Goal: Contribute content: Contribute content

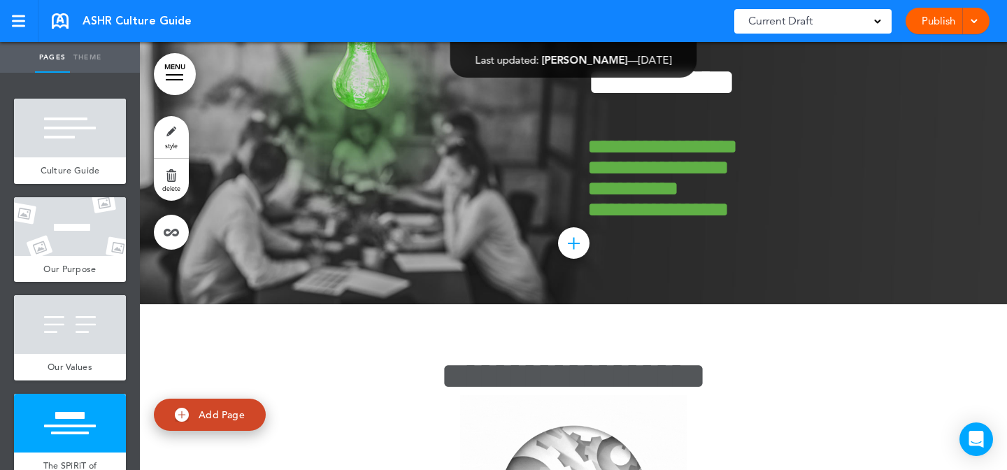
scroll to position [1444, 0]
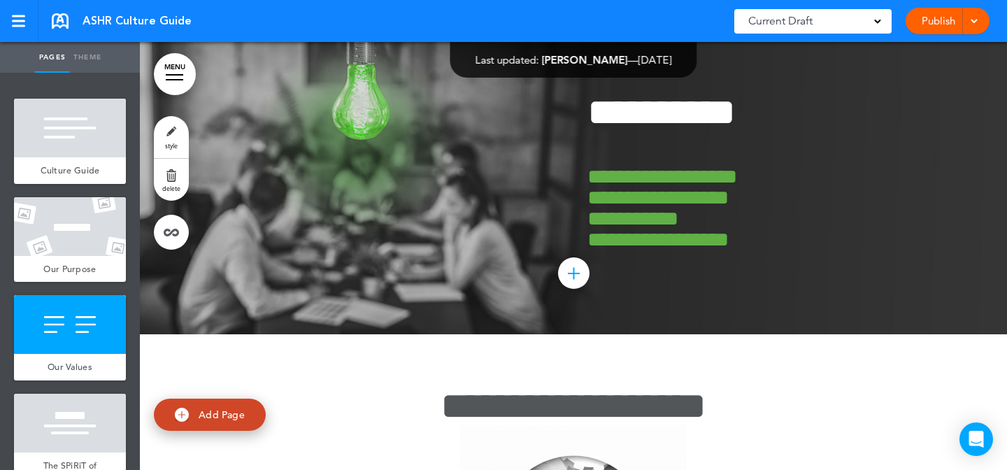
click at [164, 139] on link "style" at bounding box center [171, 137] width 35 height 42
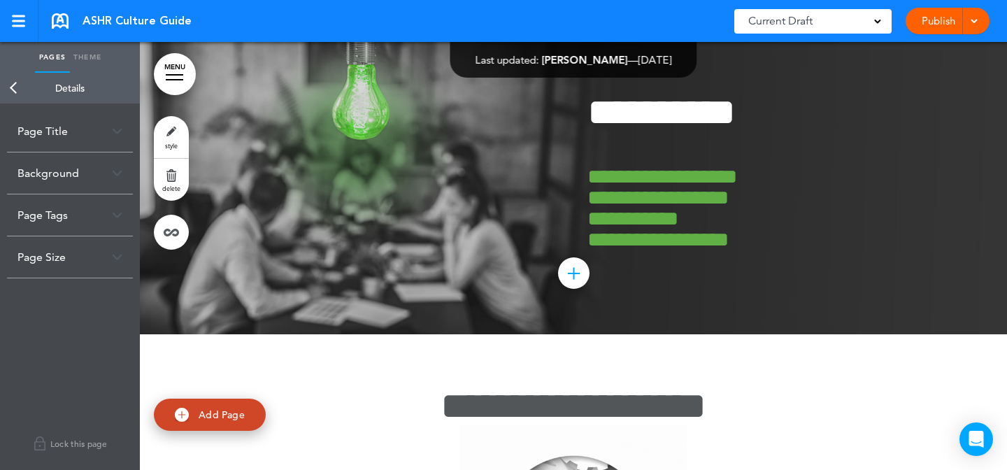
click at [88, 283] on div "**********" at bounding box center [70, 287] width 140 height 367
click at [94, 266] on div "Page Size" at bounding box center [70, 256] width 126 height 41
click at [86, 288] on label "Fullscreen" at bounding box center [74, 287] width 84 height 10
click at [59, 285] on label "Fullscreen" at bounding box center [74, 287] width 84 height 10
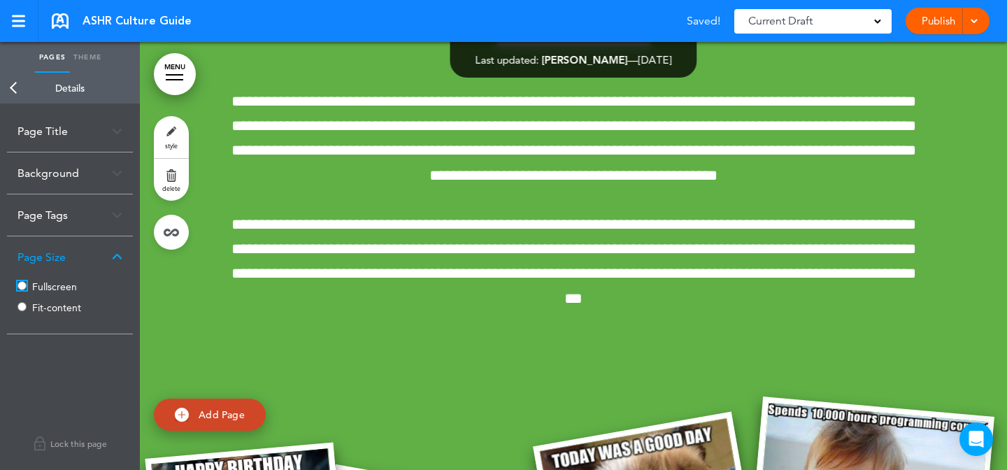
scroll to position [641, 0]
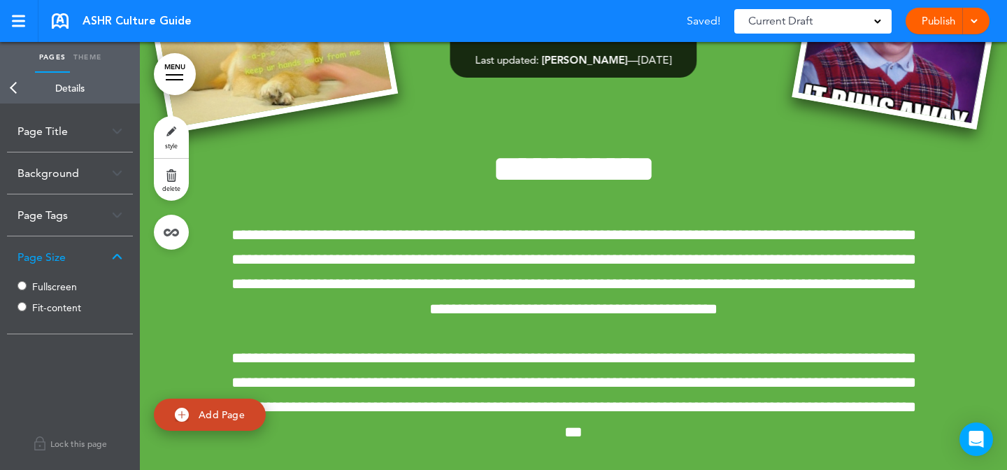
click at [167, 118] on link "style" at bounding box center [171, 137] width 35 height 42
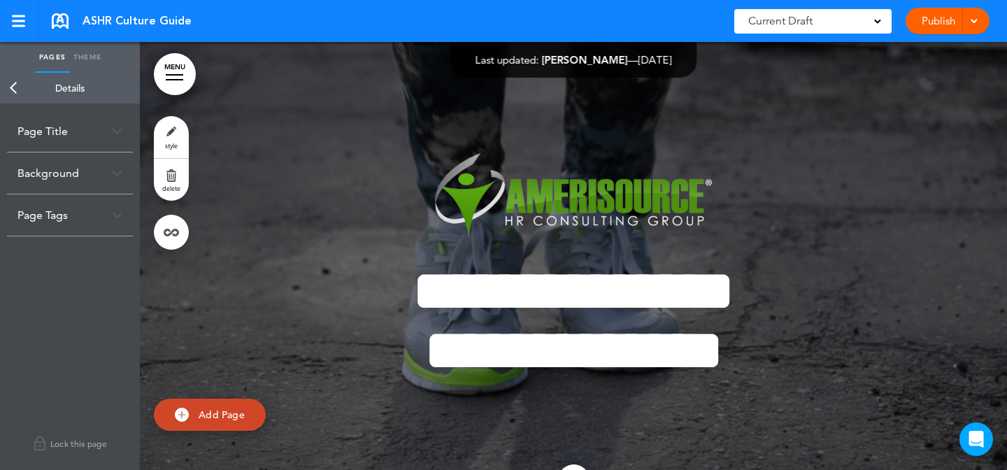
scroll to position [0, 0]
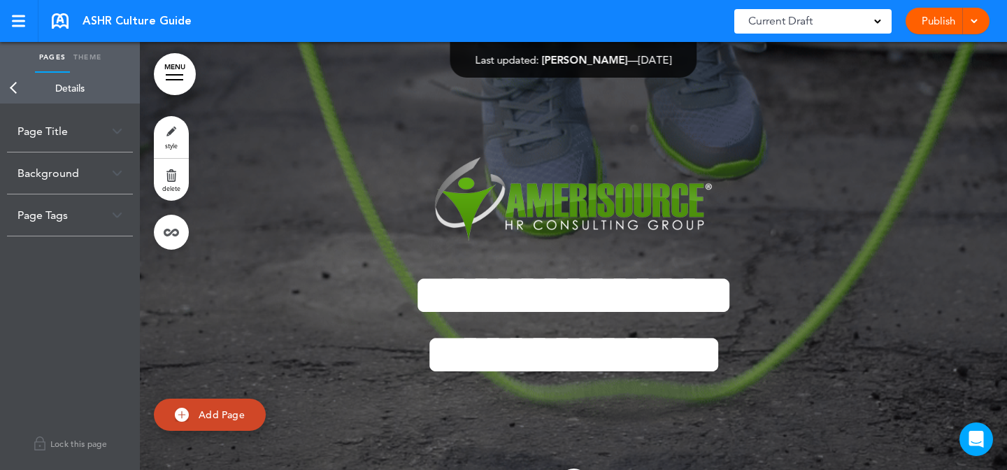
click at [174, 115] on div at bounding box center [573, 294] width 867 height 504
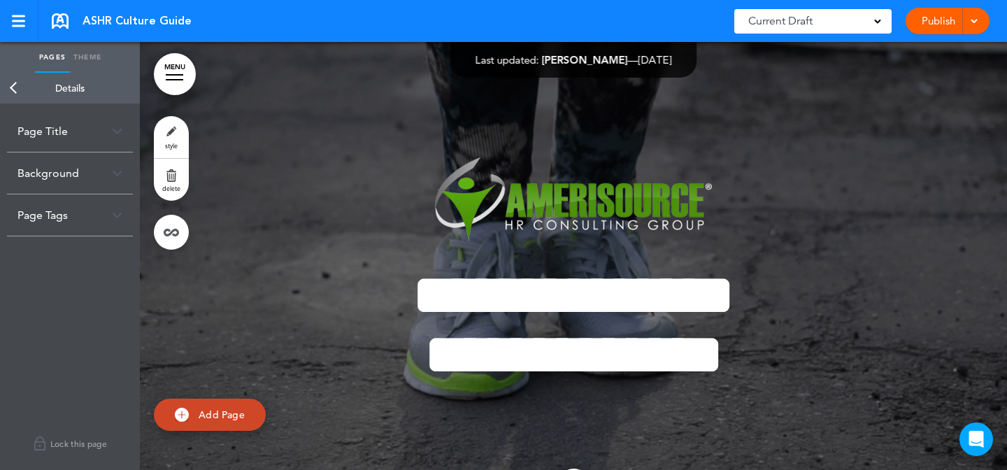
click at [173, 121] on link "style" at bounding box center [171, 137] width 35 height 42
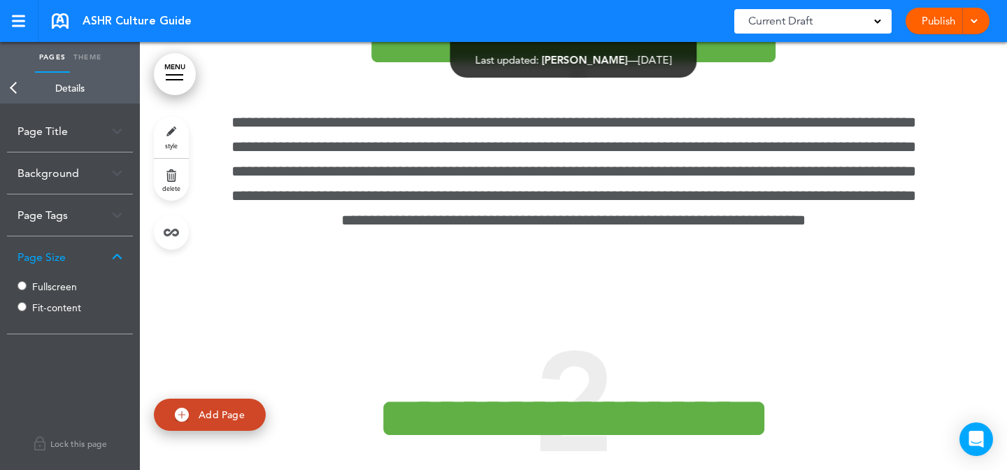
scroll to position [2365, 0]
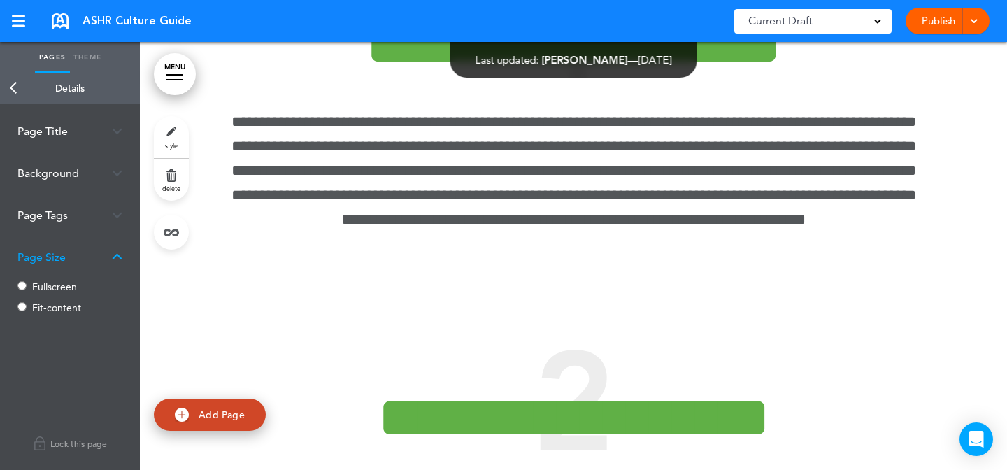
click at [183, 121] on link "style" at bounding box center [171, 137] width 35 height 42
click at [71, 346] on label "Fullscreen" at bounding box center [74, 342] width 84 height 10
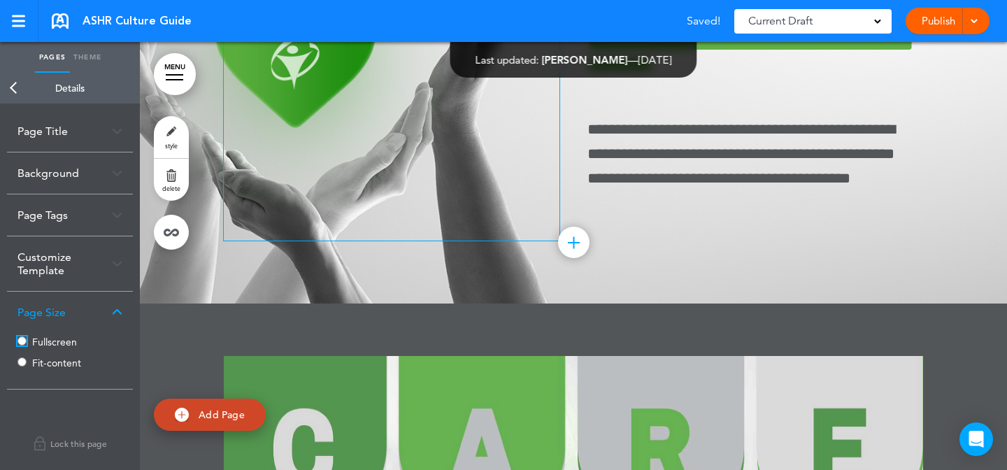
scroll to position [4449, 0]
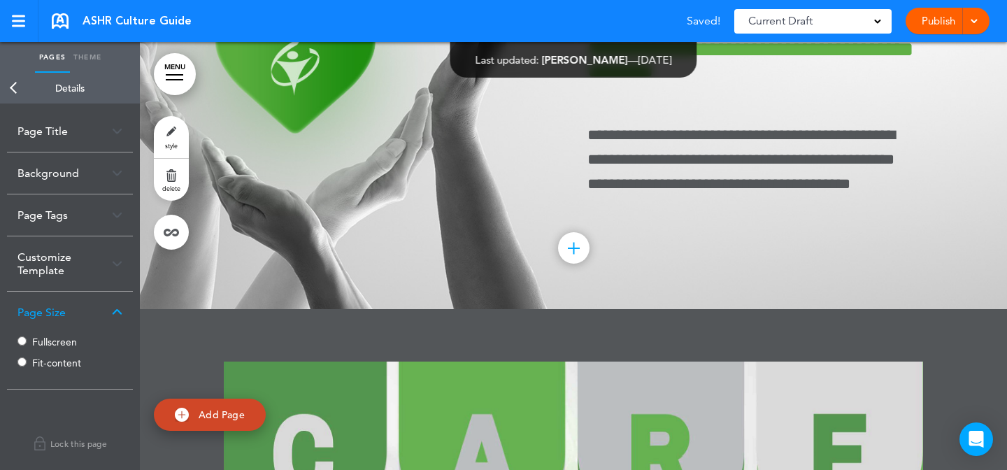
click at [157, 123] on link "style" at bounding box center [171, 137] width 35 height 42
click at [59, 297] on div "Fullscreen Fit-content" at bounding box center [69, 299] width 105 height 42
click at [61, 291] on label "Fullscreen" at bounding box center [74, 287] width 84 height 10
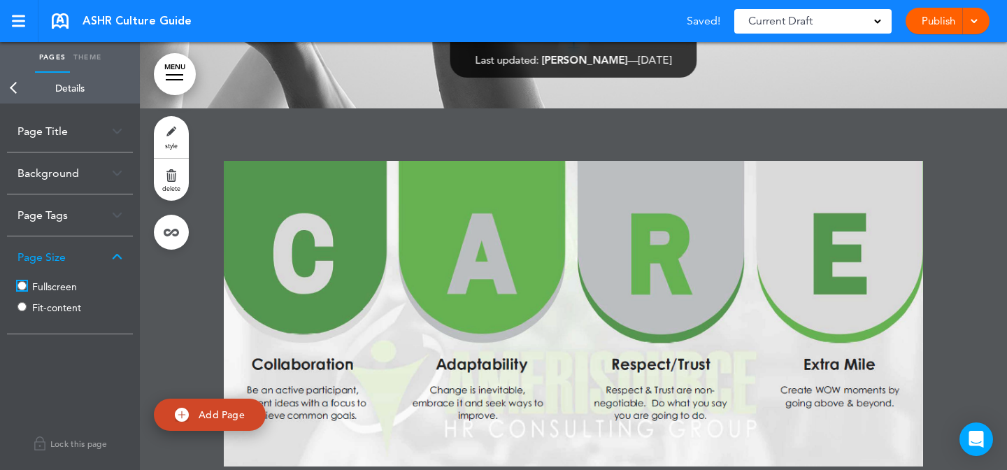
scroll to position [4819, 0]
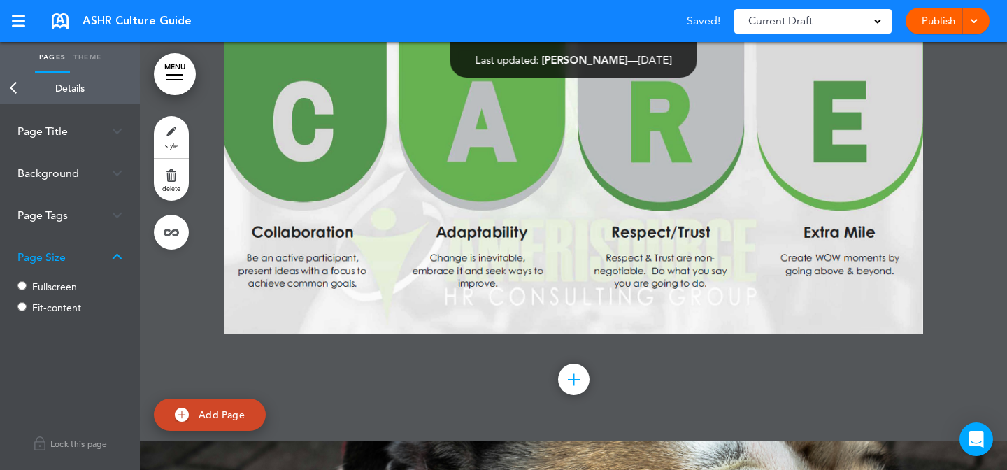
click at [165, 132] on link "style" at bounding box center [171, 137] width 35 height 42
click at [64, 282] on label "Fullscreen" at bounding box center [74, 287] width 84 height 10
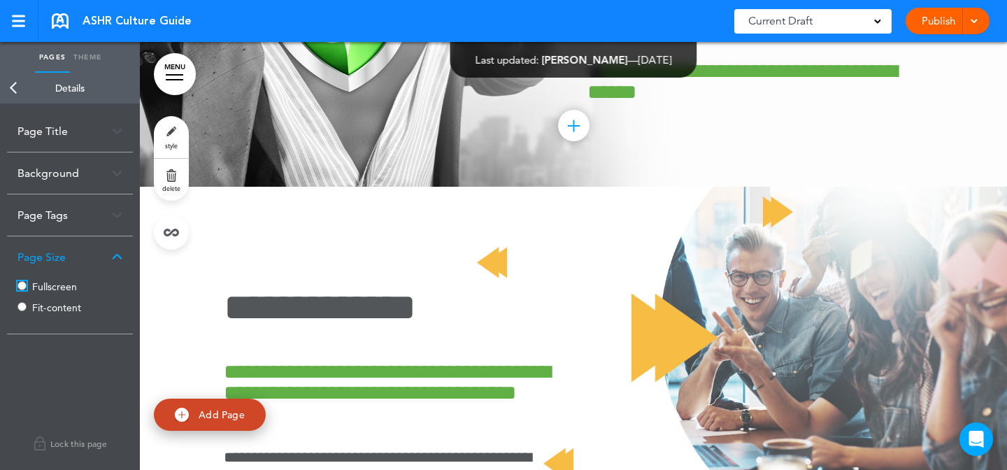
scroll to position [5814, 0]
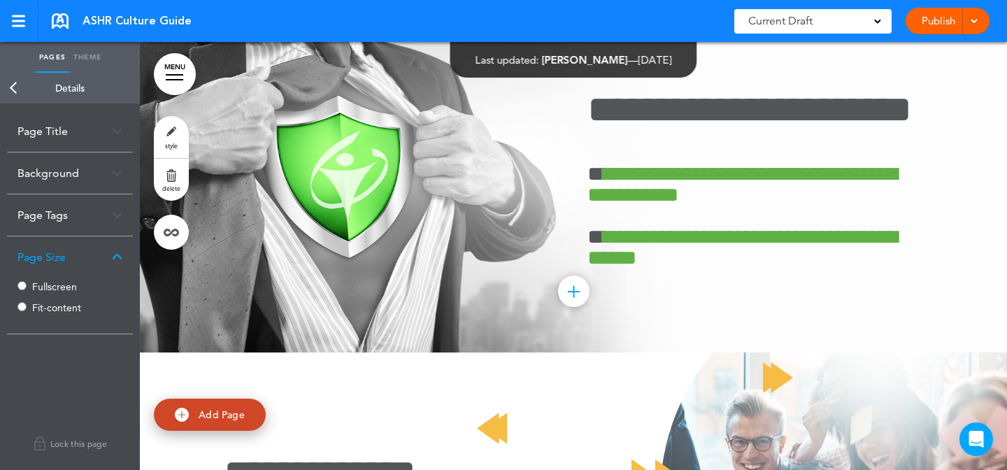
click at [180, 125] on link "style" at bounding box center [171, 137] width 35 height 42
click at [59, 280] on div "Fullscreen Fit-content" at bounding box center [69, 299] width 105 height 42
click at [62, 285] on label "Fullscreen" at bounding box center [74, 287] width 84 height 10
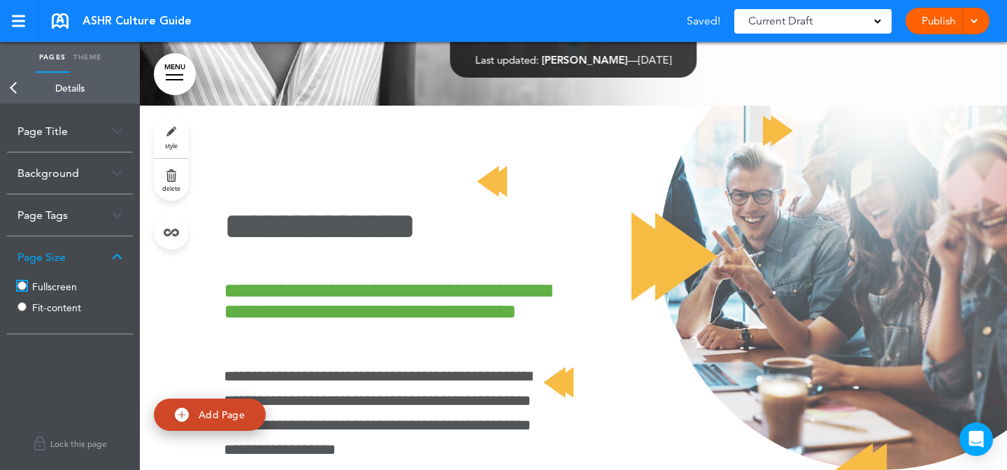
scroll to position [6484, 0]
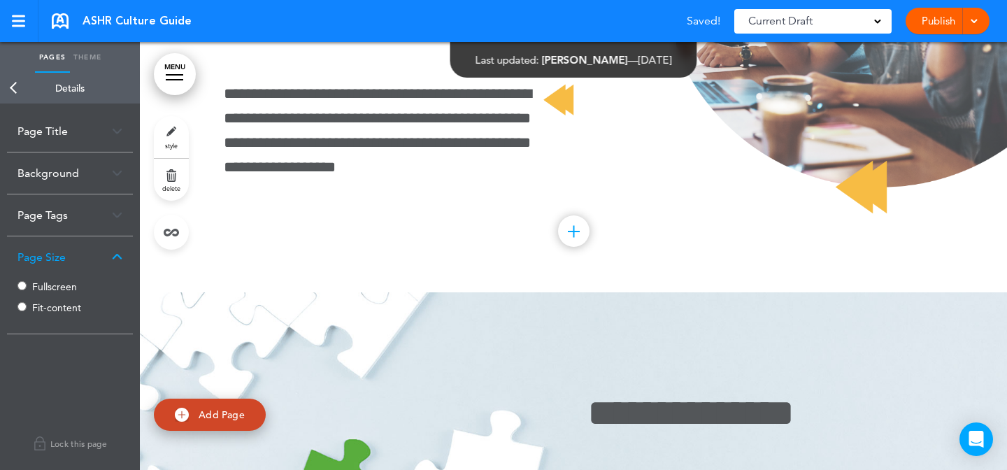
click at [184, 133] on link "style" at bounding box center [171, 137] width 35 height 42
click at [64, 285] on label "Fullscreen" at bounding box center [74, 287] width 84 height 10
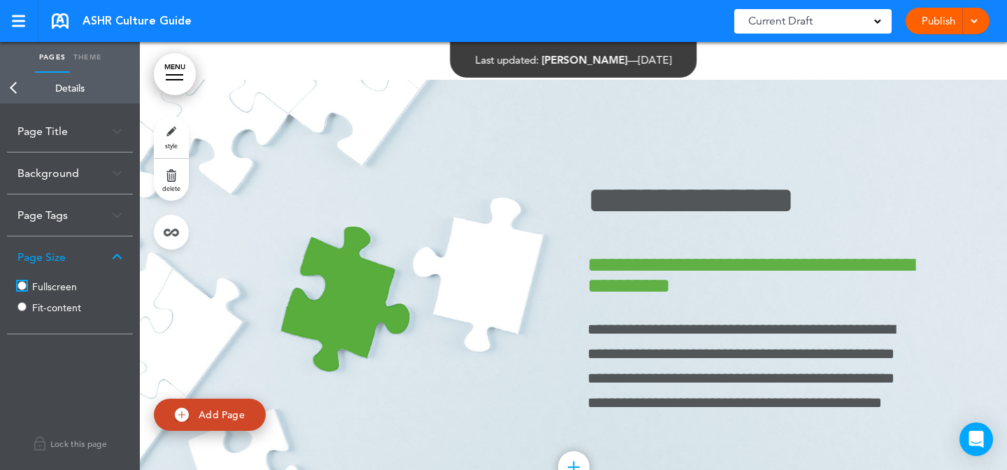
scroll to position [6803, 0]
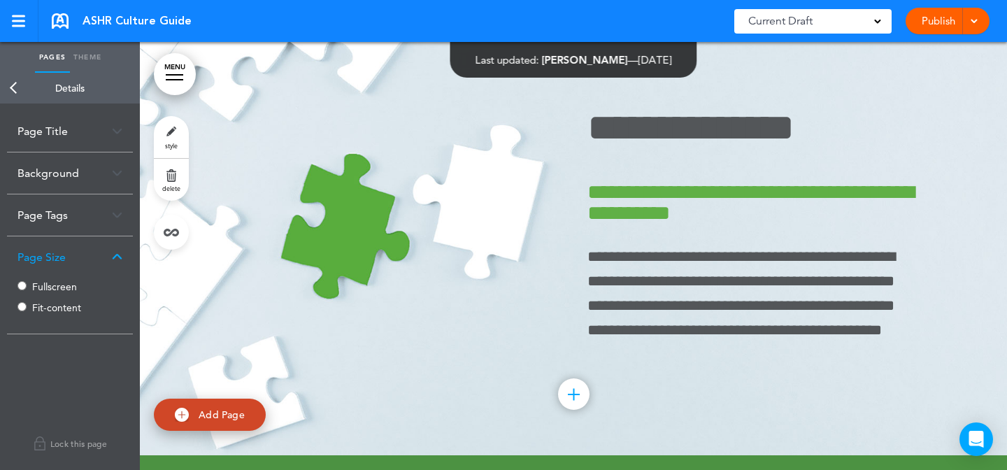
click at [190, 149] on div at bounding box center [573, 231] width 867 height 448
click at [187, 148] on link "style" at bounding box center [171, 137] width 35 height 42
click at [70, 292] on div "Fullscreen Fit-content" at bounding box center [69, 299] width 105 height 42
click at [66, 286] on label "Fullscreen" at bounding box center [74, 287] width 84 height 10
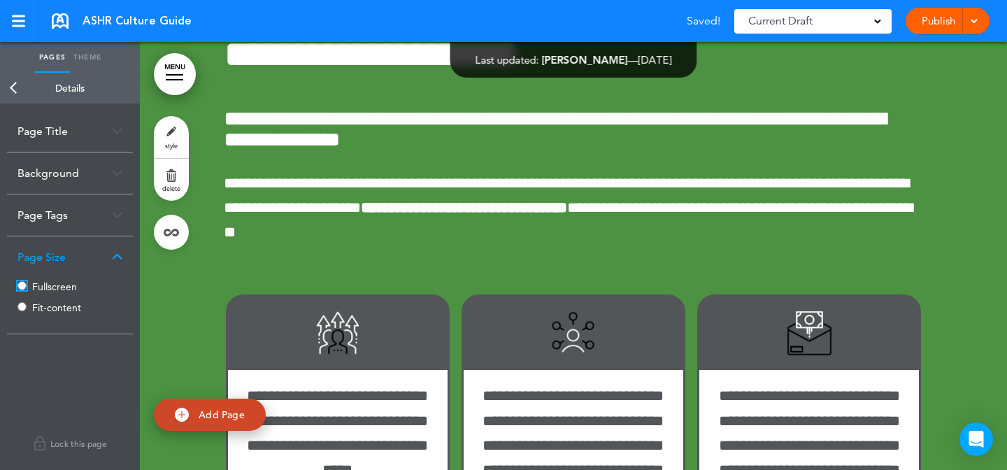
scroll to position [7344, 0]
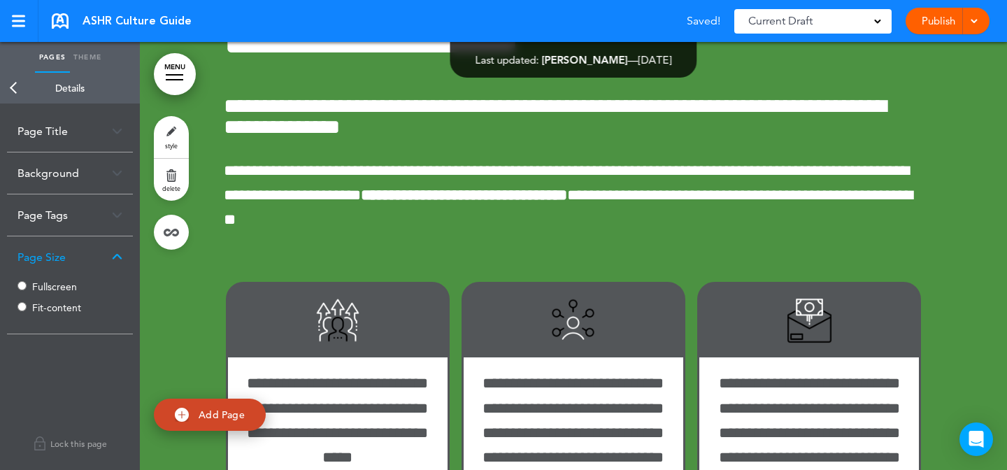
click at [176, 133] on link "style" at bounding box center [171, 137] width 35 height 42
click at [180, 141] on link "style" at bounding box center [171, 137] width 35 height 42
click at [78, 257] on div "Customize Template" at bounding box center [70, 263] width 126 height 55
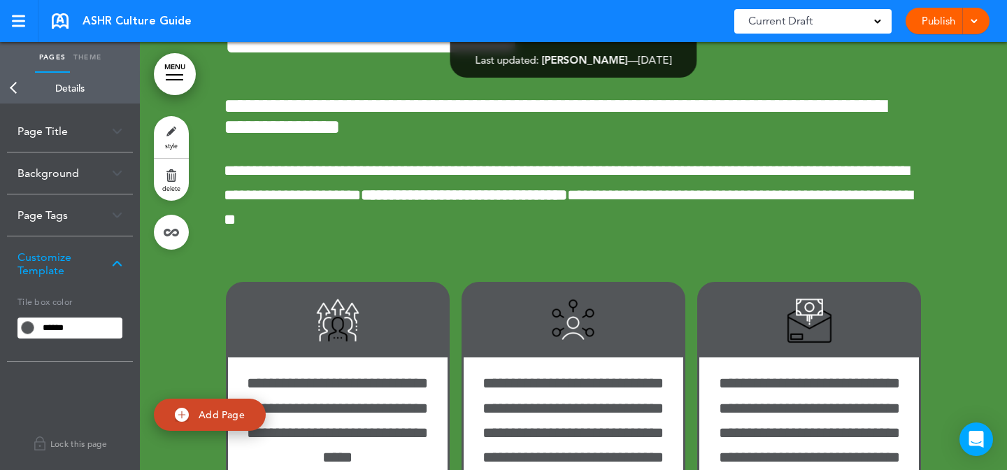
click at [95, 214] on div "Page Tags" at bounding box center [70, 214] width 126 height 41
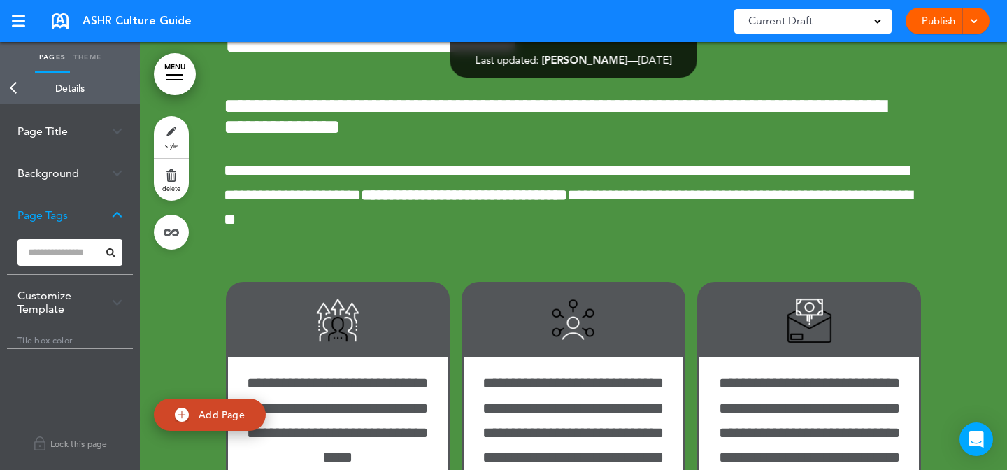
click at [102, 188] on div "Background" at bounding box center [70, 173] width 126 height 41
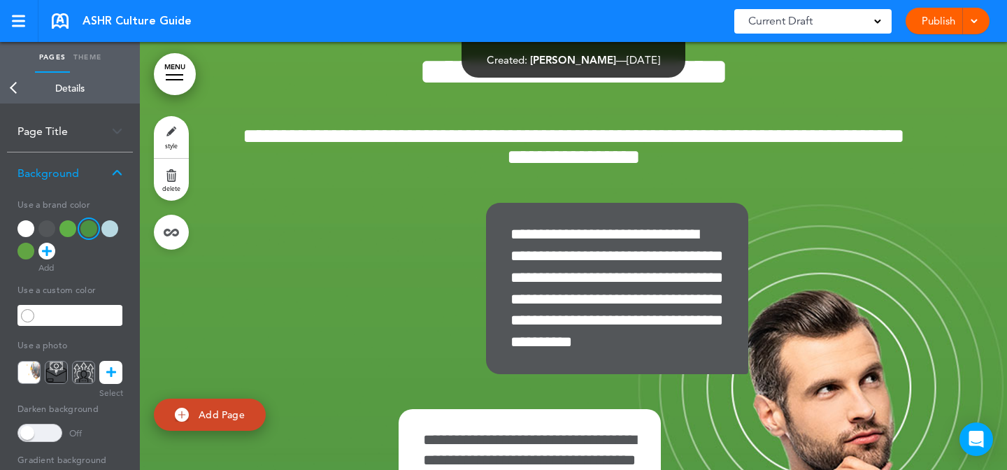
scroll to position [8691, 0]
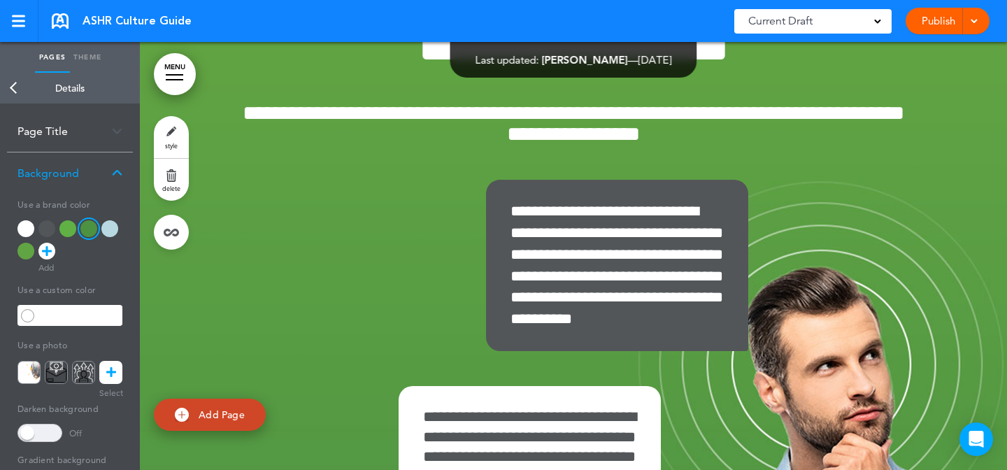
click at [180, 141] on link "style" at bounding box center [171, 137] width 35 height 42
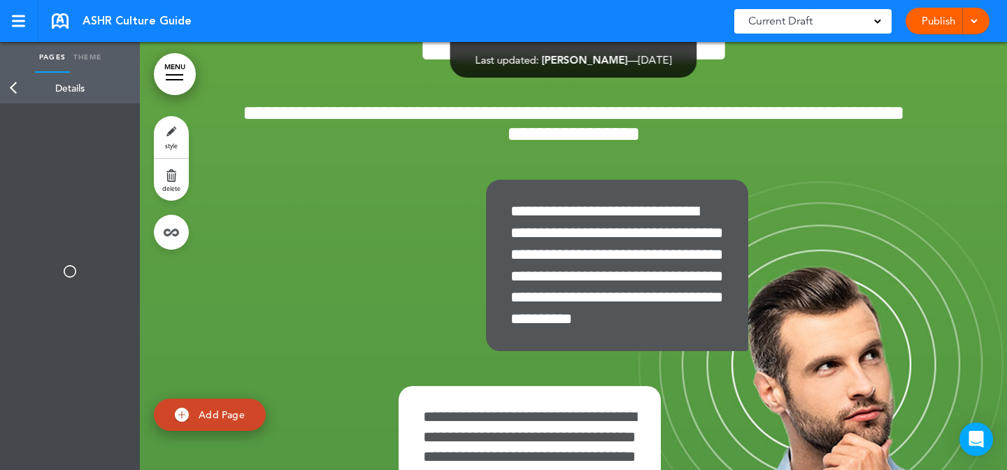
type input "******"
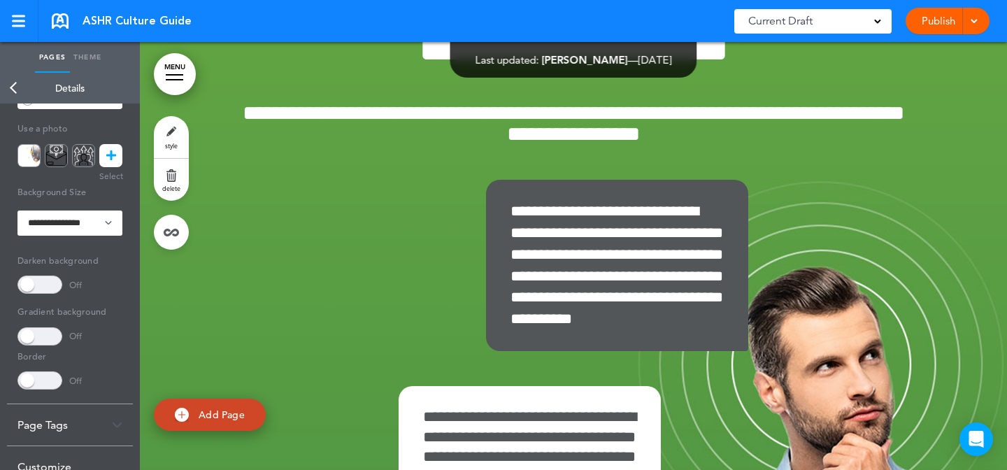
scroll to position [276, 0]
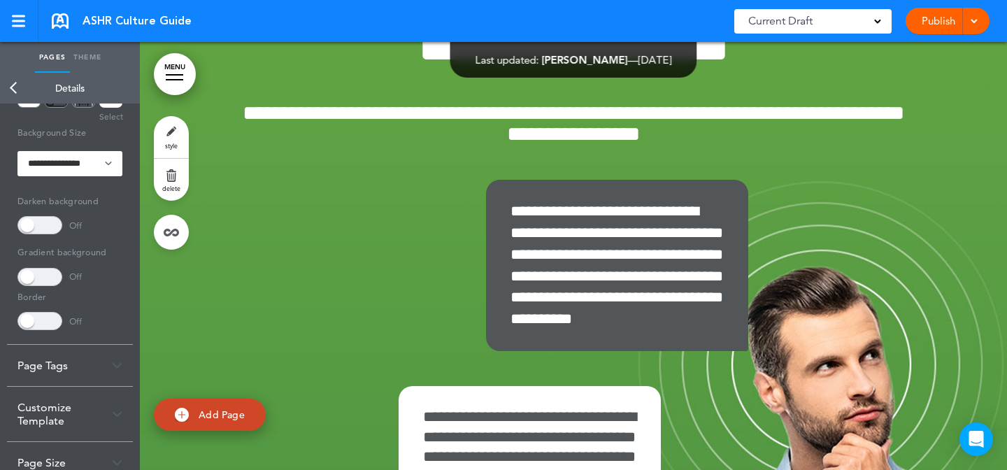
click at [70, 407] on div "Customize Template" at bounding box center [70, 414] width 126 height 55
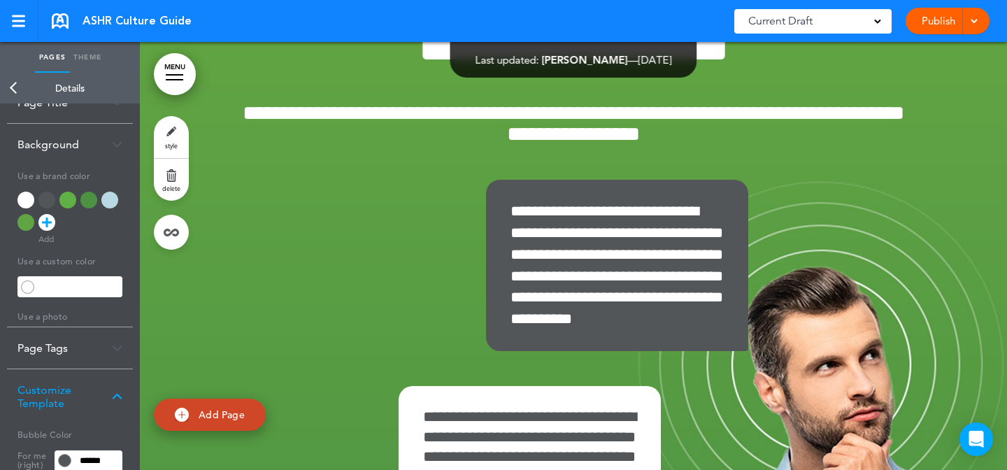
scroll to position [22, 0]
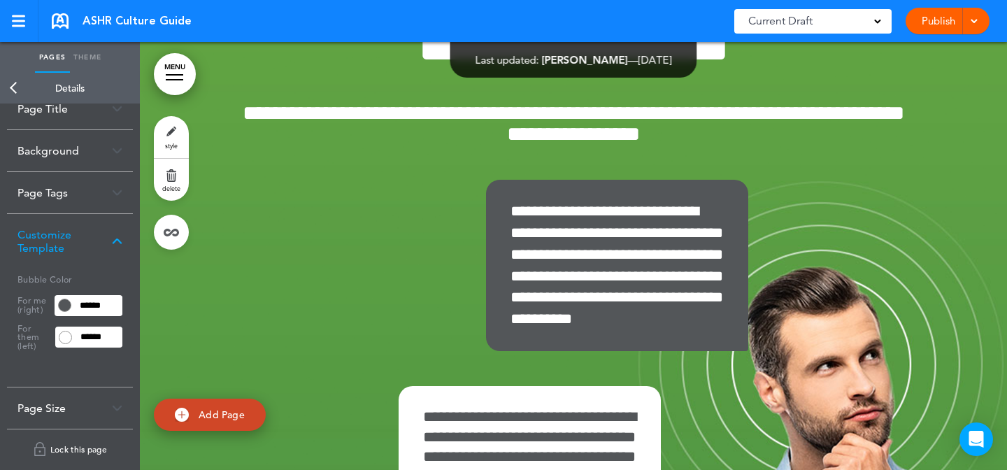
click at [59, 430] on link "Lock this page" at bounding box center [70, 449] width 126 height 39
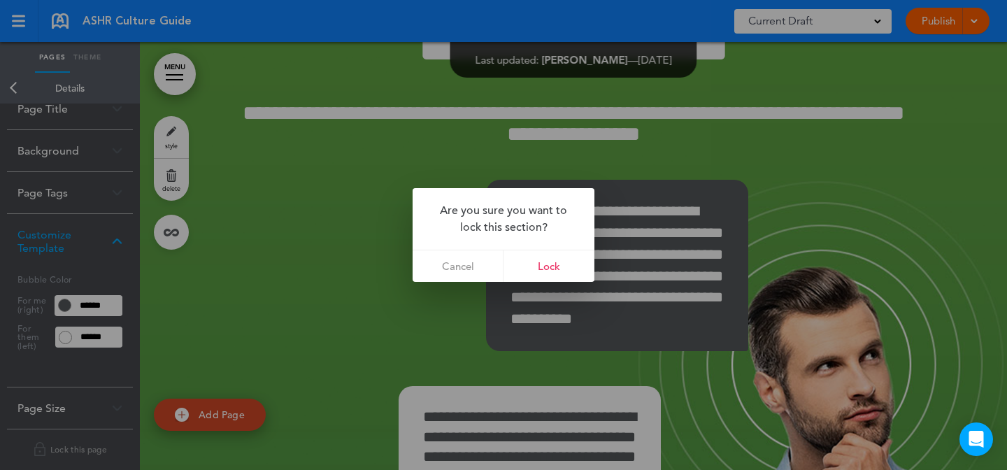
click at [367, 309] on div at bounding box center [503, 235] width 1007 height 470
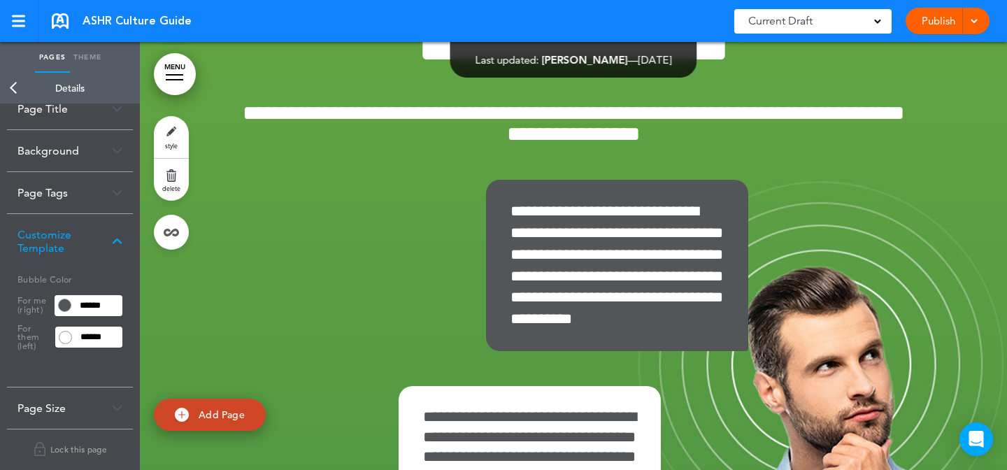
click at [117, 406] on div "Page Size" at bounding box center [70, 408] width 126 height 41
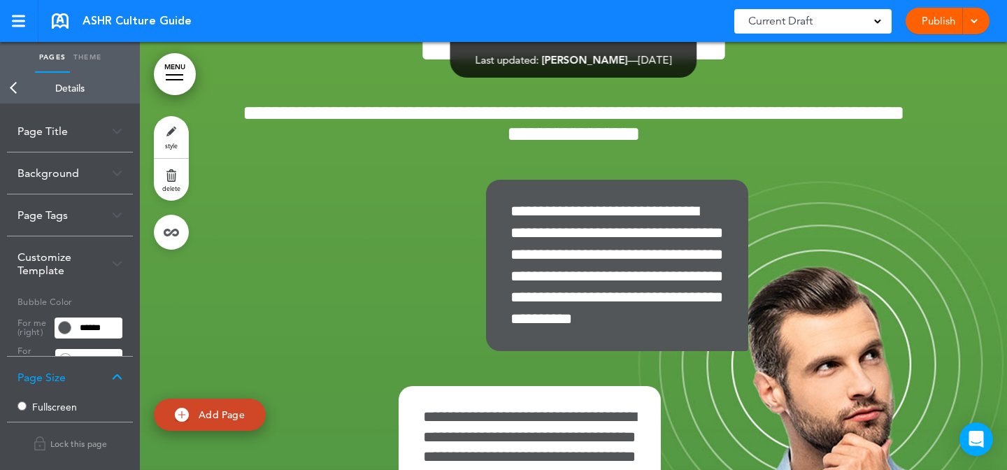
scroll to position [0, 0]
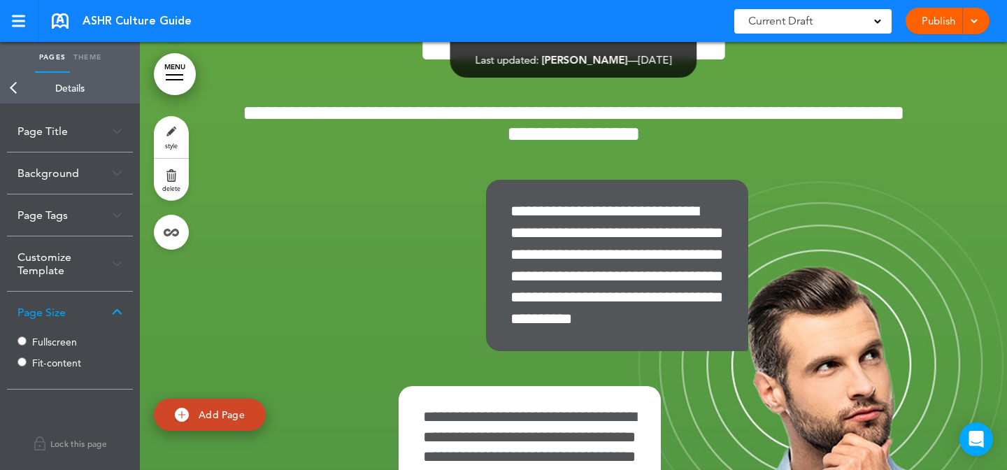
click at [58, 337] on label "Fullscreen" at bounding box center [74, 342] width 84 height 10
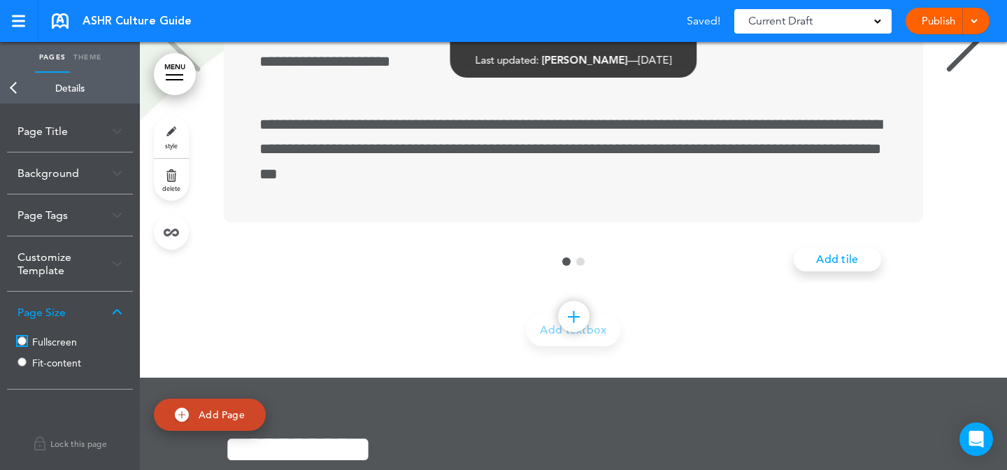
scroll to position [9377, 0]
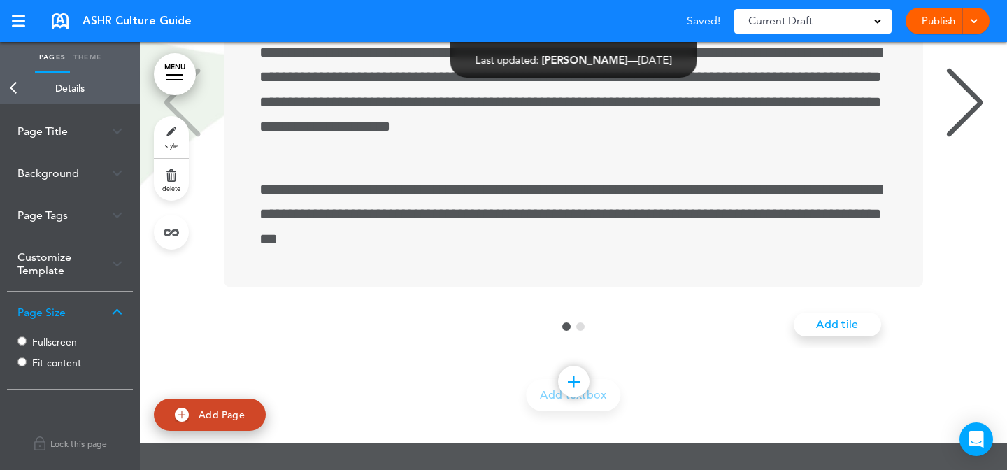
click at [179, 143] on link "style" at bounding box center [171, 137] width 35 height 42
click at [62, 334] on div "Fullscreen Fit-content" at bounding box center [69, 354] width 105 height 42
click at [62, 339] on label "Fullscreen" at bounding box center [74, 342] width 84 height 10
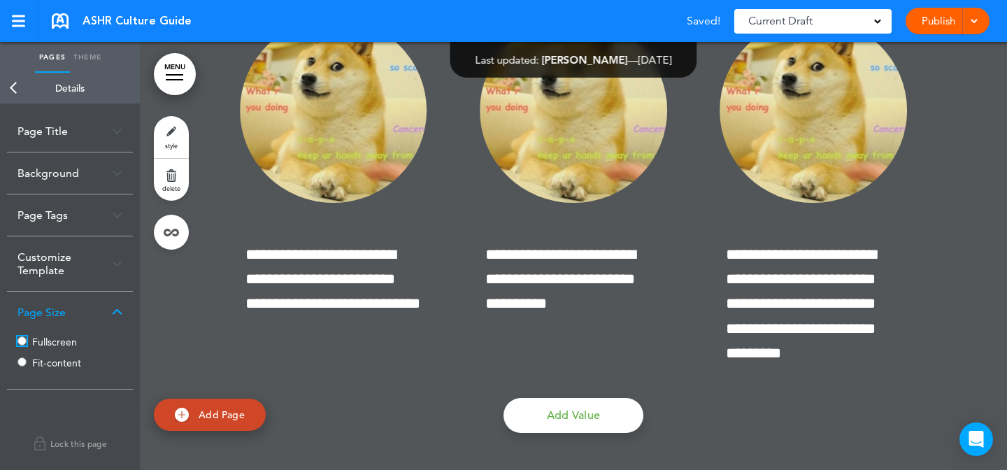
scroll to position [10016, 0]
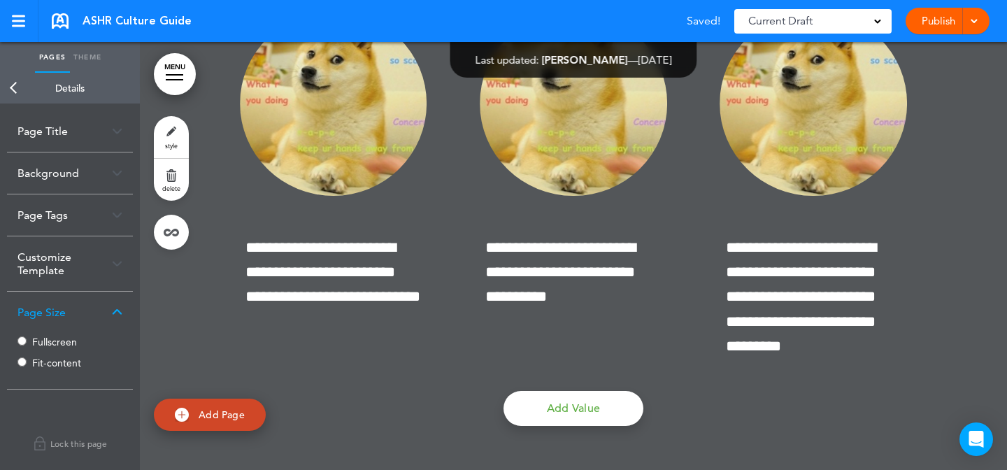
click at [178, 129] on link "style" at bounding box center [171, 137] width 35 height 42
click at [52, 349] on div "Fullscreen Fit-content" at bounding box center [69, 354] width 105 height 42
click at [61, 343] on label "Fullscreen" at bounding box center [74, 342] width 84 height 10
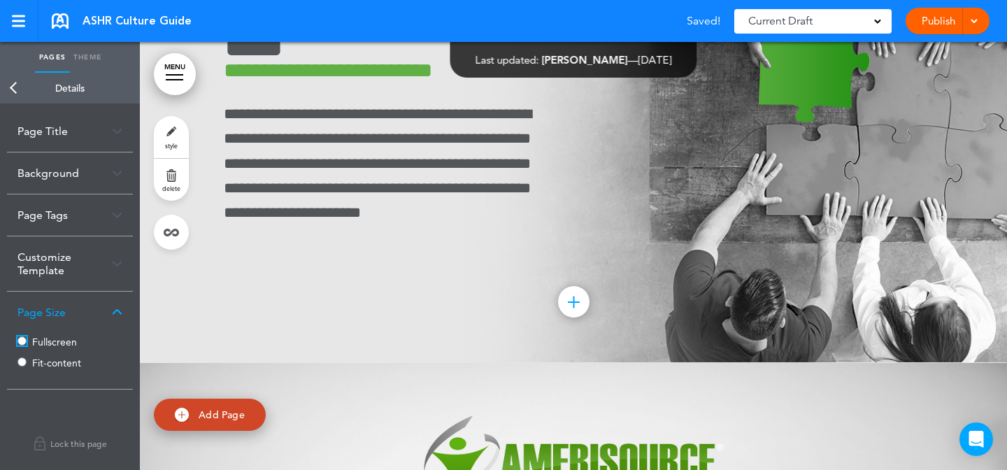
scroll to position [10930, 0]
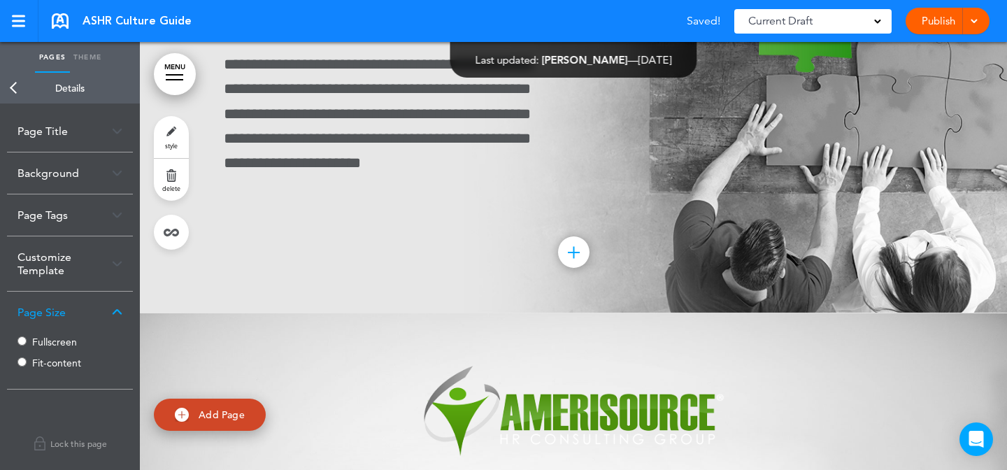
click at [168, 125] on link "style" at bounding box center [171, 137] width 35 height 42
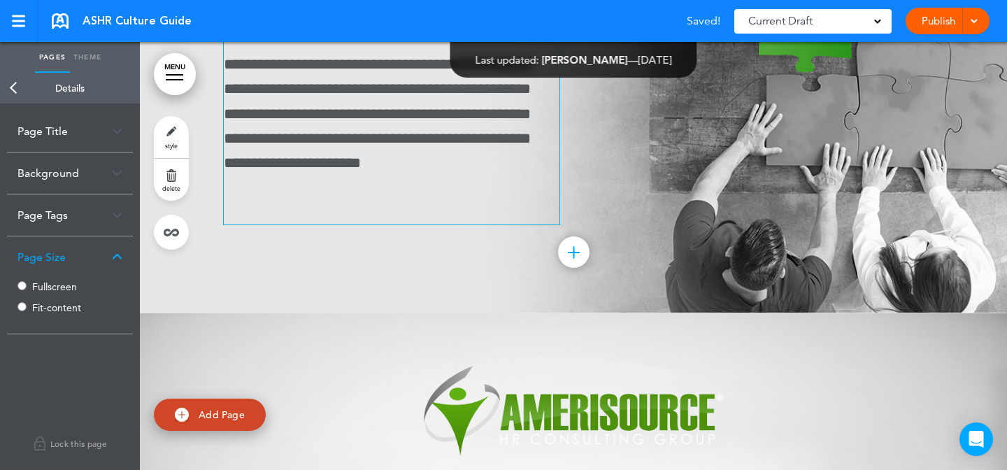
scroll to position [11127, 0]
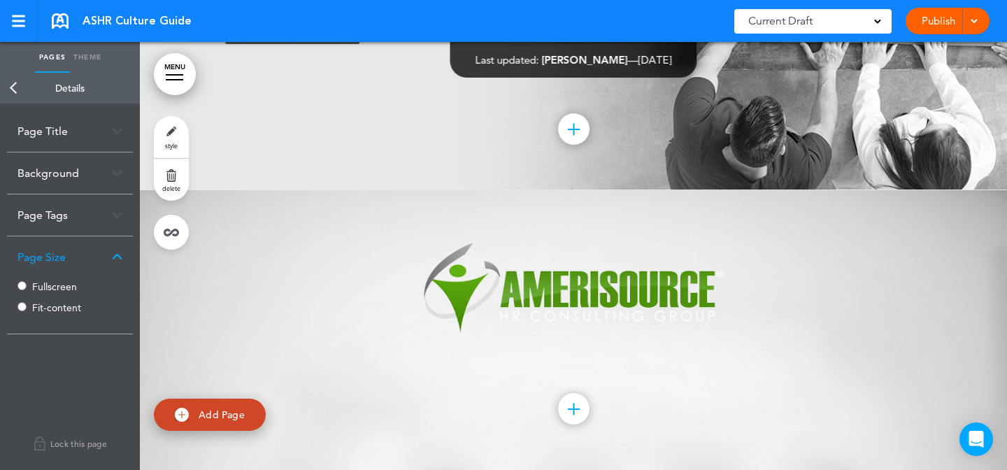
click at [170, 134] on link "style" at bounding box center [171, 137] width 35 height 42
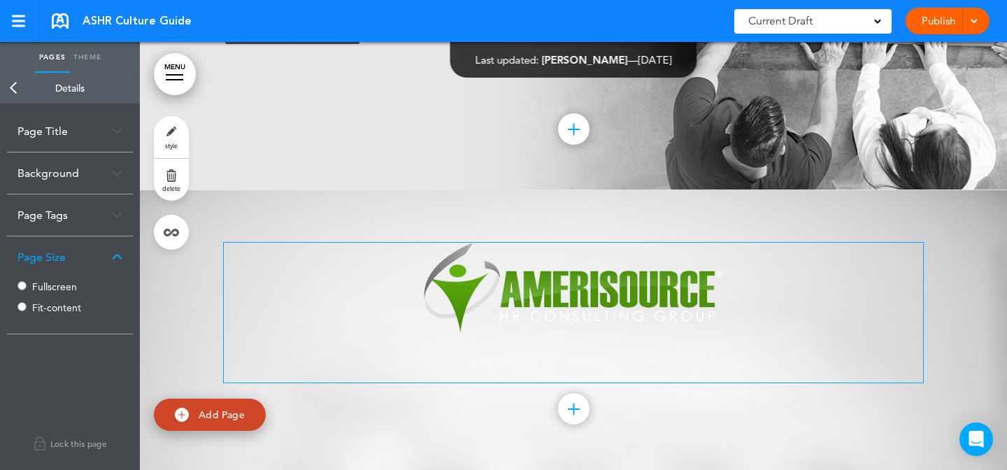
click at [480, 332] on img at bounding box center [574, 288] width 303 height 91
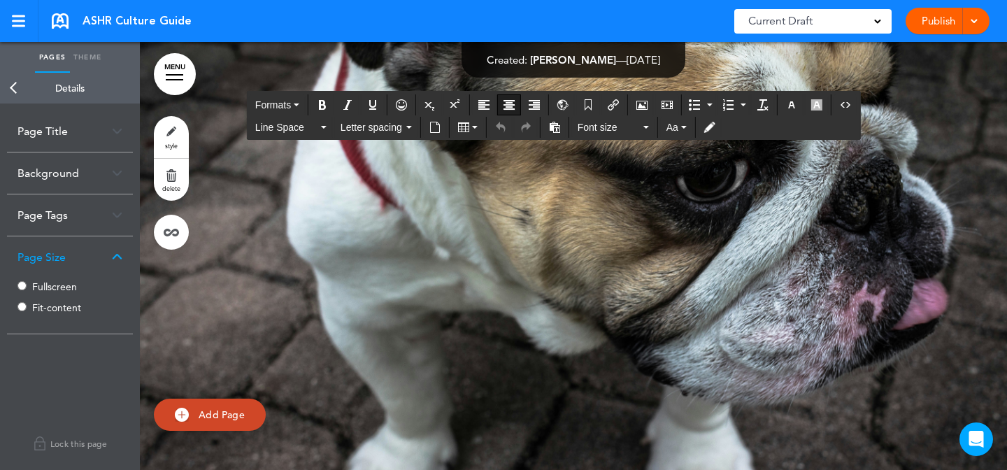
scroll to position [5302, 0]
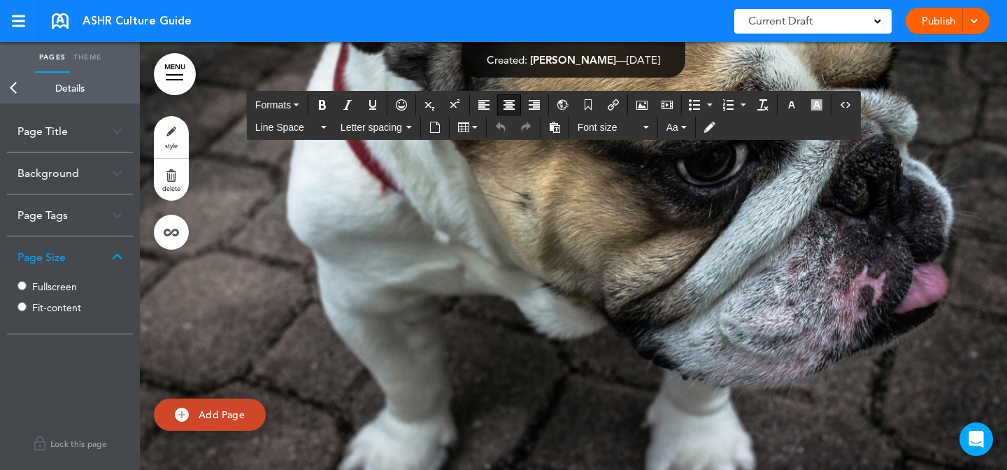
click at [173, 125] on link "style" at bounding box center [171, 137] width 35 height 42
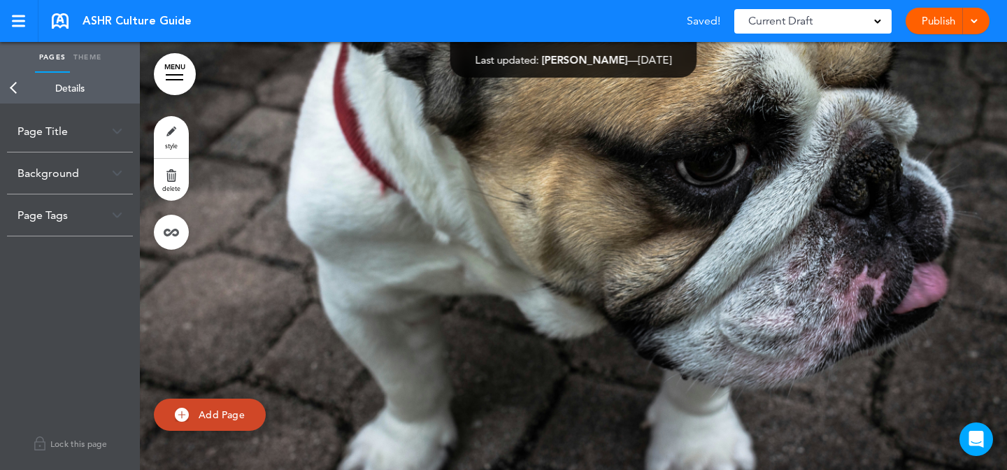
click at [77, 192] on div "Background" at bounding box center [70, 173] width 126 height 41
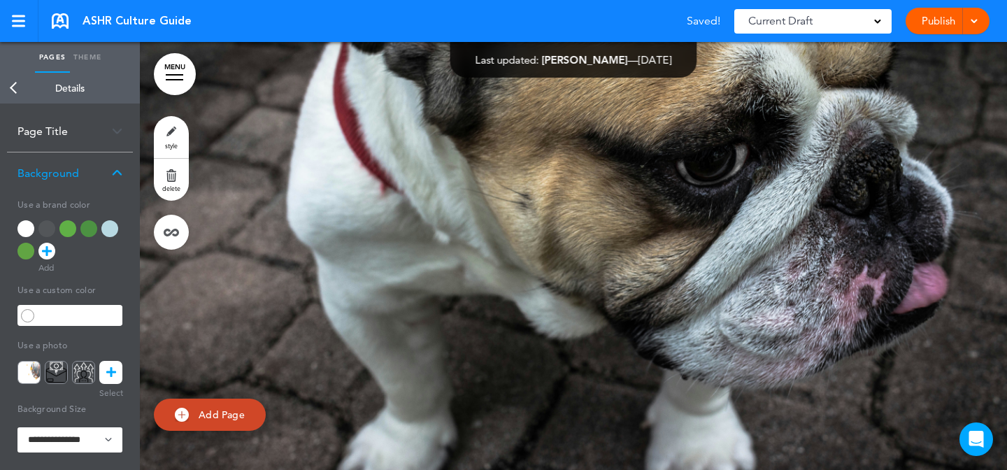
click at [111, 368] on icon at bounding box center [111, 372] width 10 height 23
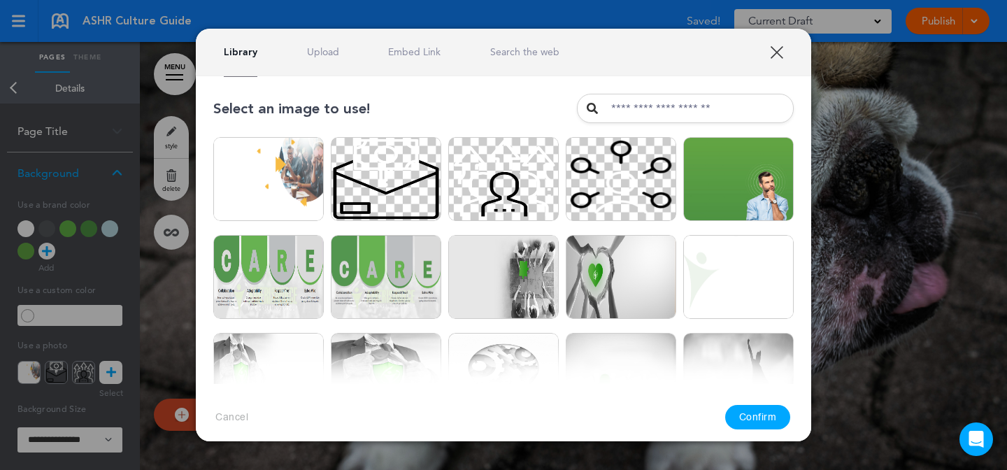
click at [534, 53] on link "Search the web" at bounding box center [524, 51] width 69 height 13
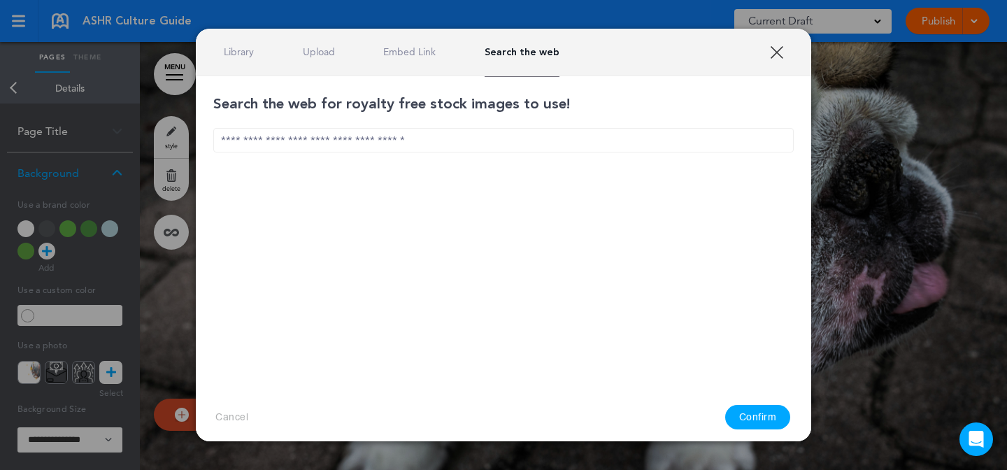
click at [446, 156] on div "Search the web for royalty free stock images to use!" at bounding box center [503, 165] width 581 height 143
click at [458, 150] on input "text" at bounding box center [503, 140] width 581 height 24
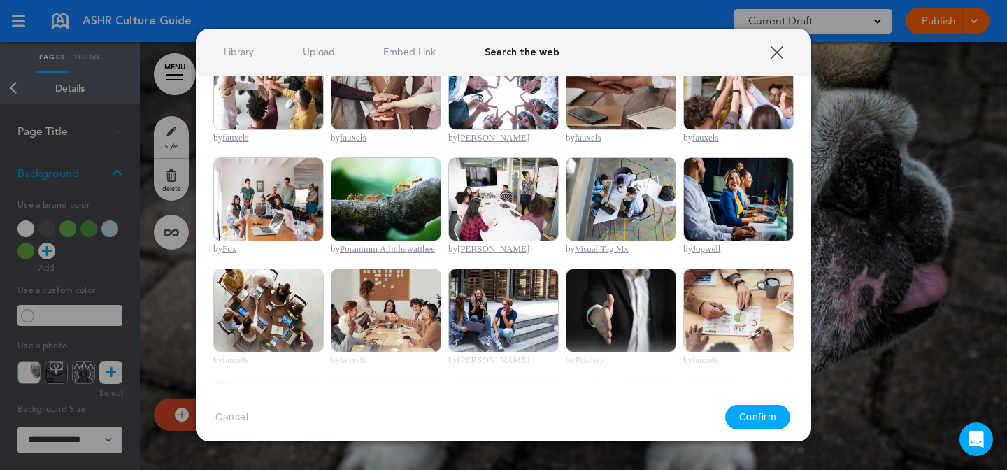
scroll to position [237, 0]
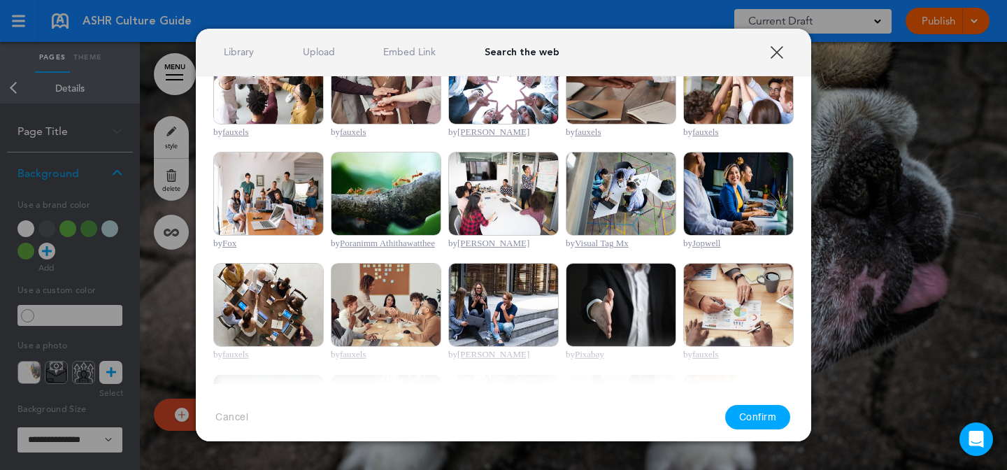
click at [754, 223] on img at bounding box center [738, 194] width 111 height 84
click at [739, 413] on button "Confirm" at bounding box center [758, 417] width 66 height 24
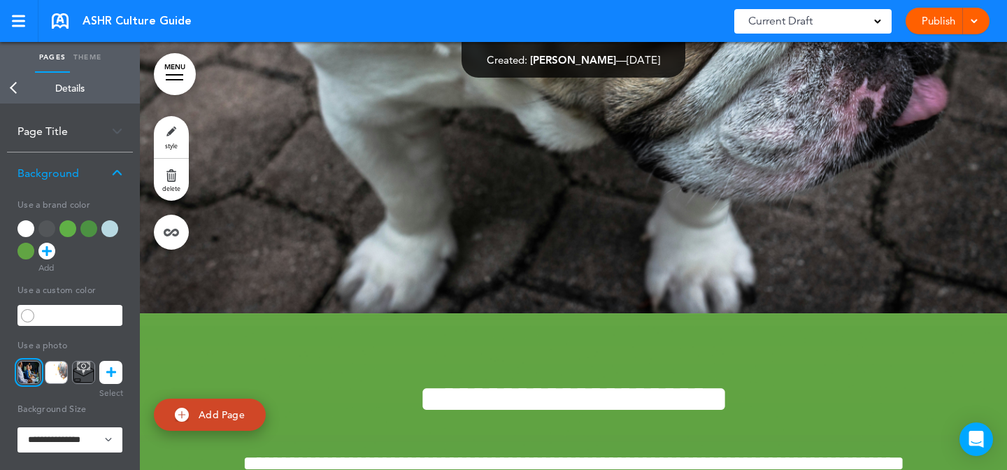
scroll to position [8320, 0]
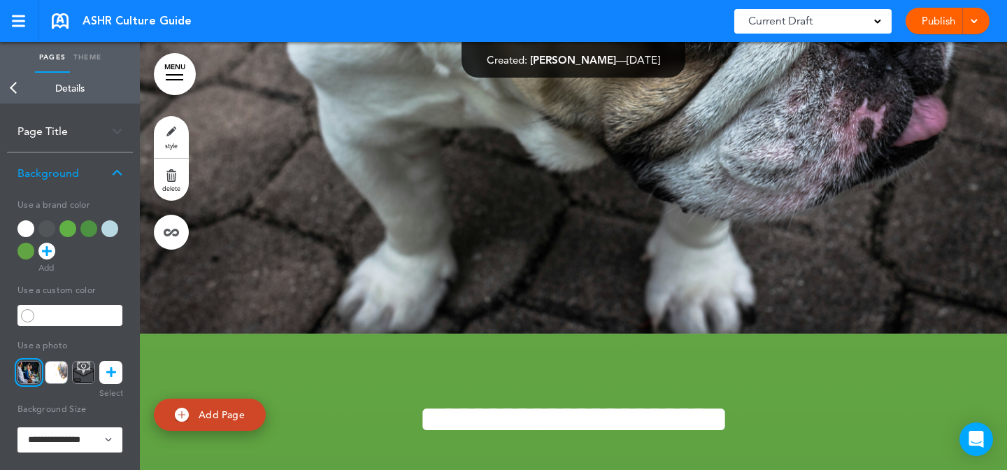
click at [167, 131] on link "style" at bounding box center [171, 137] width 35 height 42
click at [108, 361] on icon at bounding box center [111, 372] width 10 height 23
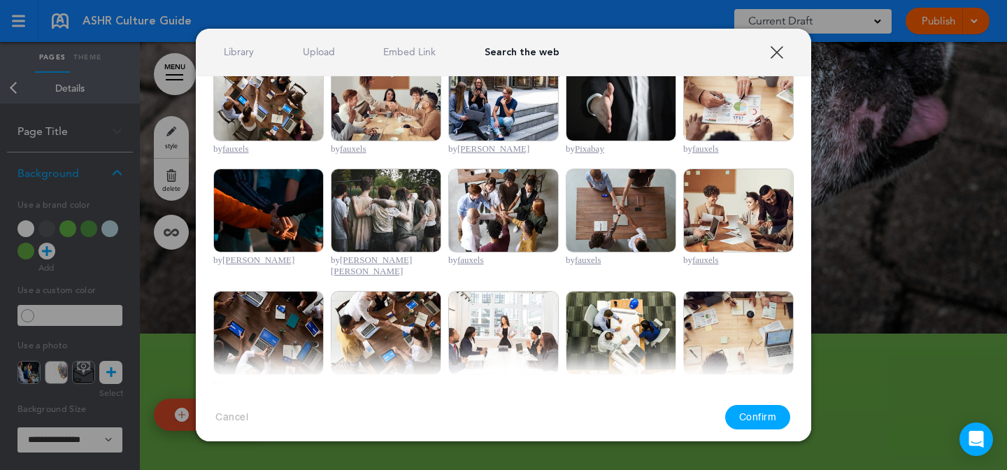
scroll to position [0, 0]
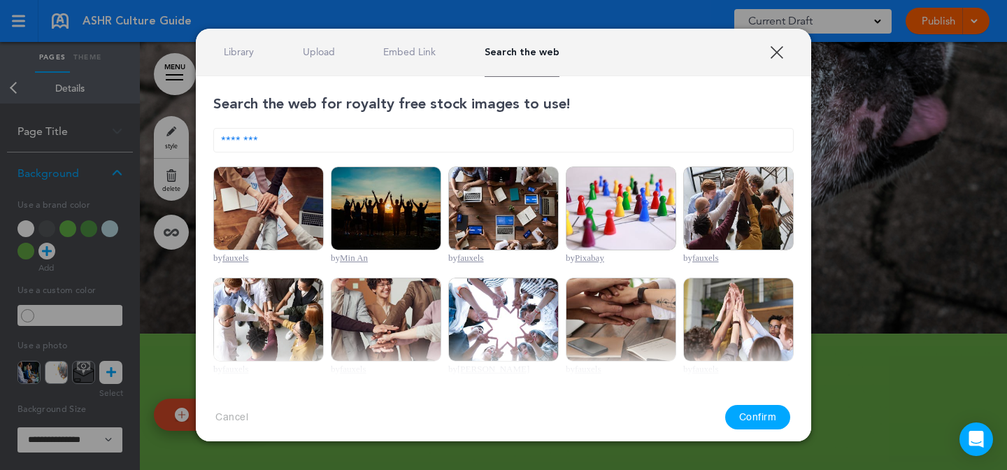
drag, startPoint x: 247, startPoint y: 142, endPoint x: 199, endPoint y: 139, distance: 48.4
click at [199, 139] on div "Select an image to use! Are you sure? Delete Are you sure? Delete Are you sure?…" at bounding box center [504, 265] width 616 height 378
click at [327, 146] on input "****" at bounding box center [503, 140] width 581 height 24
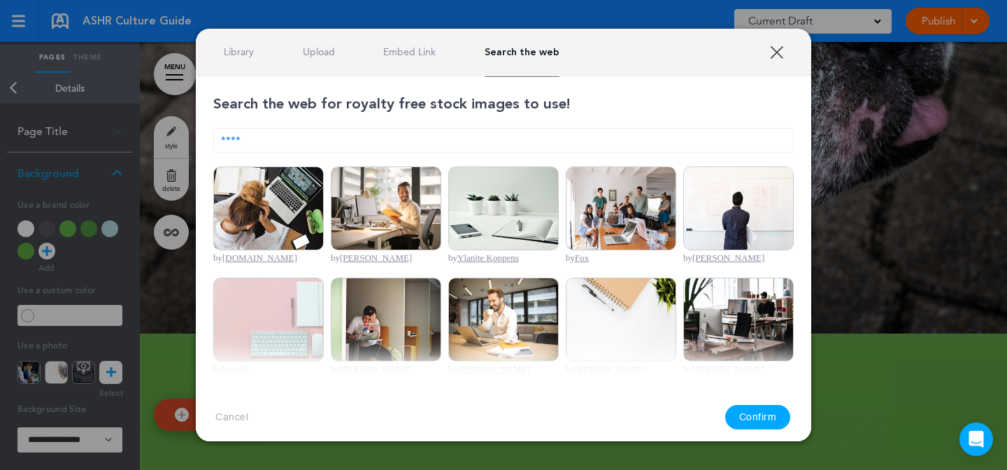
drag, startPoint x: 281, startPoint y: 141, endPoint x: 187, endPoint y: 143, distance: 93.8
click at [187, 143] on div "**********" at bounding box center [503, 235] width 1007 height 470
type input "*"
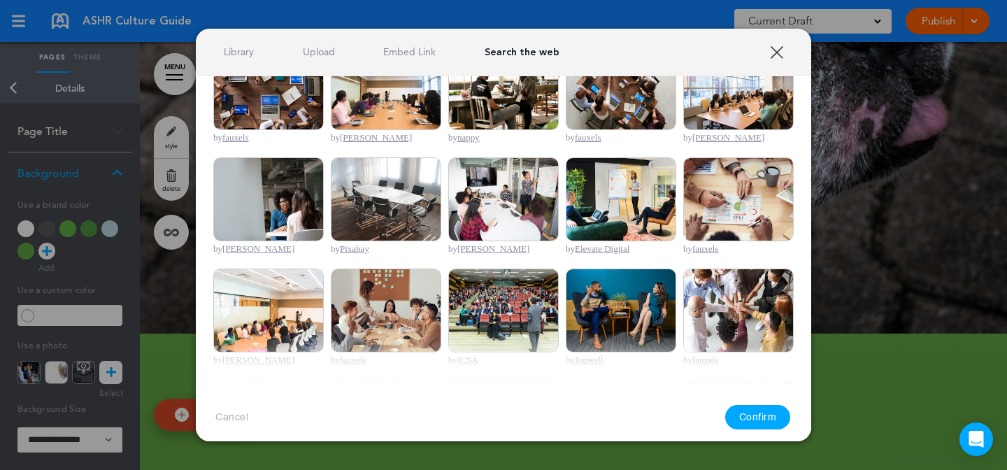
scroll to position [121, 0]
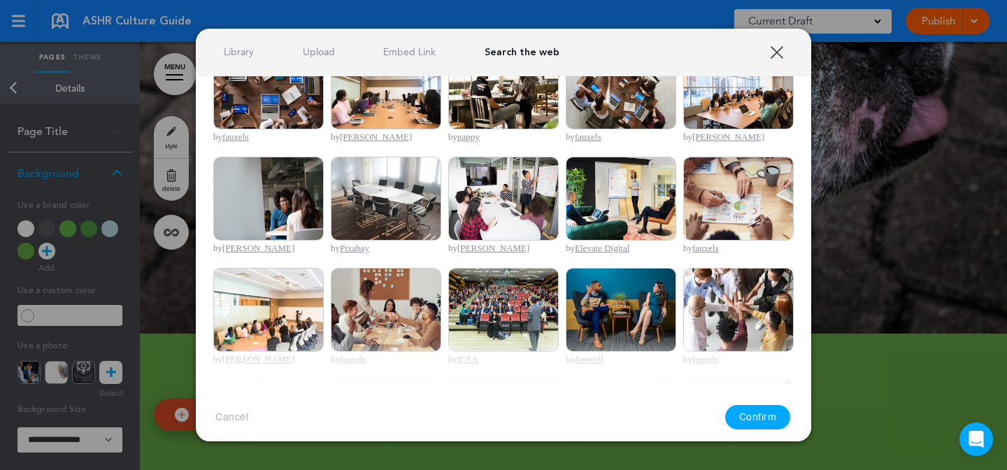
type input "*******"
click at [621, 190] on img at bounding box center [621, 199] width 111 height 84
click at [767, 420] on button "Confirm" at bounding box center [758, 417] width 66 height 24
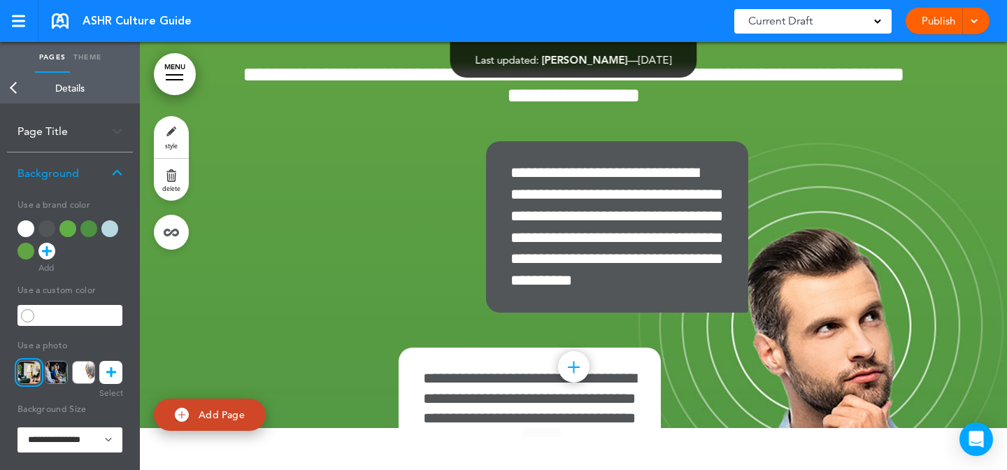
scroll to position [8735, 0]
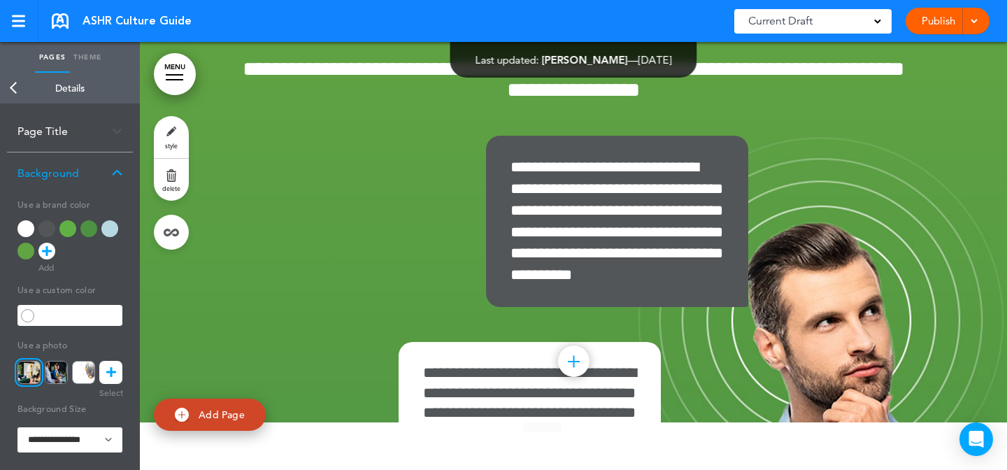
click at [169, 123] on link "style" at bounding box center [171, 137] width 35 height 42
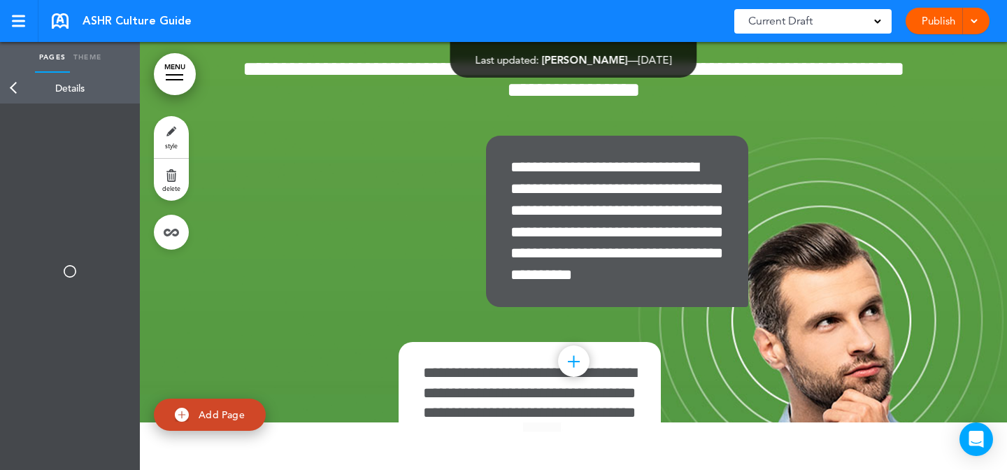
type input "******"
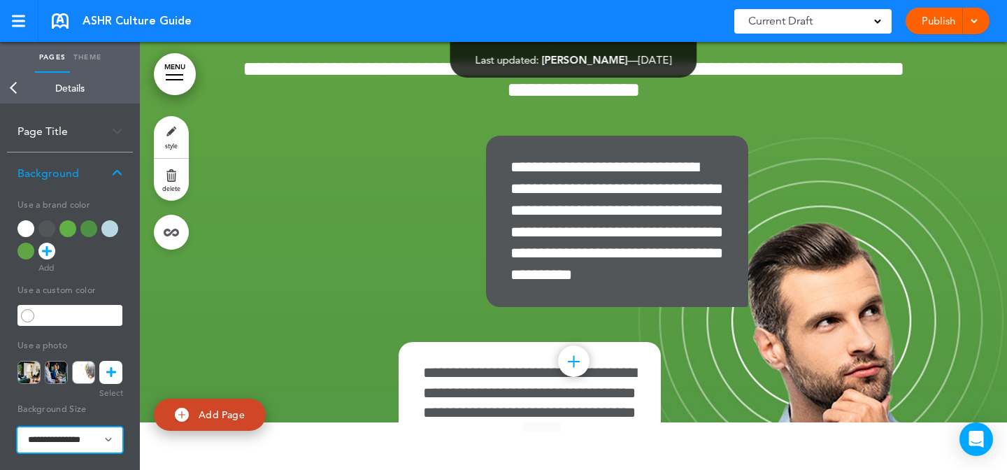
click at [83, 434] on select "**********" at bounding box center [69, 439] width 105 height 25
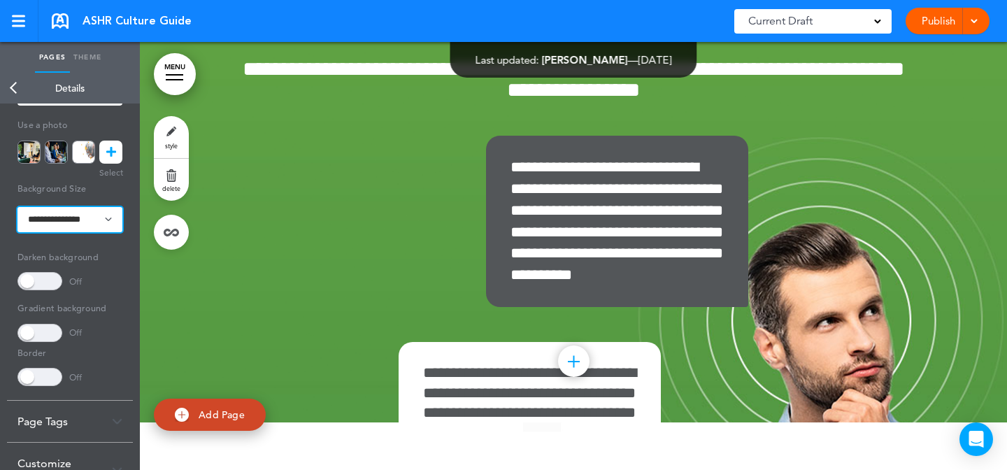
scroll to position [253, 0]
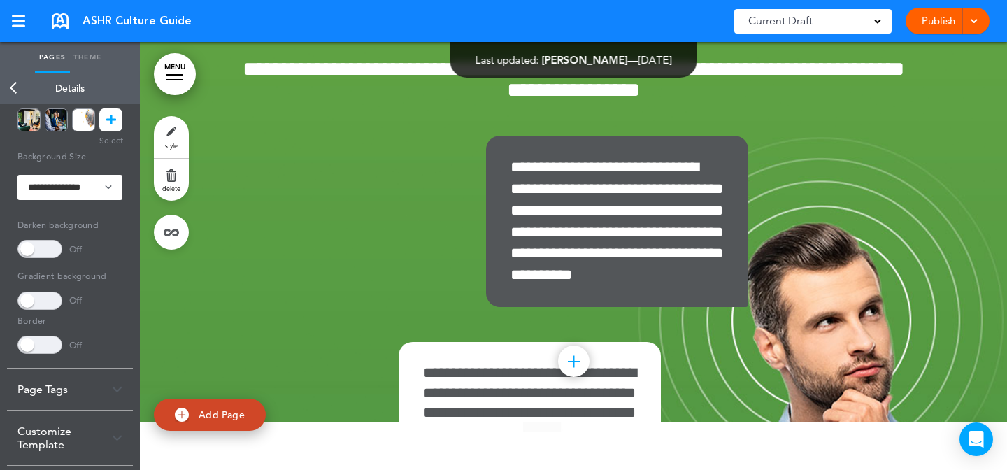
click at [75, 443] on div "Customize Template" at bounding box center [70, 438] width 126 height 55
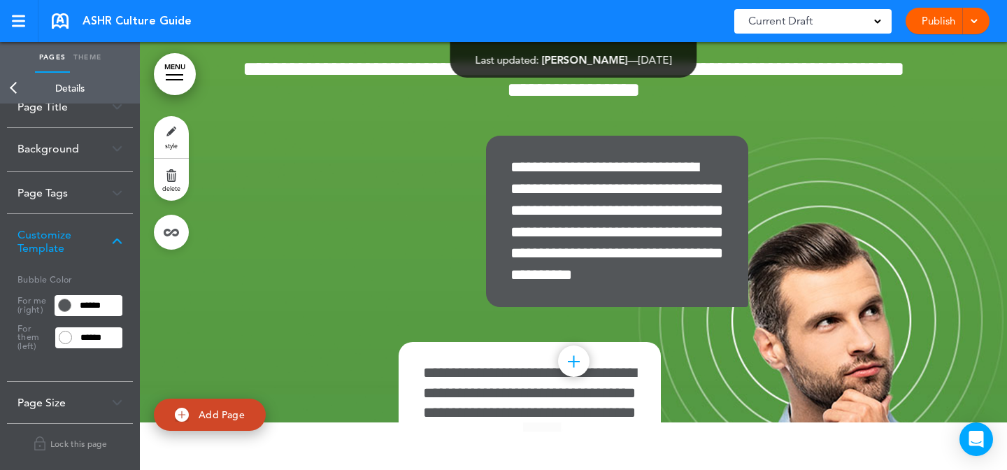
scroll to position [22, 0]
click at [71, 402] on div "Page Size" at bounding box center [70, 408] width 126 height 41
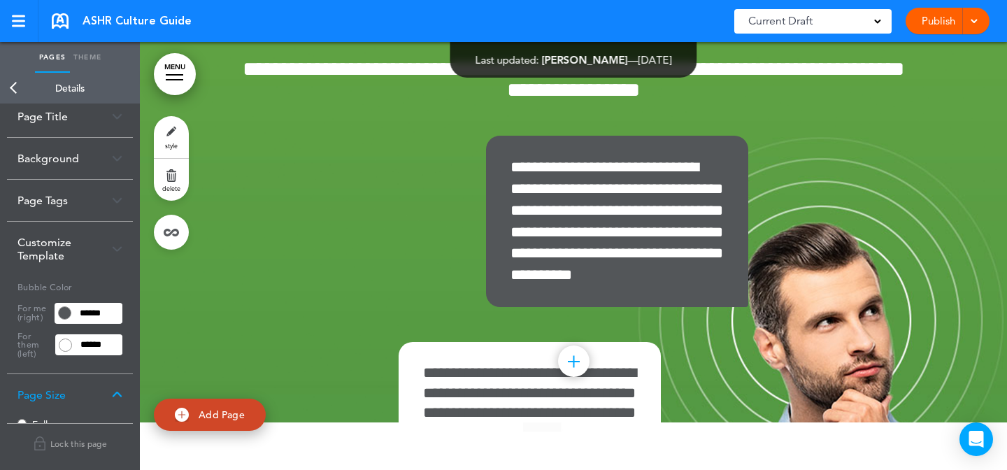
scroll to position [0, 0]
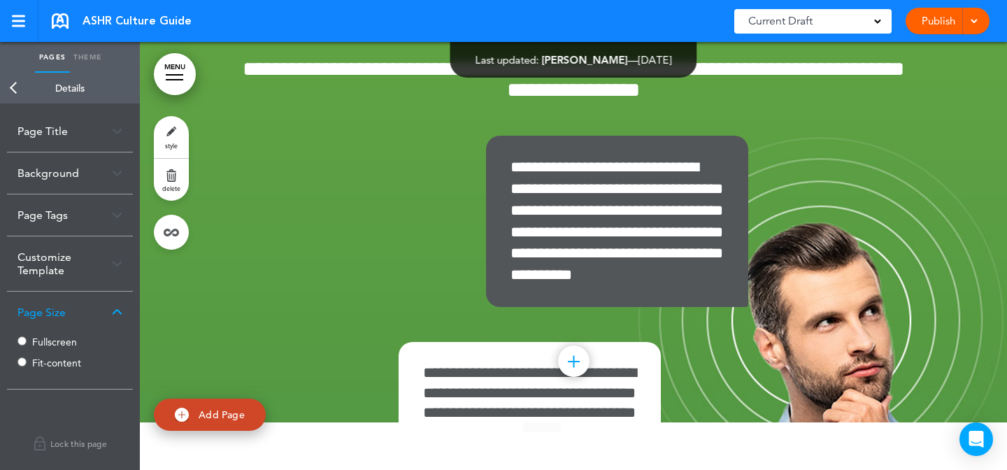
click at [66, 356] on div "Fullscreen Fit-content" at bounding box center [69, 354] width 105 height 42
click at [69, 373] on div "Fullscreen Fit-content" at bounding box center [69, 354] width 105 height 42
click at [69, 365] on label "Fit-content" at bounding box center [74, 363] width 84 height 10
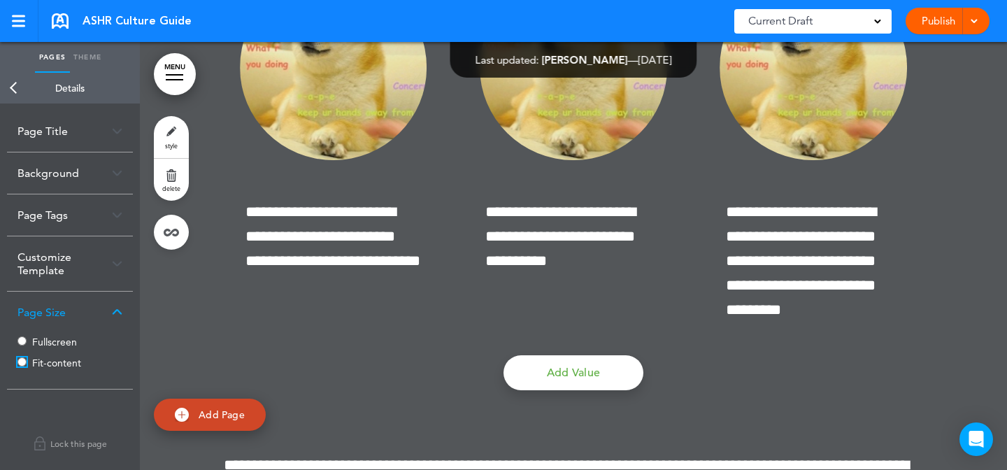
scroll to position [10291, 0]
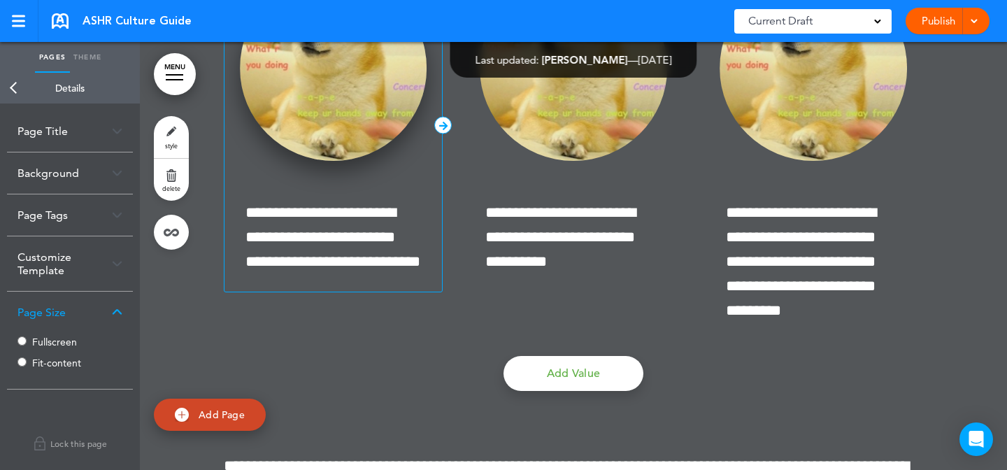
click at [371, 146] on img at bounding box center [333, 68] width 187 height 185
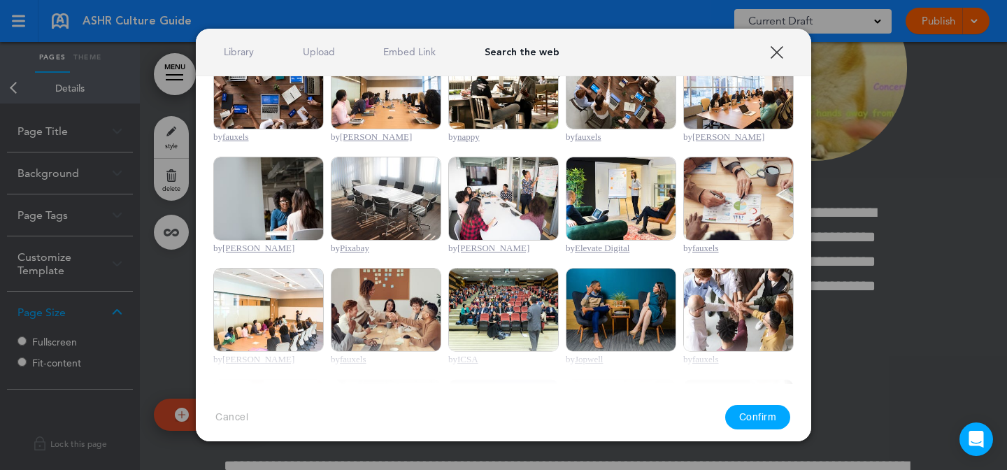
click at [406, 305] on img at bounding box center [386, 310] width 111 height 84
click at [543, 202] on img at bounding box center [503, 199] width 111 height 84
click at [786, 416] on button "Confirm" at bounding box center [758, 417] width 66 height 24
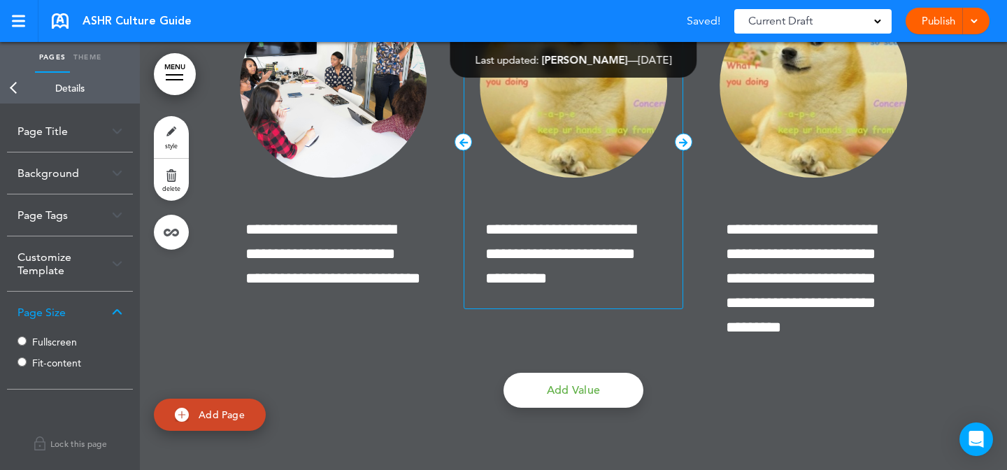
scroll to position [10273, 0]
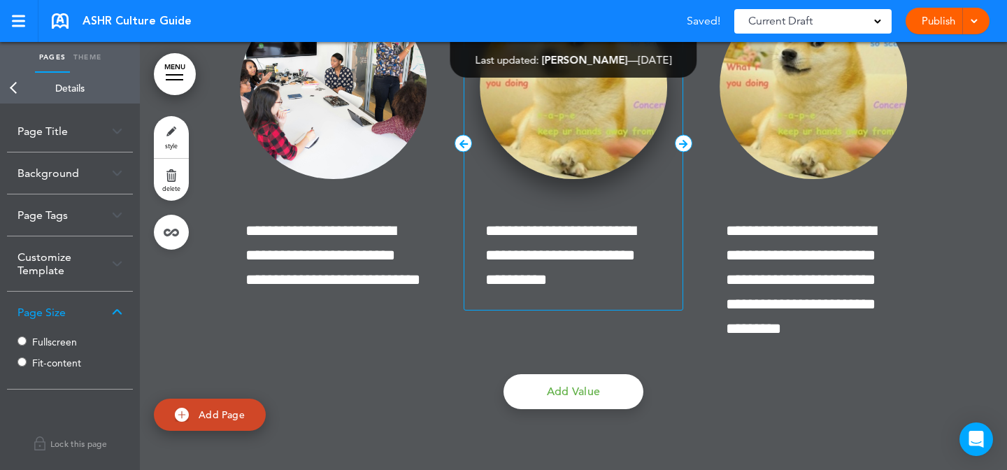
click at [602, 147] on img at bounding box center [573, 86] width 187 height 185
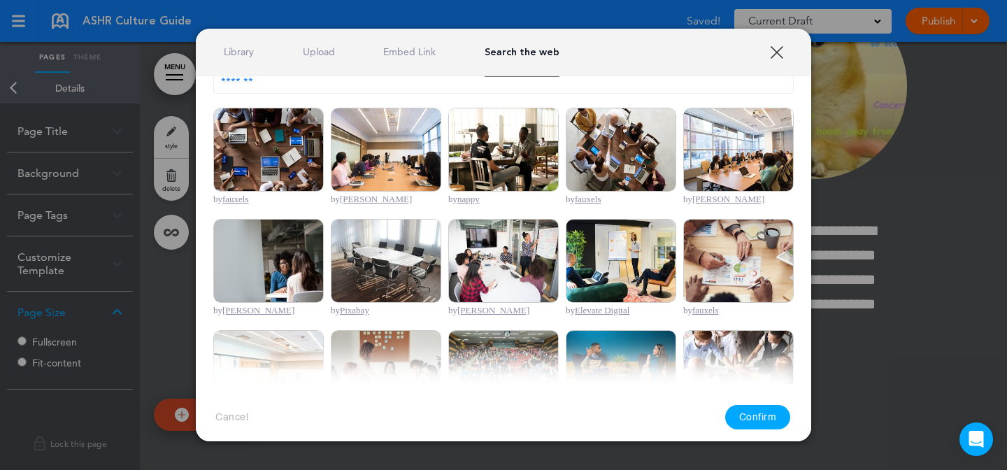
scroll to position [55, 0]
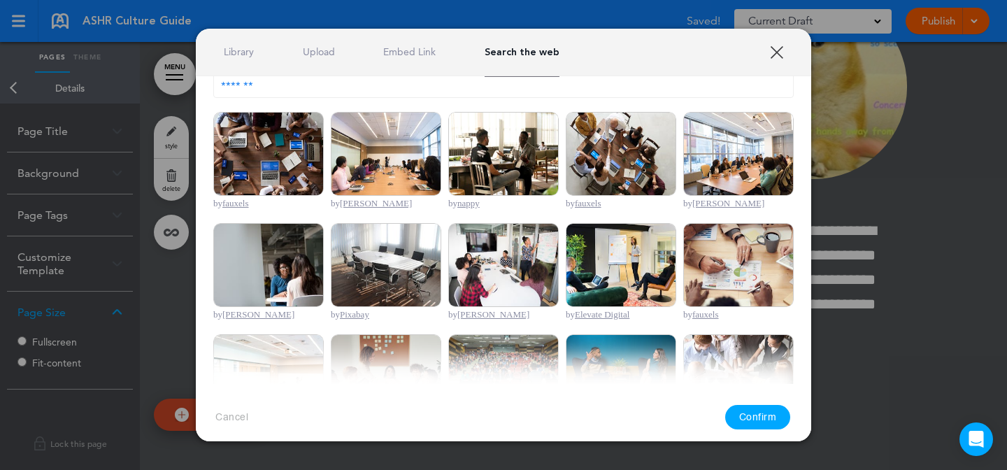
click at [607, 153] on img at bounding box center [621, 154] width 111 height 84
click at [742, 414] on button "Confirm" at bounding box center [758, 417] width 66 height 24
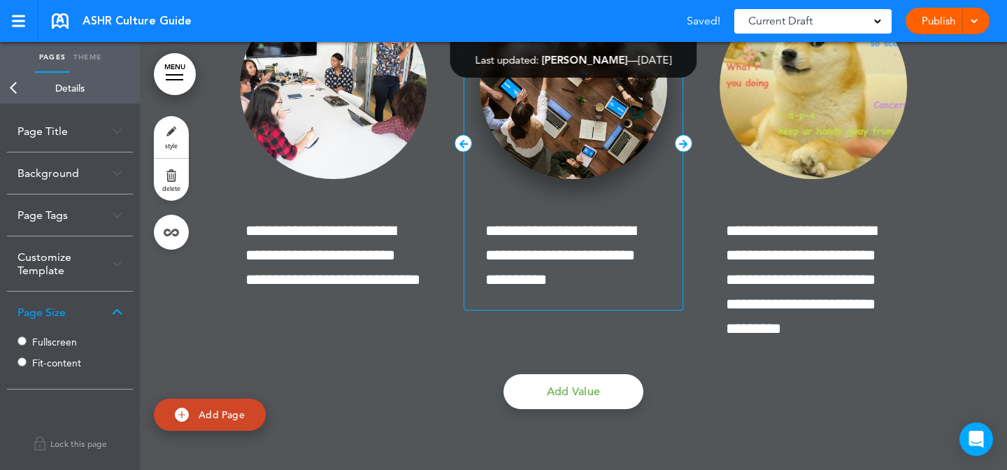
click at [616, 171] on img at bounding box center [573, 86] width 187 height 185
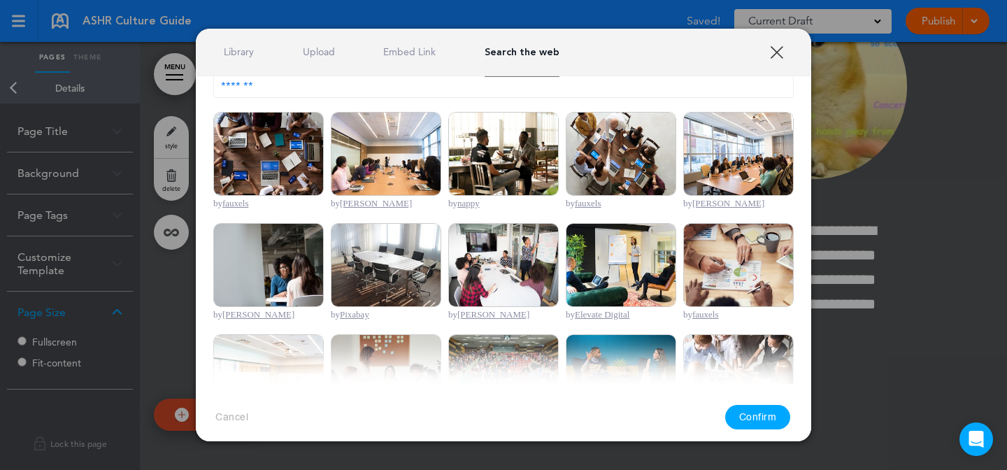
click at [880, 129] on div at bounding box center [503, 235] width 1007 height 470
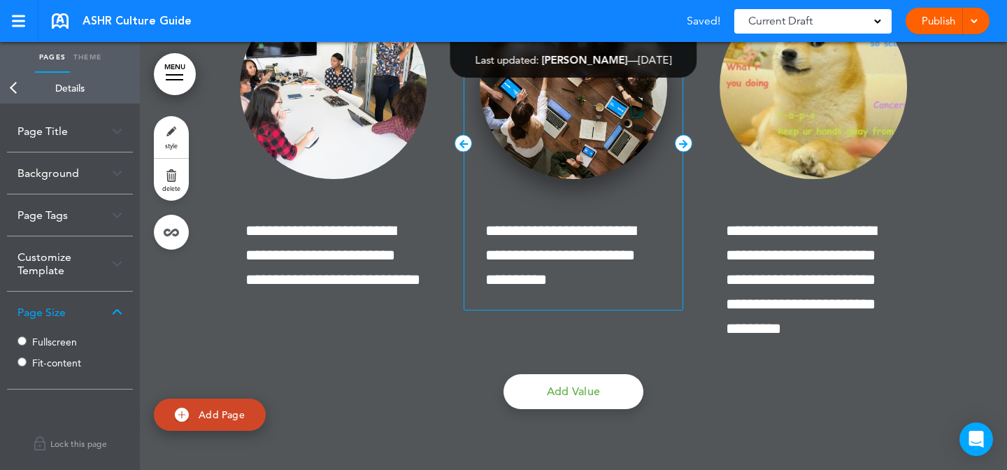
click at [599, 164] on img at bounding box center [573, 86] width 187 height 185
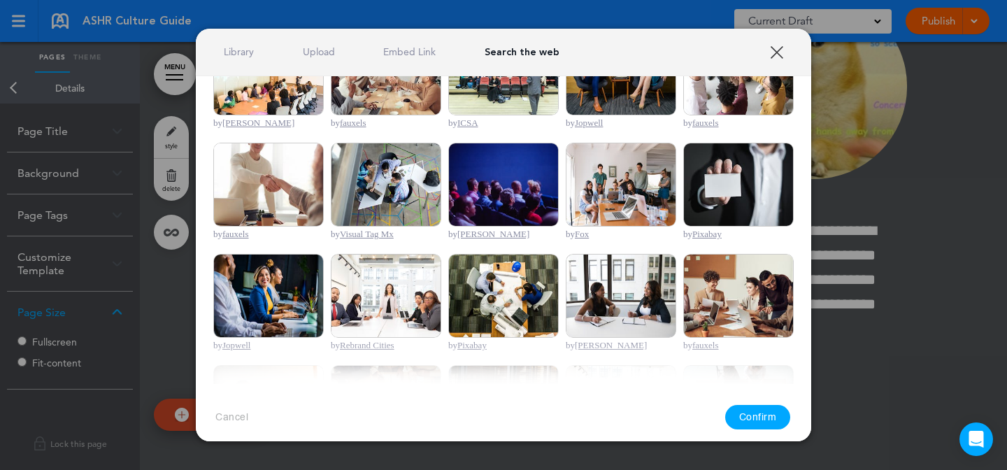
scroll to position [317, 0]
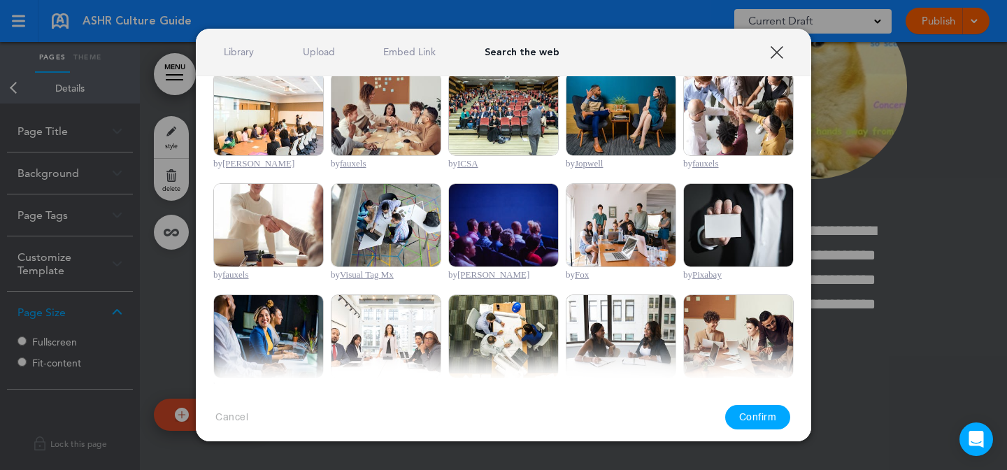
click at [632, 138] on img at bounding box center [621, 114] width 111 height 84
click at [746, 416] on button "Confirm" at bounding box center [758, 417] width 66 height 24
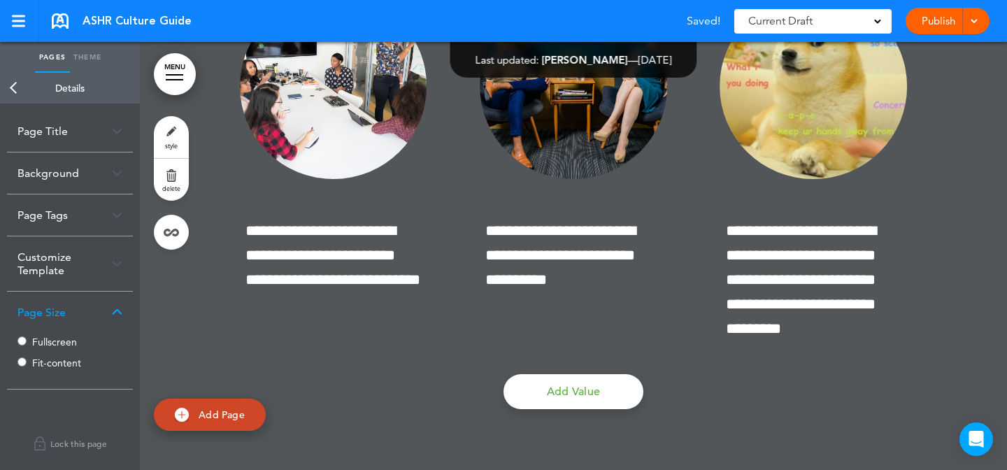
scroll to position [10257, 0]
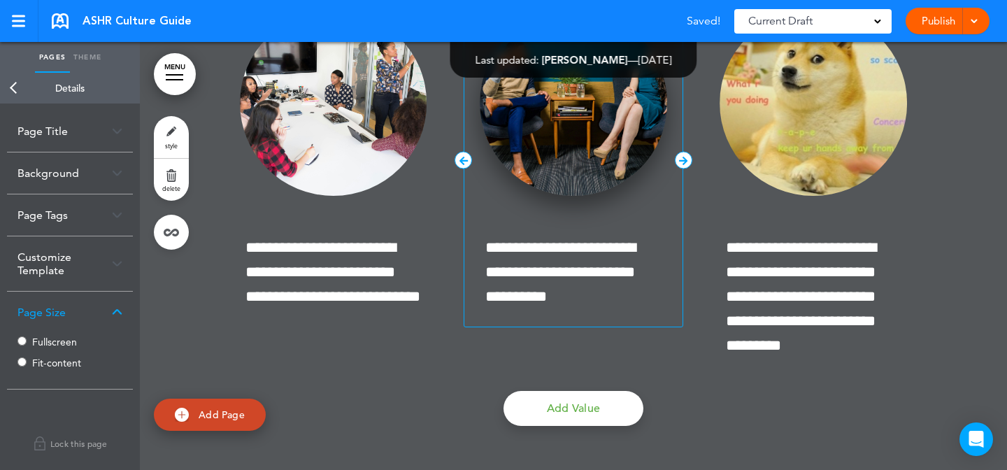
click at [640, 183] on img at bounding box center [573, 102] width 187 height 185
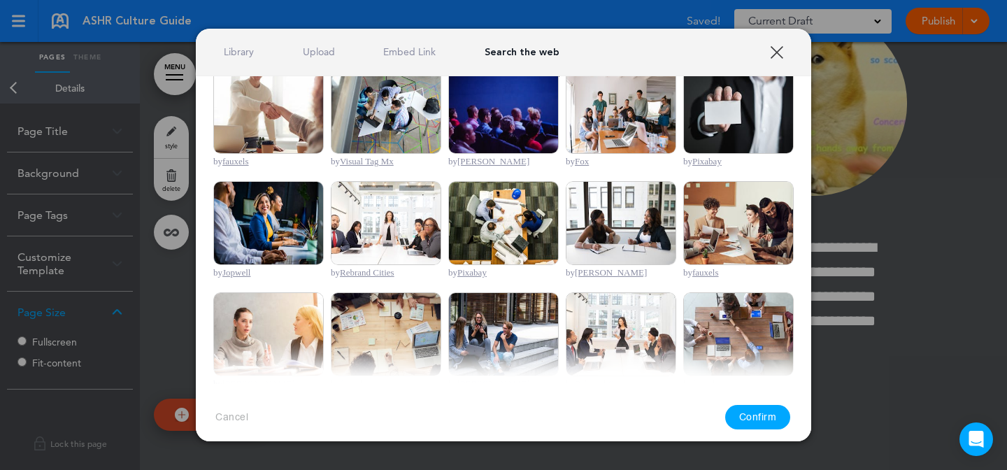
scroll to position [467, 0]
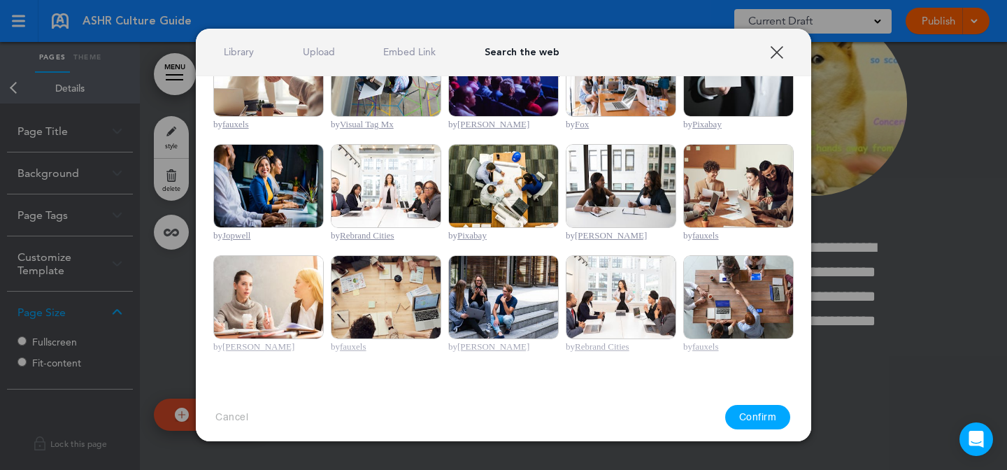
click at [531, 289] on img at bounding box center [503, 297] width 111 height 84
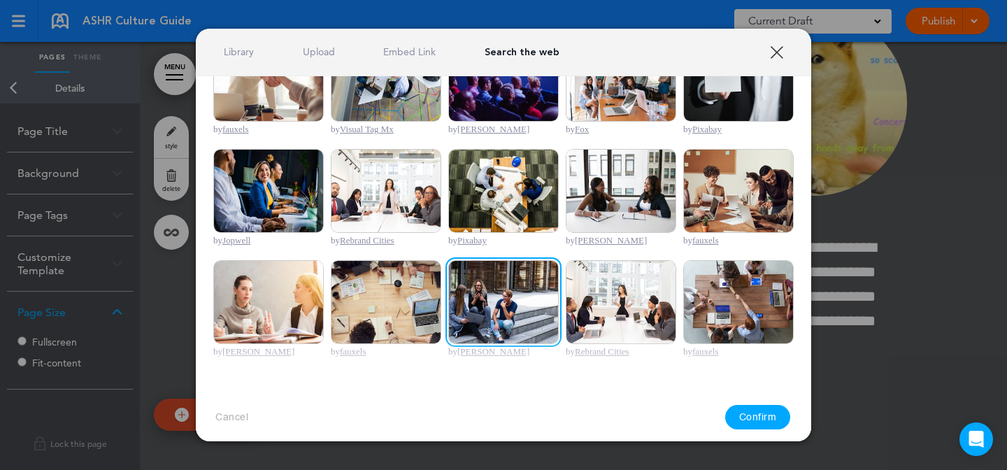
click at [759, 420] on button "Confirm" at bounding box center [758, 417] width 66 height 24
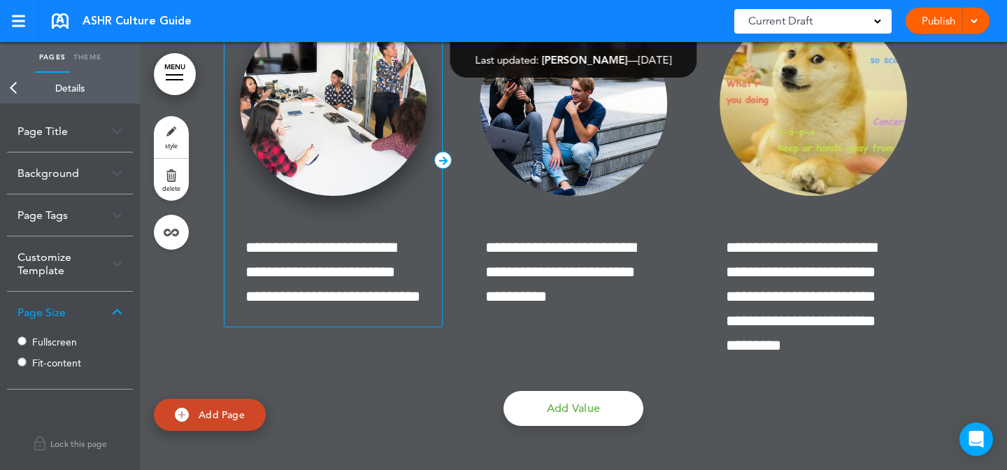
click at [341, 196] on img at bounding box center [333, 102] width 187 height 185
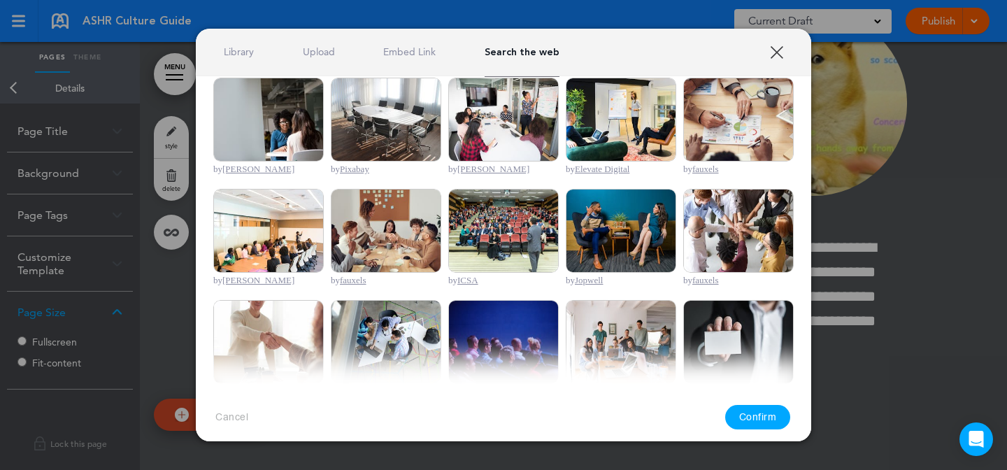
scroll to position [467, 0]
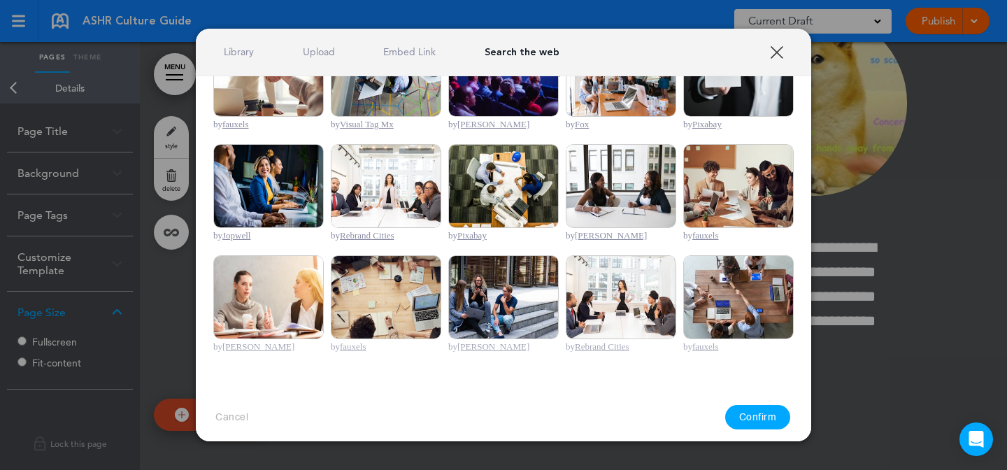
click at [285, 290] on img at bounding box center [268, 297] width 111 height 84
click at [737, 413] on button "Confirm" at bounding box center [758, 417] width 66 height 24
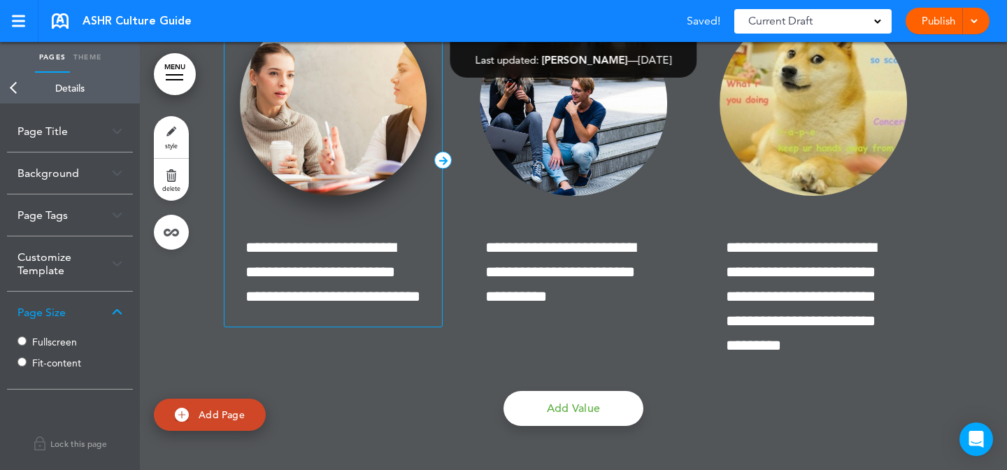
click at [373, 156] on img at bounding box center [333, 102] width 187 height 185
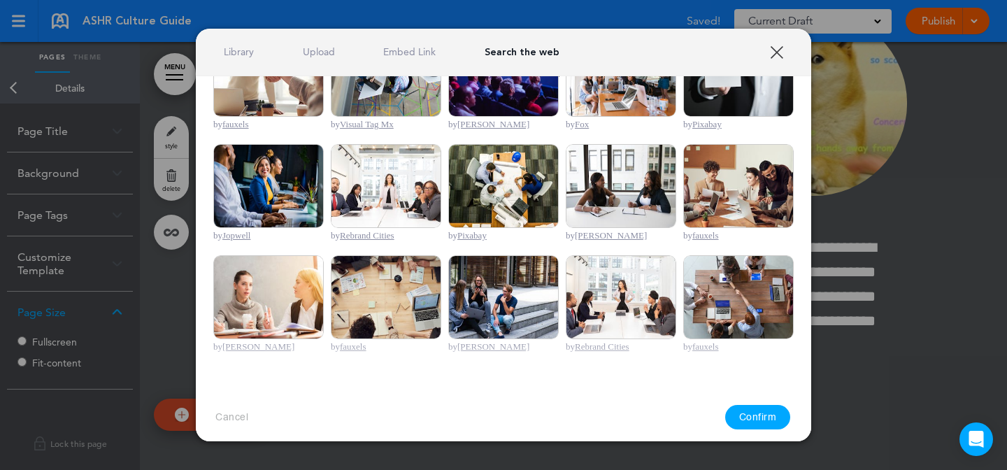
scroll to position [0, 0]
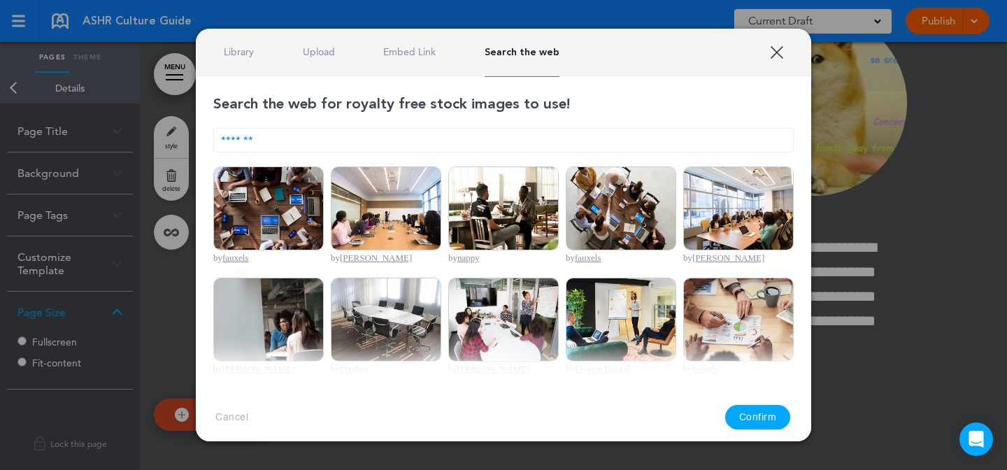
click at [248, 52] on link "Library" at bounding box center [239, 51] width 30 height 13
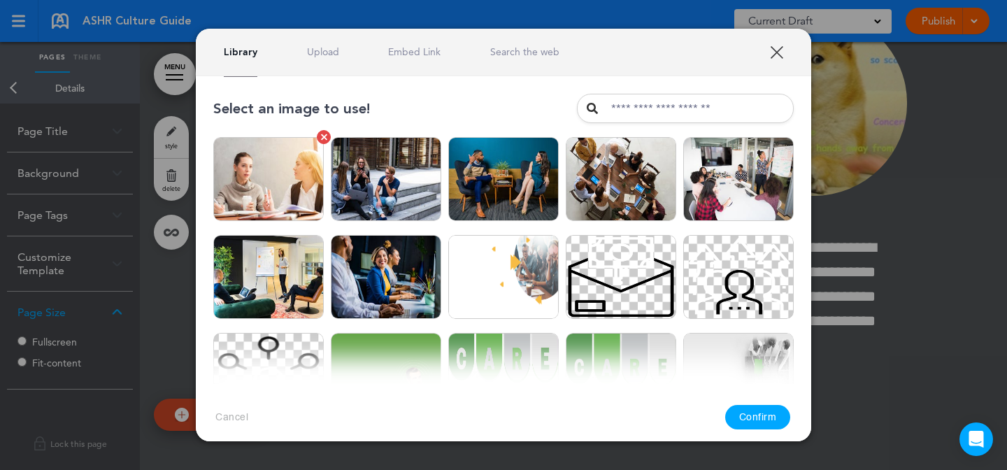
click at [302, 170] on img at bounding box center [268, 179] width 111 height 84
click at [404, 199] on img at bounding box center [386, 179] width 111 height 84
click at [769, 423] on button "Confirm" at bounding box center [758, 417] width 66 height 24
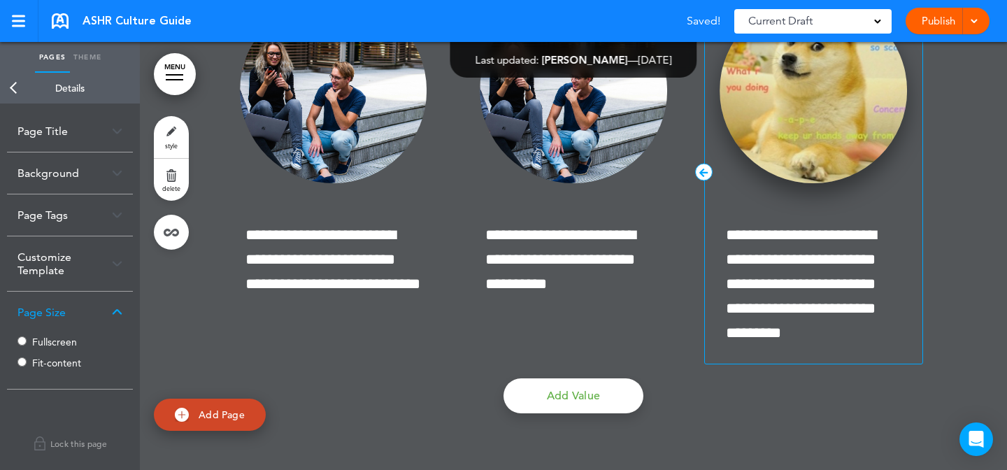
scroll to position [10264, 0]
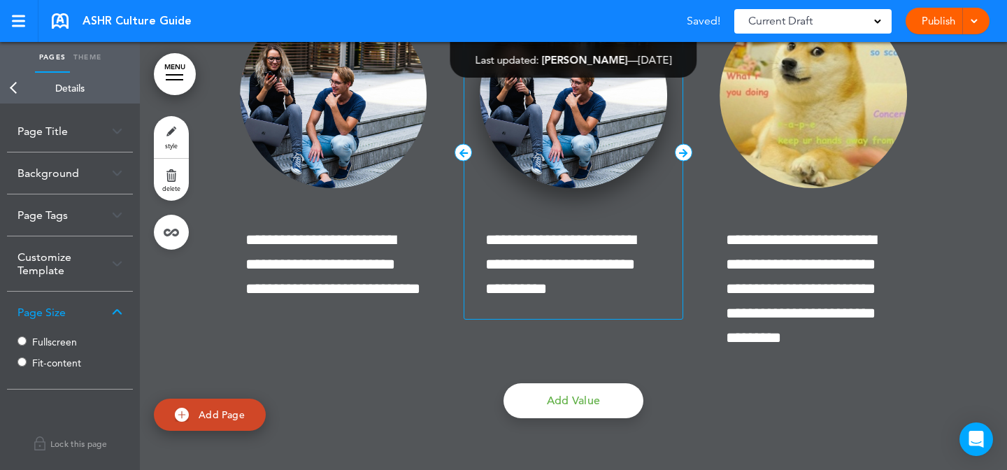
click at [614, 180] on img at bounding box center [573, 95] width 187 height 185
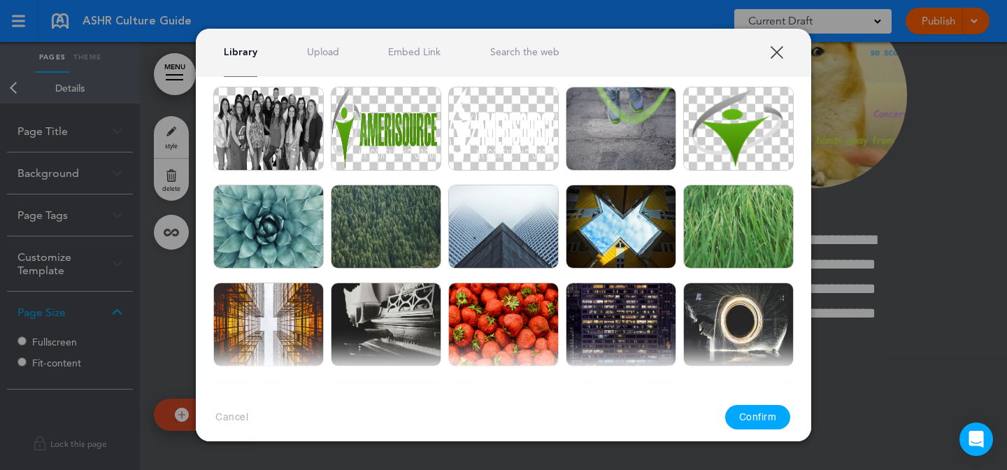
click at [534, 54] on link "Search the web" at bounding box center [524, 51] width 69 height 13
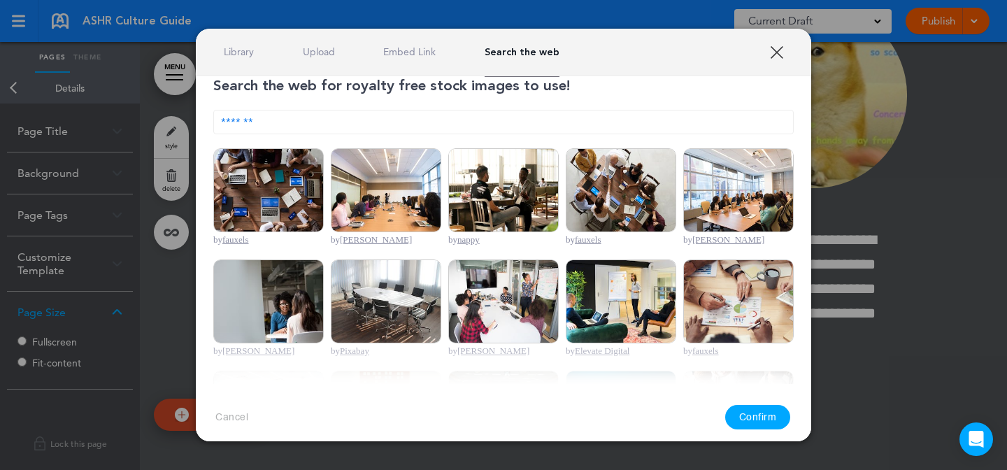
scroll to position [0, 0]
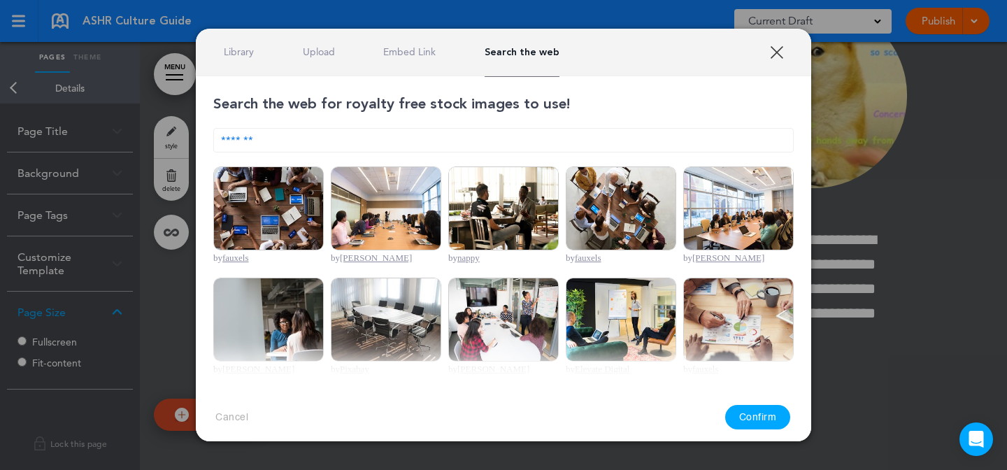
click at [320, 134] on input "*******" at bounding box center [503, 140] width 581 height 24
type input "**"
click at [539, 218] on img at bounding box center [503, 208] width 111 height 84
click at [765, 413] on button "Confirm" at bounding box center [758, 417] width 66 height 24
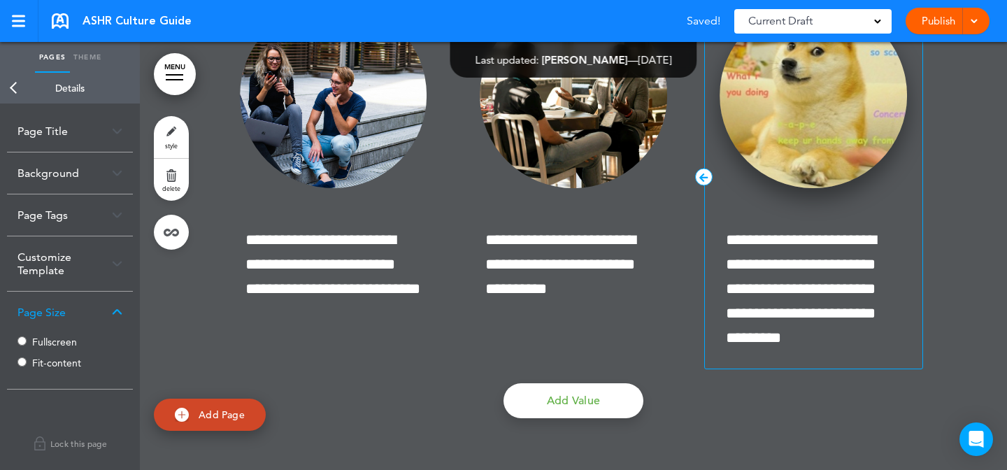
click at [783, 186] on img at bounding box center [813, 95] width 187 height 185
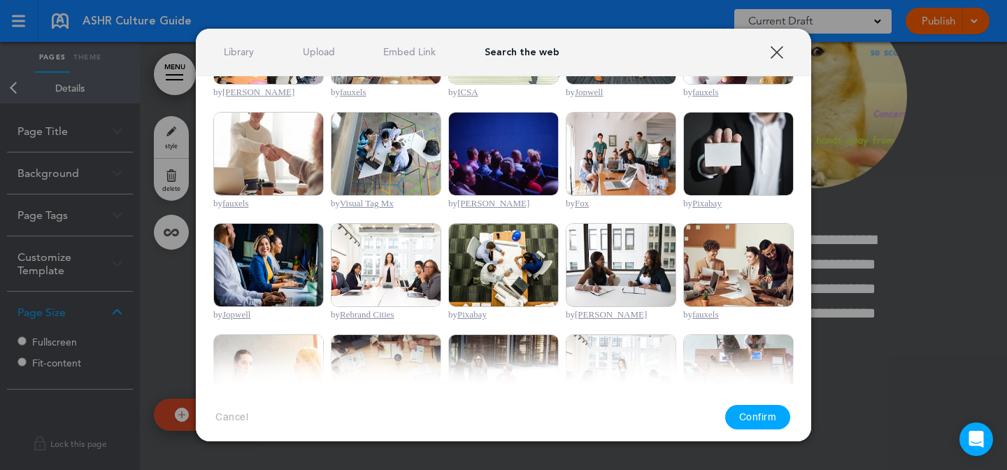
scroll to position [392, 0]
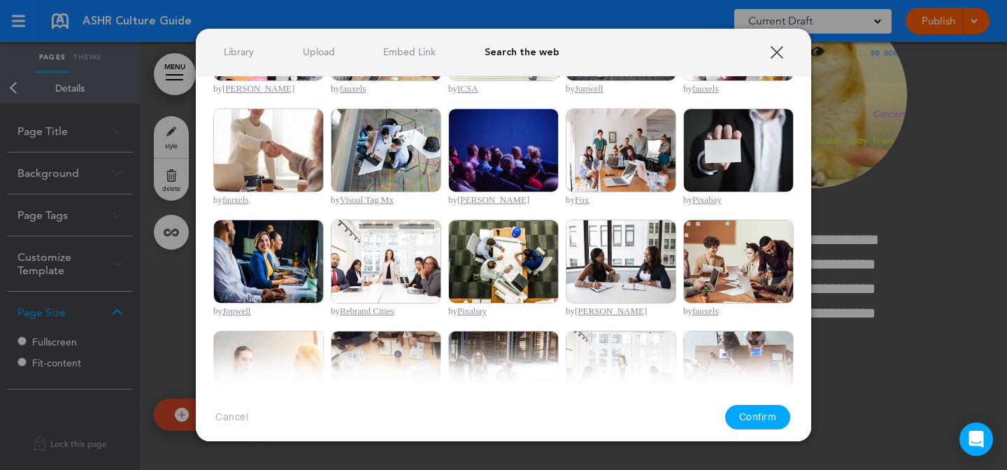
click at [646, 164] on img at bounding box center [621, 150] width 111 height 84
click at [748, 422] on button "Confirm" at bounding box center [758, 417] width 66 height 24
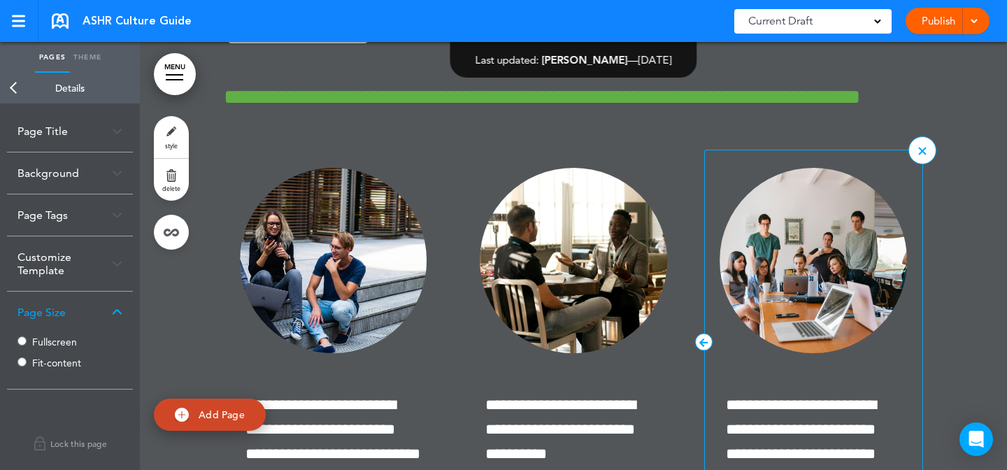
scroll to position [10095, 0]
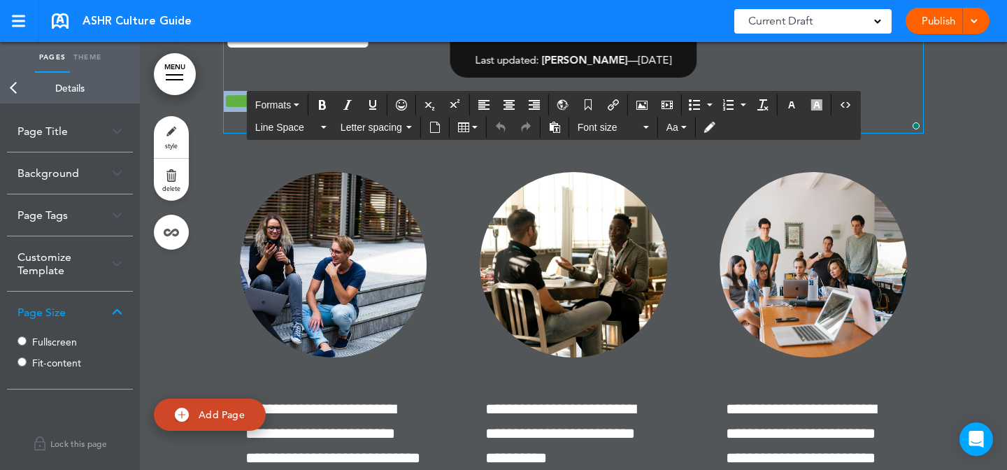
drag, startPoint x: 274, startPoint y: 187, endPoint x: 224, endPoint y: 178, distance: 51.1
click at [224, 133] on h6 "**********" at bounding box center [574, 112] width 700 height 42
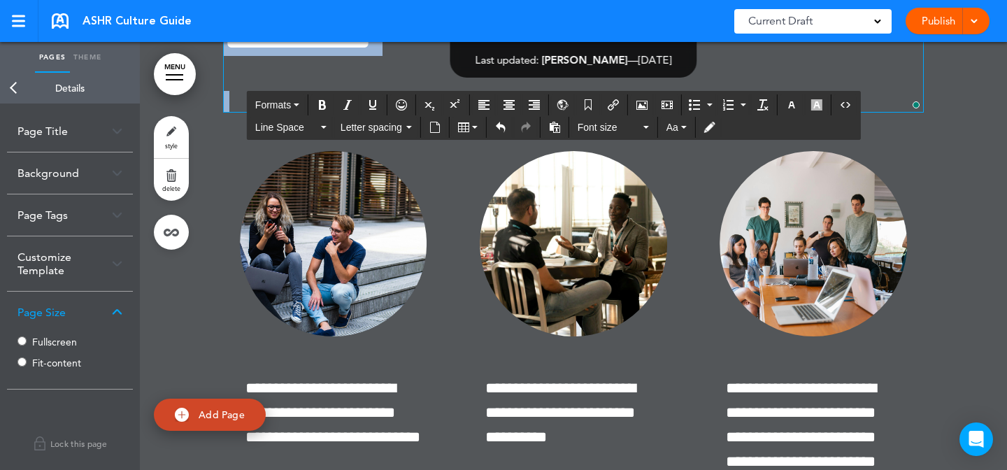
drag, startPoint x: 224, startPoint y: 178, endPoint x: 309, endPoint y: -49, distance: 242.6
click at [309, 0] on html "Checking url availability This handbook Preview Settings Signatures Collaborato…" at bounding box center [503, 235] width 1007 height 470
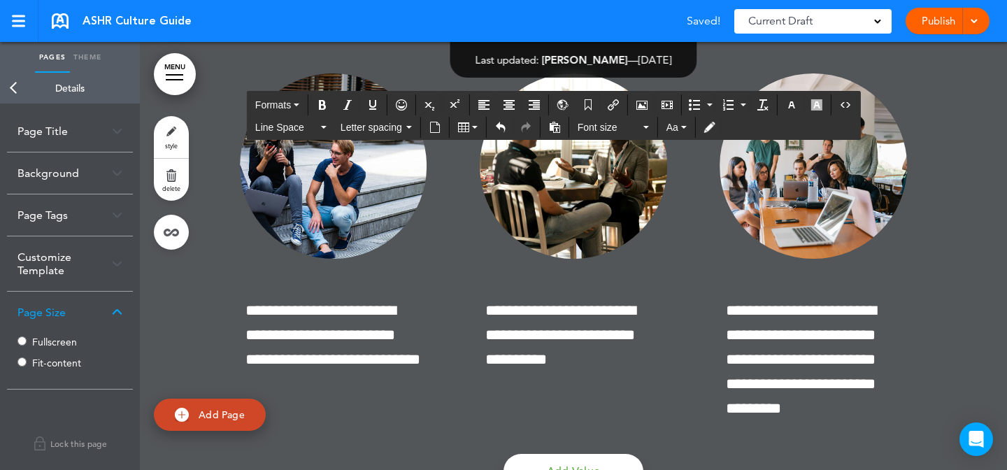
scroll to position [10273, 0]
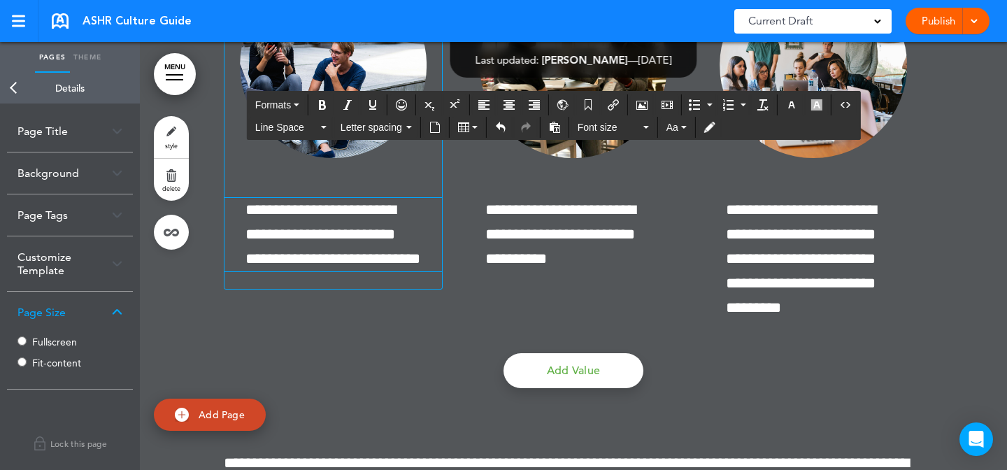
click at [244, 272] on p "**********" at bounding box center [334, 235] width 218 height 74
paste div "To enrich screen reader interactions, please activate Accessibility in Grammarl…"
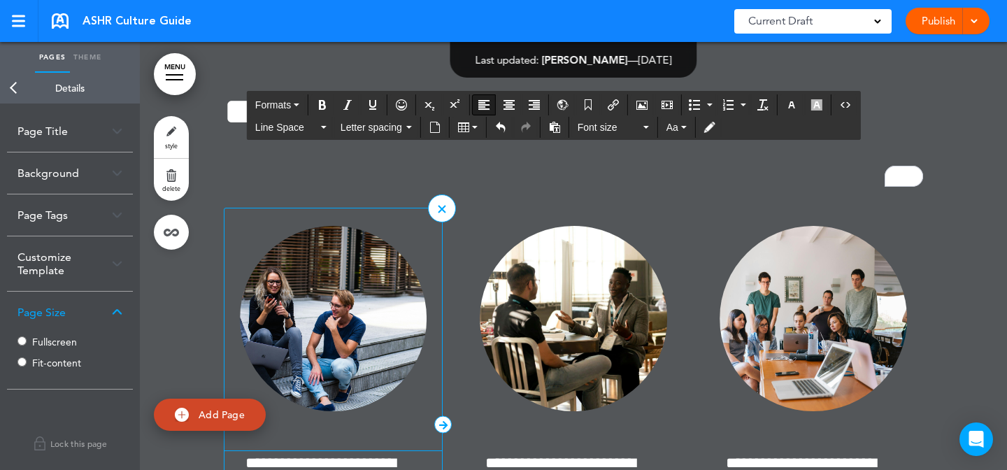
scroll to position [10001, 0]
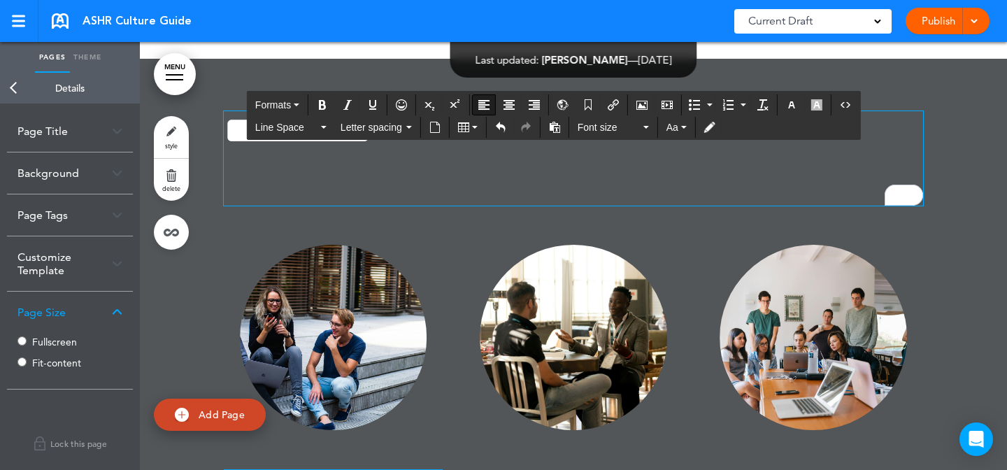
click at [348, 150] on span "**********" at bounding box center [298, 130] width 148 height 38
click at [348, 206] on h6 "To enrich screen reader interactions, please activate Accessibility in Grammarl…" at bounding box center [574, 195] width 700 height 21
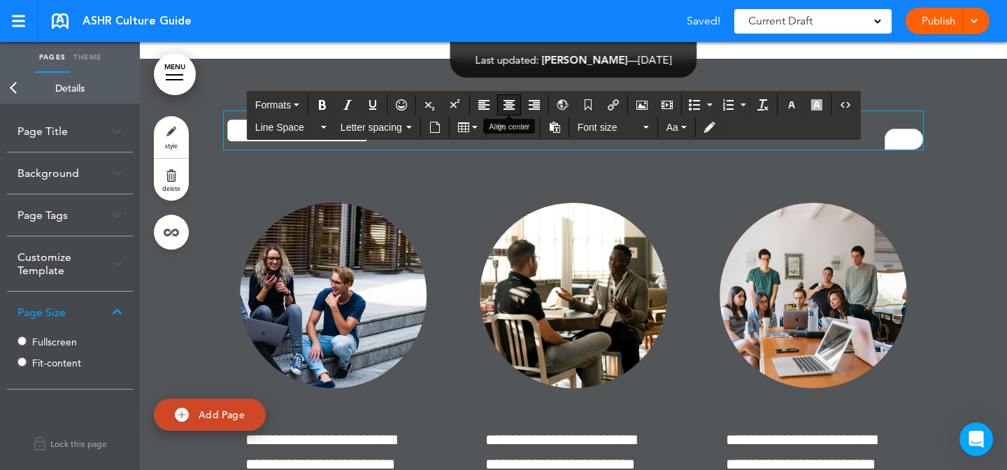
click at [511, 108] on icon "Align center" at bounding box center [509, 104] width 11 height 11
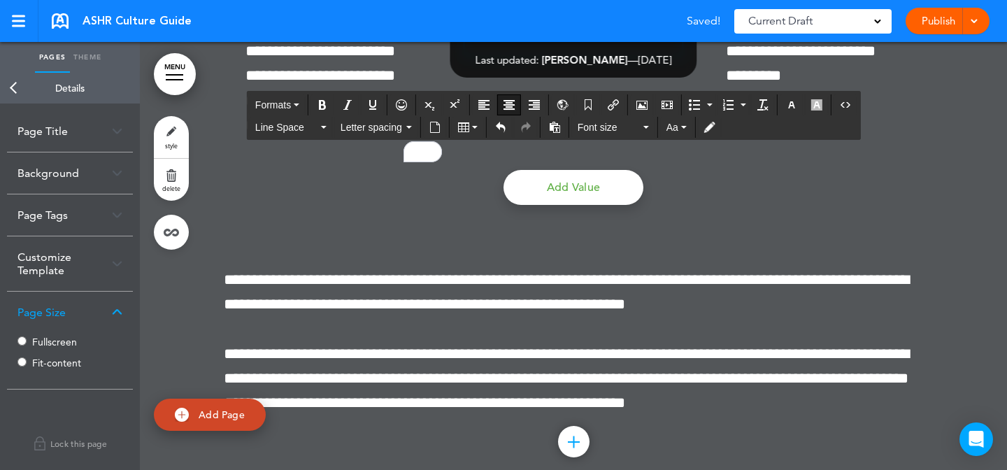
scroll to position [10466, 0]
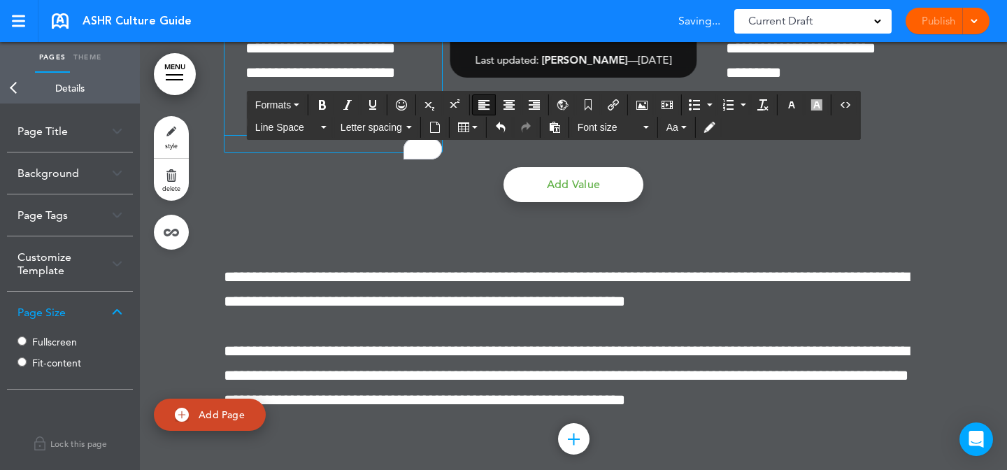
click at [283, 130] on span "**********" at bounding box center [321, 48] width 150 height 163
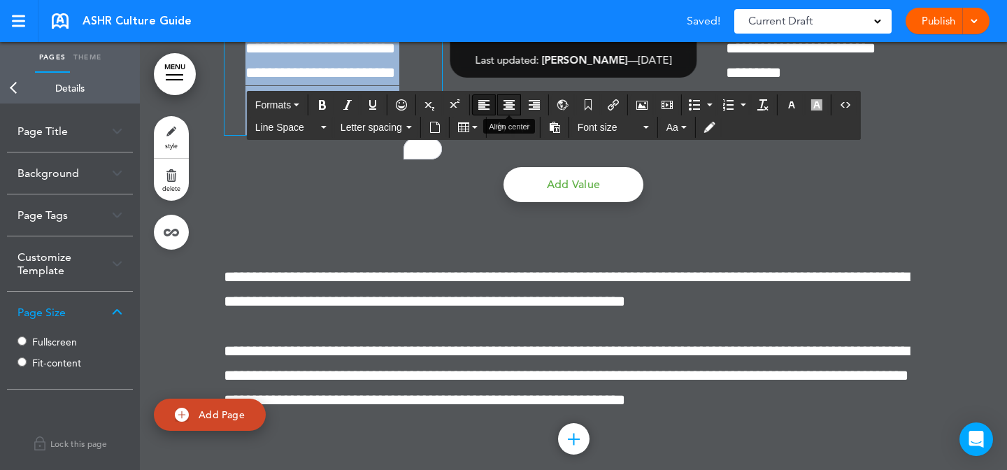
click at [509, 105] on icon "Align center" at bounding box center [509, 104] width 11 height 11
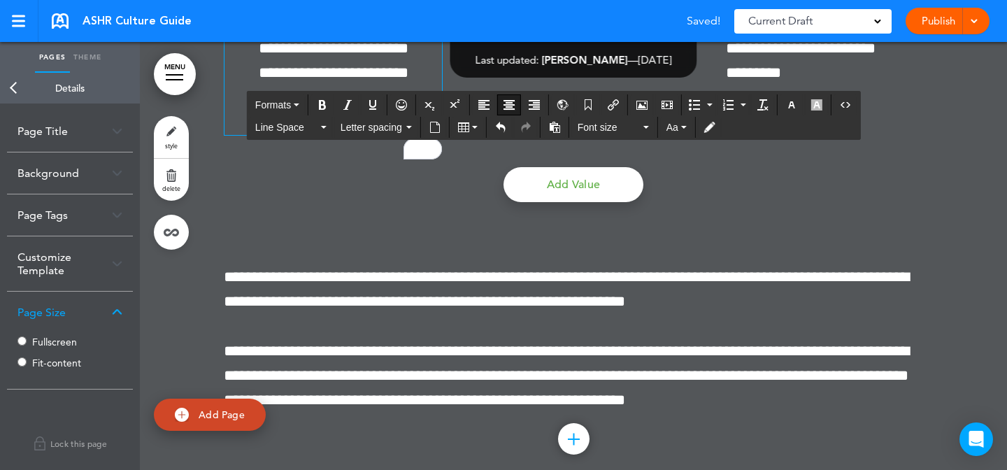
click at [535, 92] on div "Formats Line Space Letter spacing Font size Aa" at bounding box center [554, 117] width 613 height 50
click at [516, 101] on button "Align center" at bounding box center [509, 105] width 22 height 20
click at [756, 78] on p "**********" at bounding box center [814, 24] width 218 height 123
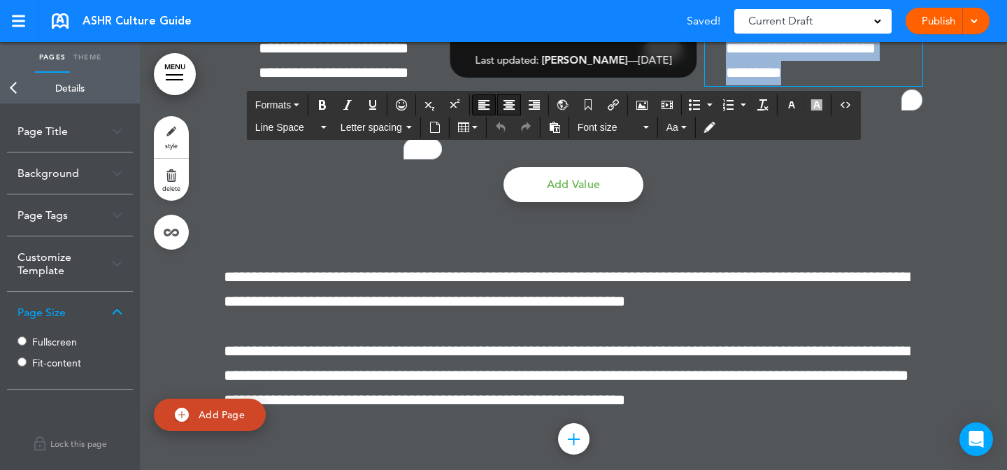
click at [511, 99] on icon "Align center" at bounding box center [509, 104] width 11 height 11
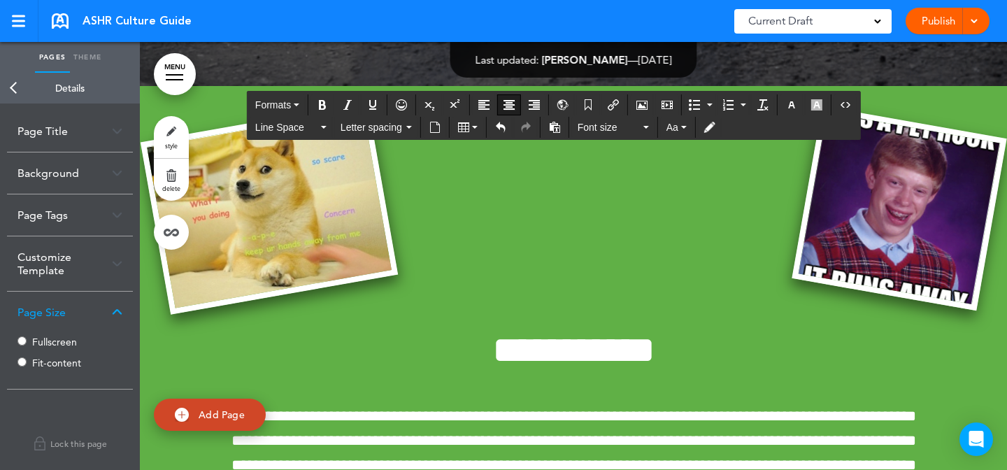
scroll to position [324, 0]
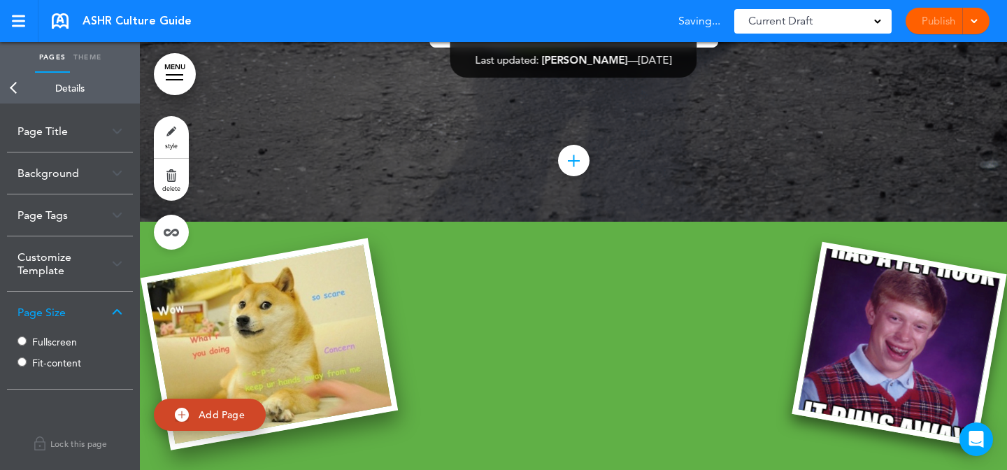
click at [276, 288] on img at bounding box center [269, 344] width 257 height 213
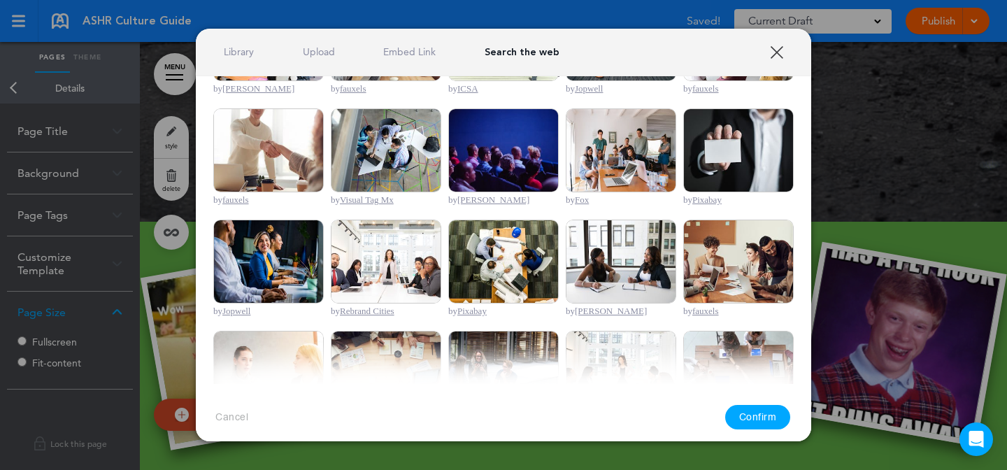
click at [921, 112] on div at bounding box center [503, 235] width 1007 height 470
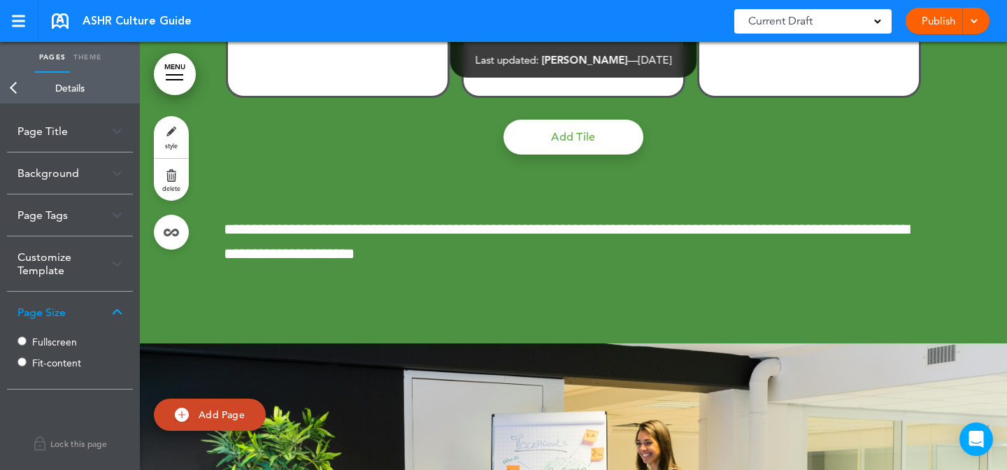
scroll to position [7712, 0]
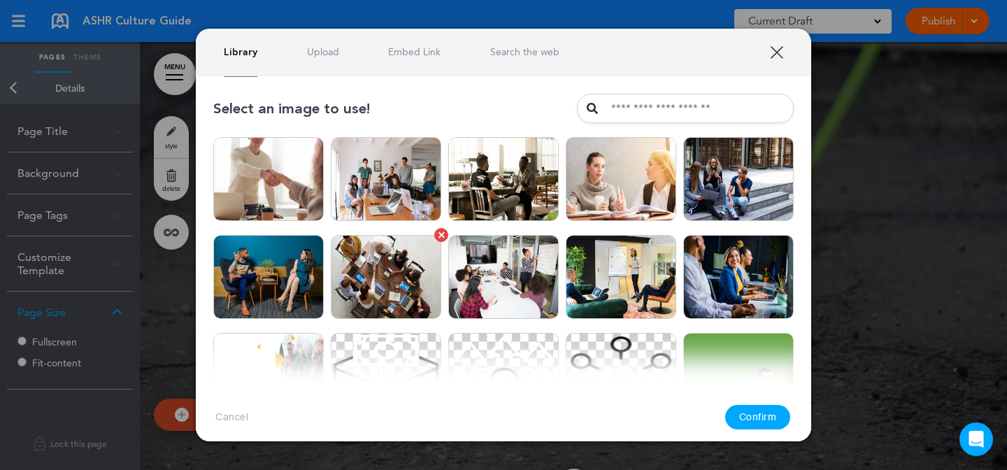
scroll to position [363, 0]
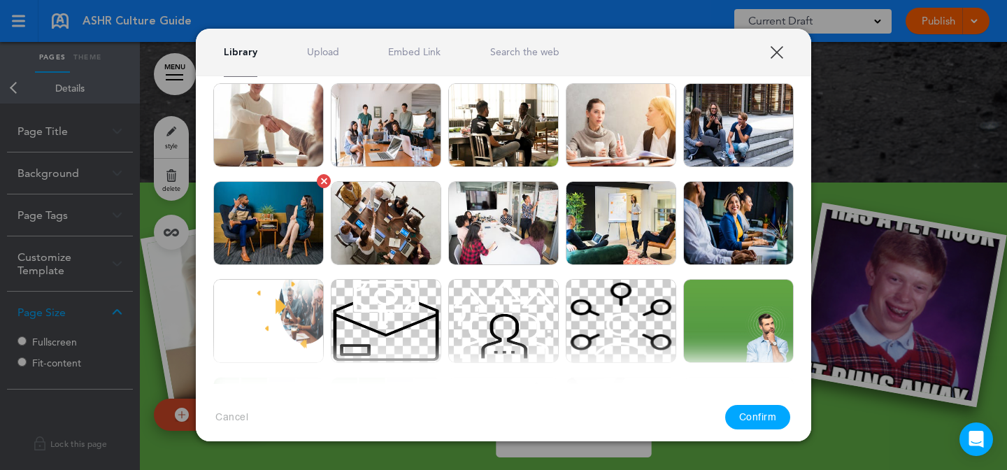
click at [293, 211] on img at bounding box center [268, 223] width 111 height 84
click at [782, 422] on button "Confirm" at bounding box center [758, 417] width 66 height 24
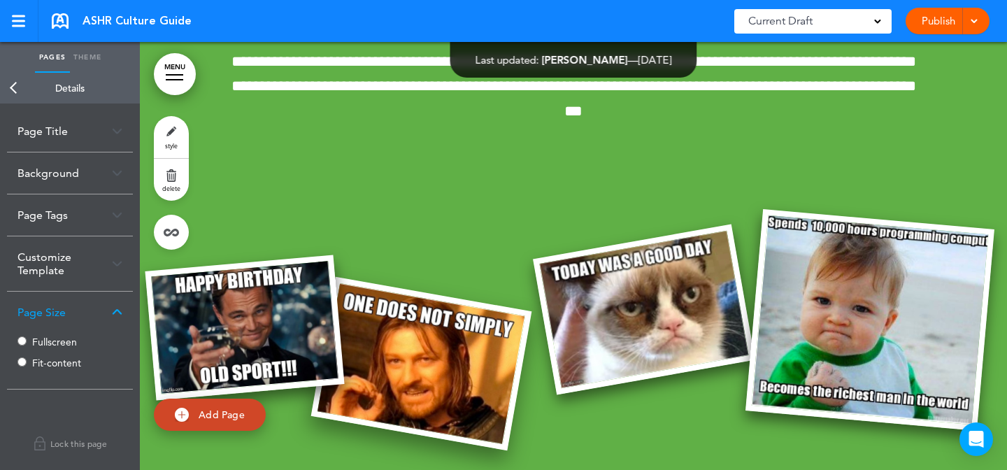
scroll to position [993, 0]
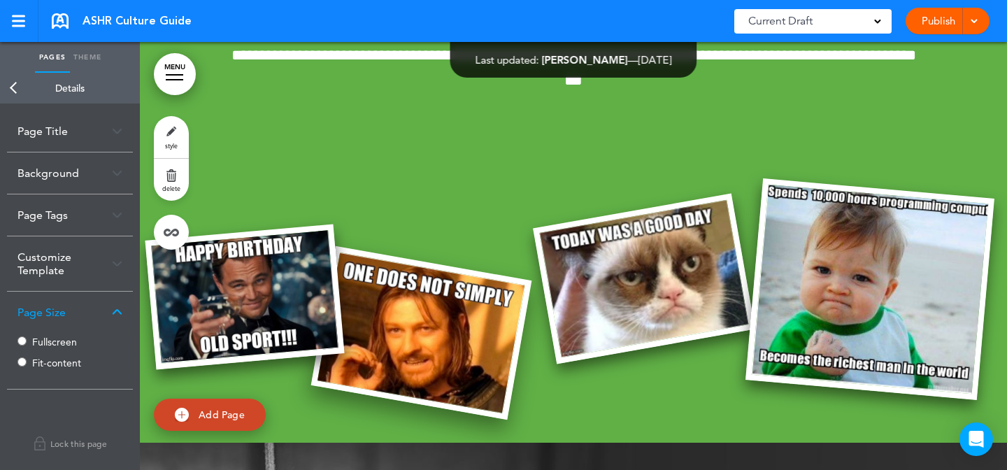
click at [409, 416] on img at bounding box center [421, 333] width 221 height 174
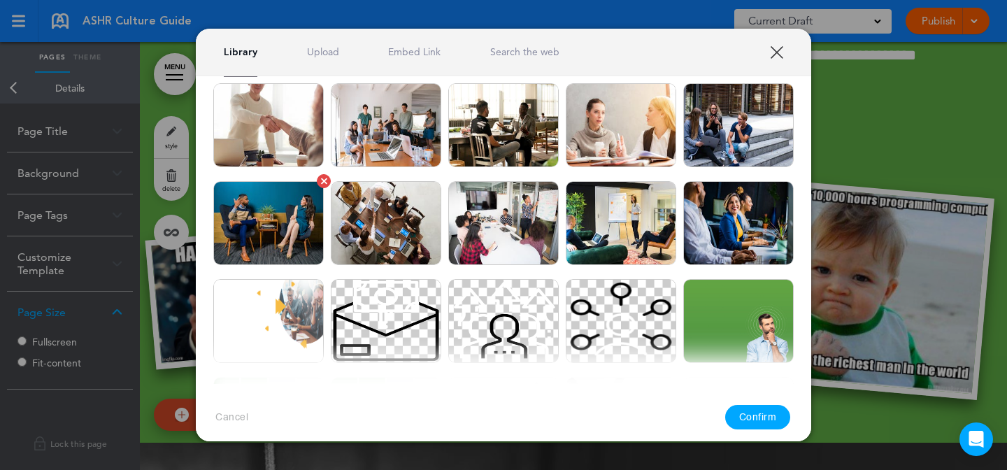
click at [283, 225] on img at bounding box center [268, 223] width 111 height 84
click at [749, 418] on button "Confirm" at bounding box center [758, 417] width 66 height 24
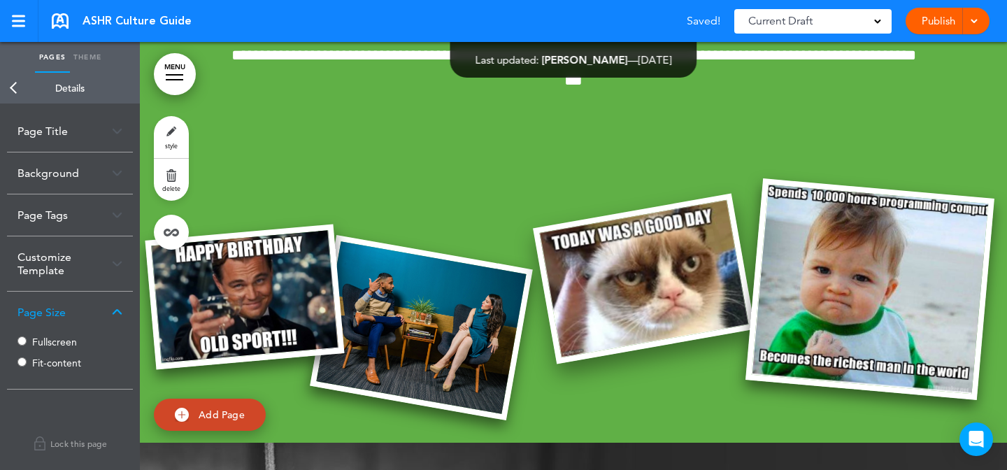
click at [655, 364] on img at bounding box center [644, 279] width 222 height 171
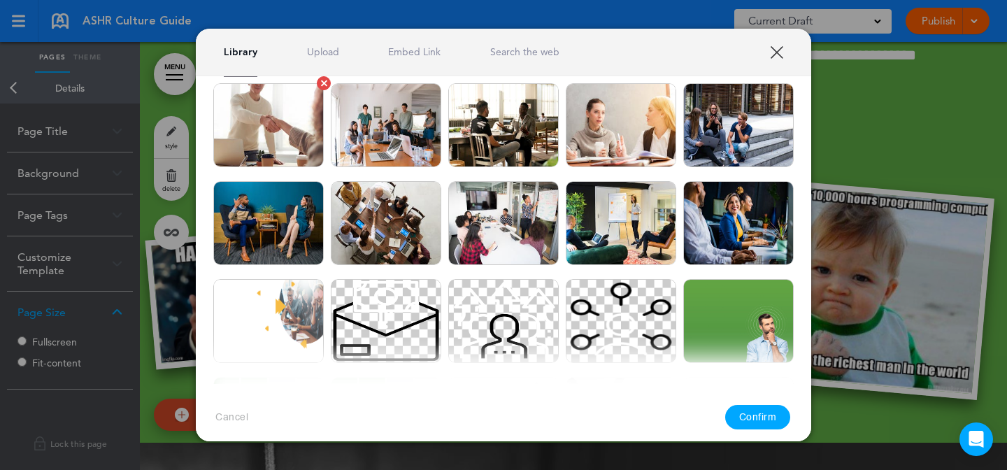
click at [306, 126] on img at bounding box center [268, 125] width 111 height 84
click at [772, 423] on button "Confirm" at bounding box center [758, 417] width 66 height 24
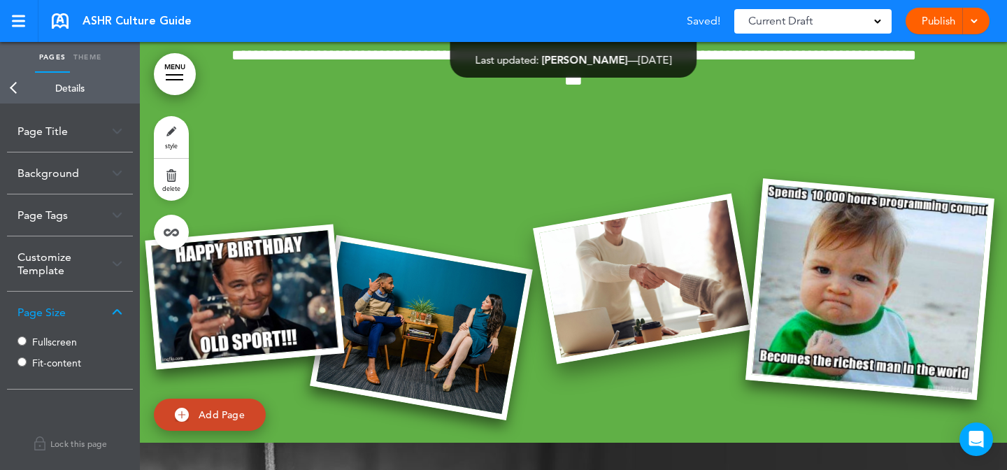
click at [662, 309] on img at bounding box center [644, 279] width 222 height 171
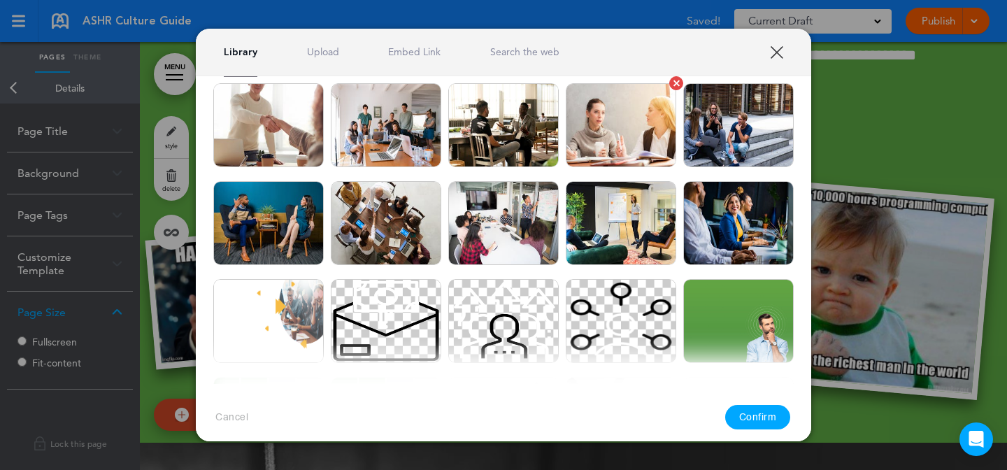
click at [629, 145] on img at bounding box center [621, 125] width 111 height 84
click at [760, 418] on button "Confirm" at bounding box center [758, 417] width 66 height 24
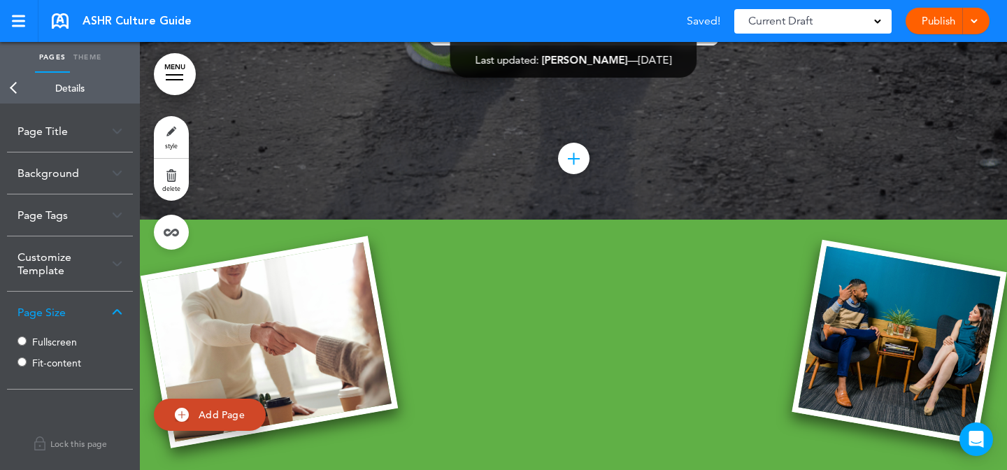
scroll to position [408, 0]
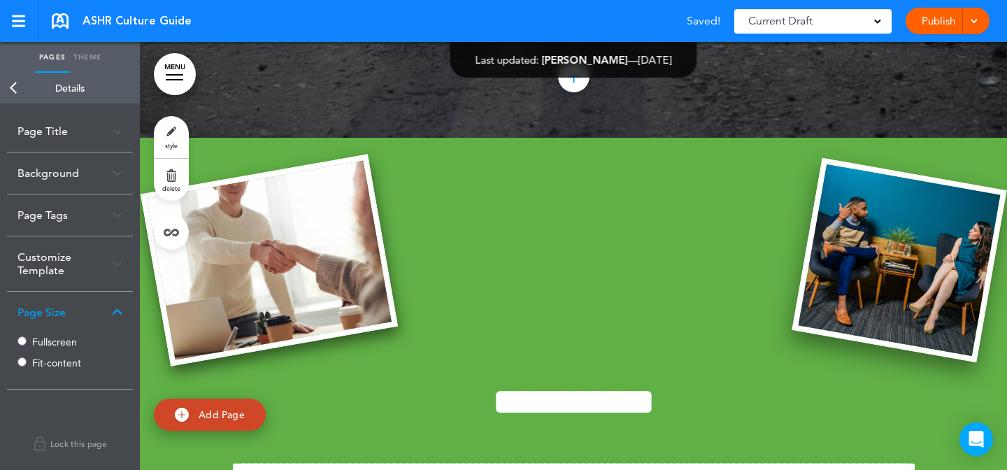
click at [886, 258] on img at bounding box center [899, 260] width 215 height 205
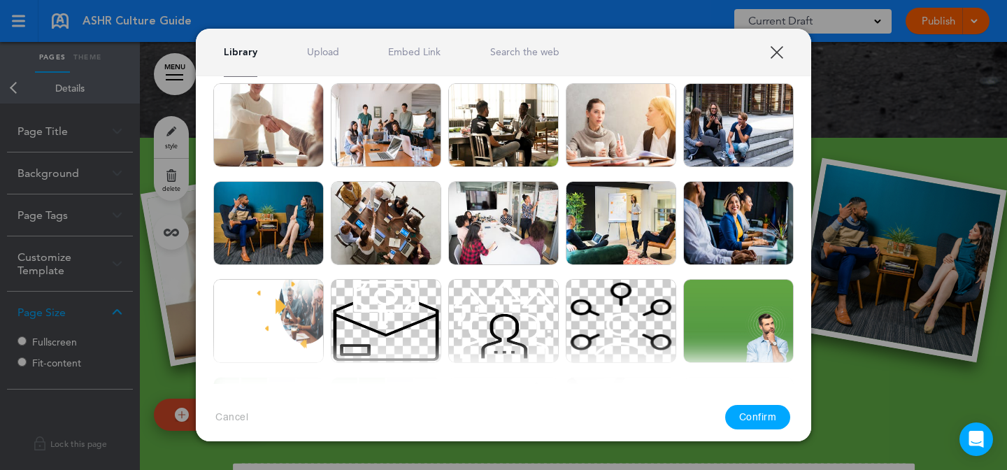
click at [760, 413] on button "Confirm" at bounding box center [758, 417] width 66 height 24
click at [763, 413] on button "Confirm" at bounding box center [758, 417] width 66 height 24
click at [751, 418] on button "Confirm" at bounding box center [758, 417] width 66 height 24
click at [395, 211] on img at bounding box center [386, 223] width 111 height 84
click at [759, 416] on button "Confirm" at bounding box center [758, 417] width 66 height 24
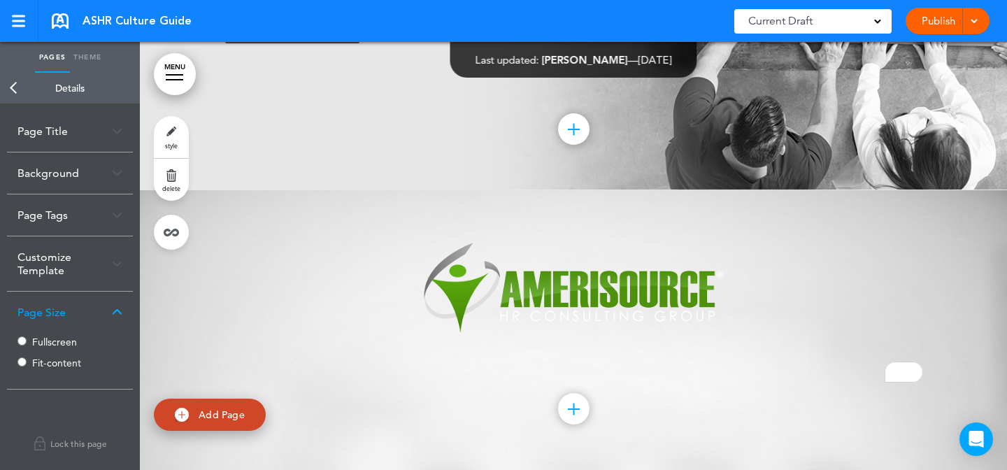
scroll to position [11558, 0]
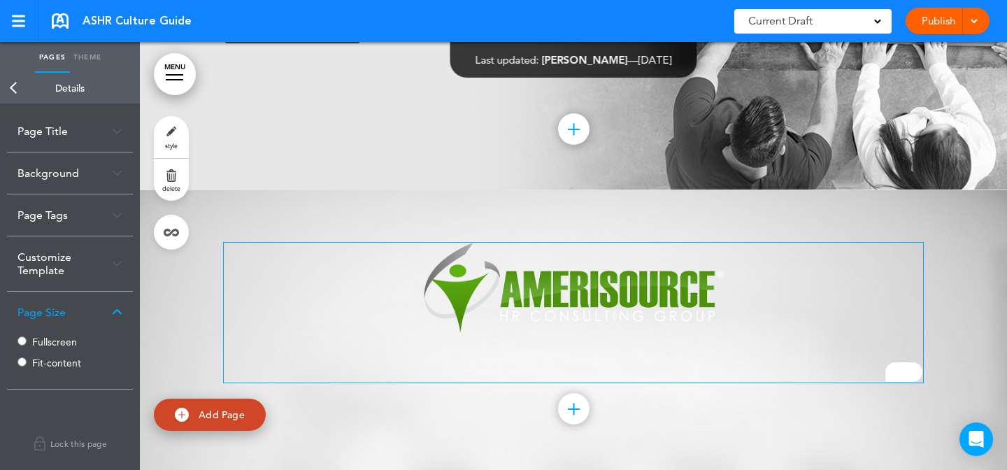
click at [478, 316] on img "To enrich screen reader interactions, please activate Accessibility in Grammarl…" at bounding box center [574, 288] width 303 height 91
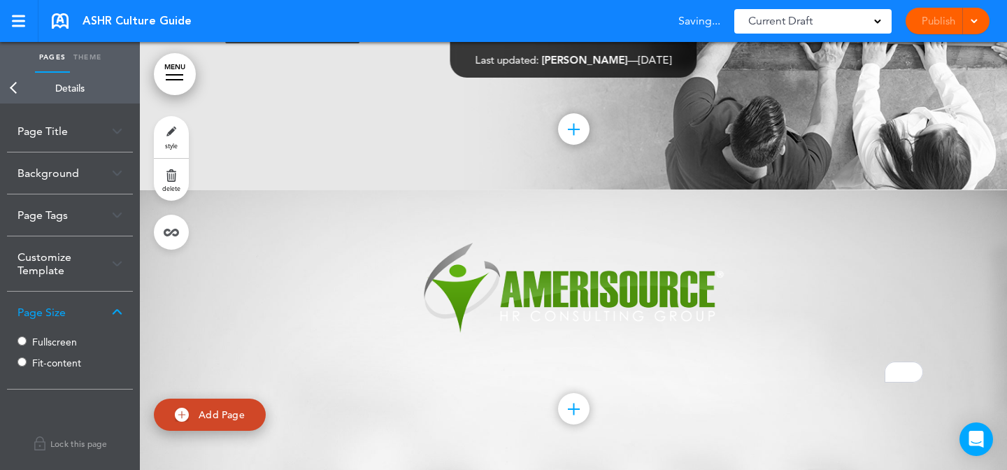
click at [178, 125] on link "style" at bounding box center [171, 137] width 35 height 42
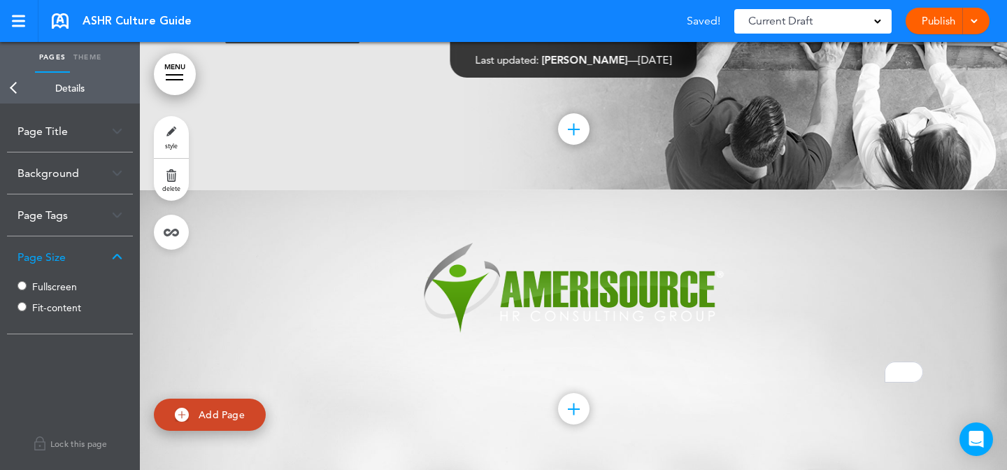
click at [226, 418] on span "Add Page" at bounding box center [222, 415] width 46 height 13
type input "********"
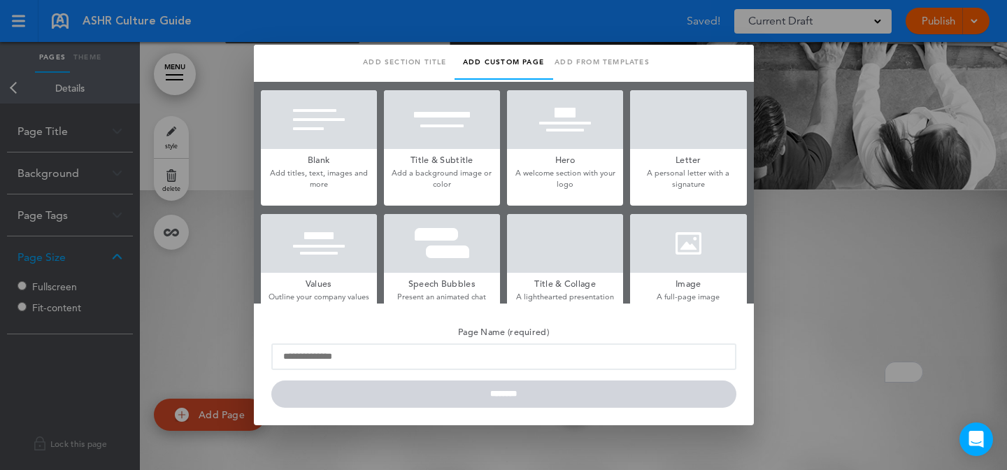
click at [348, 122] on div at bounding box center [319, 119] width 116 height 59
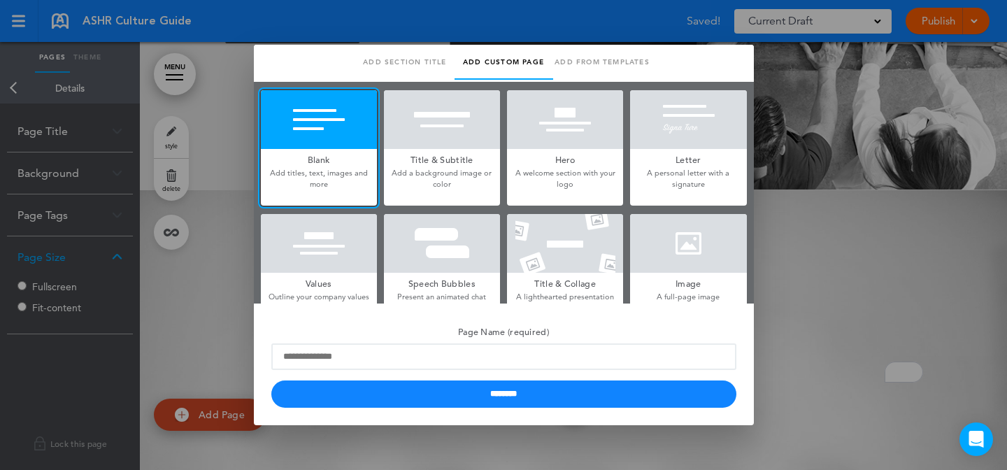
click at [334, 374] on form "Page Name (required) ********" at bounding box center [503, 364] width 465 height 87
click at [341, 371] on form "Page Name (required) ********" at bounding box center [503, 364] width 465 height 87
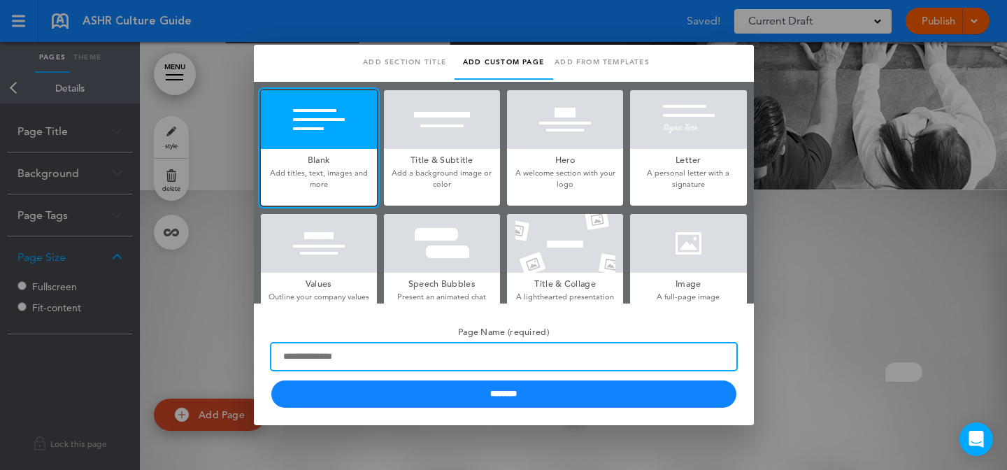
click at [348, 364] on input "Page Name (required)" at bounding box center [503, 356] width 465 height 27
type input "*****"
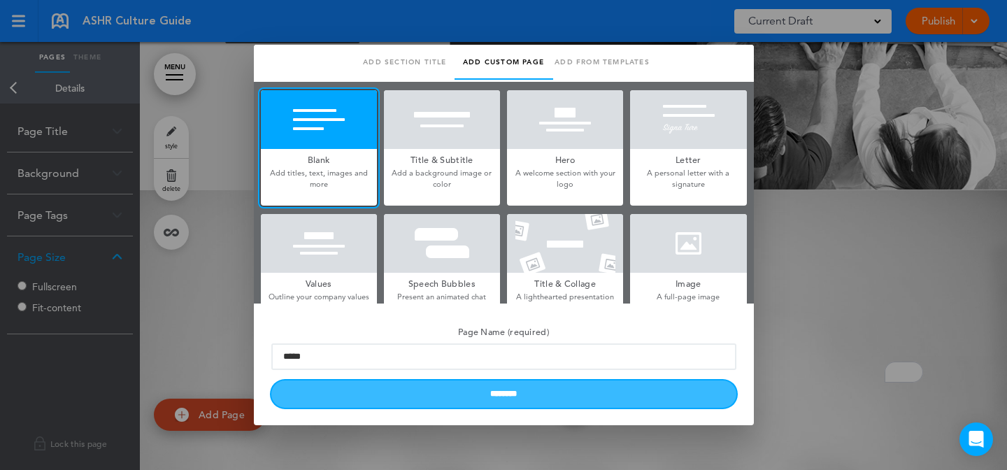
click at [335, 392] on input "********" at bounding box center [503, 394] width 465 height 27
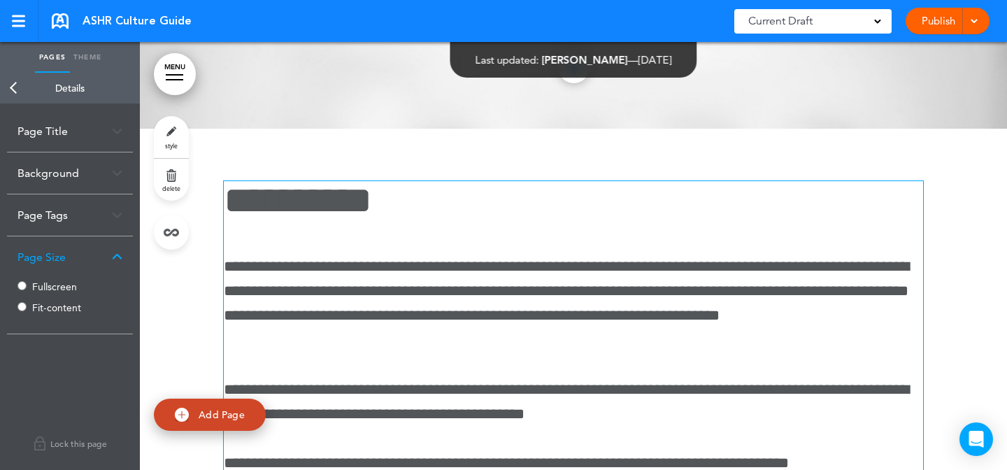
scroll to position [11707, 0]
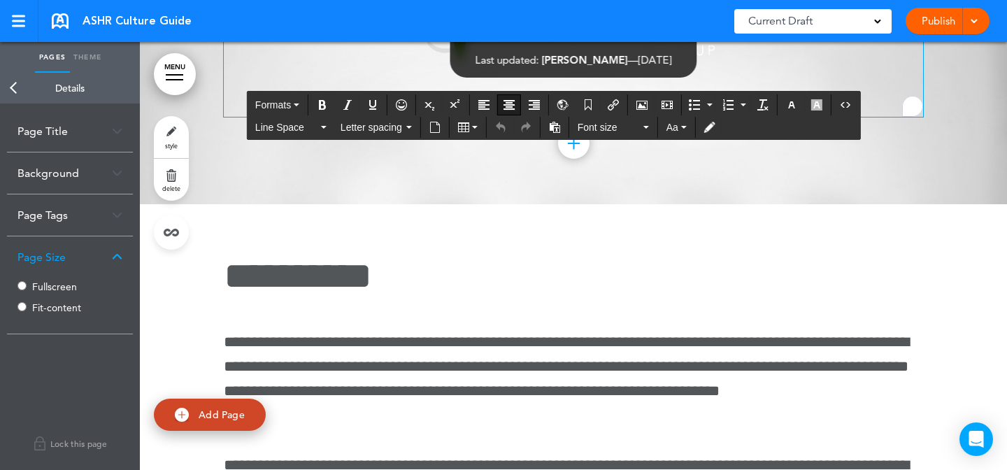
click at [462, 117] on p "To enrich screen reader interactions, please activate Accessibility in Grammarl…" at bounding box center [574, 104] width 700 height 24
click at [175, 132] on link "style" at bounding box center [171, 137] width 35 height 42
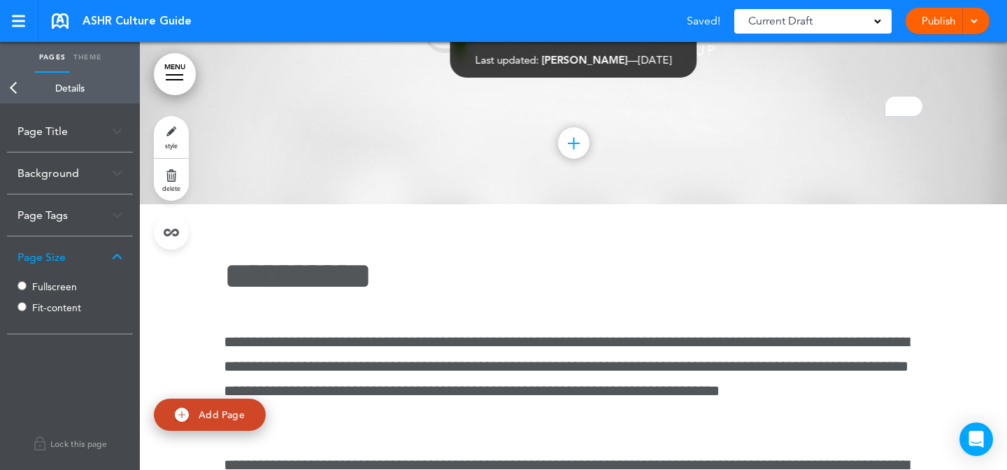
click at [62, 295] on div "Fullscreen Fit-content" at bounding box center [69, 299] width 105 height 42
click at [63, 294] on div "Fullscreen Fit-content" at bounding box center [69, 299] width 105 height 42
click at [63, 290] on label "Fullscreen" at bounding box center [74, 287] width 84 height 10
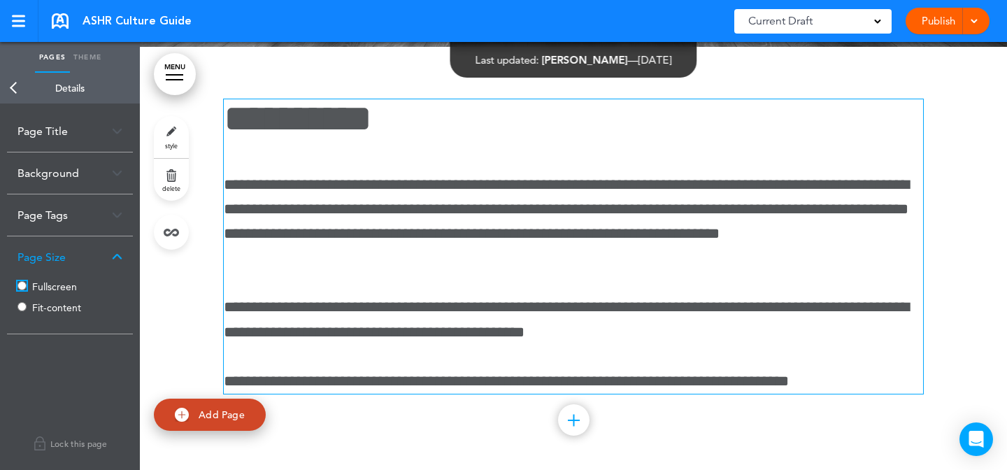
scroll to position [12198, 0]
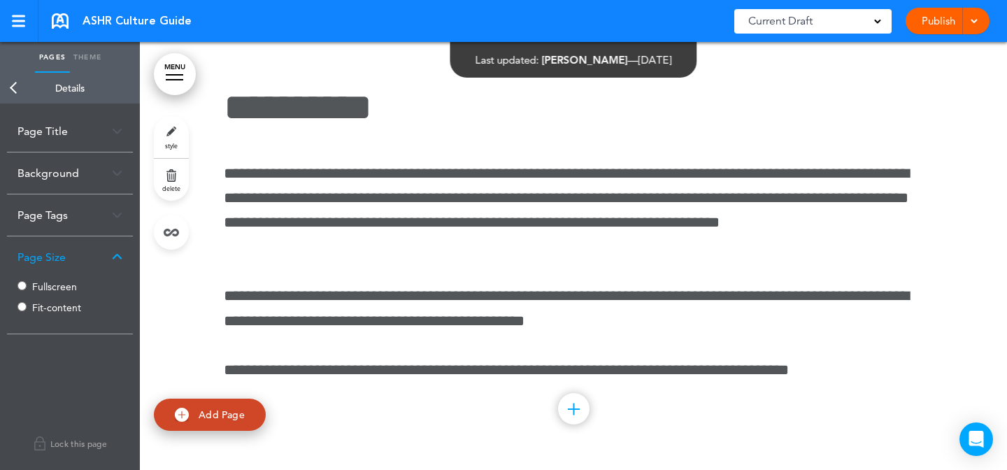
click at [174, 141] on link "style" at bounding box center [171, 137] width 35 height 42
click at [174, 172] on link "delete" at bounding box center [171, 180] width 35 height 42
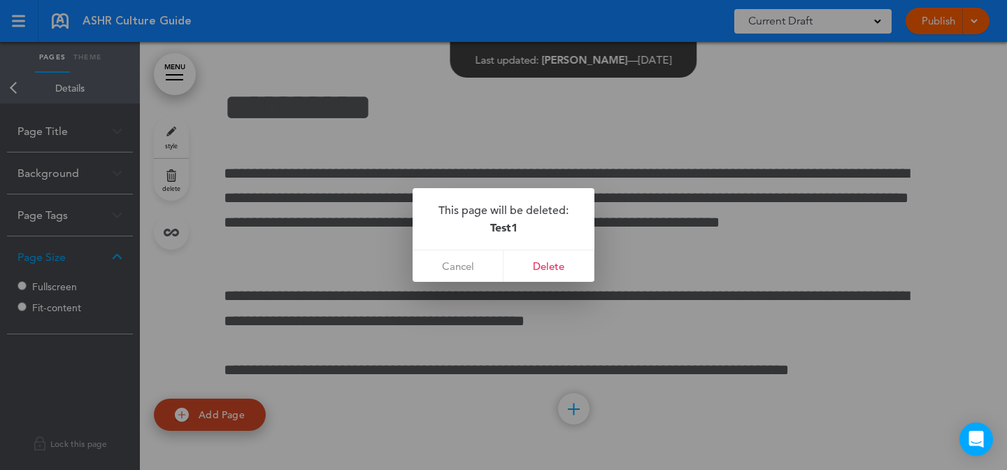
click at [559, 282] on div at bounding box center [503, 235] width 1007 height 470
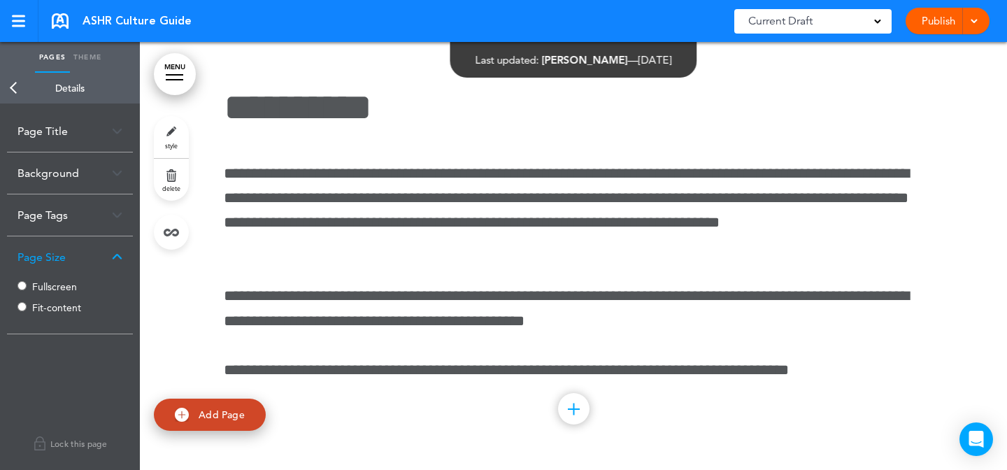
click at [178, 187] on span "delete" at bounding box center [171, 188] width 18 height 8
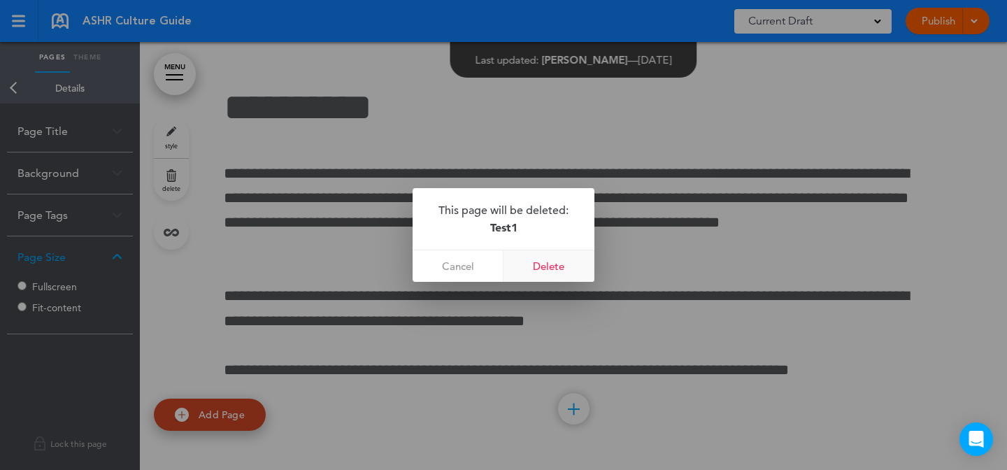
click at [546, 262] on link "Delete" at bounding box center [549, 265] width 91 height 31
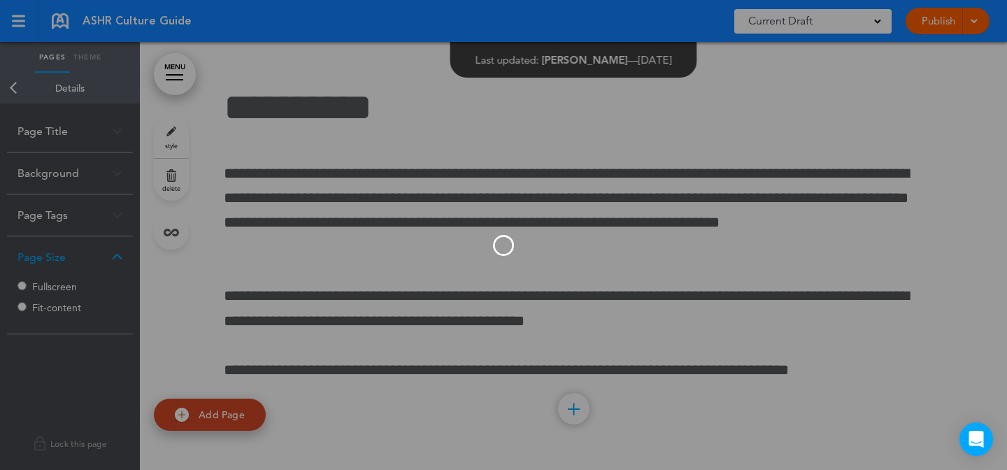
scroll to position [11782, 0]
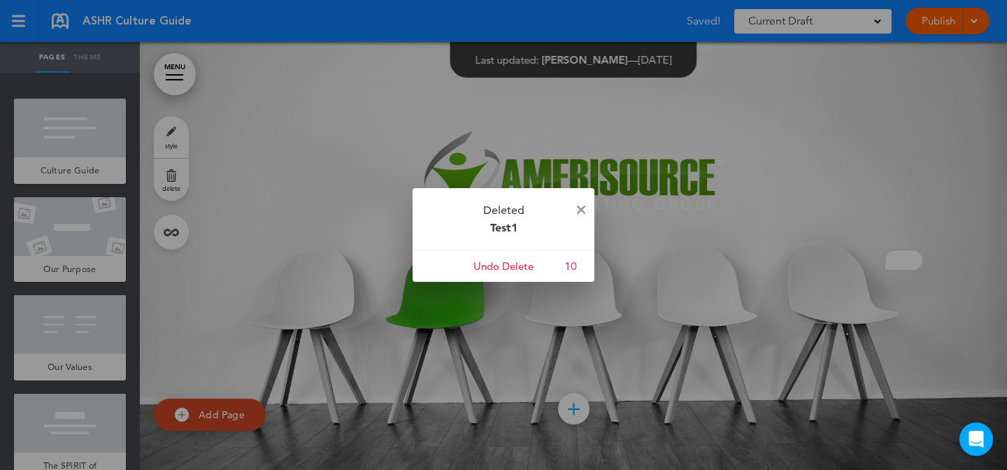
click at [581, 210] on img at bounding box center [581, 210] width 8 height 8
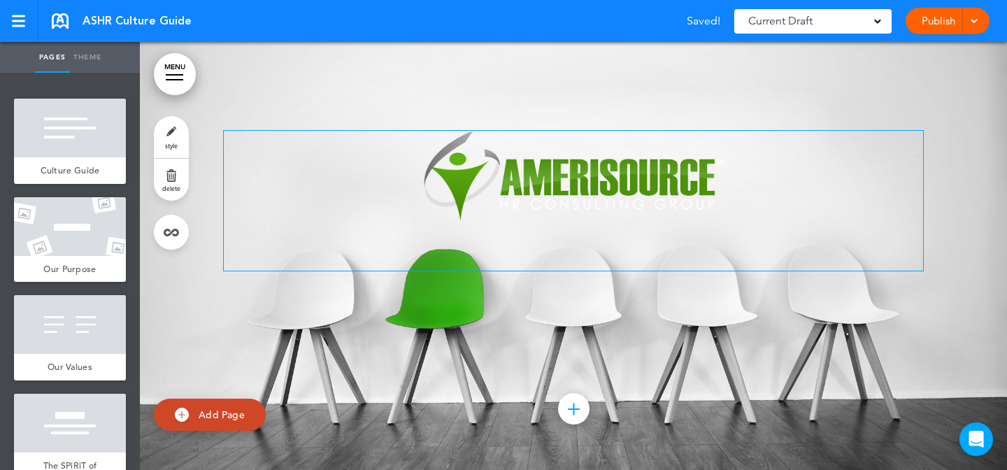
click at [680, 178] on img "To enrich screen reader interactions, please activate Accessibility in Grammarl…" at bounding box center [574, 176] width 303 height 91
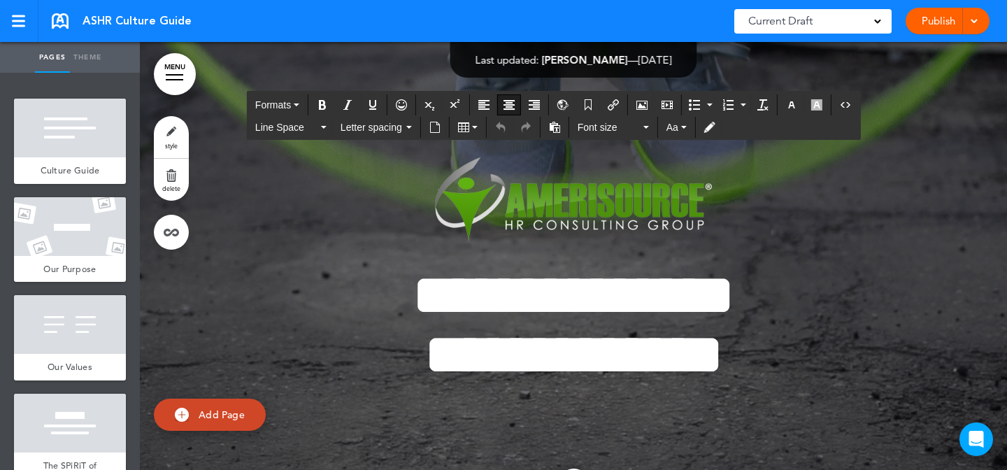
click at [644, 108] on icon "Airmason image" at bounding box center [642, 104] width 11 height 11
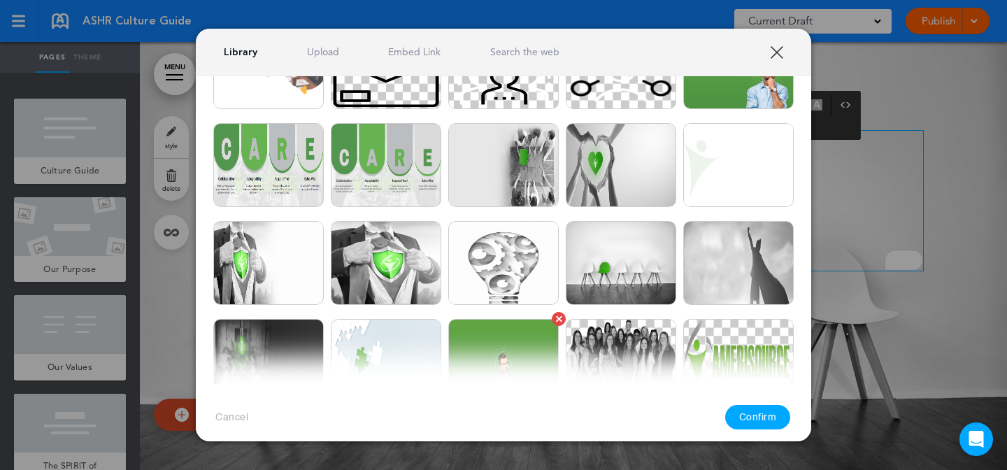
scroll to position [427, 0]
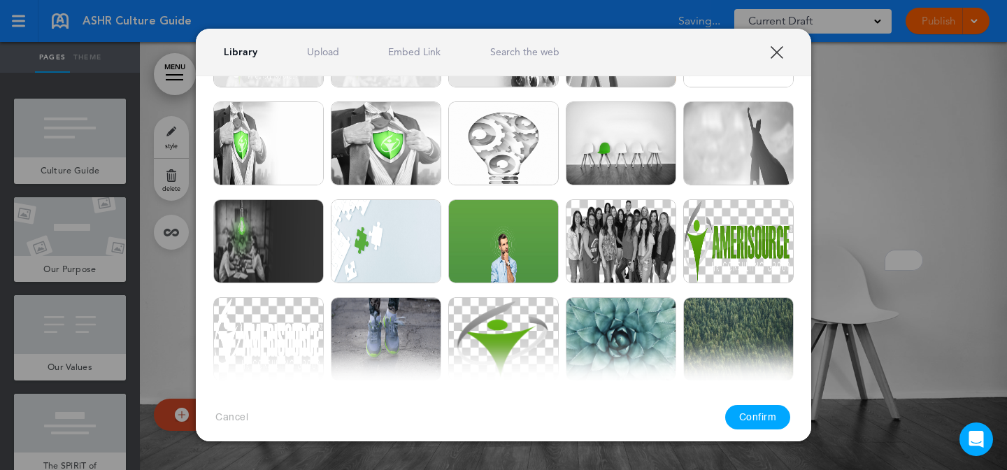
click at [332, 51] on link "Upload" at bounding box center [323, 51] width 32 height 13
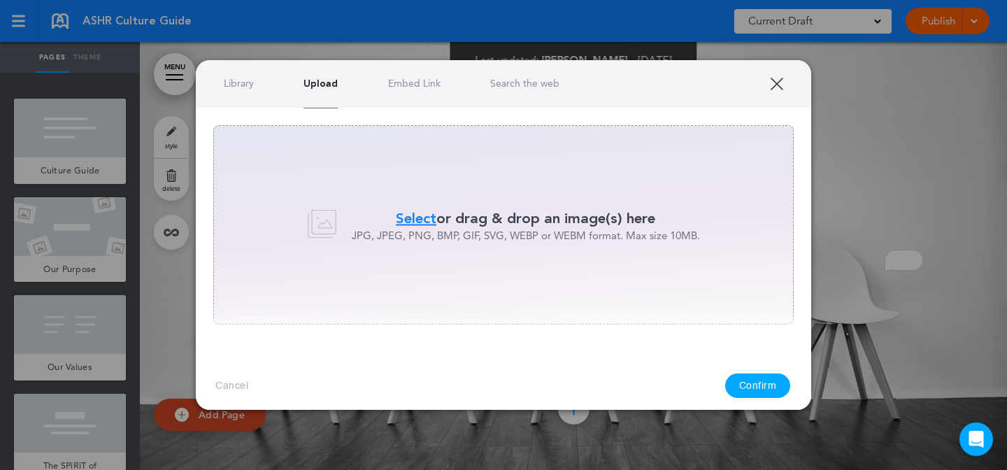
click at [778, 81] on link "XXX" at bounding box center [776, 83] width 13 height 13
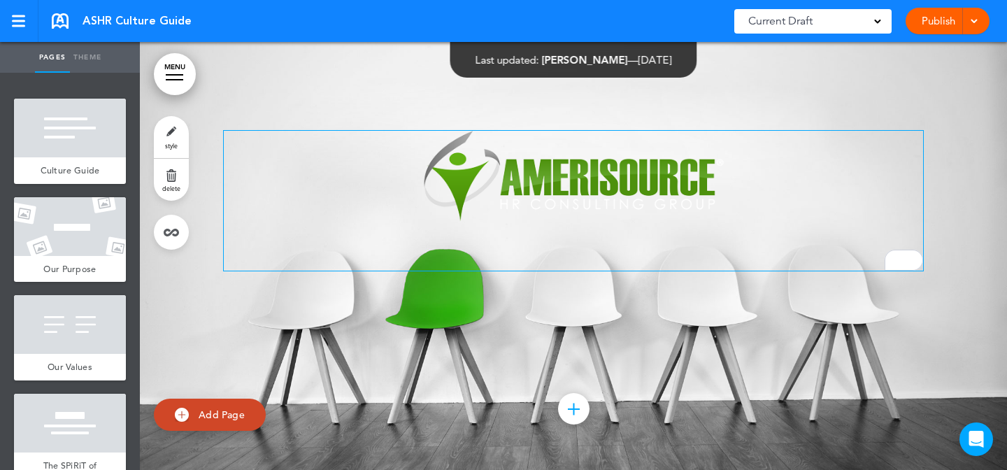
scroll to position [11760, 0]
click at [752, 222] on p "To enrich screen reader interactions, please activate Accessibility in Grammarl…" at bounding box center [574, 176] width 700 height 91
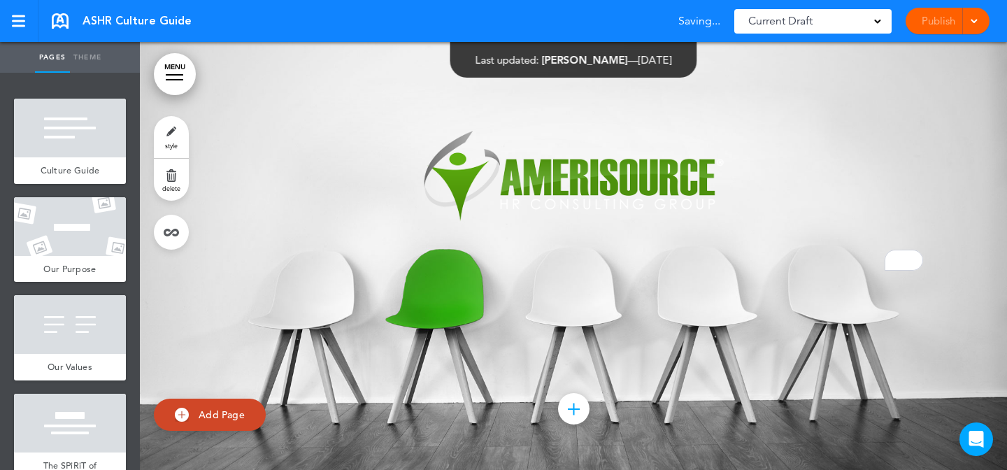
click at [187, 129] on link "style" at bounding box center [171, 137] width 35 height 42
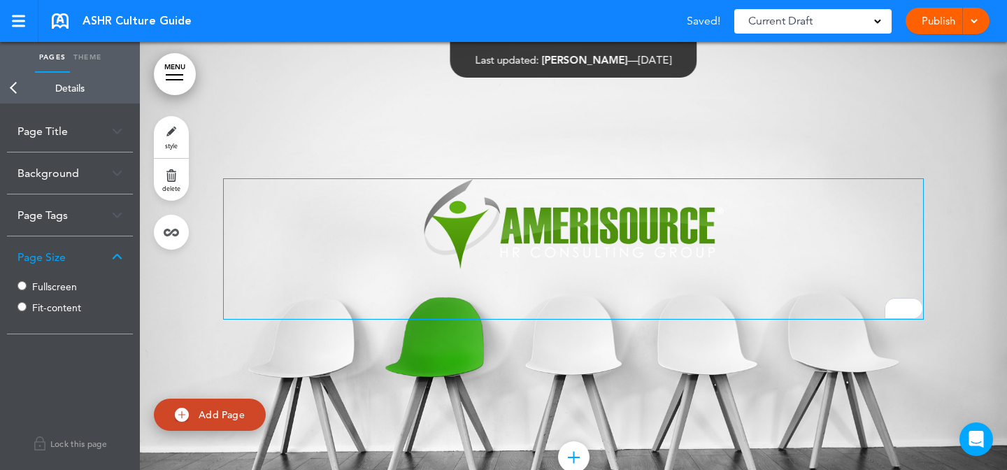
scroll to position [11782, 0]
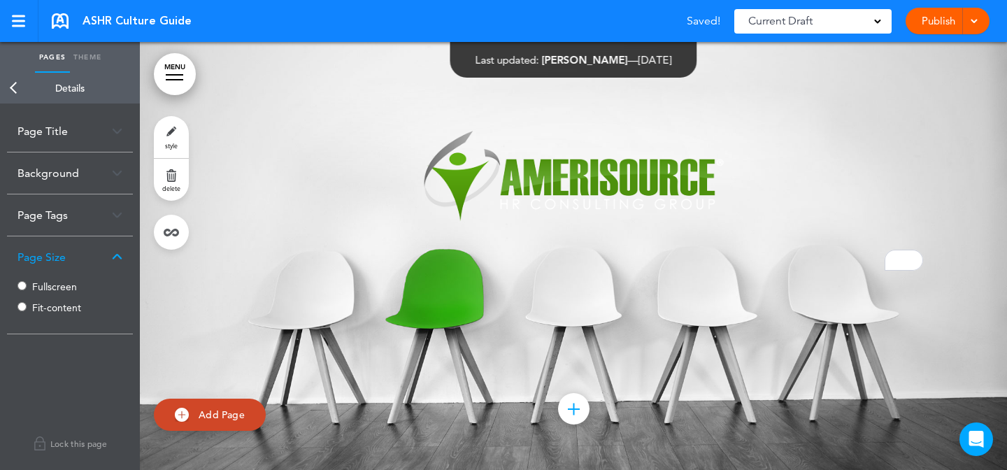
click at [70, 188] on div "Background" at bounding box center [70, 173] width 126 height 41
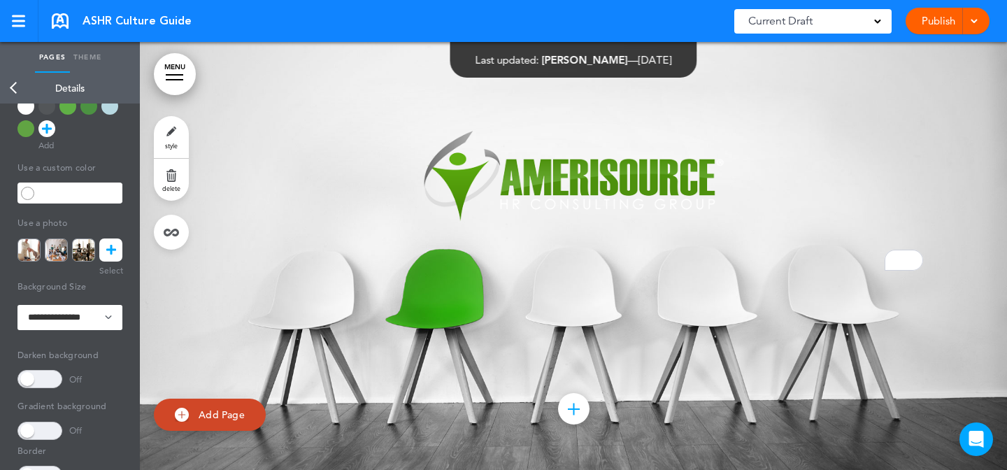
scroll to position [234, 0]
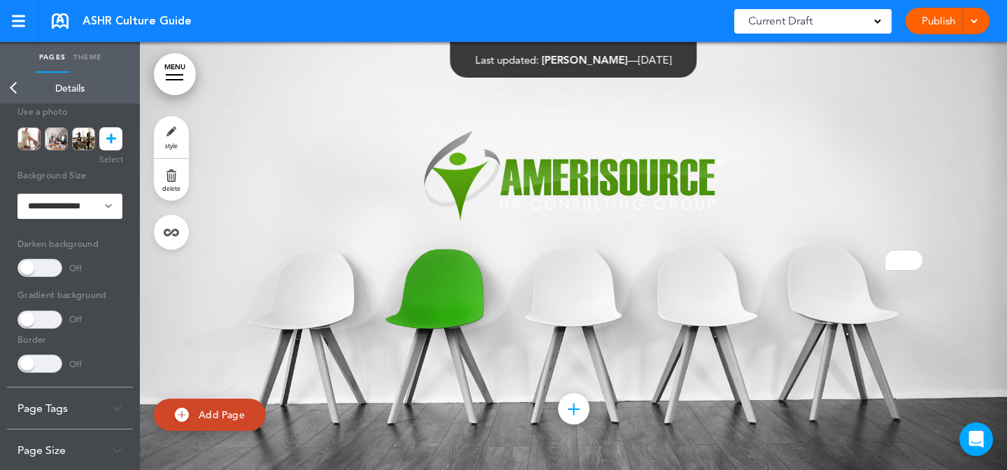
click at [57, 276] on span at bounding box center [39, 268] width 45 height 18
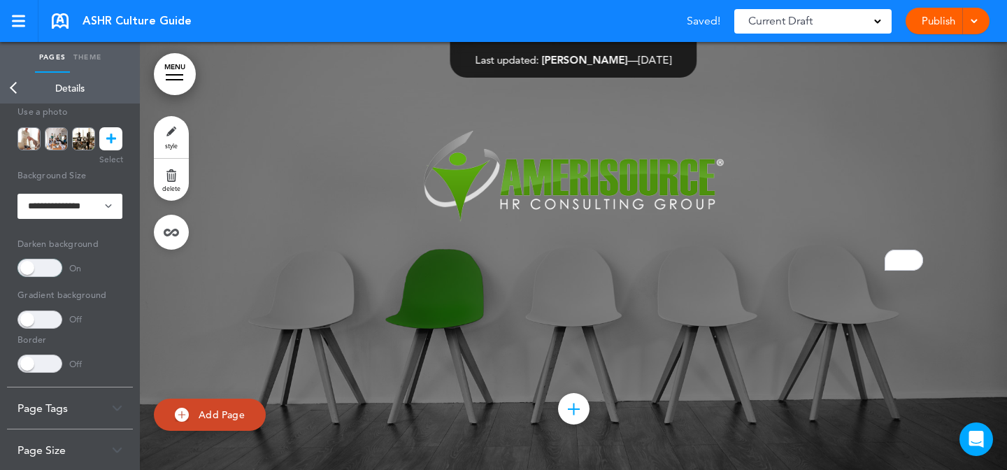
scroll to position [11738, 0]
click at [44, 259] on span at bounding box center [39, 268] width 45 height 18
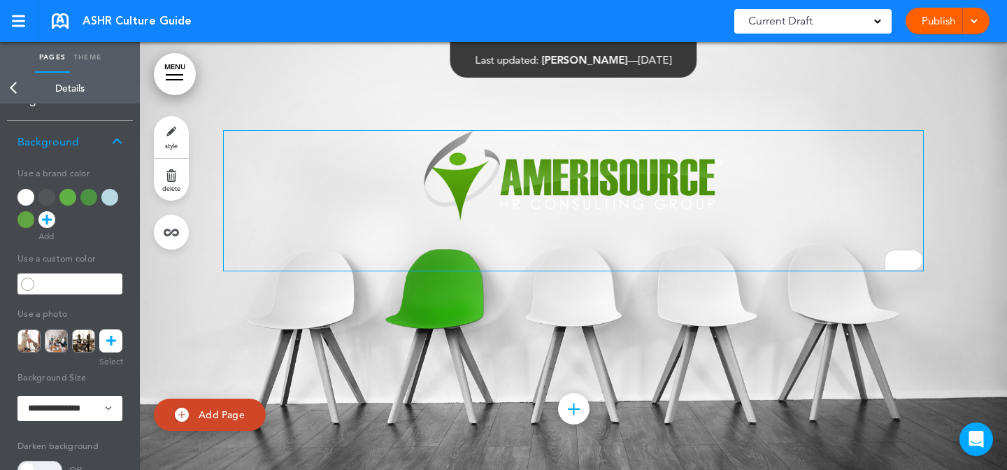
scroll to position [11782, 0]
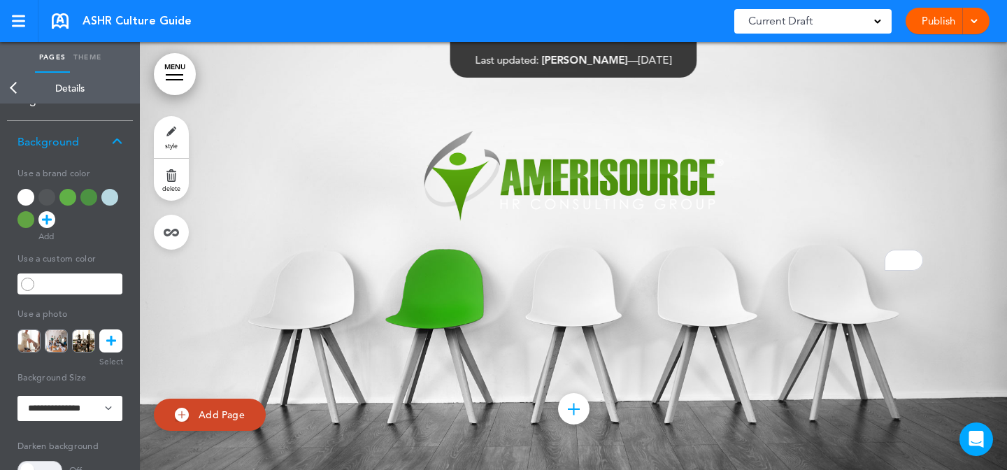
click at [108, 201] on div at bounding box center [109, 197] width 17 height 17
type input "******"
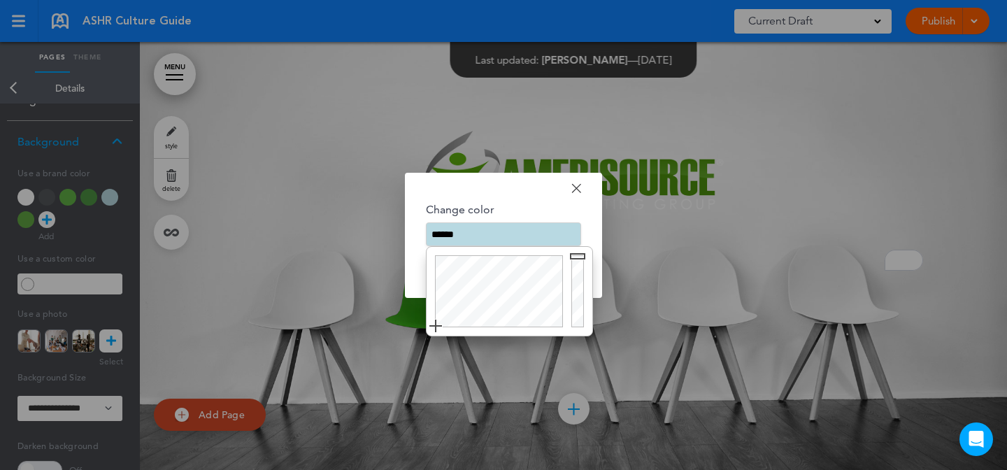
click at [453, 240] on input "******" at bounding box center [503, 234] width 155 height 24
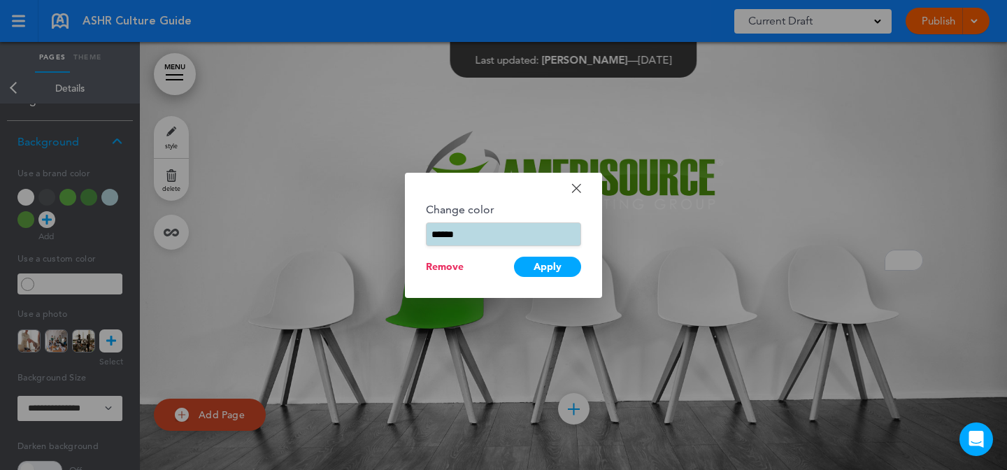
click at [241, 214] on div at bounding box center [503, 235] width 1007 height 470
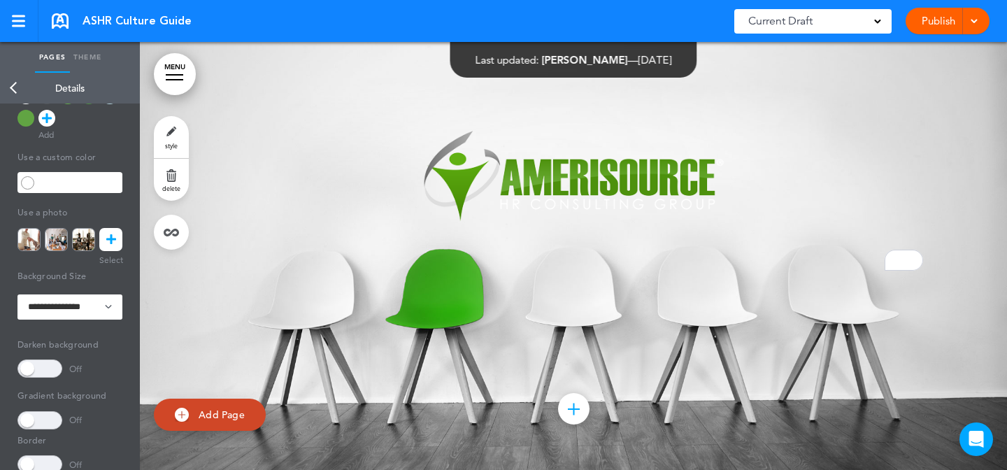
scroll to position [281, 0]
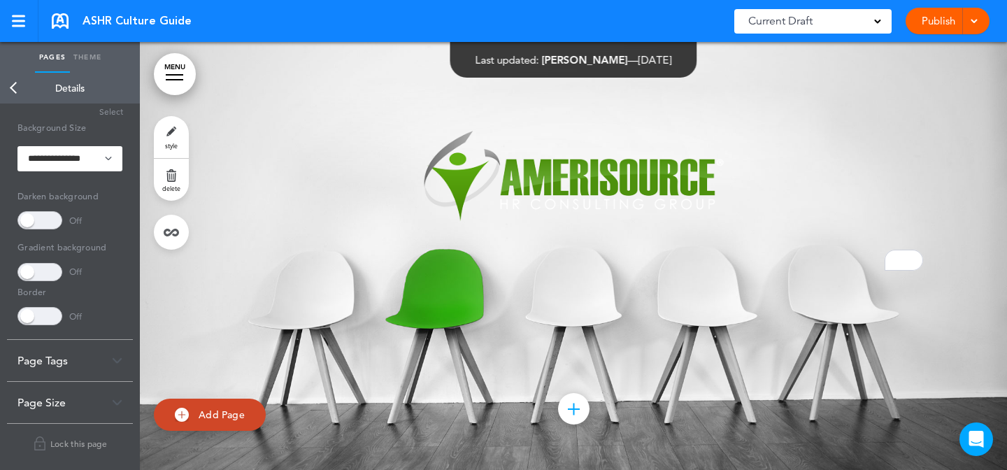
click at [55, 263] on span at bounding box center [39, 272] width 45 height 18
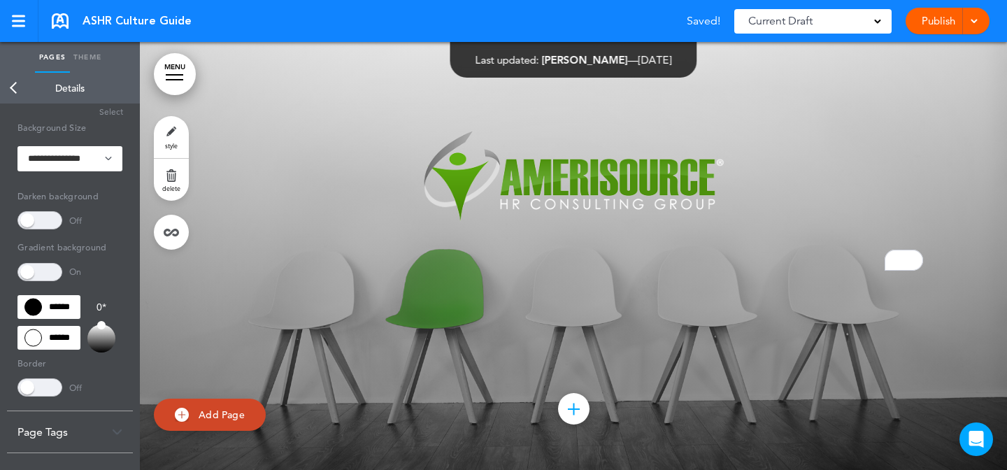
click at [59, 293] on div "Gradient background On ****** ****** 0 * Border Off Color ******" at bounding box center [69, 316] width 105 height 160
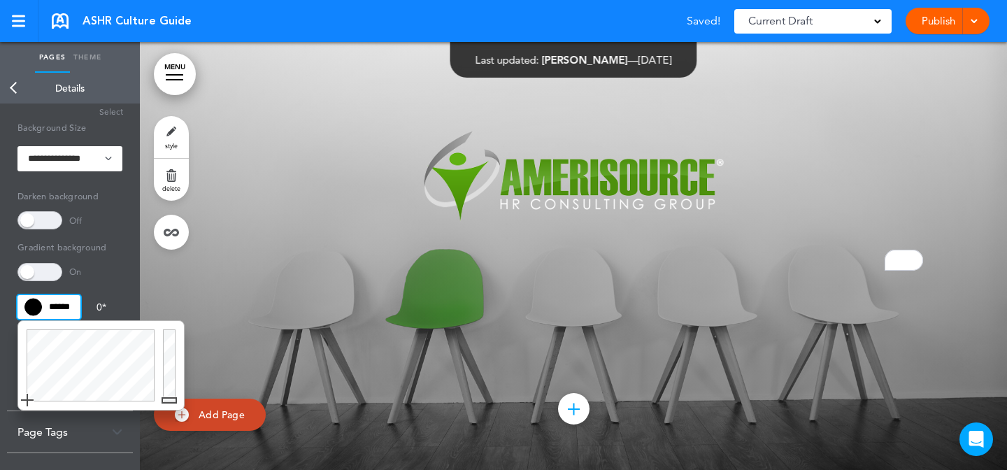
click at [59, 300] on input "******" at bounding box center [48, 307] width 63 height 24
paste input
type input "******"
click at [101, 273] on div "On" at bounding box center [69, 272] width 105 height 18
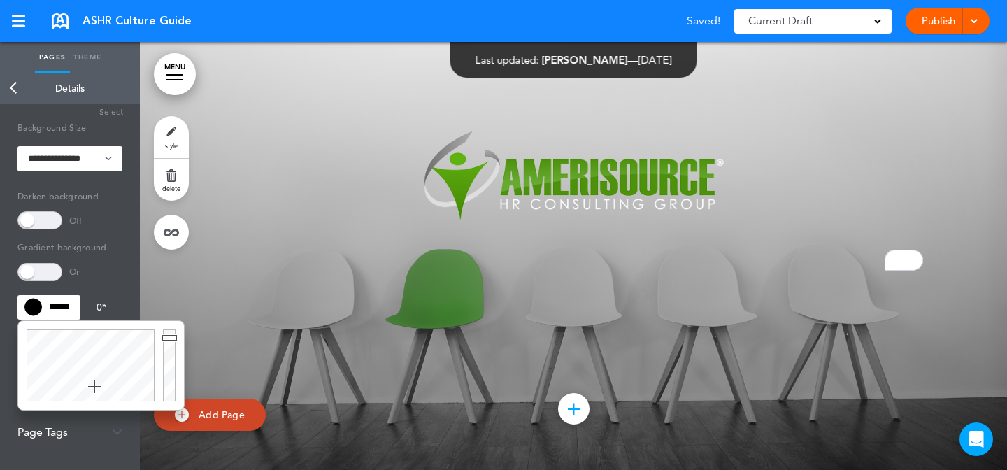
scroll to position [0, 0]
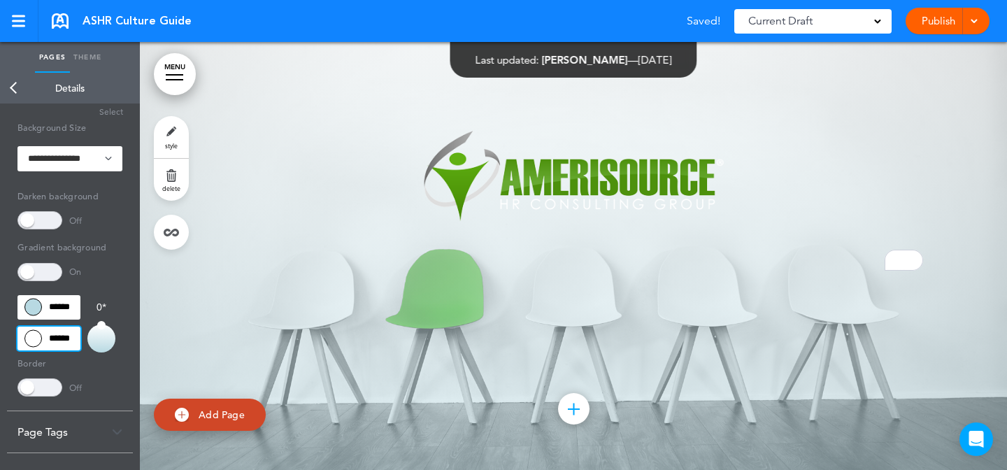
click at [66, 335] on input "******" at bounding box center [48, 339] width 63 height 24
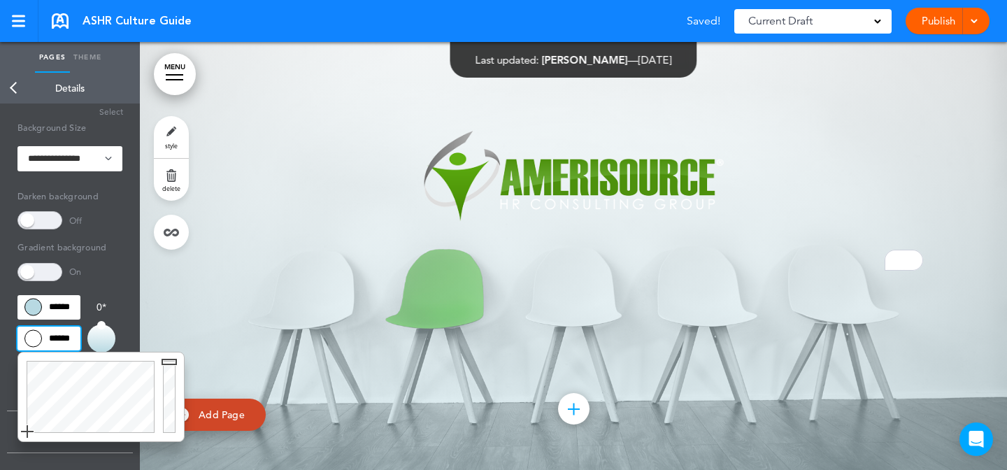
paste input
type input "******"
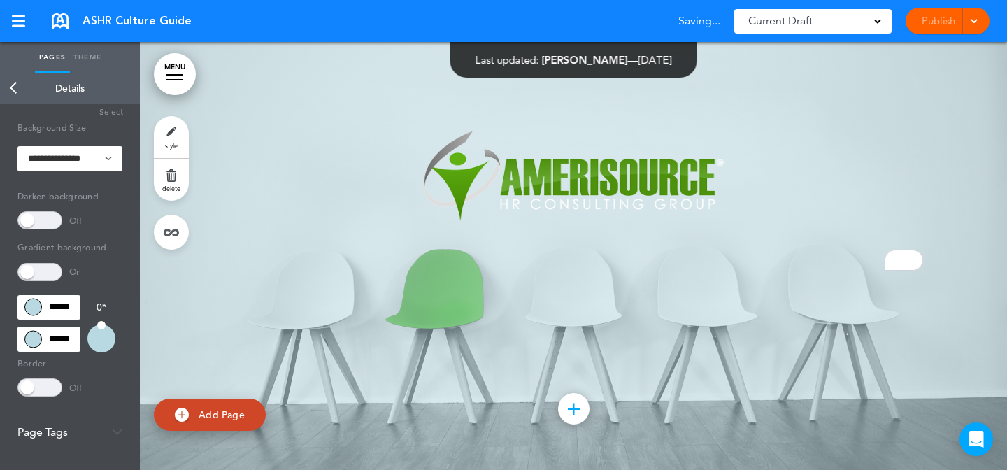
scroll to position [0, 0]
click at [360, 290] on div "Add collapsible section ? In order to add a collapsible section, only solid bac…" at bounding box center [574, 218] width 700 height 280
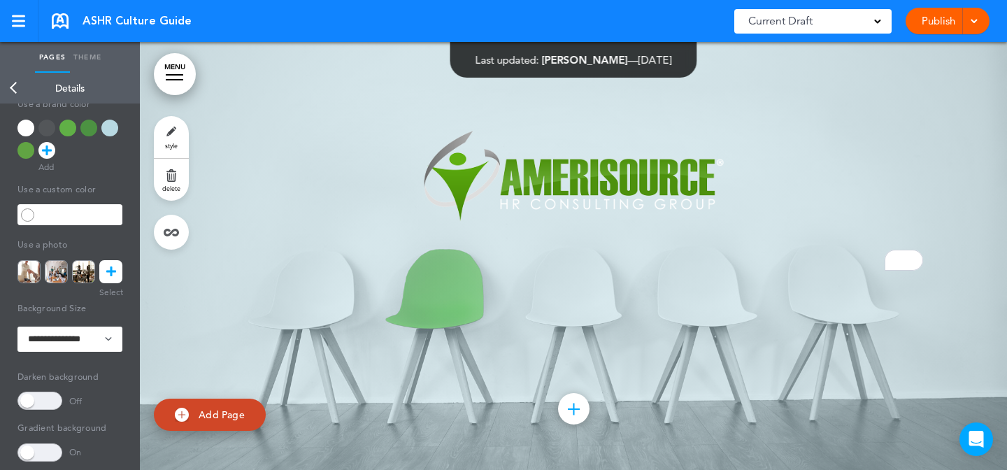
scroll to position [78, 0]
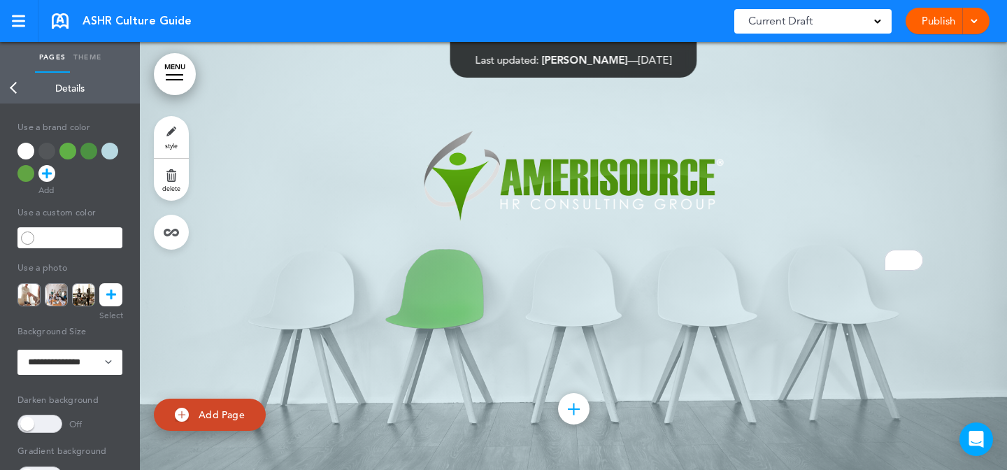
click at [50, 149] on div at bounding box center [46, 151] width 17 height 17
type input "******"
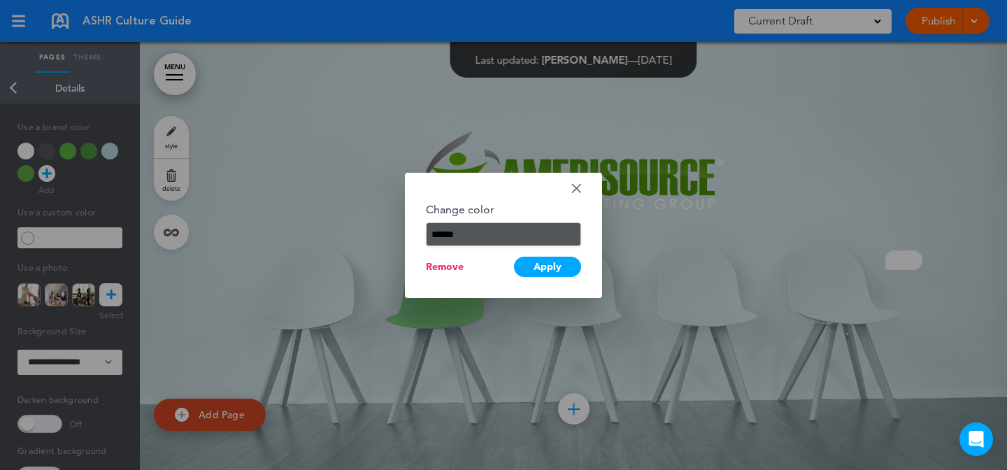
click at [453, 228] on input "******" at bounding box center [503, 234] width 155 height 24
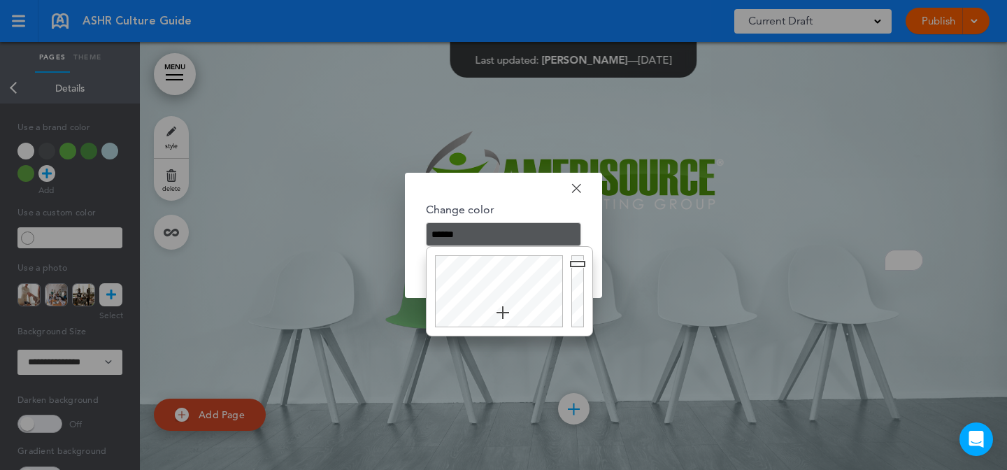
click at [453, 228] on input "******" at bounding box center [503, 234] width 155 height 24
click at [253, 246] on div at bounding box center [503, 235] width 1007 height 470
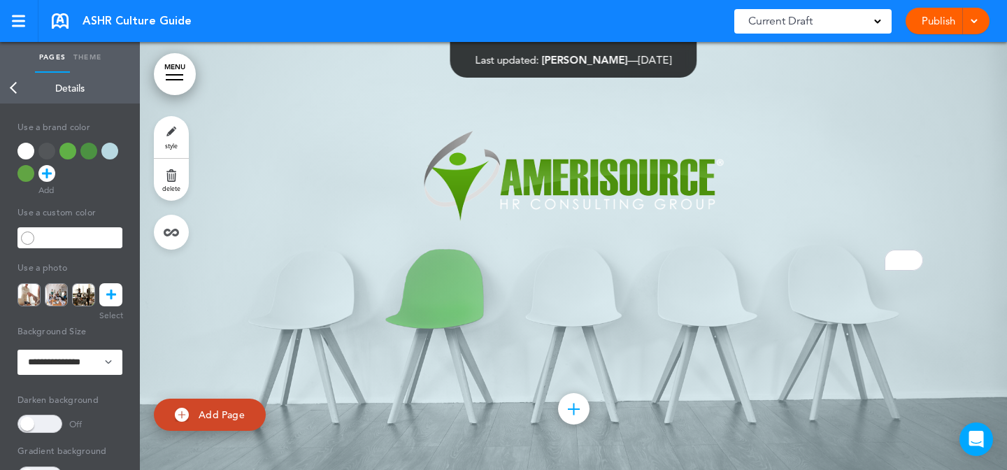
scroll to position [208, 0]
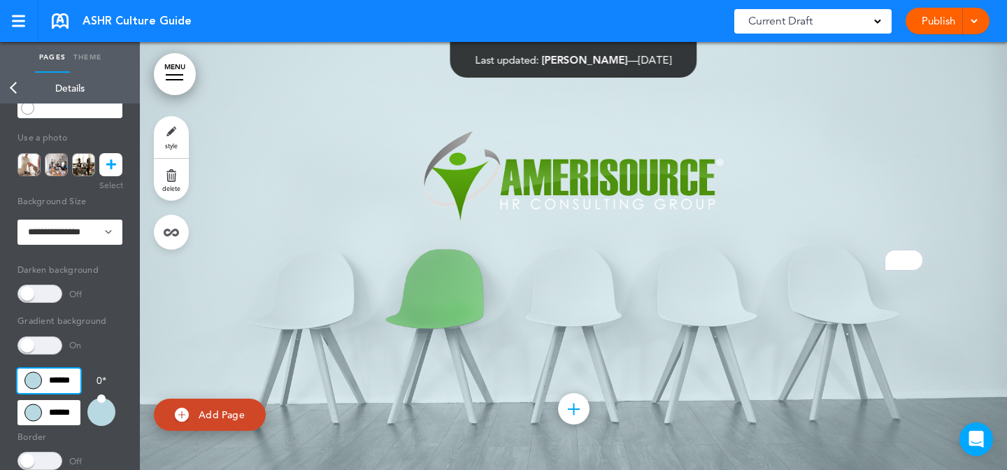
click at [66, 386] on input "******" at bounding box center [48, 381] width 63 height 25
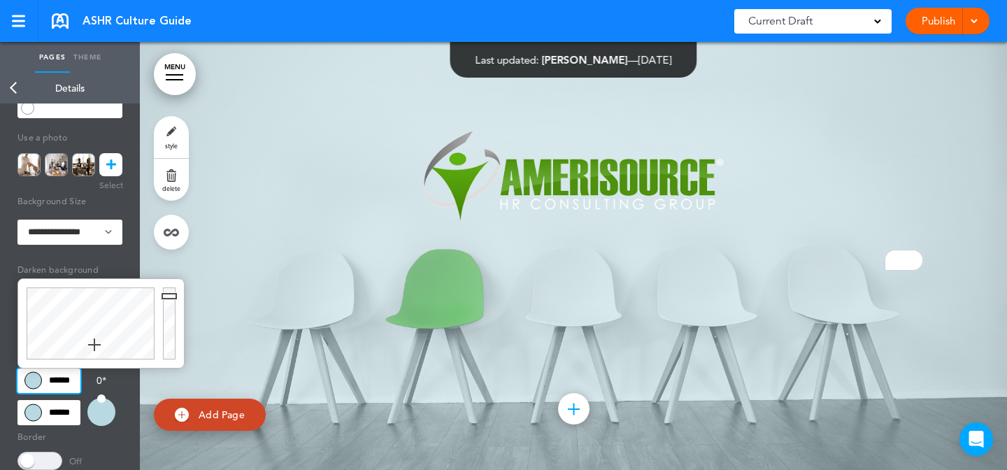
paste input
type input "******"
click at [71, 415] on input "******" at bounding box center [48, 412] width 63 height 25
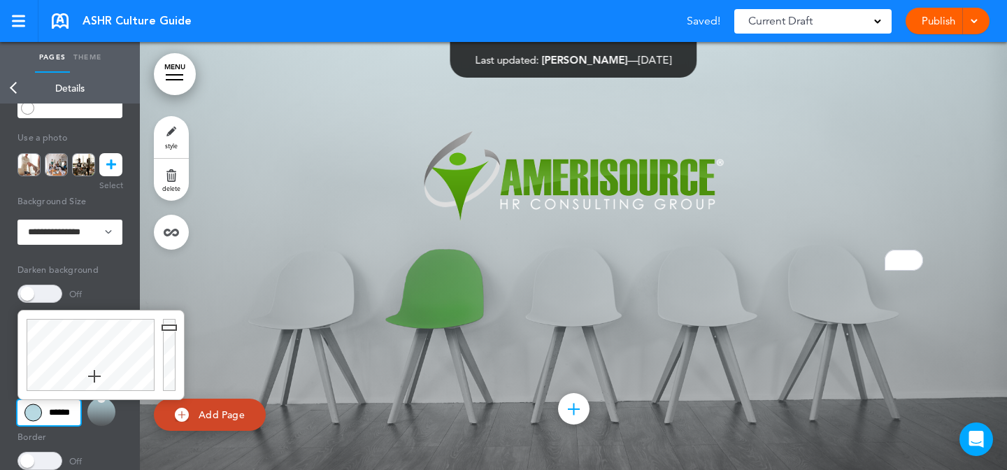
paste input
type input "******"
click at [330, 342] on div "Add collapsible section ? In order to add a collapsible section, only solid bac…" at bounding box center [574, 218] width 700 height 280
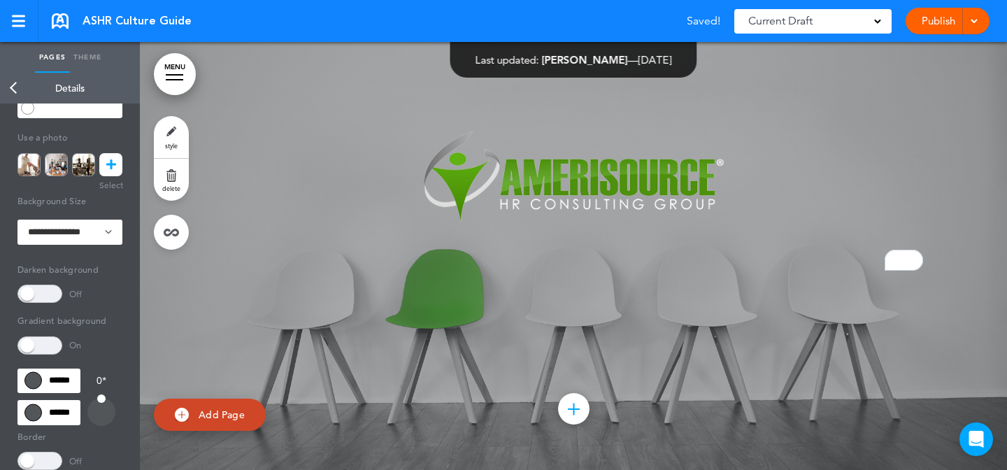
scroll to position [11735, 0]
click at [57, 364] on div "Gradient background On ****** ****** 0 * Border Off Color ******" at bounding box center [69, 390] width 105 height 160
click at [59, 382] on input "******" at bounding box center [48, 381] width 63 height 25
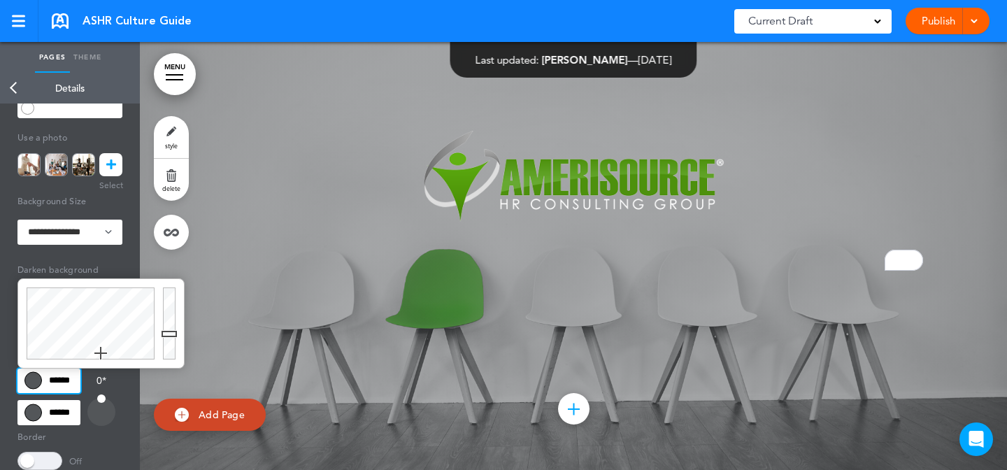
type input "******"
click at [173, 317] on div at bounding box center [171, 323] width 25 height 89
click at [46, 418] on input "******" at bounding box center [48, 412] width 63 height 25
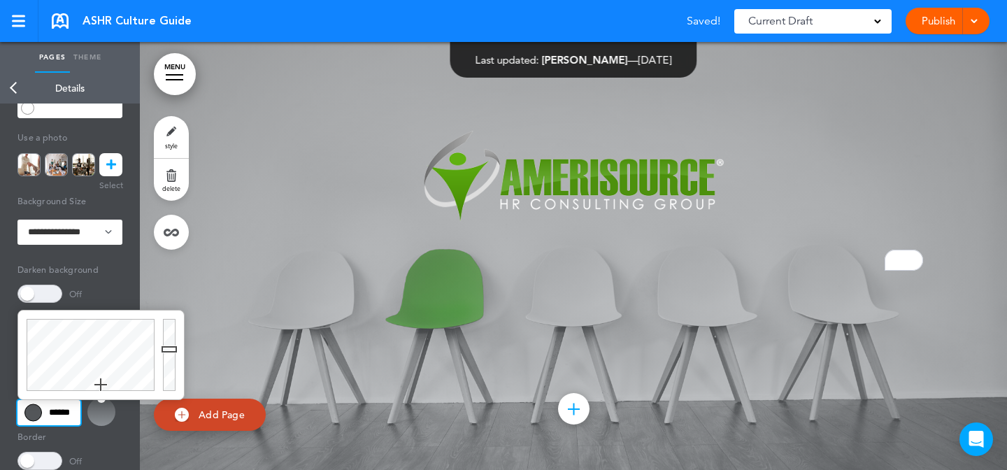
click at [170, 349] on div at bounding box center [171, 355] width 25 height 89
type input "******"
click at [170, 345] on div at bounding box center [171, 355] width 25 height 89
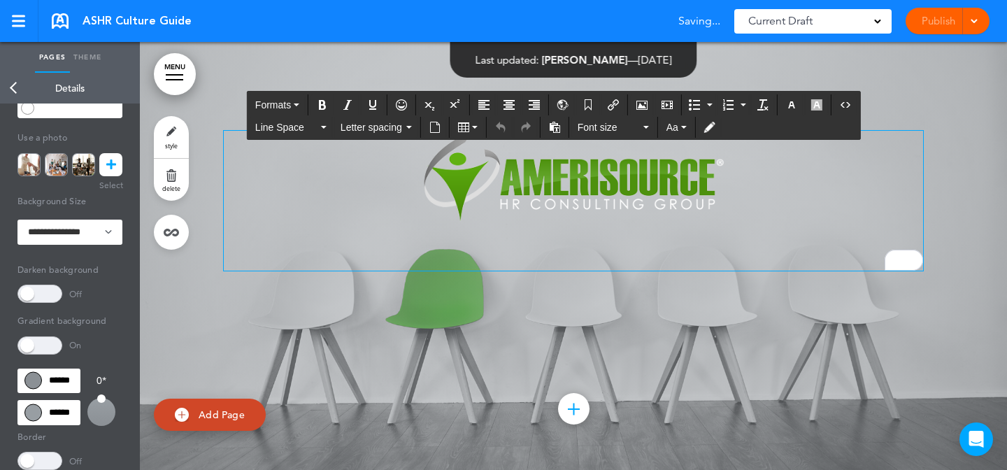
click at [377, 222] on p "To enrich screen reader interactions, please activate Accessibility in Grammarl…" at bounding box center [574, 176] width 700 height 91
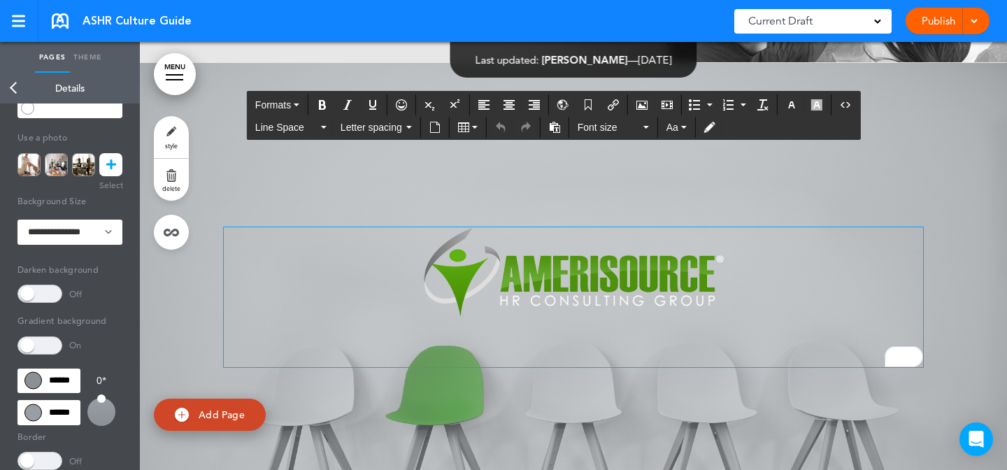
scroll to position [11782, 0]
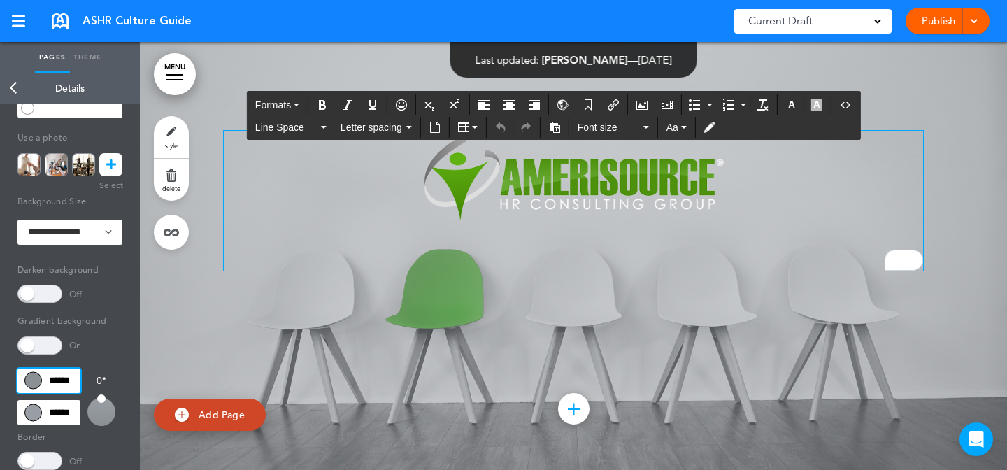
click at [62, 385] on input "******" at bounding box center [48, 381] width 63 height 25
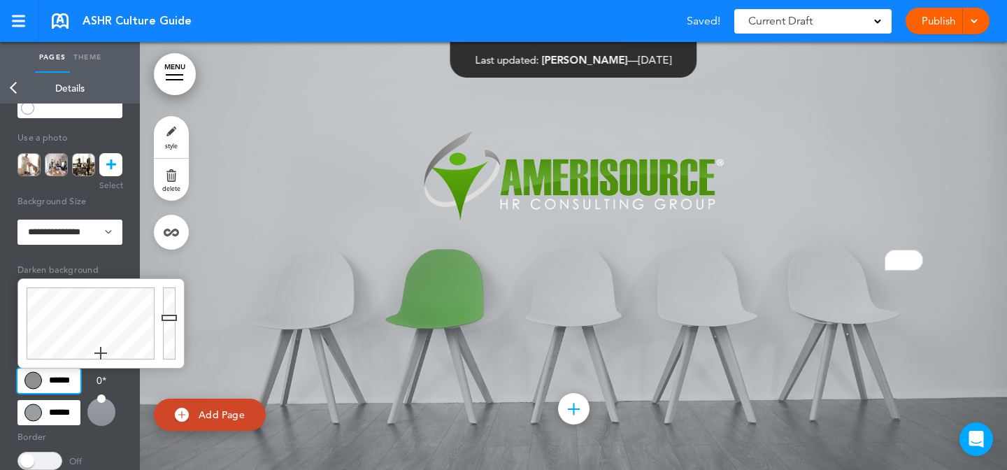
click at [168, 328] on div at bounding box center [171, 323] width 25 height 89
click at [171, 316] on div at bounding box center [171, 323] width 25 height 89
type input "******"
click at [171, 318] on div at bounding box center [171, 323] width 25 height 89
click at [374, 350] on div "Add collapsible section ? In order to add a collapsible section, only solid bac…" at bounding box center [574, 218] width 700 height 280
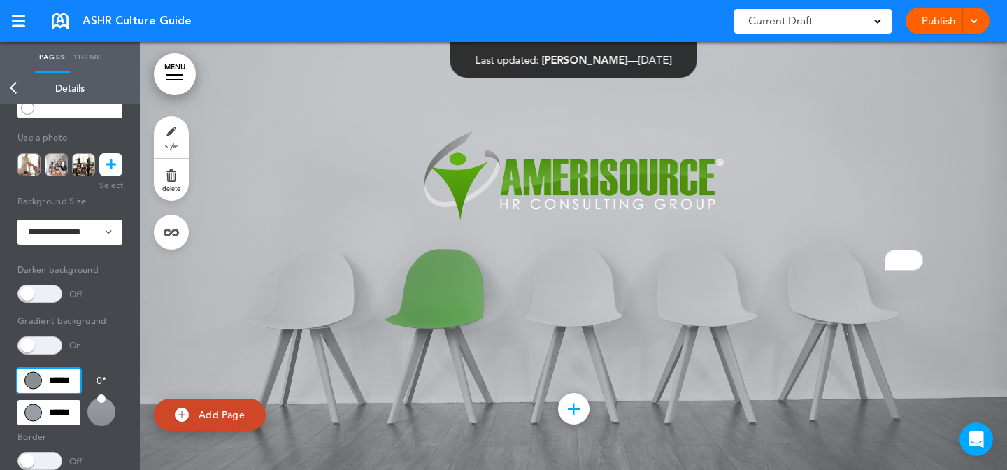
click at [75, 373] on input "******" at bounding box center [48, 381] width 63 height 25
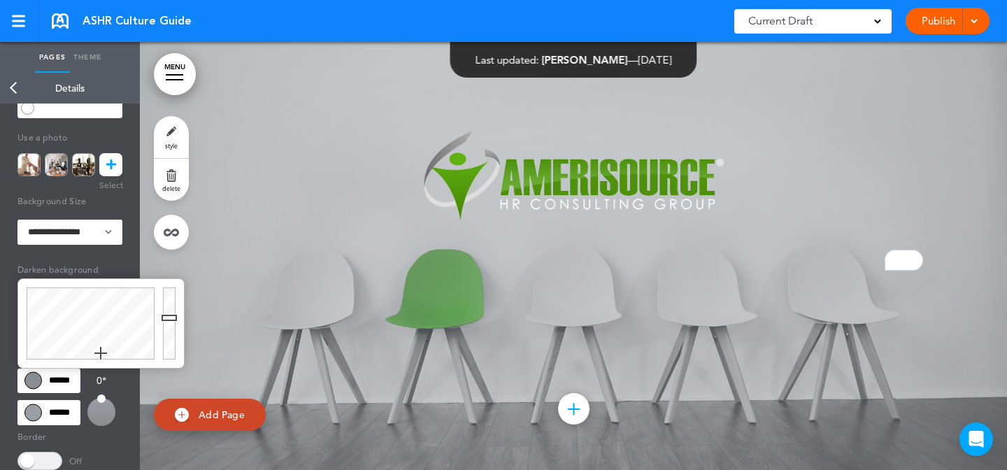
click at [158, 137] on link "style" at bounding box center [171, 137] width 35 height 42
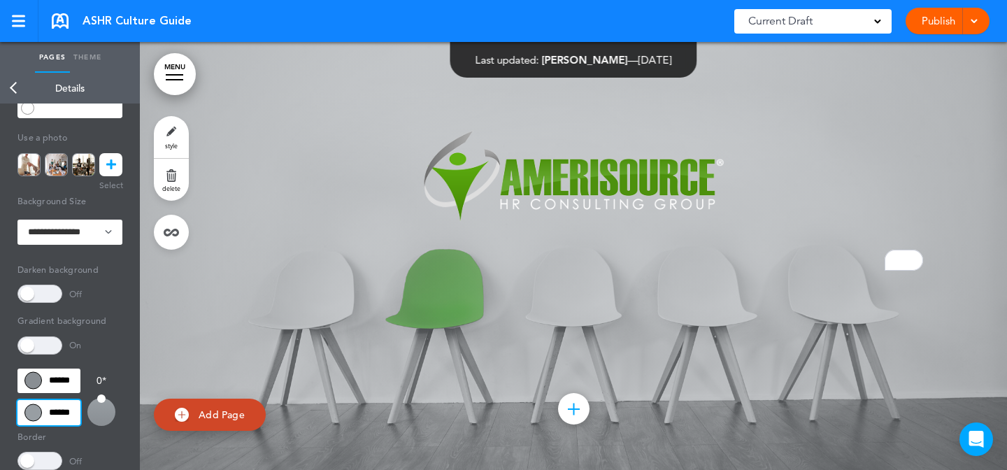
click at [65, 414] on input "******" at bounding box center [48, 412] width 63 height 25
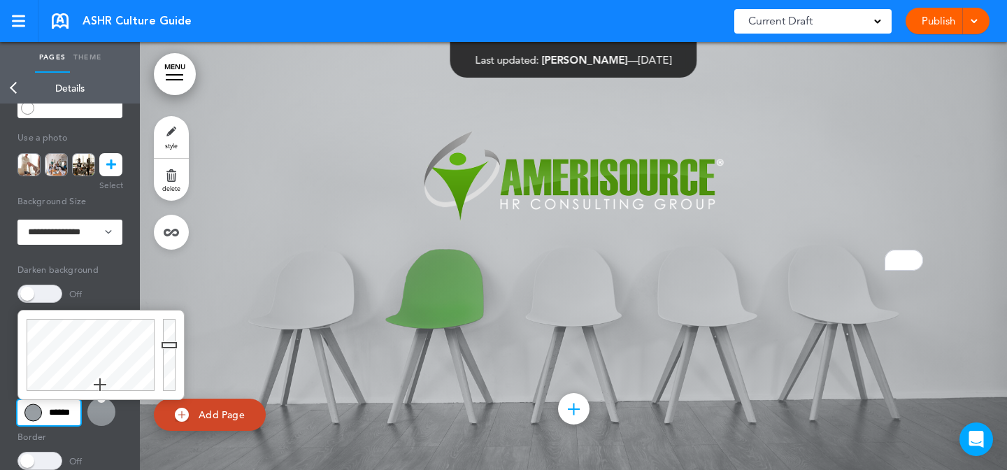
type input "******"
click at [166, 350] on div at bounding box center [171, 355] width 25 height 89
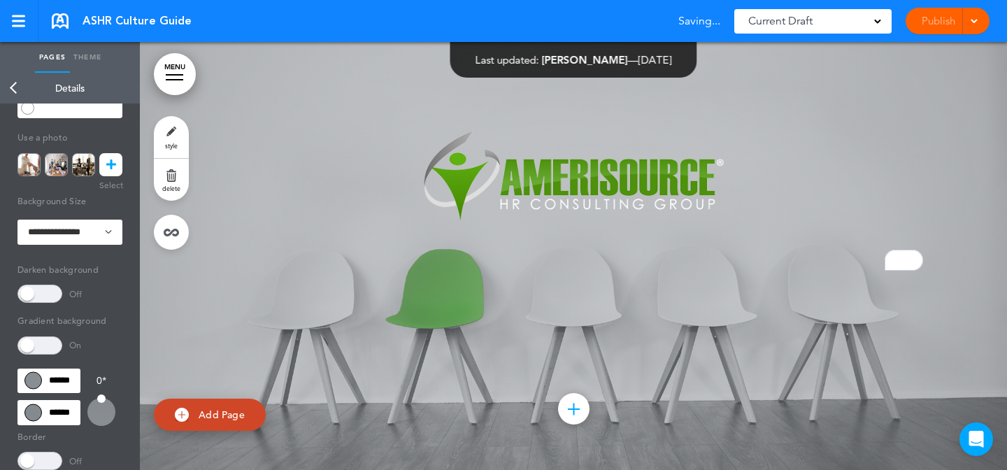
click at [327, 297] on div "Add collapsible section ? In order to add a collapsible section, only solid bac…" at bounding box center [574, 300] width 700 height 10
click at [57, 381] on input "******" at bounding box center [48, 381] width 63 height 25
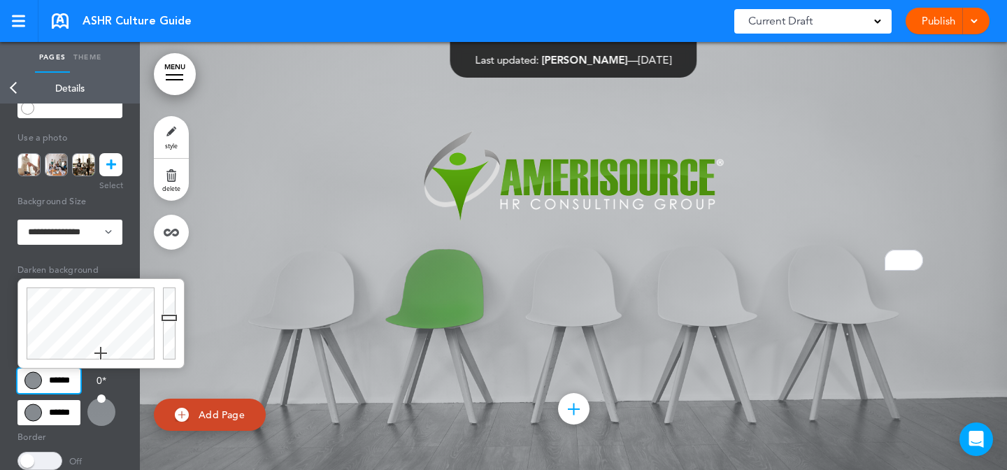
type input "******"
click at [173, 326] on div at bounding box center [171, 323] width 25 height 89
click at [291, 295] on div "Add collapsible section ? In order to add a collapsible section, only solid bac…" at bounding box center [574, 218] width 700 height 280
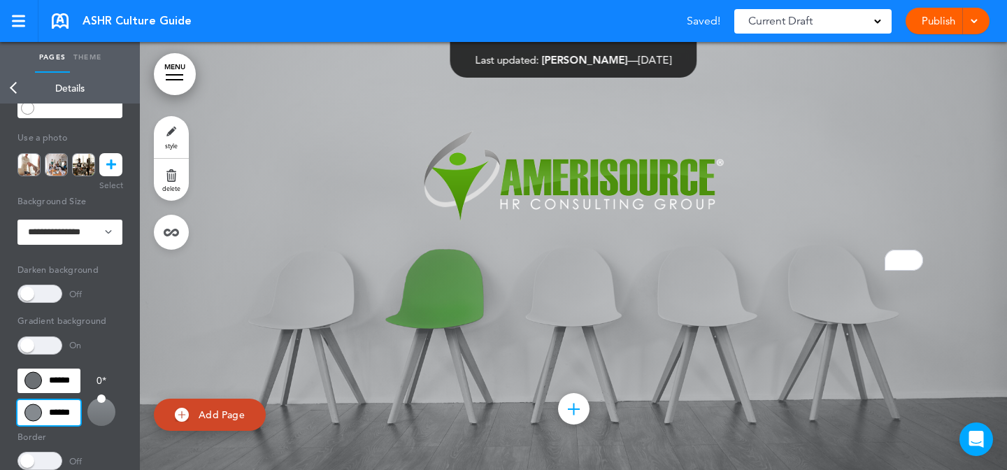
click at [72, 404] on input "******" at bounding box center [48, 412] width 63 height 25
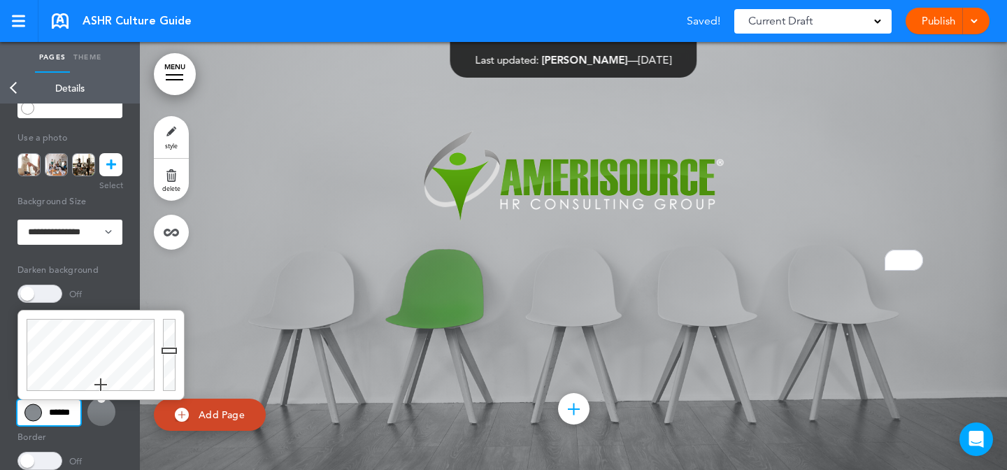
type input "******"
click at [171, 360] on div at bounding box center [171, 355] width 25 height 89
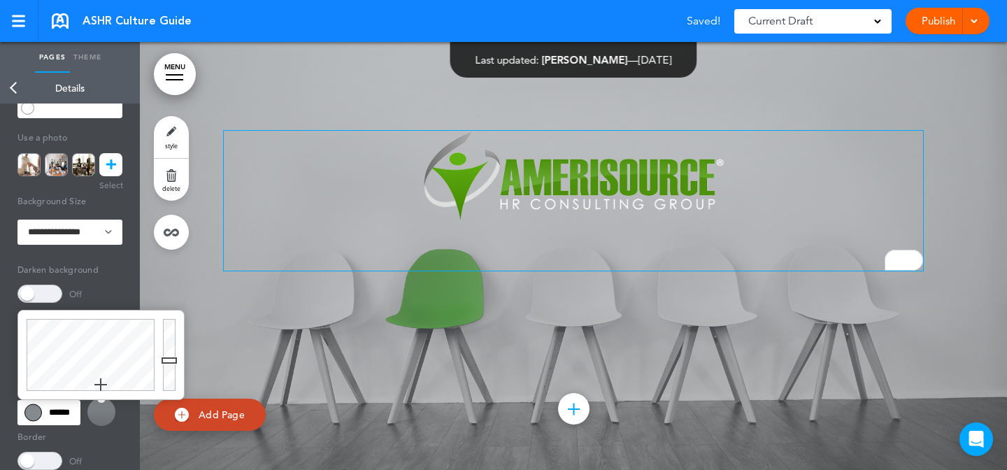
click at [381, 265] on p "To enrich screen reader interactions, please activate Accessibility in Grammarl…" at bounding box center [574, 258] width 700 height 24
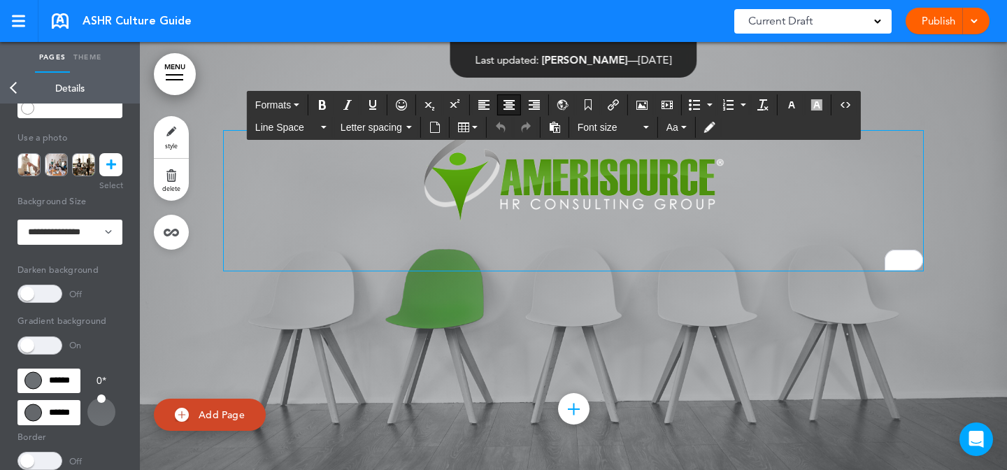
click at [485, 271] on div "Add collapsible section ? In order to add a collapsible section, only solid bac…" at bounding box center [574, 218] width 700 height 280
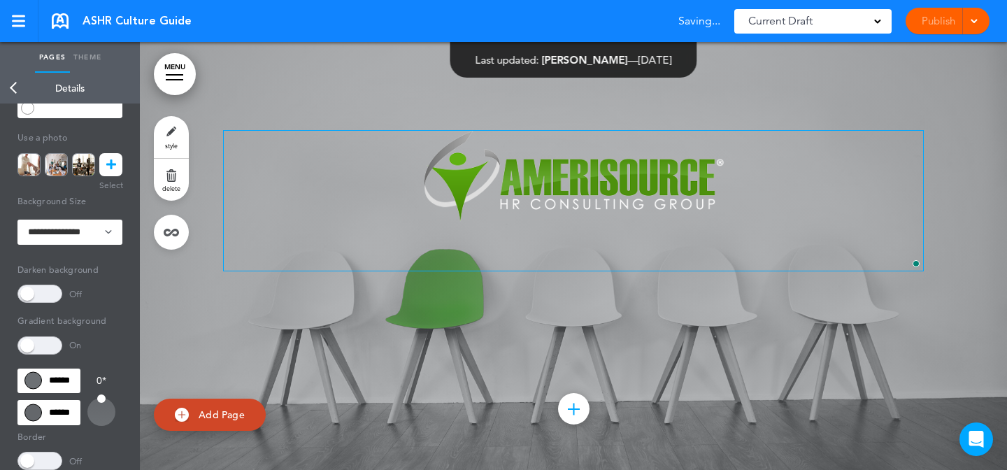
click at [526, 348] on div "Add collapsible section ? In order to add a collapsible section, only solid bac…" at bounding box center [574, 218] width 700 height 280
click at [175, 129] on link "style" at bounding box center [171, 137] width 35 height 42
click at [36, 342] on span at bounding box center [39, 345] width 45 height 18
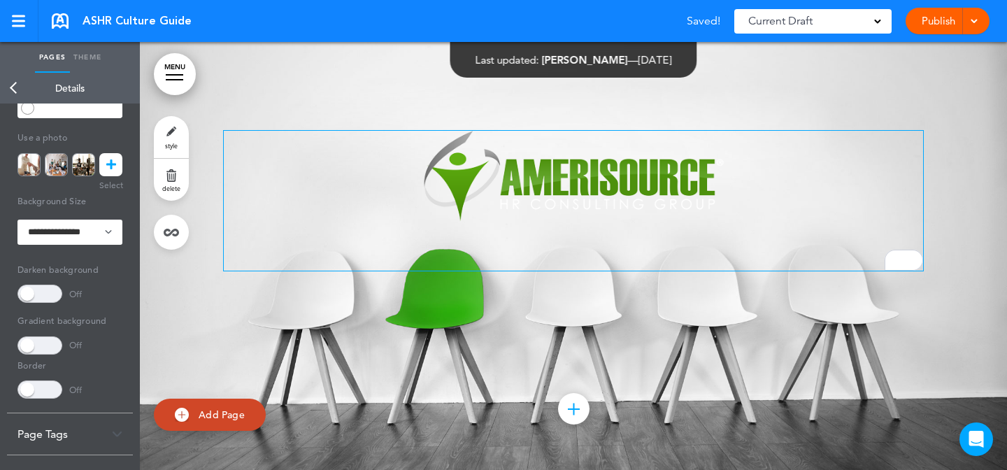
click at [36, 342] on span at bounding box center [39, 345] width 45 height 18
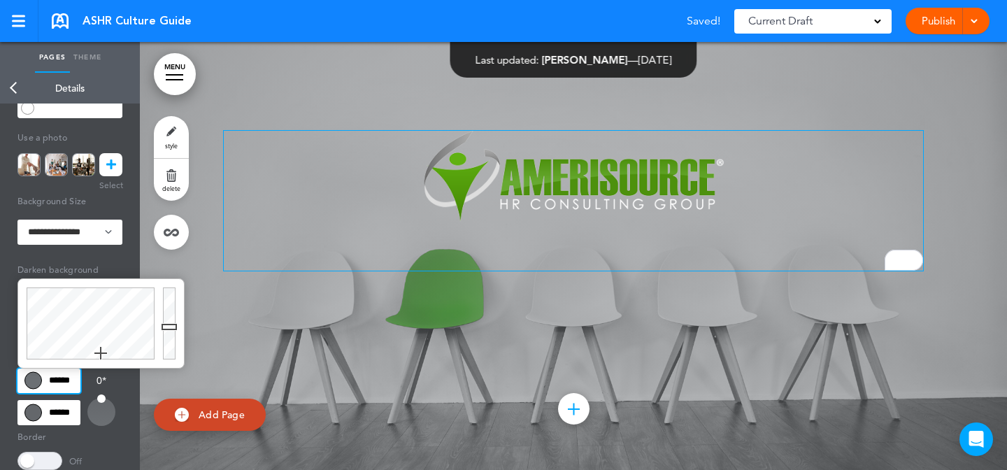
click at [54, 375] on input "******" at bounding box center [48, 381] width 63 height 25
drag, startPoint x: 169, startPoint y: 297, endPoint x: 169, endPoint y: 247, distance: 49.7
click at [169, 247] on body "Make this page common so it is available in other handbooks. This handbook Prev…" at bounding box center [503, 235] width 1007 height 470
type input "******"
drag, startPoint x: 76, startPoint y: 339, endPoint x: 0, endPoint y: 397, distance: 95.7
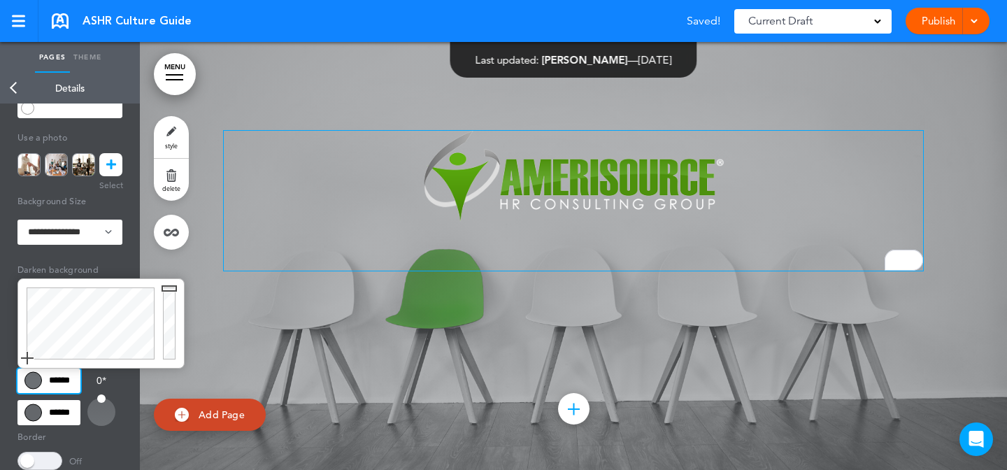
click at [0, 397] on body "Make this page common so it is available in other handbooks. This handbook Prev…" at bounding box center [503, 235] width 1007 height 470
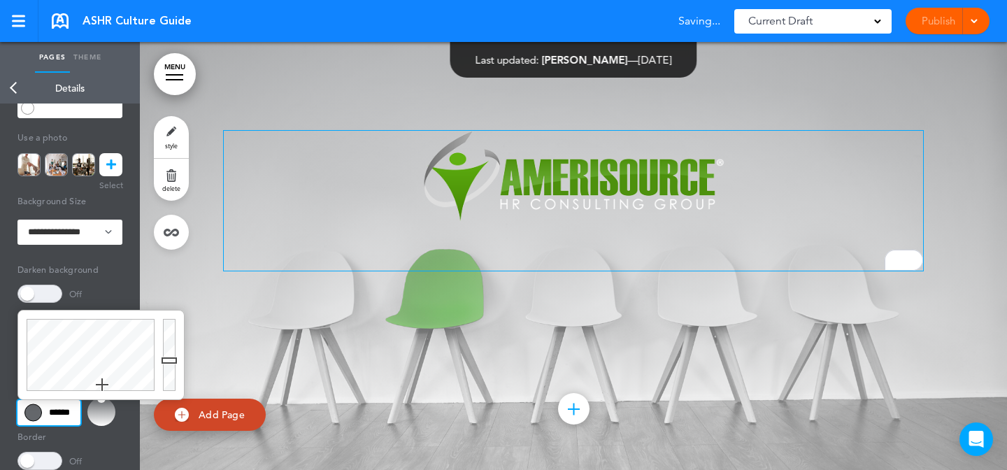
click at [52, 413] on input "******" at bounding box center [48, 412] width 63 height 25
drag, startPoint x: 165, startPoint y: 335, endPoint x: 164, endPoint y: 255, distance: 80.5
click at [164, 255] on body "Make this page common so it is available in other handbooks. This handbook Prev…" at bounding box center [503, 235] width 1007 height 470
type input "******"
drag, startPoint x: 61, startPoint y: 348, endPoint x: 0, endPoint y: 460, distance: 127.4
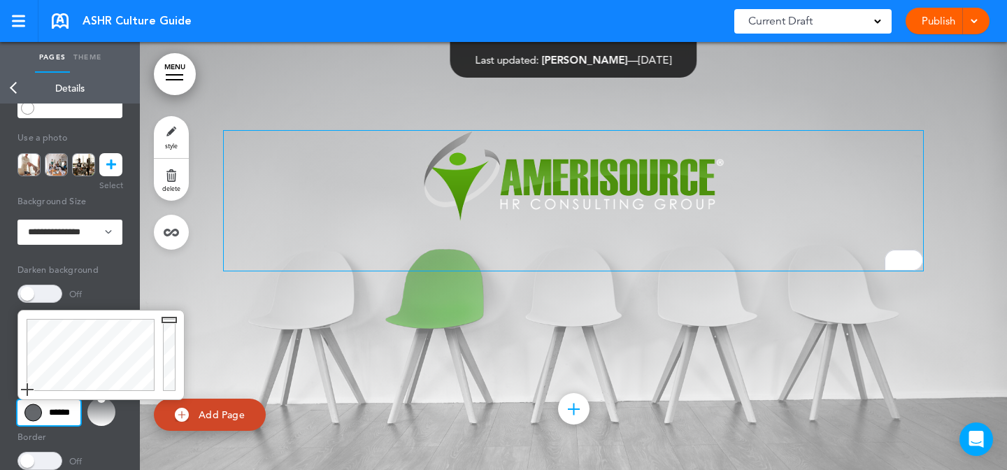
click at [0, 460] on body "Make this page common so it is available in other handbooks. This handbook Prev…" at bounding box center [503, 235] width 1007 height 470
click at [439, 264] on p "To enrich screen reader interactions, please activate Accessibility in Grammarl…" at bounding box center [574, 258] width 700 height 24
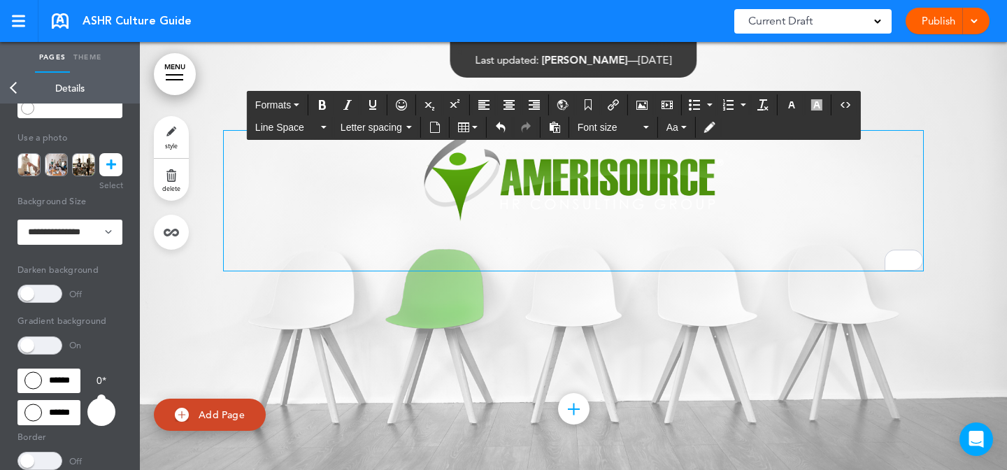
click at [563, 206] on img "To enrich screen reader interactions, please activate Accessibility in Grammarl…" at bounding box center [574, 176] width 303 height 91
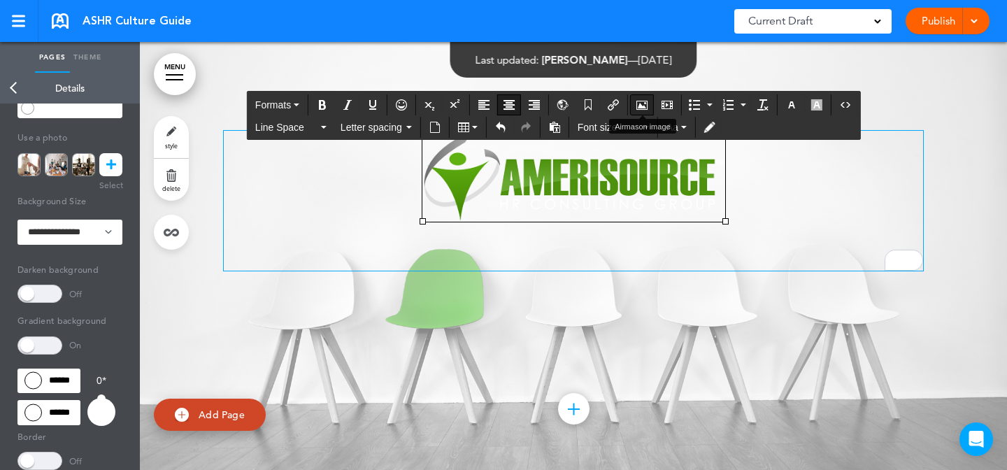
click at [639, 105] on icon "Airmason image" at bounding box center [642, 104] width 11 height 11
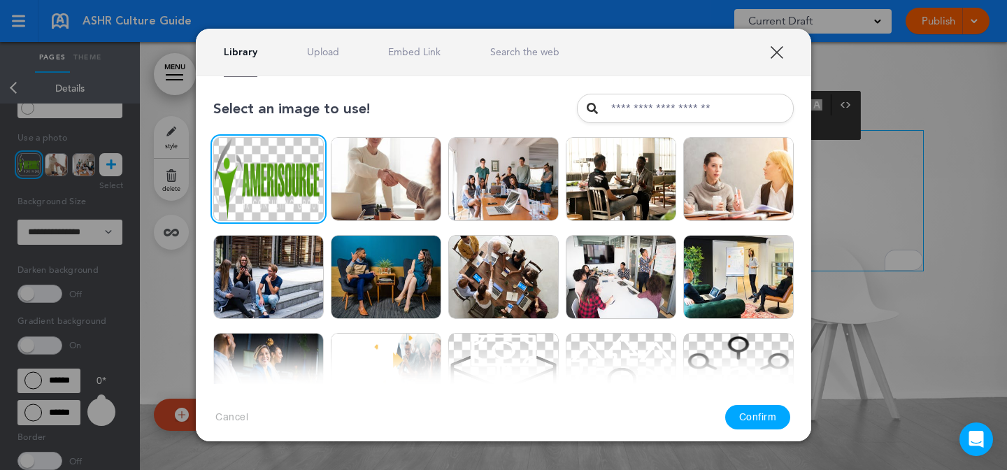
click at [752, 413] on button "Confirm" at bounding box center [758, 417] width 66 height 24
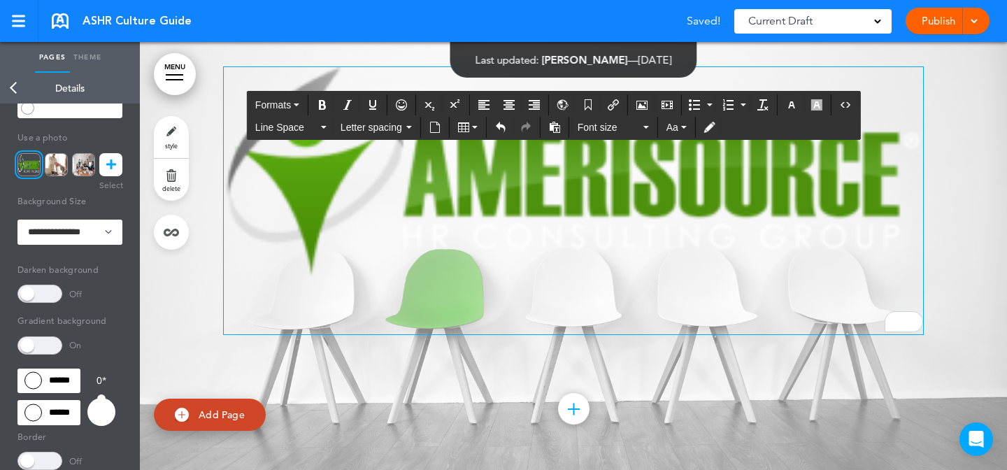
click at [836, 189] on img "To enrich screen reader interactions, please activate Accessibility in Grammarl…" at bounding box center [574, 172] width 700 height 210
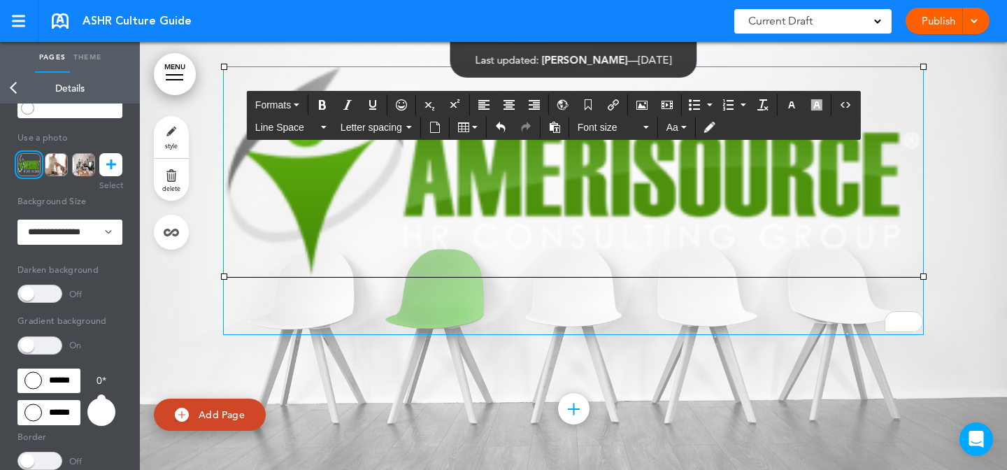
click at [310, 192] on img "To enrich screen reader interactions, please activate Accessibility in Grammarl…" at bounding box center [574, 172] width 700 height 210
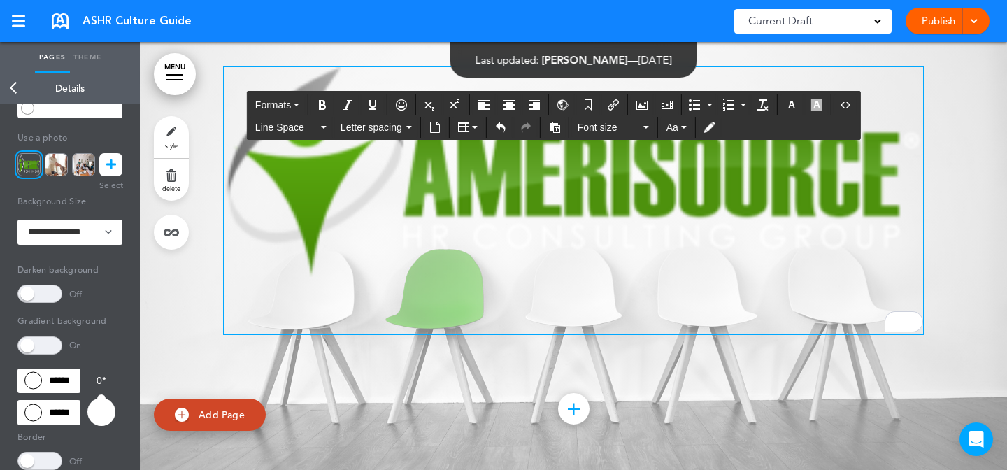
click at [367, 285] on div "To enrich screen reader interactions, please activate Accessibility in Grammarl…" at bounding box center [574, 200] width 700 height 267
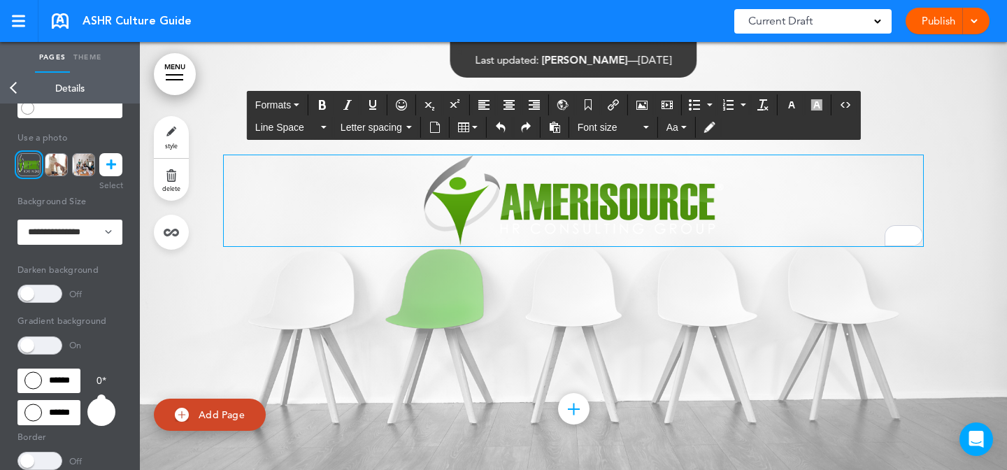
click at [170, 147] on span "style" at bounding box center [171, 145] width 13 height 8
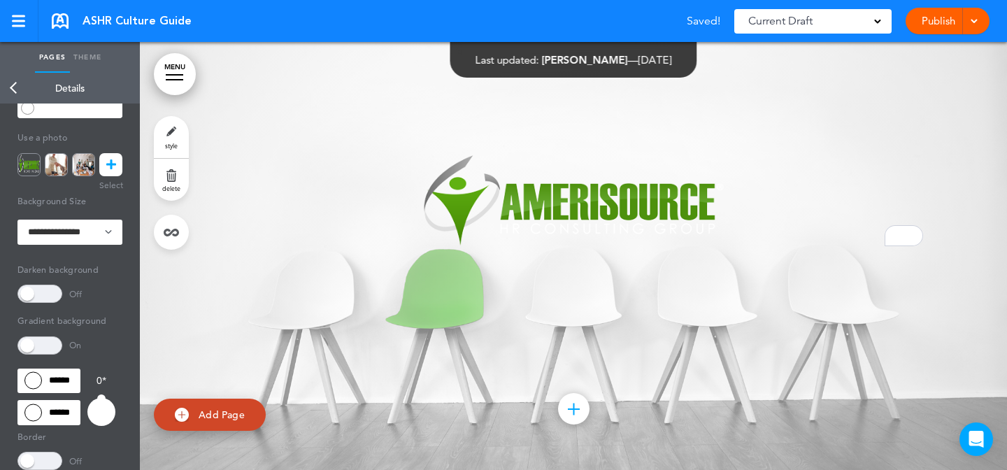
click at [113, 160] on icon at bounding box center [111, 164] width 10 height 23
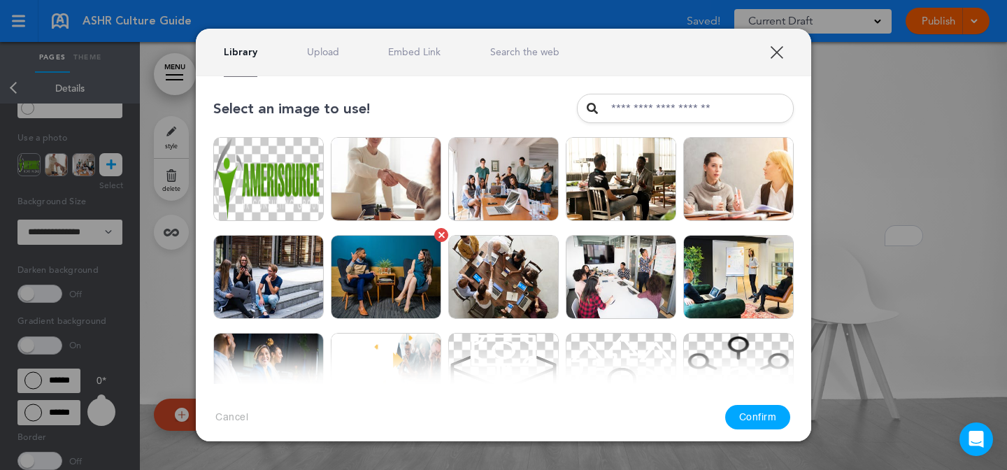
scroll to position [20, 0]
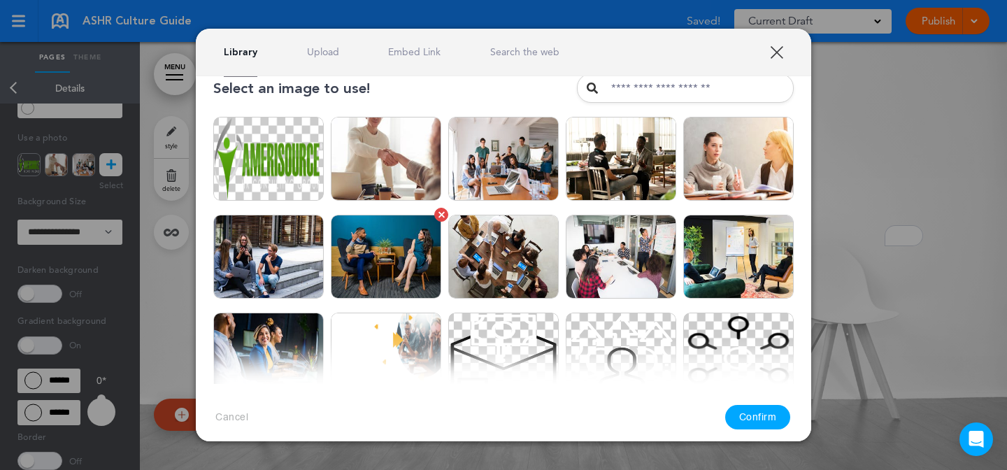
click at [374, 244] on img at bounding box center [386, 257] width 111 height 84
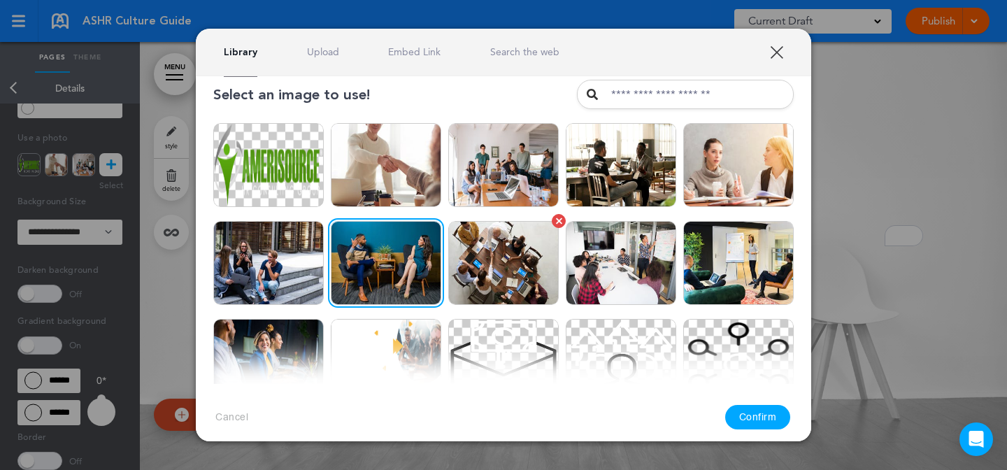
scroll to position [0, 0]
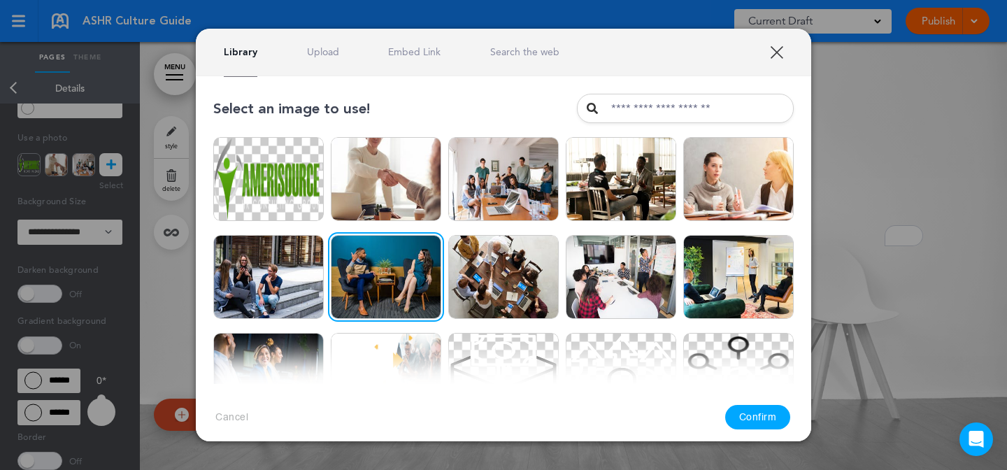
click at [525, 50] on link "Search the web" at bounding box center [524, 51] width 69 height 13
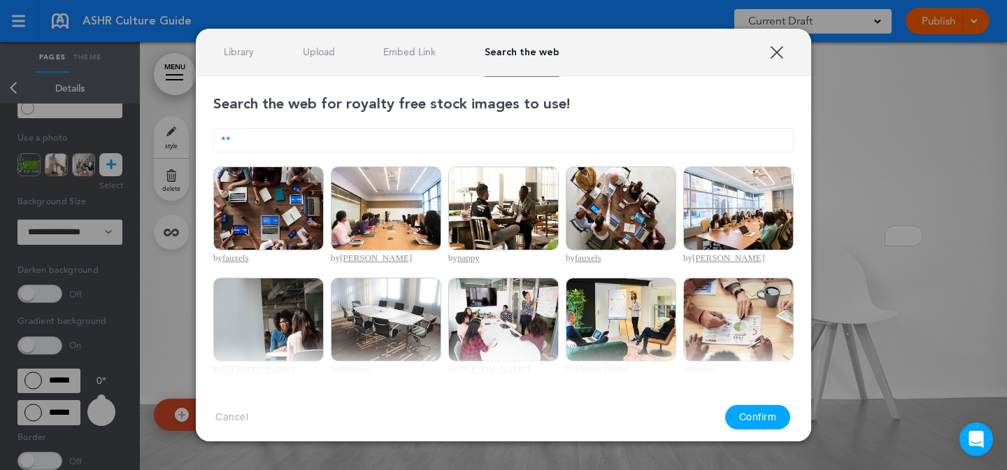
click at [234, 48] on link "Library" at bounding box center [239, 51] width 30 height 13
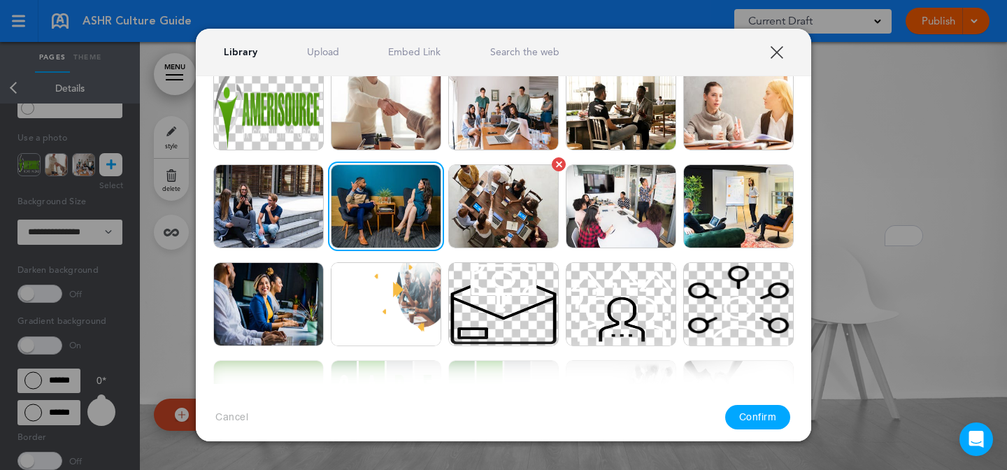
scroll to position [98, 0]
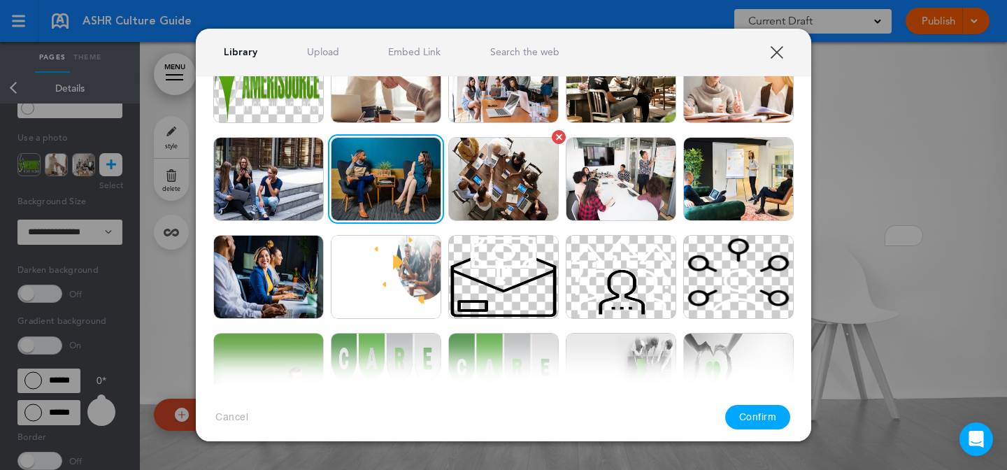
click at [519, 206] on img at bounding box center [503, 179] width 111 height 84
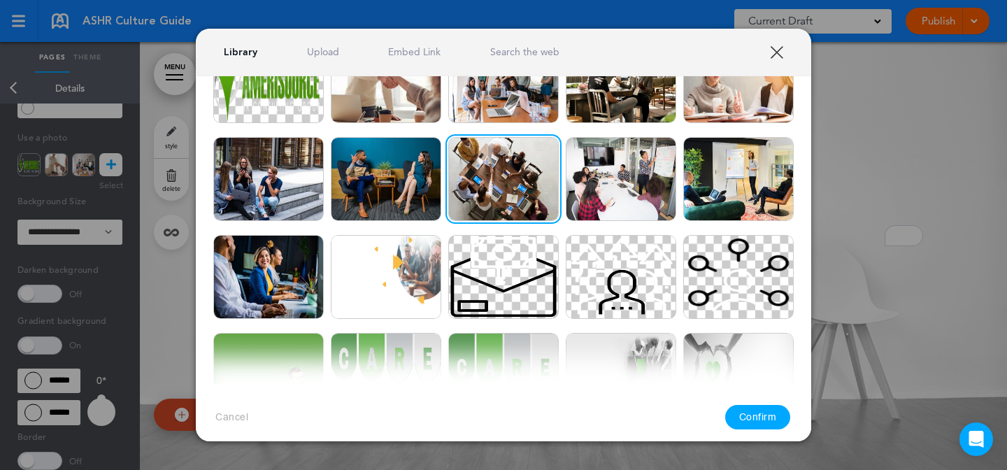
click at [748, 418] on button "Confirm" at bounding box center [758, 417] width 66 height 24
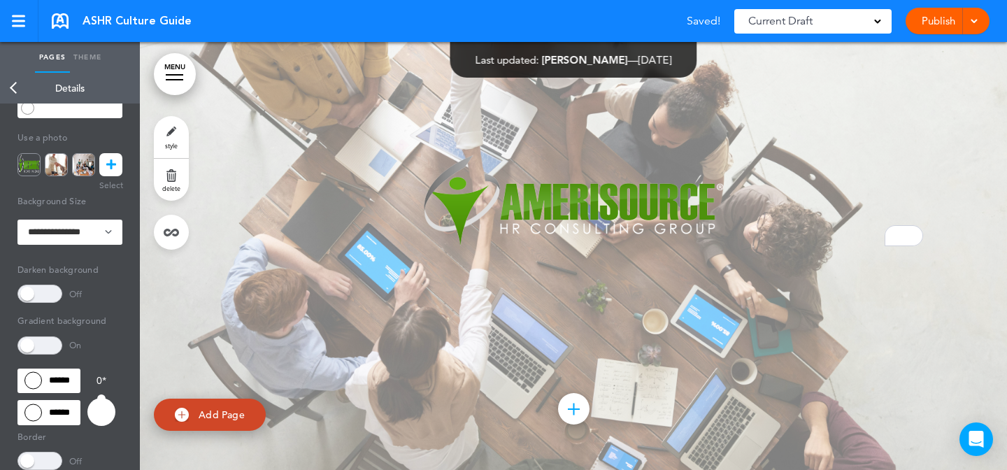
click at [41, 295] on span at bounding box center [39, 294] width 45 height 18
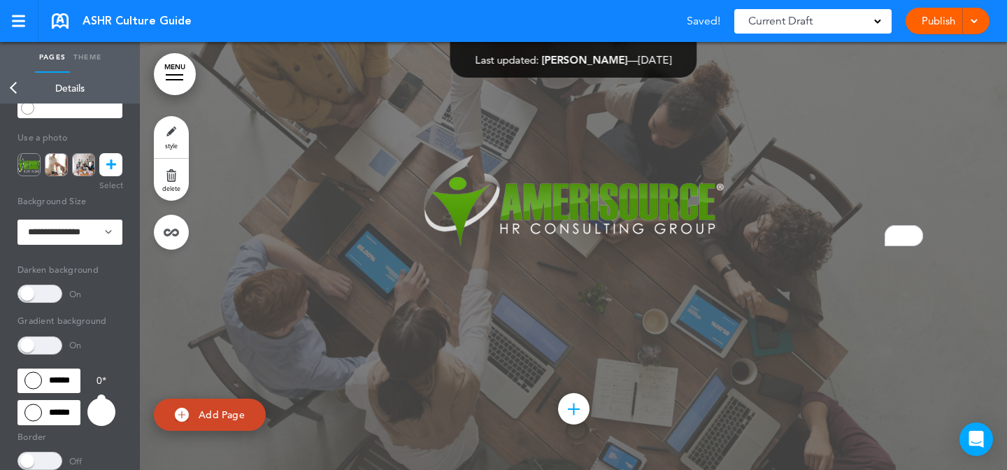
click at [43, 352] on span at bounding box center [39, 345] width 45 height 18
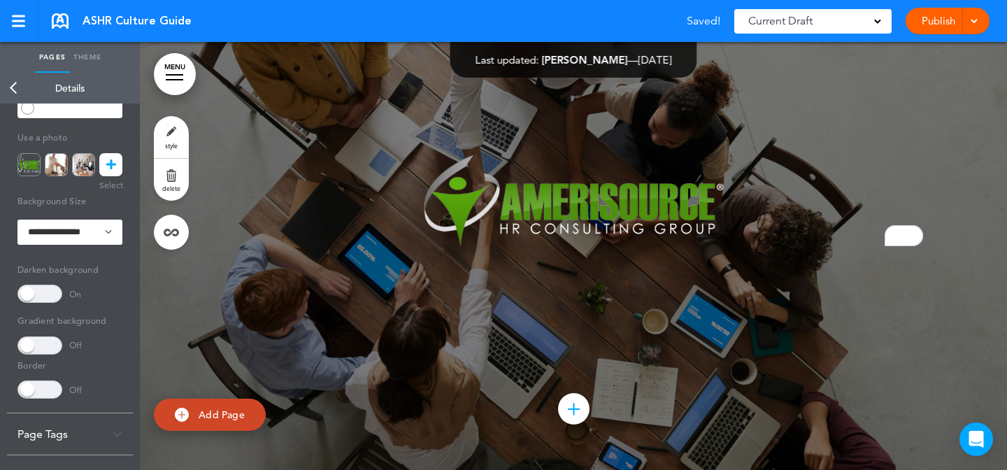
click at [43, 352] on span at bounding box center [39, 345] width 45 height 18
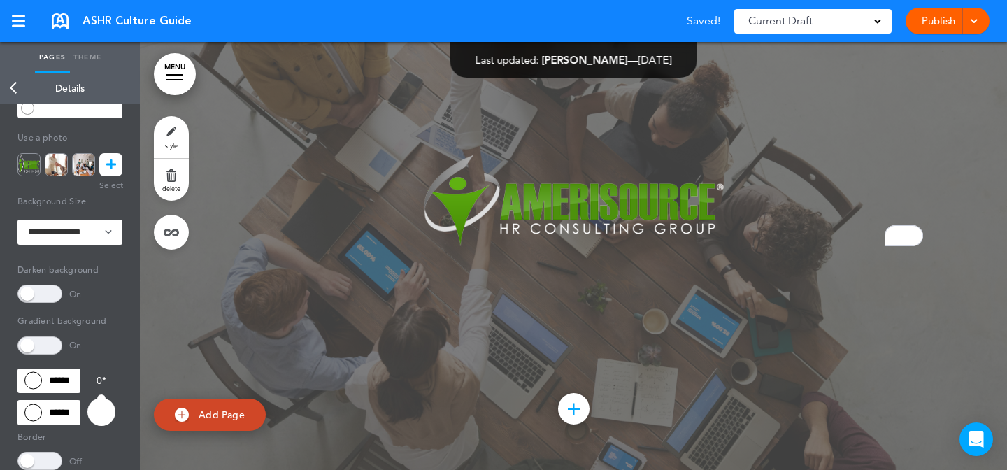
click at [43, 352] on span at bounding box center [39, 345] width 45 height 18
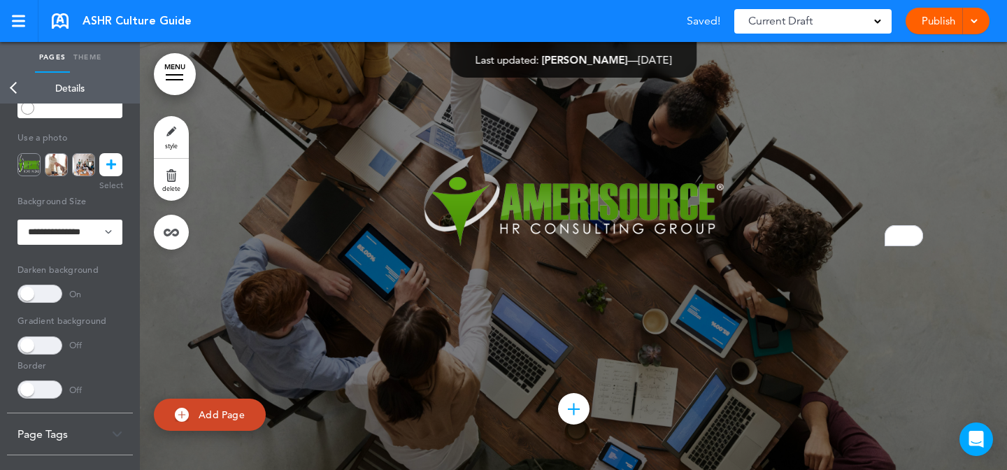
scroll to position [11754, 0]
click at [498, 281] on div "Add collapsible section ? In order to add a collapsible section, only solid bac…" at bounding box center [574, 276] width 700 height 10
click at [530, 277] on div "Add collapsible section ? In order to add a collapsible section, only solid bac…" at bounding box center [574, 218] width 700 height 231
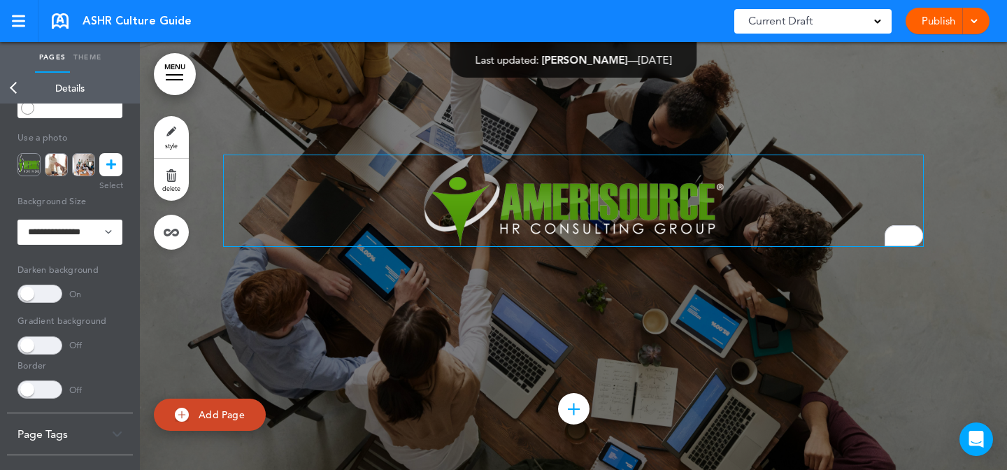
click at [543, 246] on img "To enrich screen reader interactions, please activate Accessibility in Grammarl…" at bounding box center [574, 200] width 303 height 91
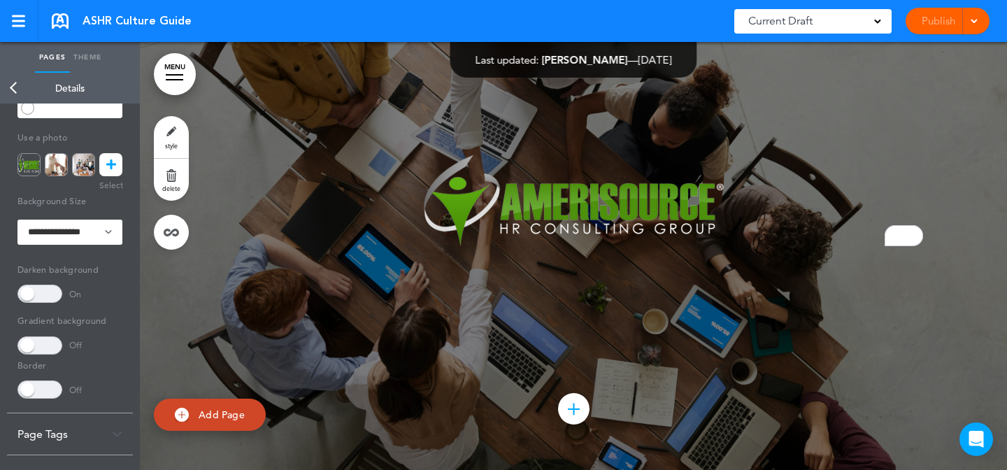
click at [702, 314] on div "Add collapsible section ? In order to add a collapsible section, only solid bac…" at bounding box center [574, 218] width 700 height 231
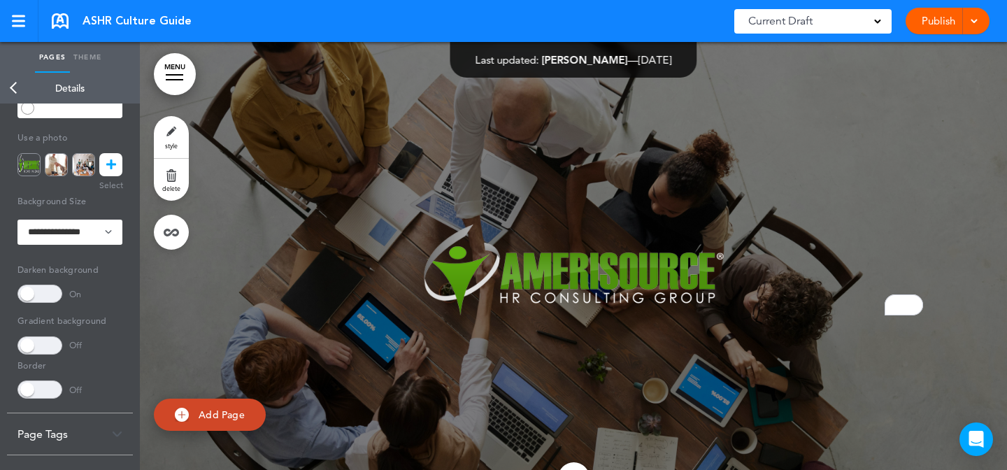
scroll to position [11762, 0]
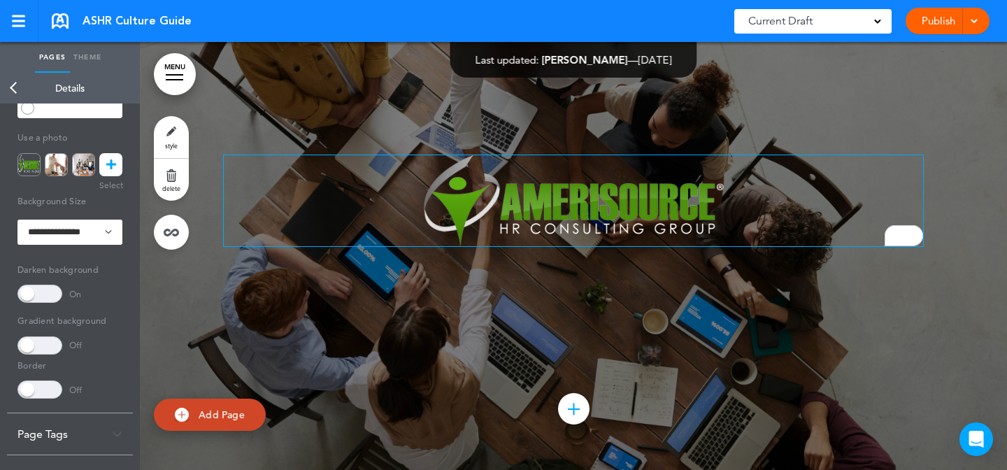
click at [692, 205] on img "To enrich screen reader interactions, please activate Accessibility in Grammarl…" at bounding box center [574, 200] width 303 height 91
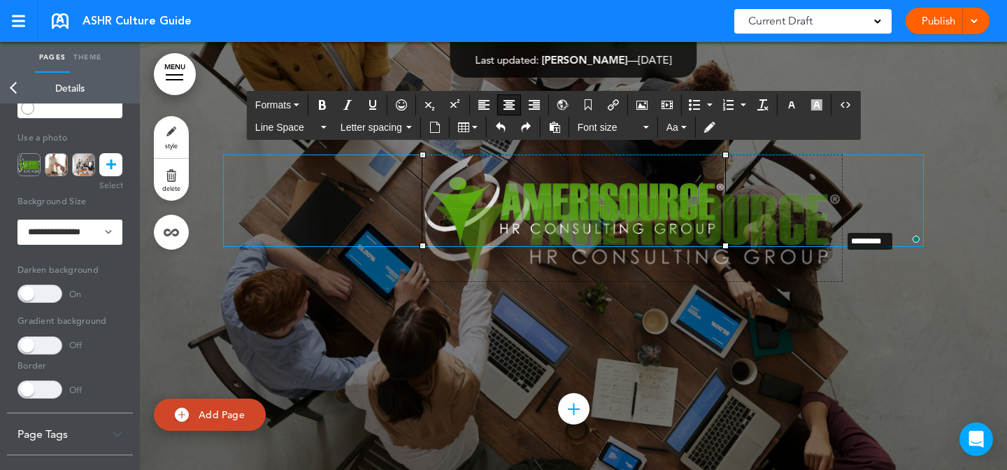
drag, startPoint x: 723, startPoint y: 266, endPoint x: 839, endPoint y: 367, distance: 153.2
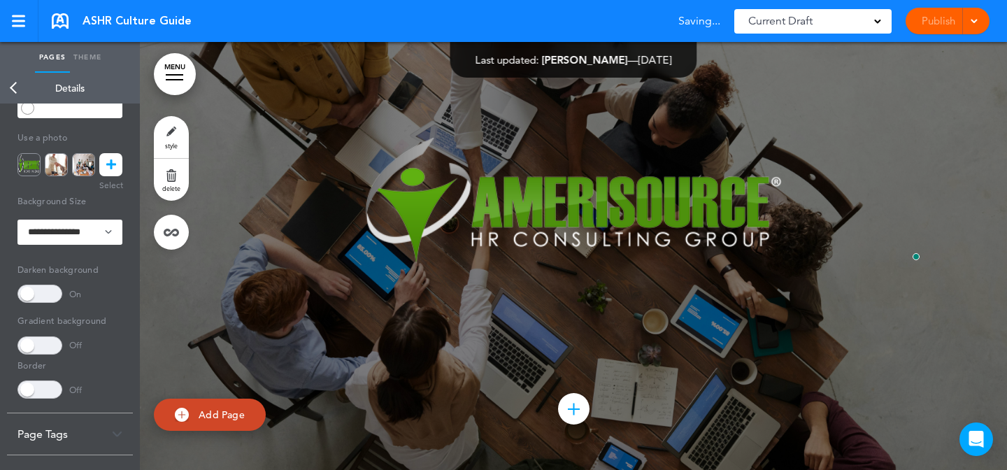
click at [823, 351] on div "Add collapsible section ? In order to add a collapsible section, only solid bac…" at bounding box center [574, 218] width 700 height 266
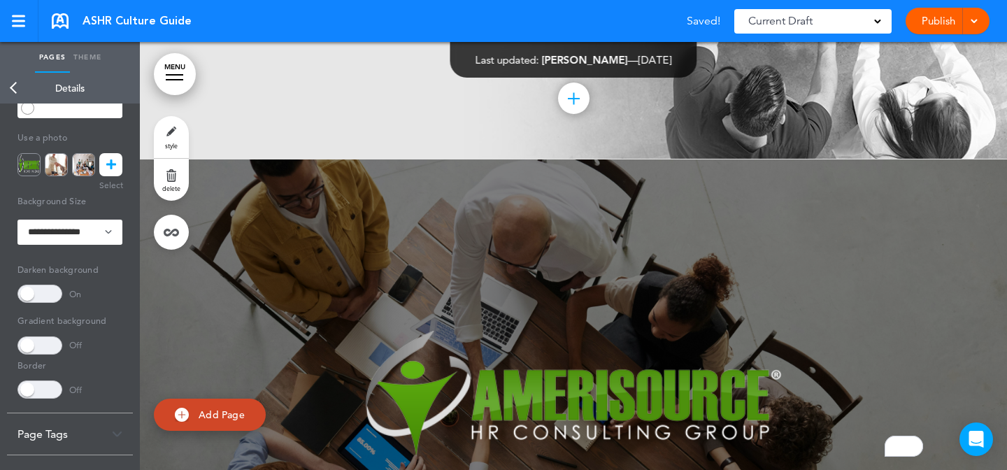
scroll to position [11782, 0]
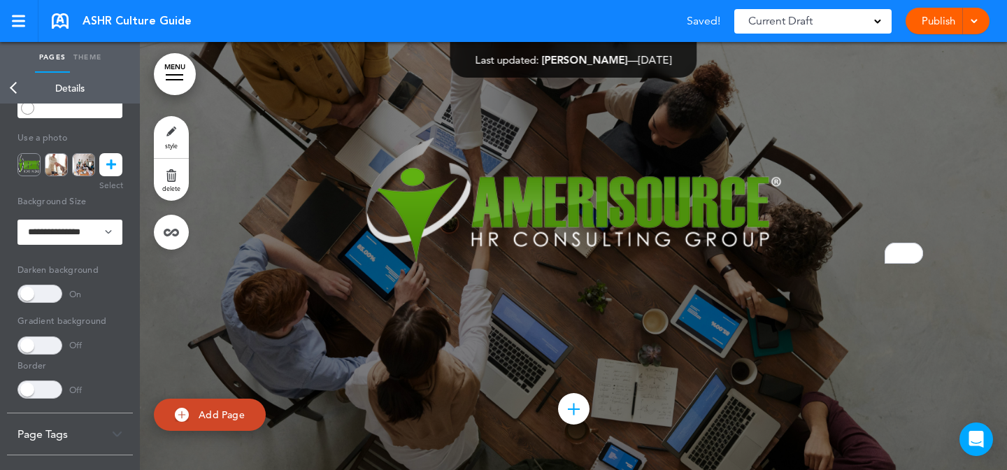
click at [166, 126] on link "style" at bounding box center [171, 137] width 35 height 42
click at [45, 350] on span at bounding box center [39, 345] width 45 height 18
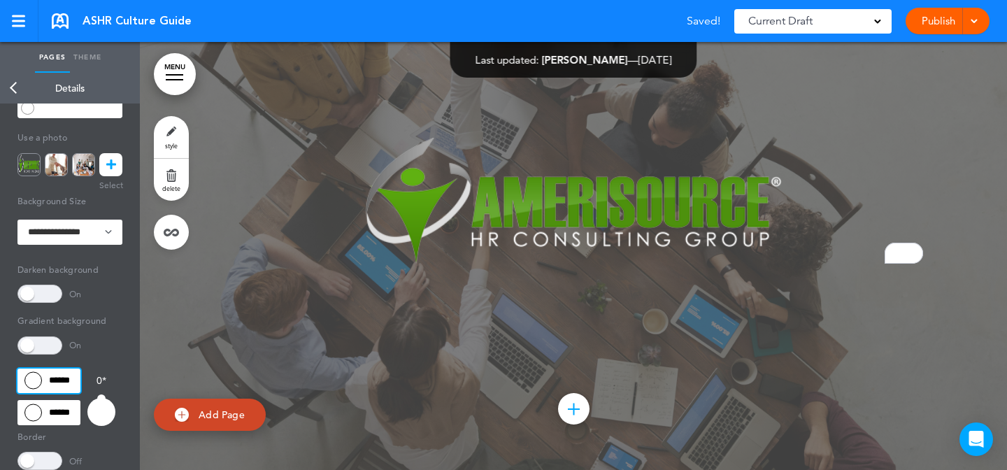
click at [60, 383] on input "******" at bounding box center [48, 381] width 63 height 25
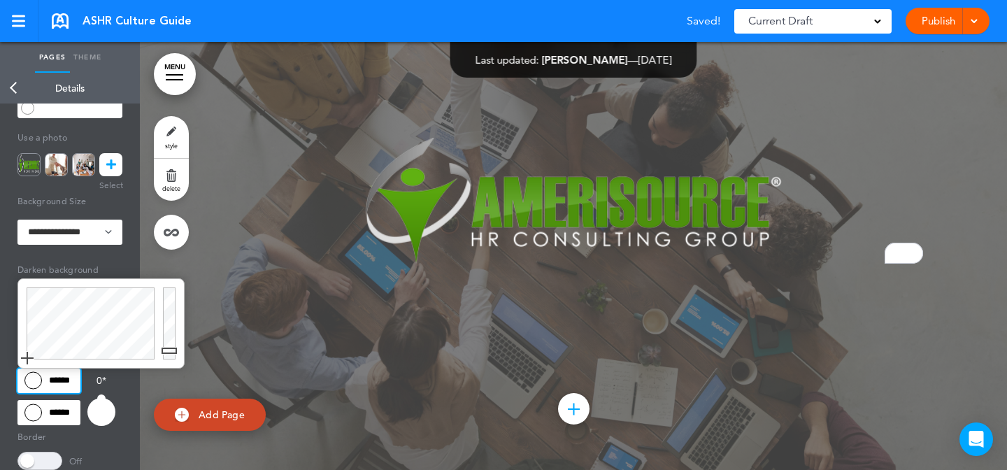
type input "******"
drag, startPoint x: 173, startPoint y: 350, endPoint x: 157, endPoint y: 451, distance: 102.1
click at [157, 451] on body "Make this page common so it is available in other handbooks. This handbook Prev…" at bounding box center [503, 235] width 1007 height 470
click at [64, 410] on input "******" at bounding box center [48, 412] width 63 height 25
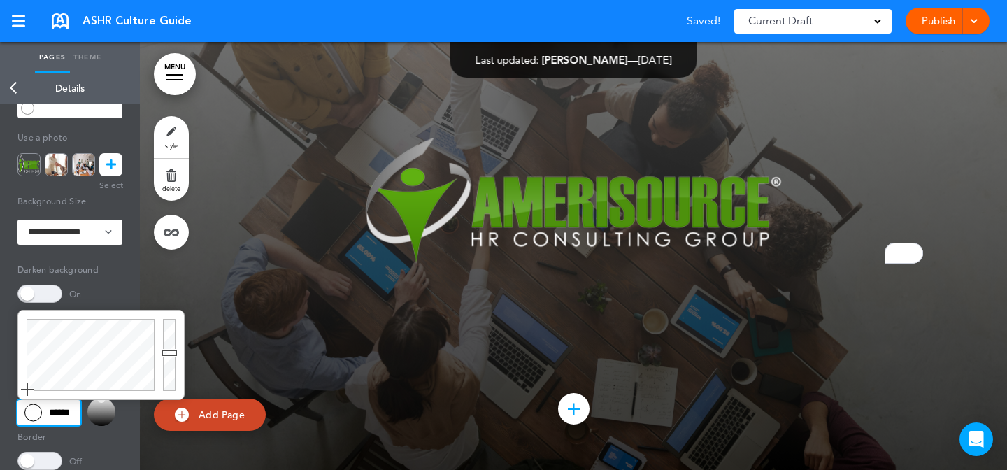
drag, startPoint x: 169, startPoint y: 352, endPoint x: 167, endPoint y: 453, distance: 100.7
click at [167, 453] on body "Make this page common so it is available in other handbooks. This handbook Prev…" at bounding box center [503, 235] width 1007 height 470
click at [476, 376] on div at bounding box center [573, 218] width 867 height 504
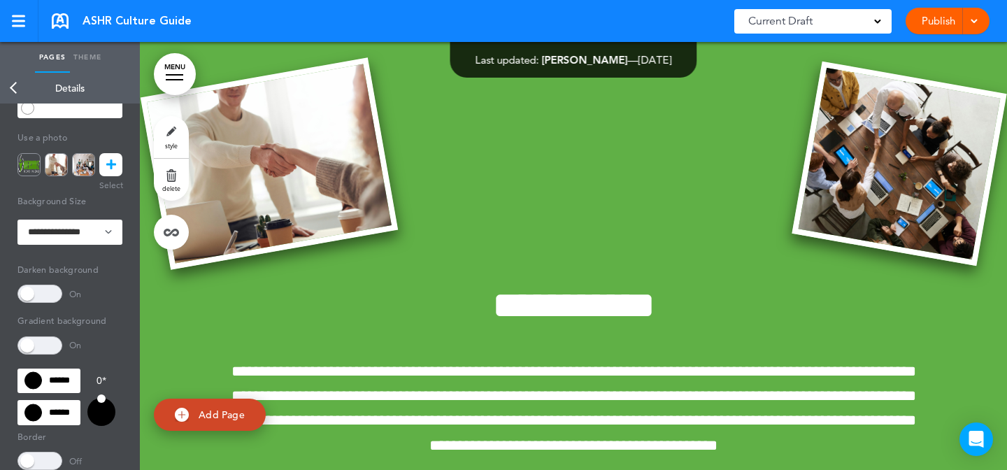
scroll to position [493, 0]
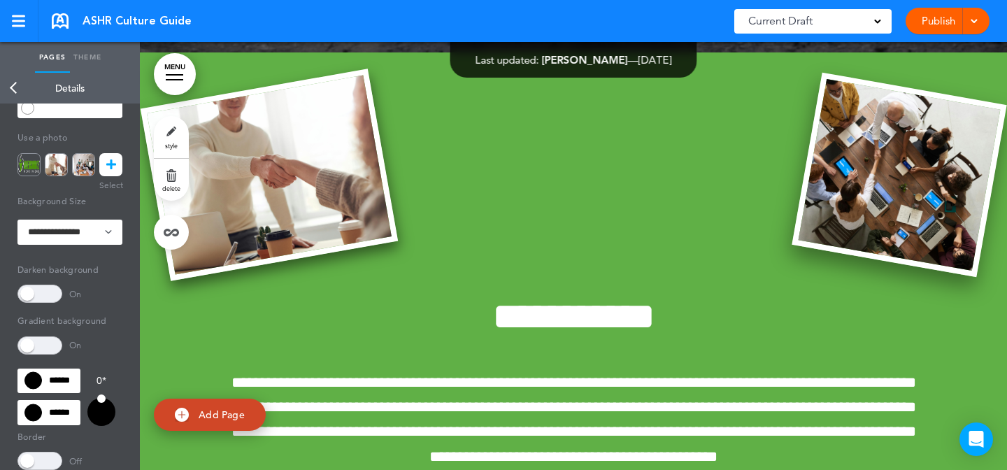
click at [909, 162] on img at bounding box center [899, 175] width 215 height 205
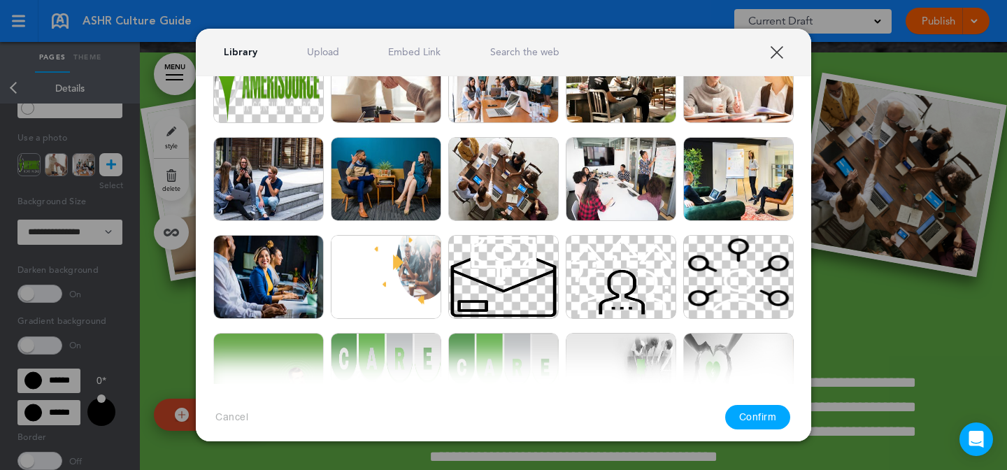
click at [774, 48] on link "XXX" at bounding box center [776, 51] width 13 height 13
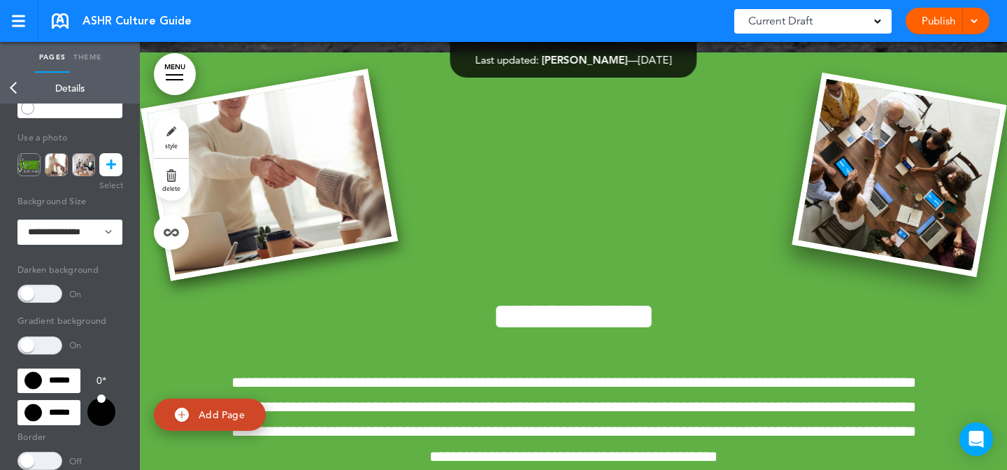
click at [966, 248] on img at bounding box center [899, 175] width 215 height 205
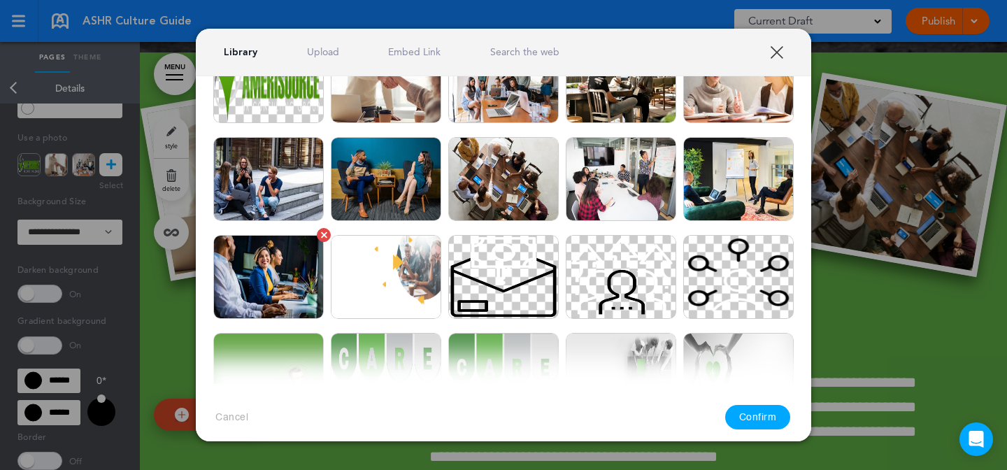
click at [300, 275] on img at bounding box center [268, 277] width 111 height 84
click at [758, 431] on div "Cancel Confirm" at bounding box center [504, 417] width 616 height 66
click at [758, 427] on button "Confirm" at bounding box center [758, 417] width 66 height 24
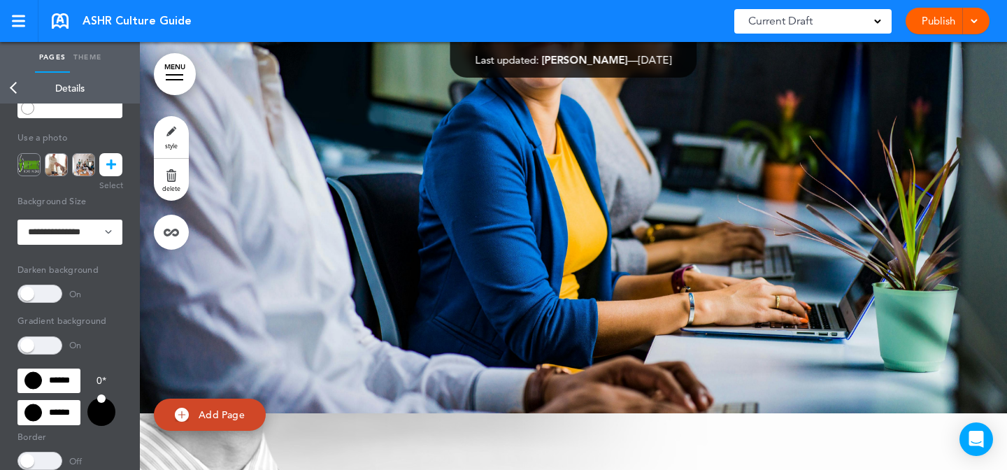
scroll to position [5537, 0]
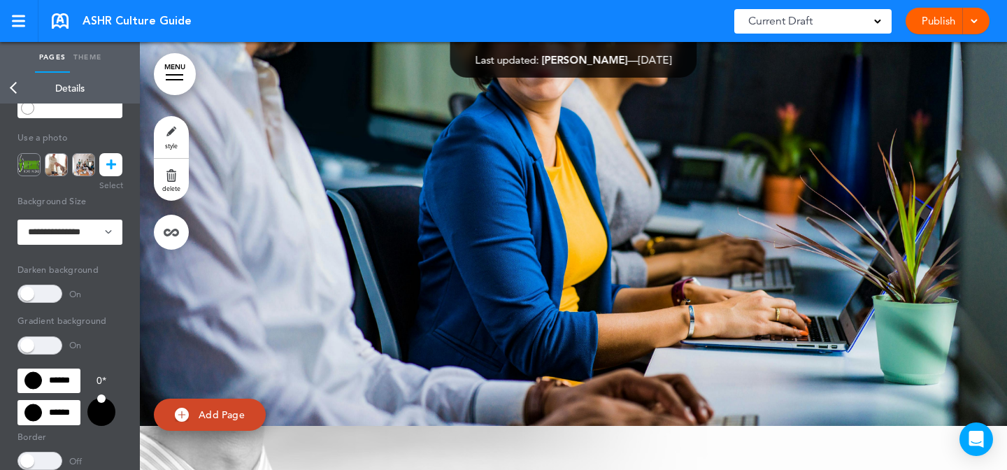
click at [180, 121] on link "style" at bounding box center [171, 137] width 35 height 42
type input "******"
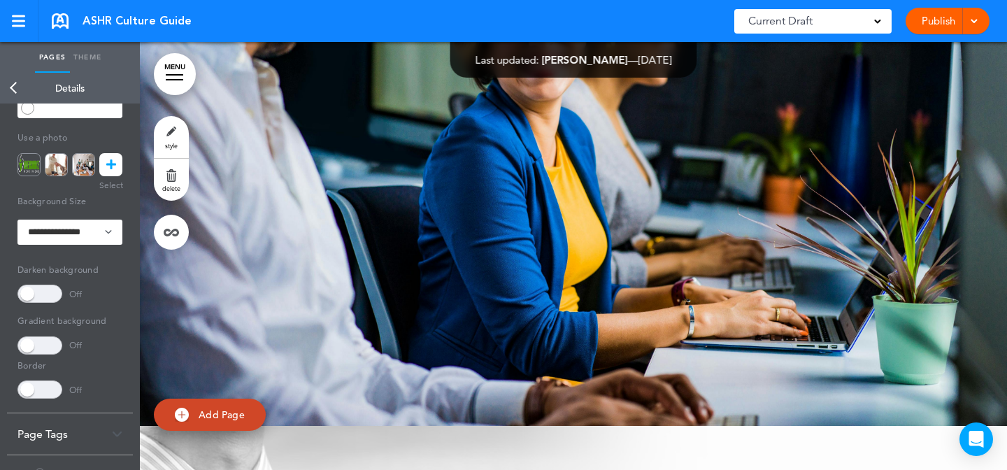
click at [109, 162] on icon at bounding box center [111, 164] width 10 height 23
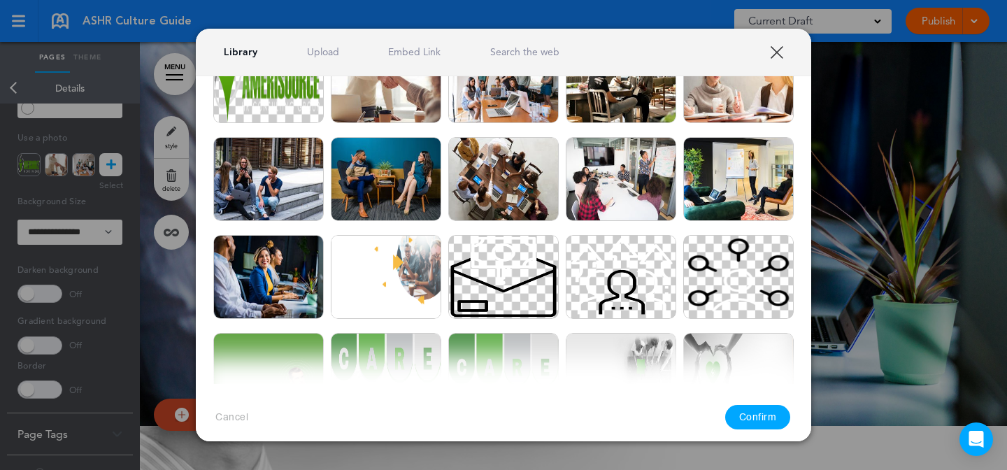
click at [432, 47] on link "Embed Link" at bounding box center [414, 51] width 52 height 13
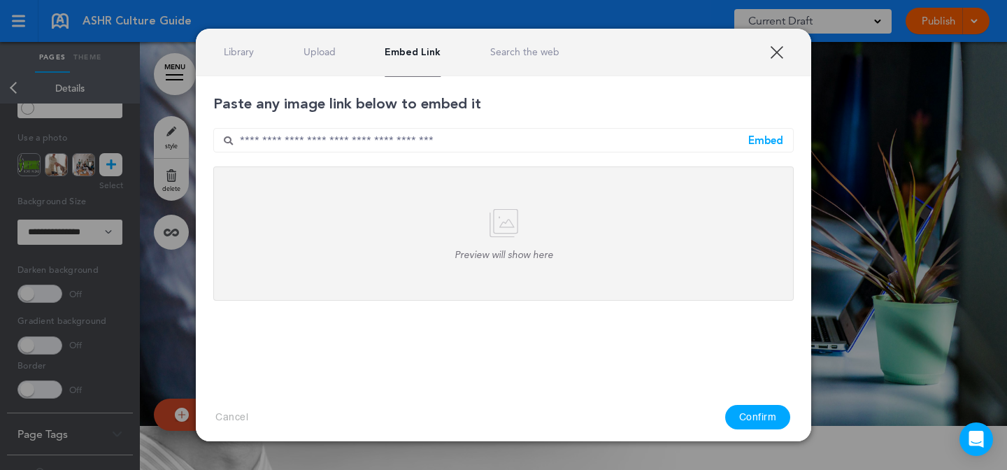
scroll to position [0, 0]
click at [481, 145] on input "text" at bounding box center [503, 140] width 581 height 24
paste input "**********"
click at [779, 136] on div "Embed" at bounding box center [766, 140] width 35 height 10
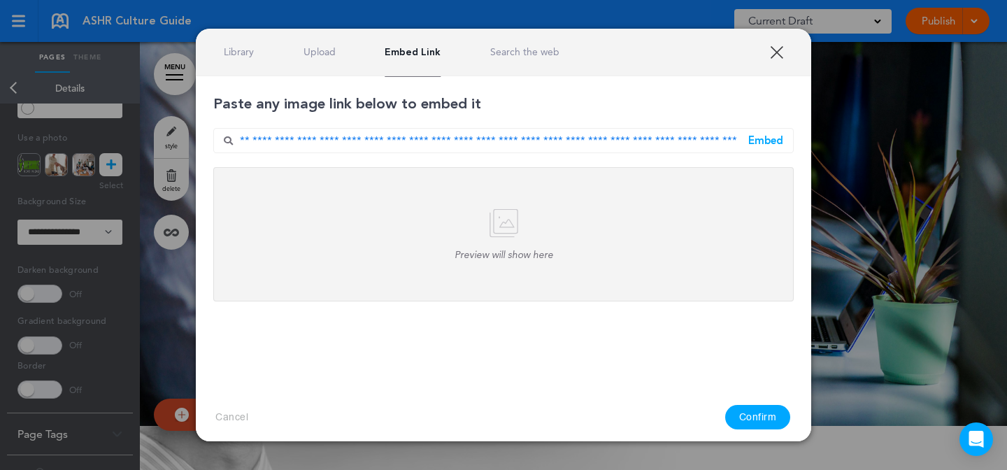
scroll to position [0, 0]
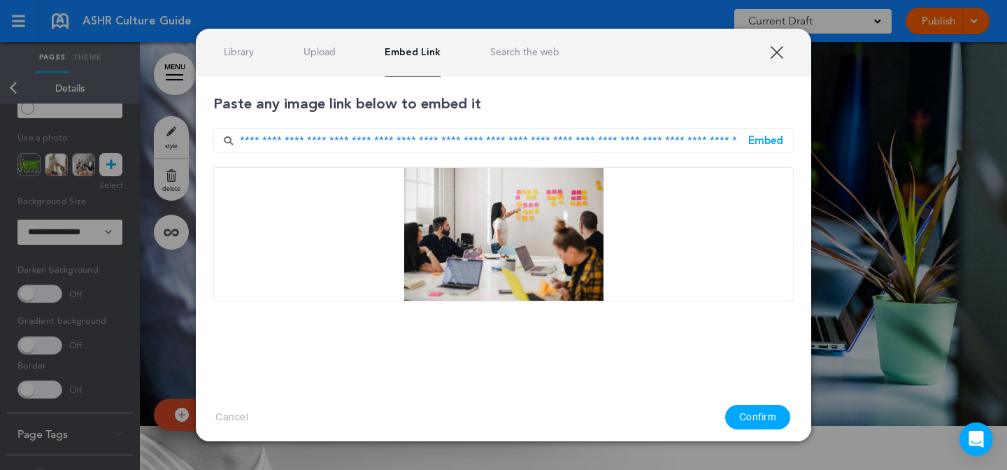
click at [749, 410] on button "Confirm" at bounding box center [758, 417] width 66 height 24
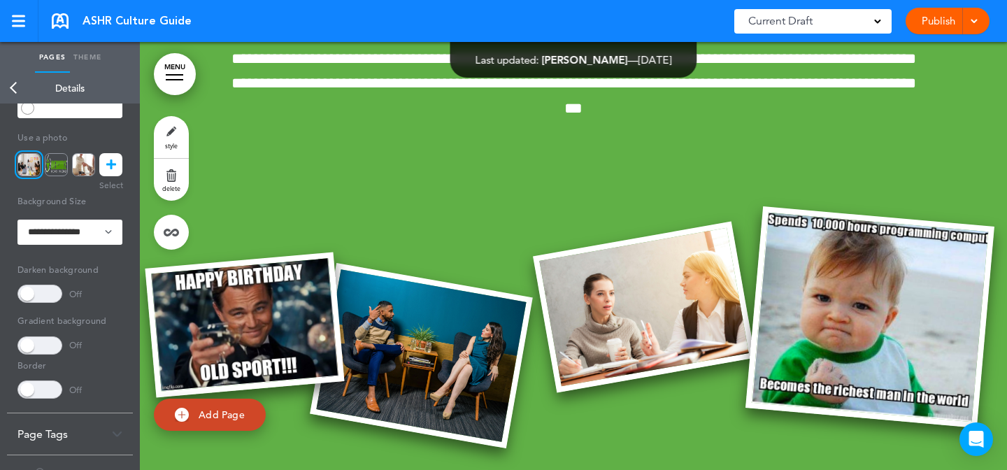
scroll to position [1142, 0]
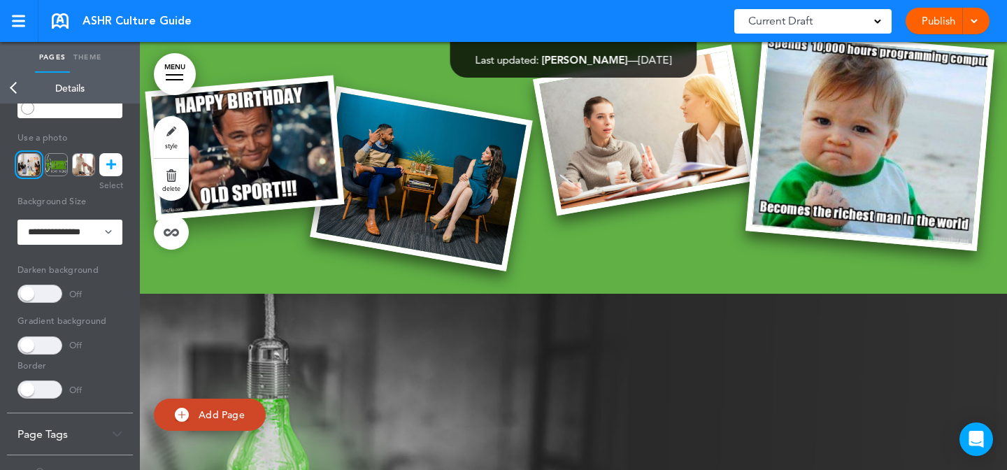
click at [301, 216] on img at bounding box center [244, 149] width 199 height 146
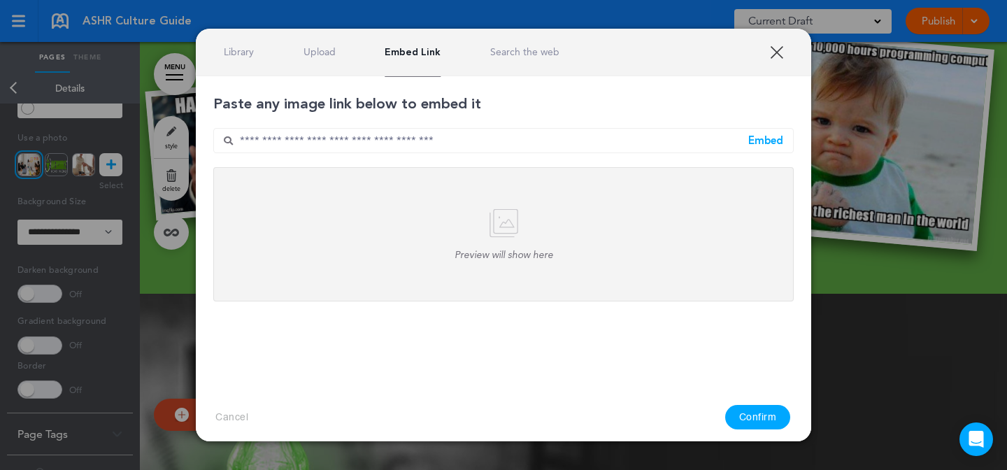
click at [504, 150] on input "text" at bounding box center [503, 140] width 581 height 25
paste input "**********"
click at [765, 137] on div "Embed" at bounding box center [766, 140] width 35 height 10
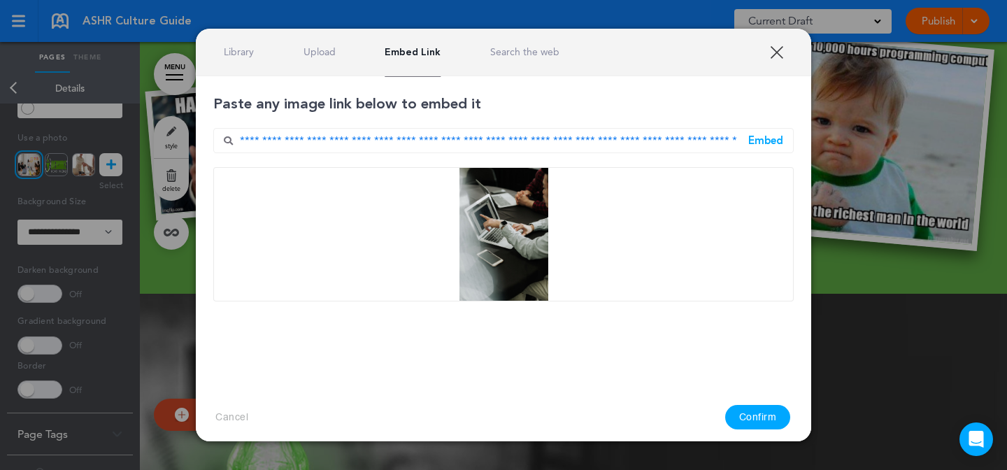
click at [749, 406] on button "Confirm" at bounding box center [758, 417] width 66 height 24
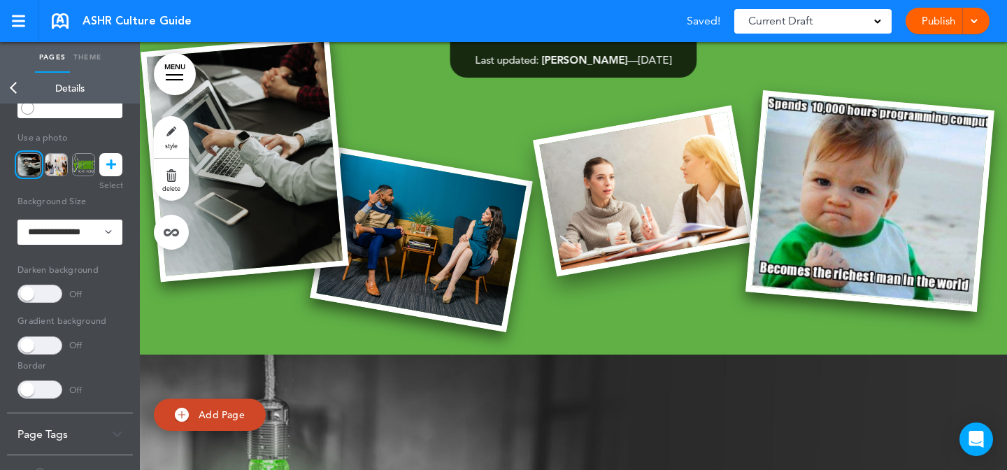
scroll to position [1045, 0]
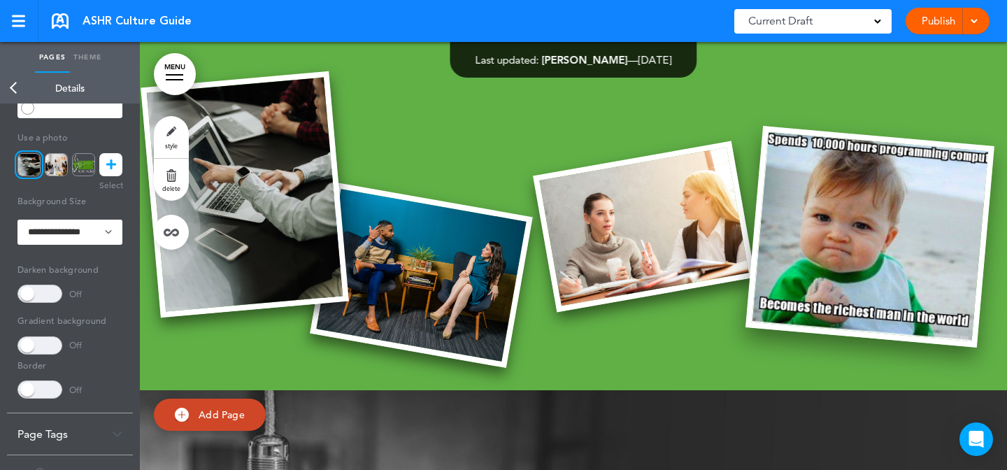
click at [787, 339] on img at bounding box center [870, 236] width 249 height 221
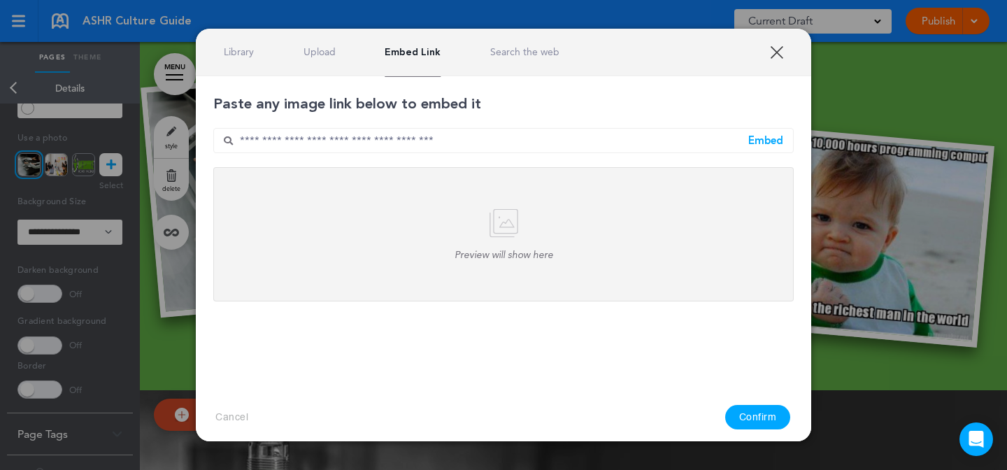
click at [564, 134] on input "text" at bounding box center [503, 140] width 581 height 25
paste input "**********"
type input "**********"
click at [766, 146] on div "Embed" at bounding box center [766, 140] width 35 height 10
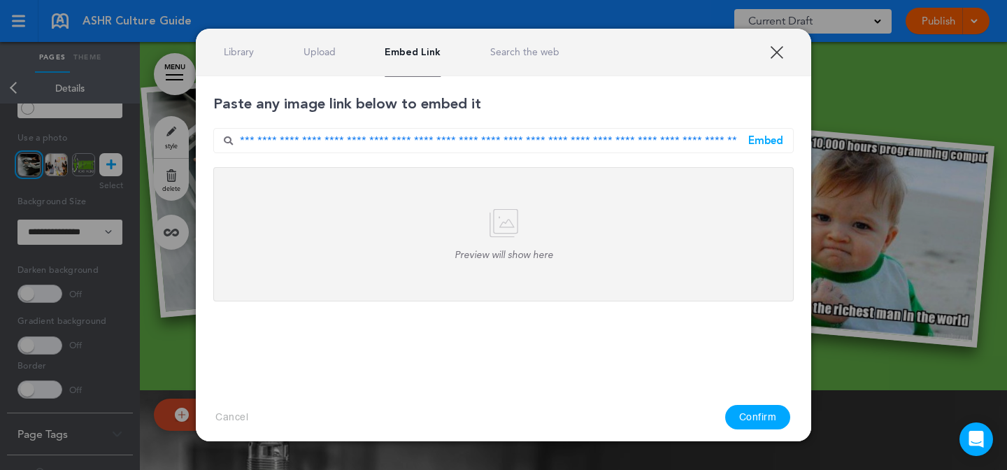
scroll to position [0, 0]
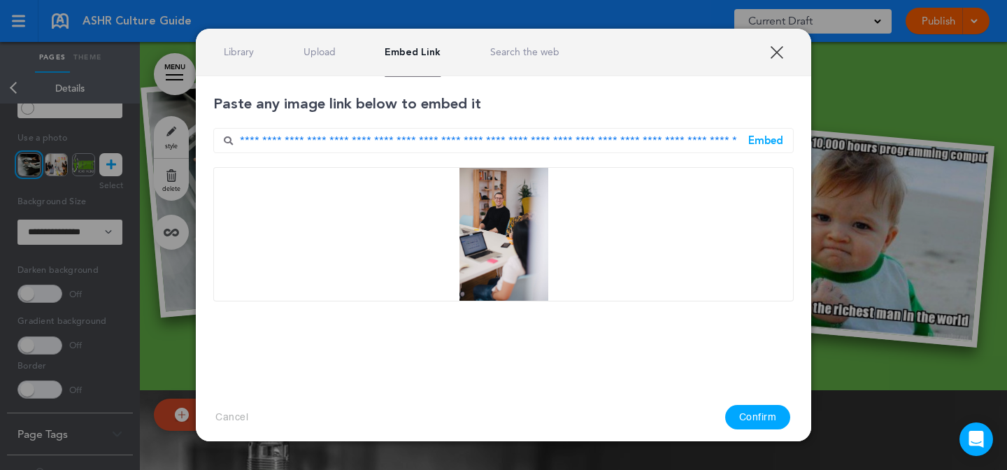
click at [737, 416] on button "Confirm" at bounding box center [758, 417] width 66 height 24
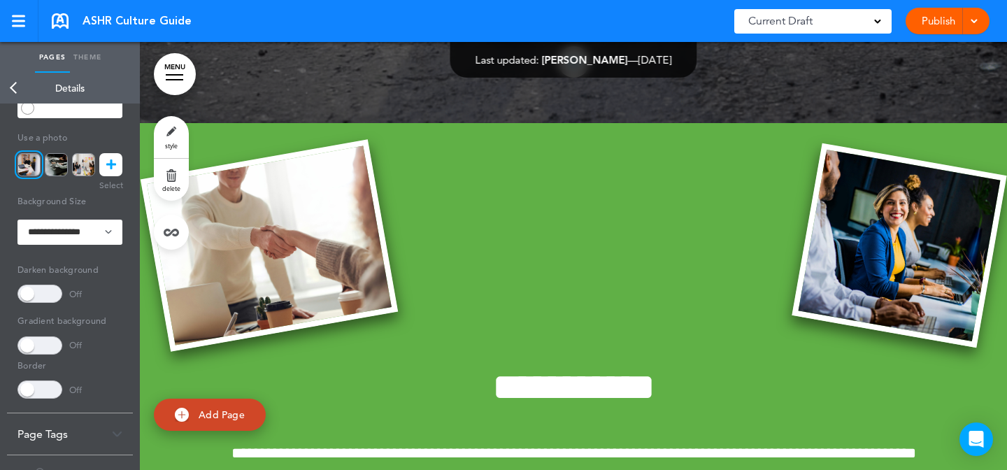
scroll to position [444, 0]
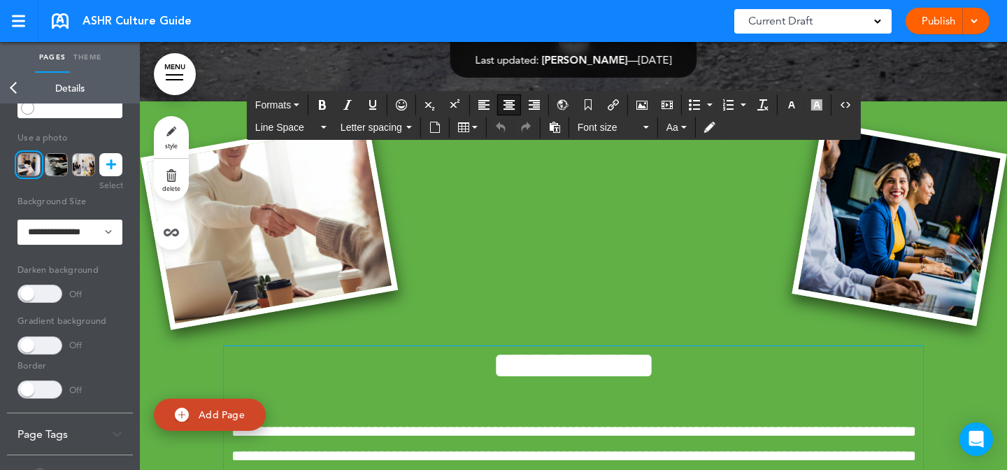
click at [459, 363] on h1 "**********" at bounding box center [574, 365] width 700 height 38
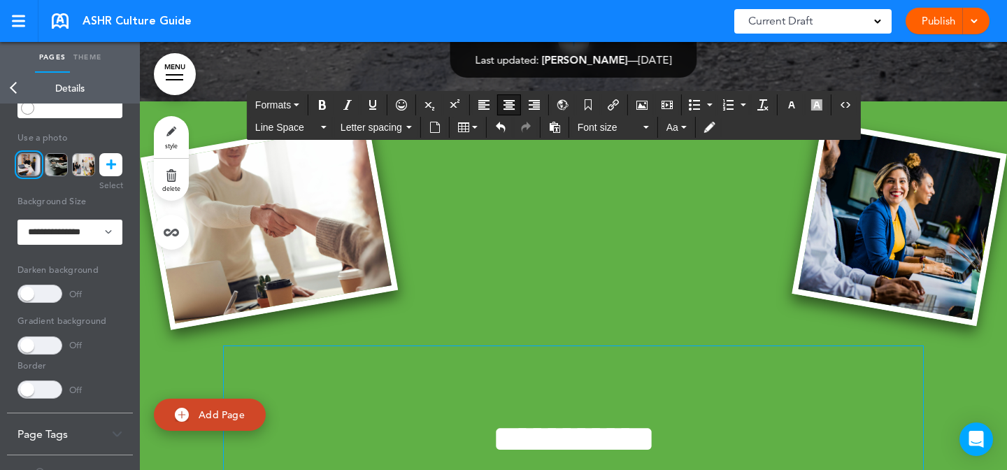
click at [671, 358] on h1 "To enrich screen reader interactions, please activate Accessibility in Grammarl…" at bounding box center [574, 365] width 700 height 38
click at [648, 104] on icon "Airmason image" at bounding box center [642, 104] width 11 height 11
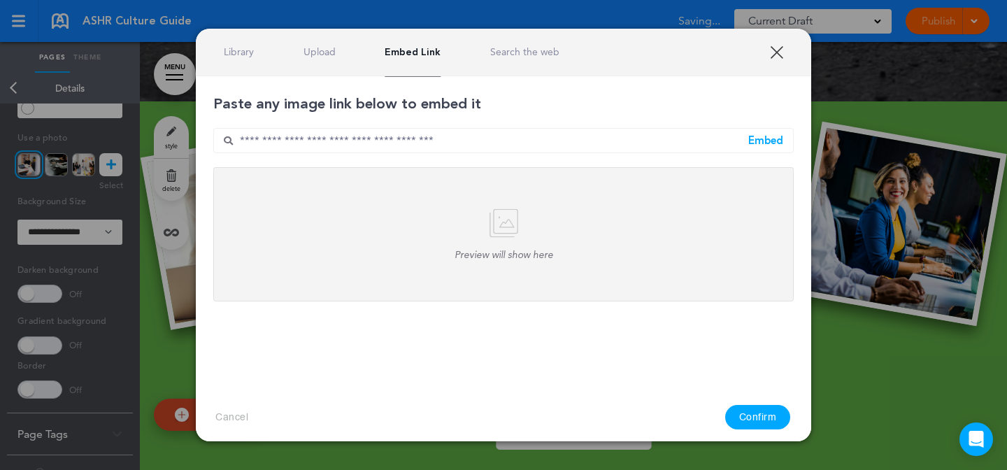
click at [325, 48] on link "Upload" at bounding box center [320, 51] width 32 height 13
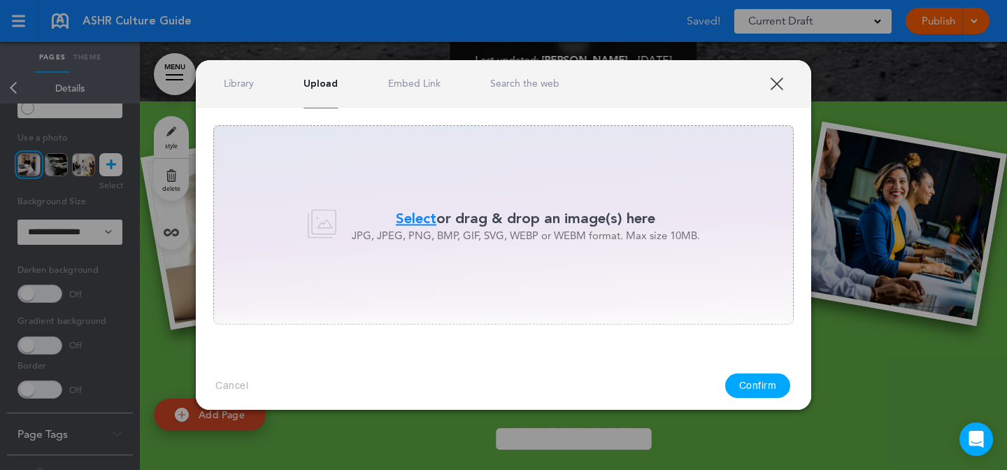
click at [413, 215] on span "Select" at bounding box center [416, 218] width 41 height 20
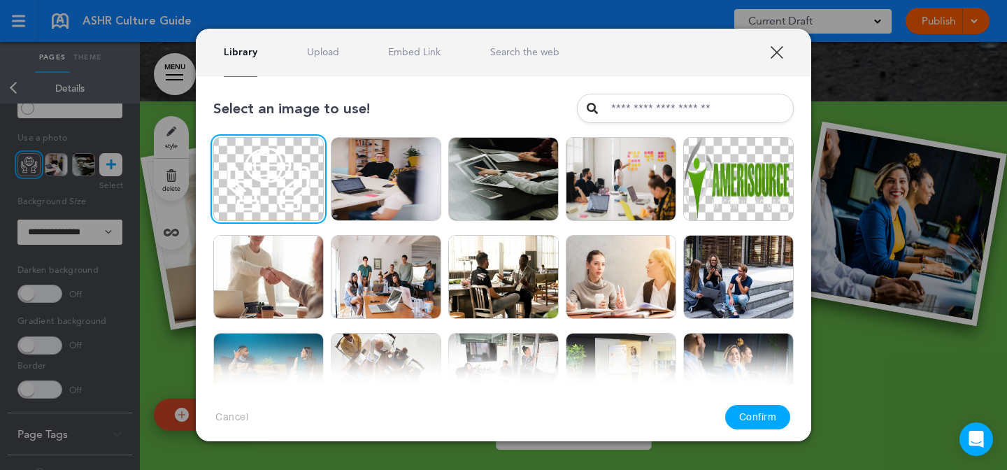
click at [761, 407] on button "Confirm" at bounding box center [758, 417] width 66 height 24
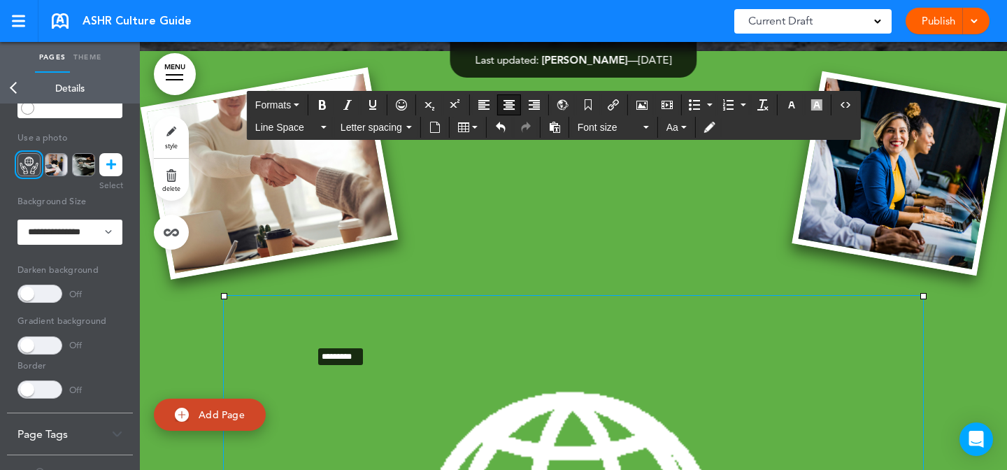
drag, startPoint x: 922, startPoint y: 295, endPoint x: 310, endPoint y: 344, distance: 614.1
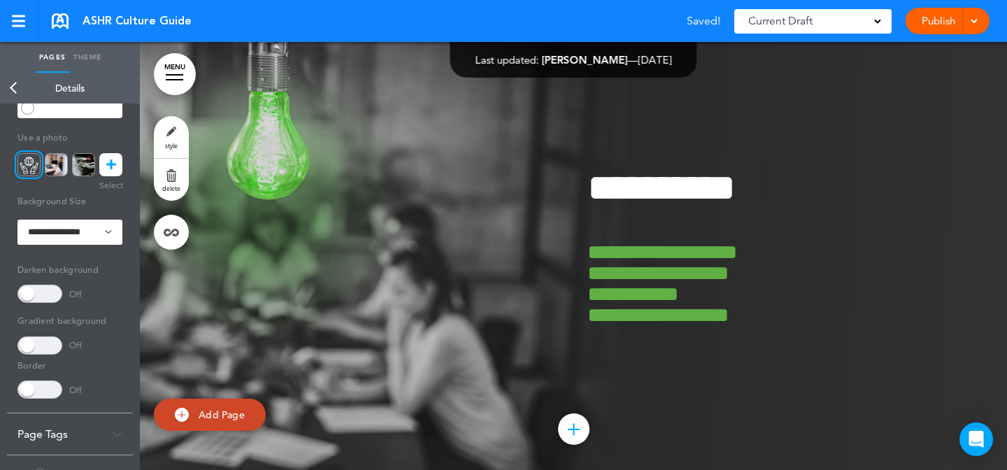
scroll to position [1561, 0]
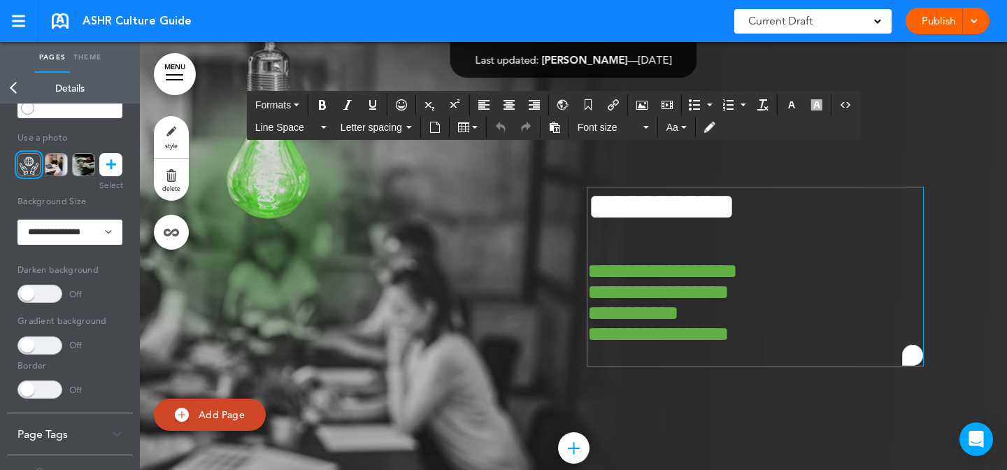
click at [588, 221] on span "**********" at bounding box center [662, 206] width 148 height 38
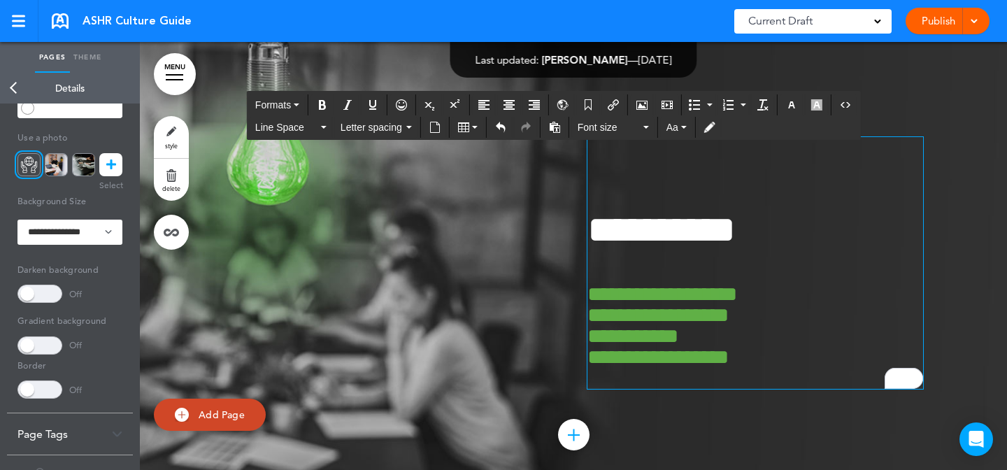
scroll to position [1575, 0]
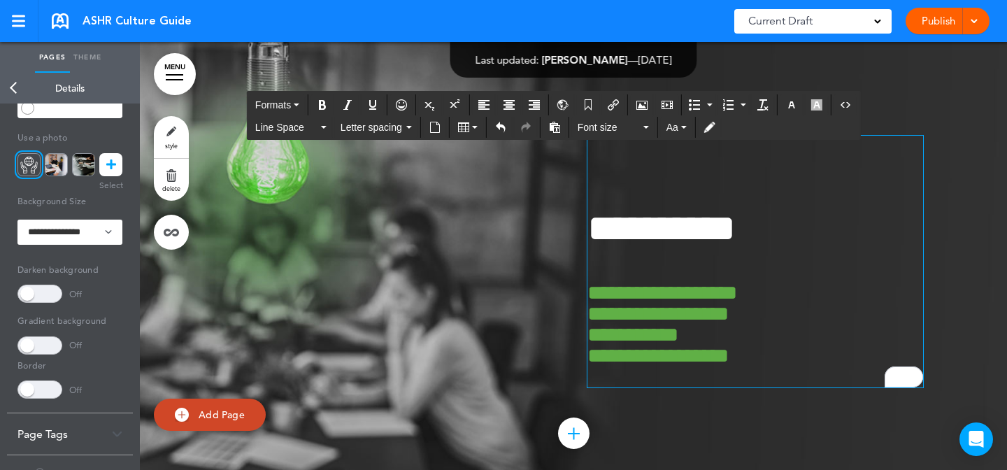
click at [639, 171] on h1 "To enrich screen reader interactions, please activate Accessibility in Grammarl…" at bounding box center [756, 155] width 336 height 38
click at [643, 107] on icon "Airmason image" at bounding box center [642, 104] width 11 height 11
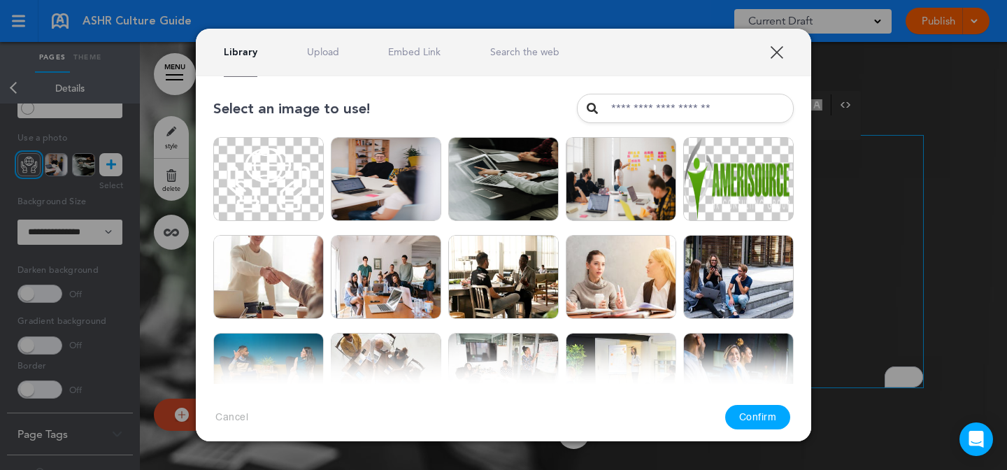
click at [329, 53] on link "Upload" at bounding box center [323, 51] width 32 height 13
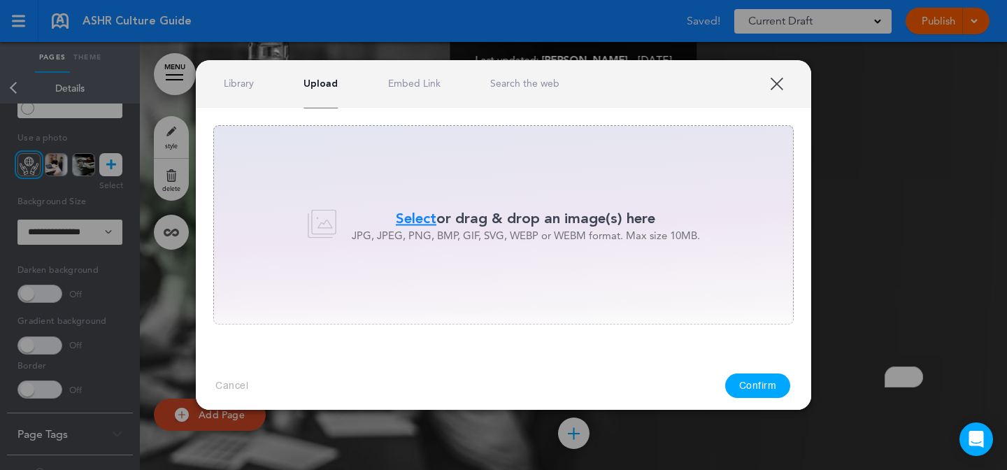
click at [416, 194] on div "Select or drag & drop an image(s) here JPG, JPEG, PNG, BMP, GIF, SVG, WEBP or W…" at bounding box center [503, 224] width 581 height 199
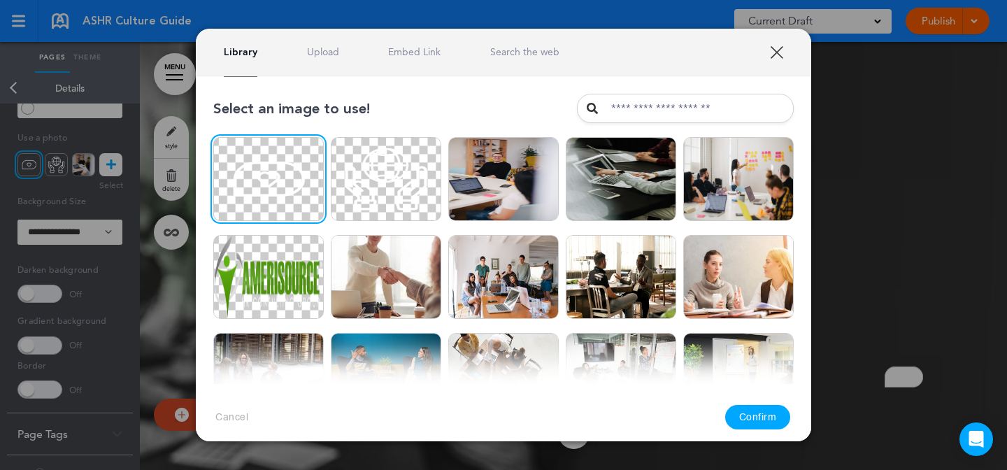
click at [330, 49] on link "Upload" at bounding box center [323, 51] width 32 height 13
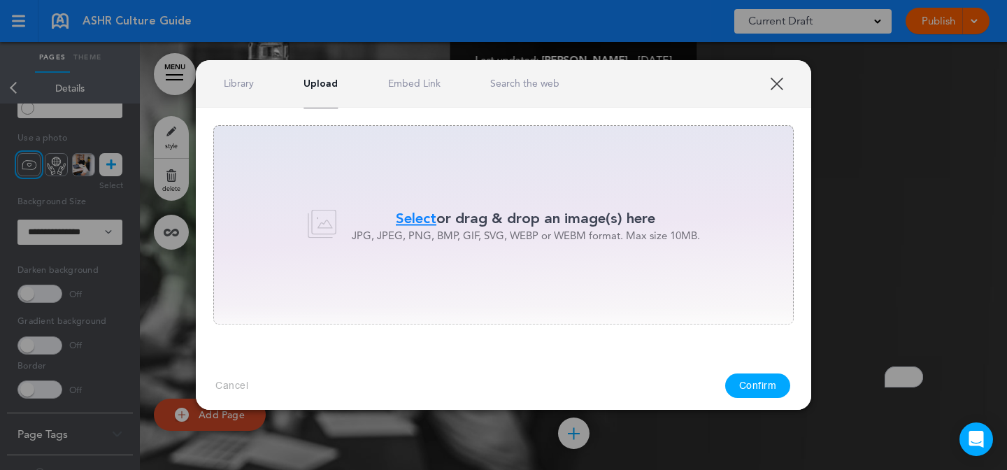
click at [408, 202] on div "Select or drag & drop an image(s) here JPG, JPEG, PNG, BMP, GIF, SVG, WEBP or W…" at bounding box center [503, 224] width 581 height 199
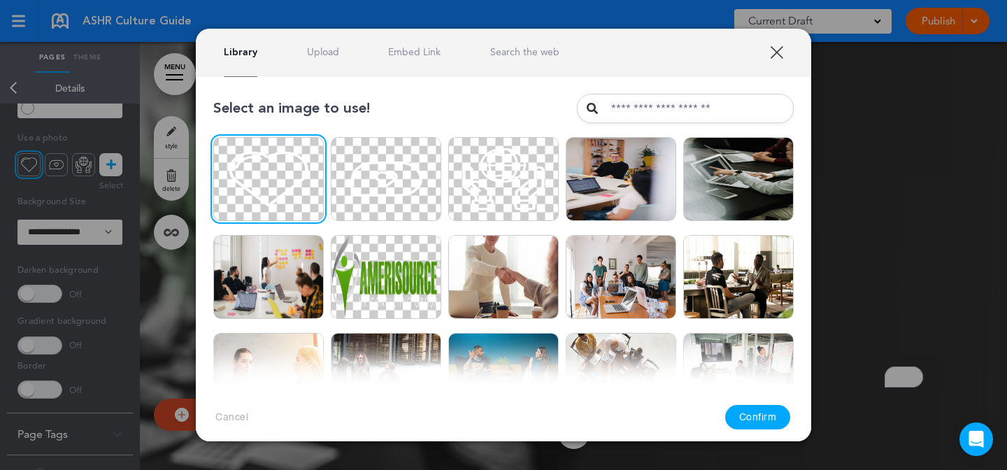
click at [771, 423] on button "Confirm" at bounding box center [758, 417] width 66 height 24
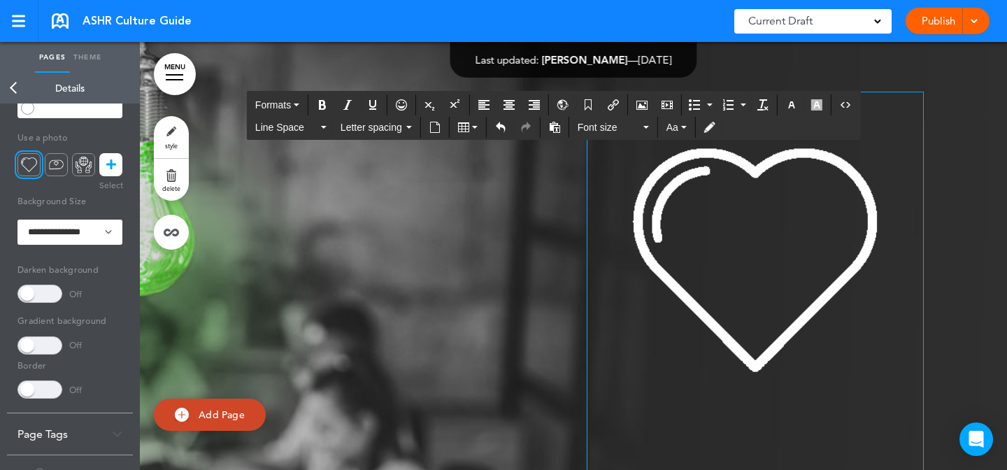
click at [842, 267] on img "To enrich screen reader interactions, please activate Accessibility in Grammarl…" at bounding box center [756, 260] width 336 height 336
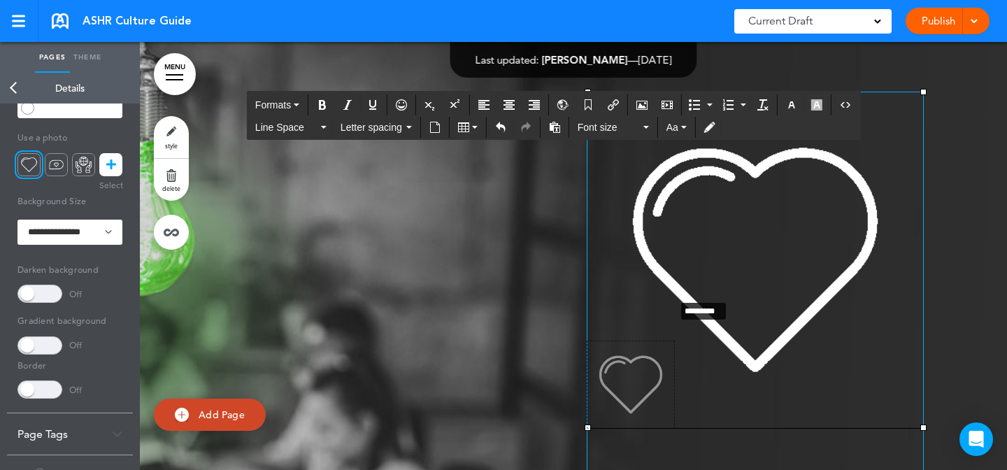
drag, startPoint x: 926, startPoint y: 115, endPoint x: 677, endPoint y: 322, distance: 323.9
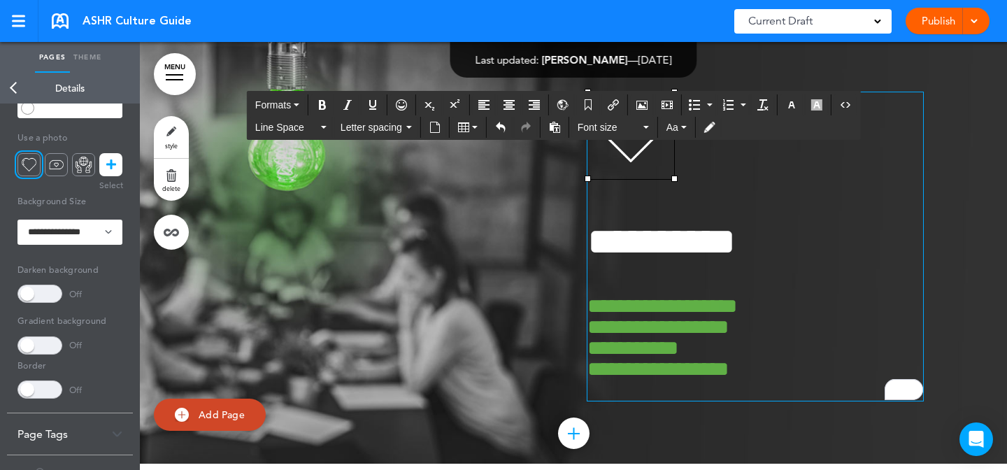
click at [942, 272] on div at bounding box center [573, 227] width 867 height 473
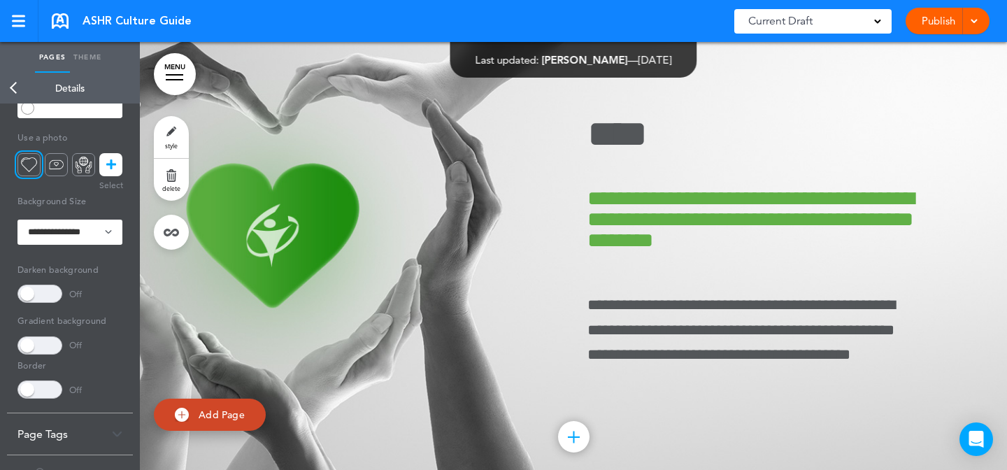
scroll to position [4591, 0]
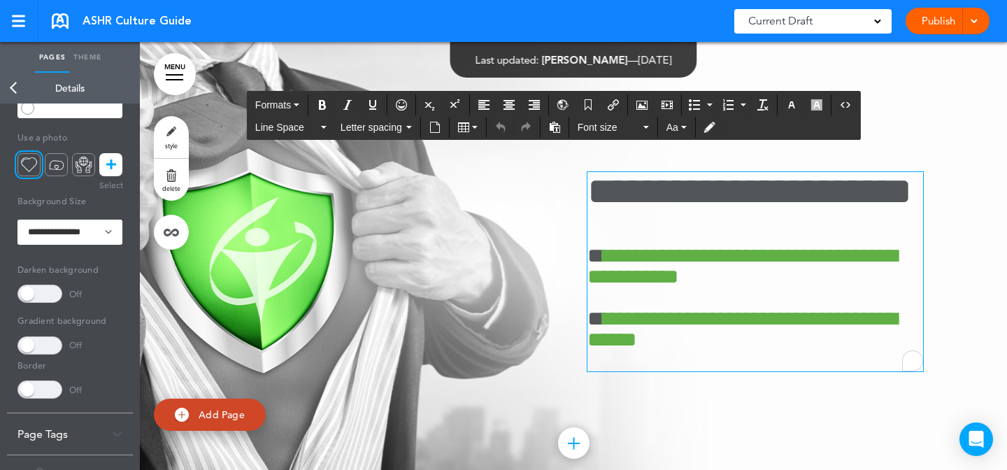
click at [593, 211] on h1 "**********" at bounding box center [756, 191] width 336 height 38
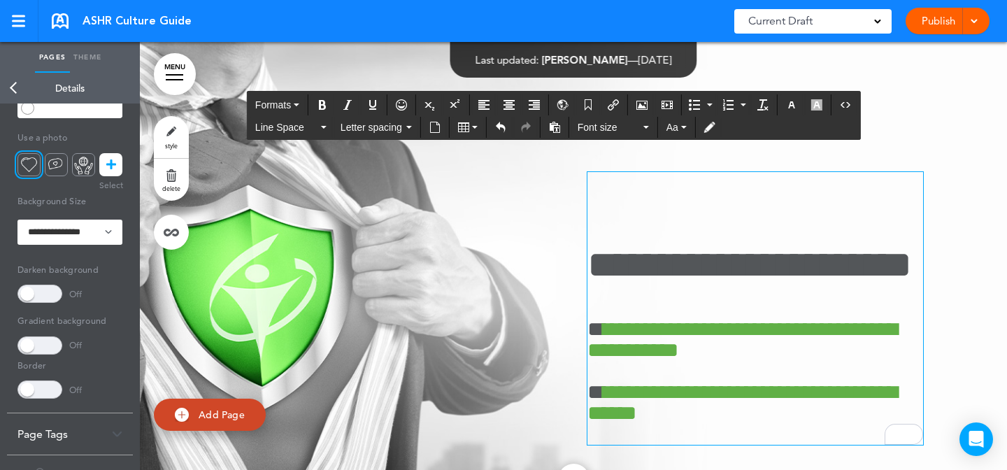
click at [673, 211] on h1 "To enrich screen reader interactions, please activate Accessibility in Grammarl…" at bounding box center [756, 191] width 336 height 38
click at [636, 100] on button "Airmason image" at bounding box center [642, 105] width 22 height 20
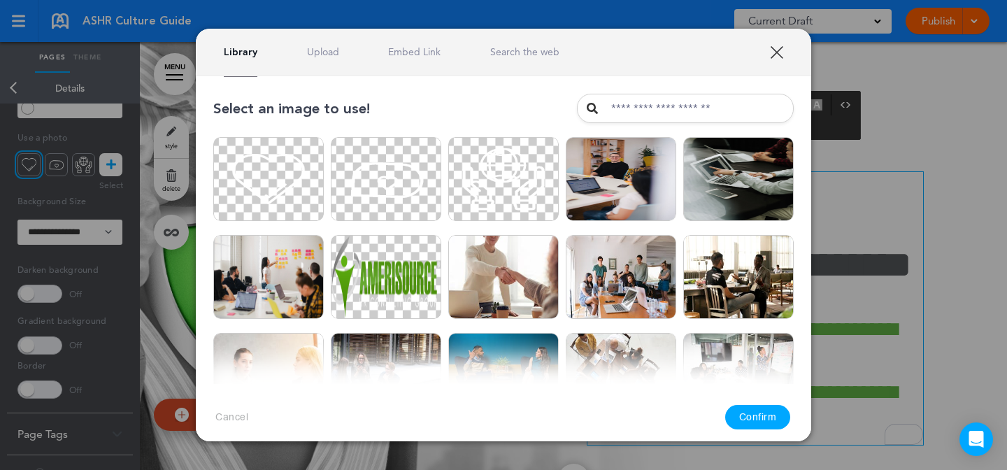
click at [336, 53] on link "Upload" at bounding box center [323, 51] width 32 height 13
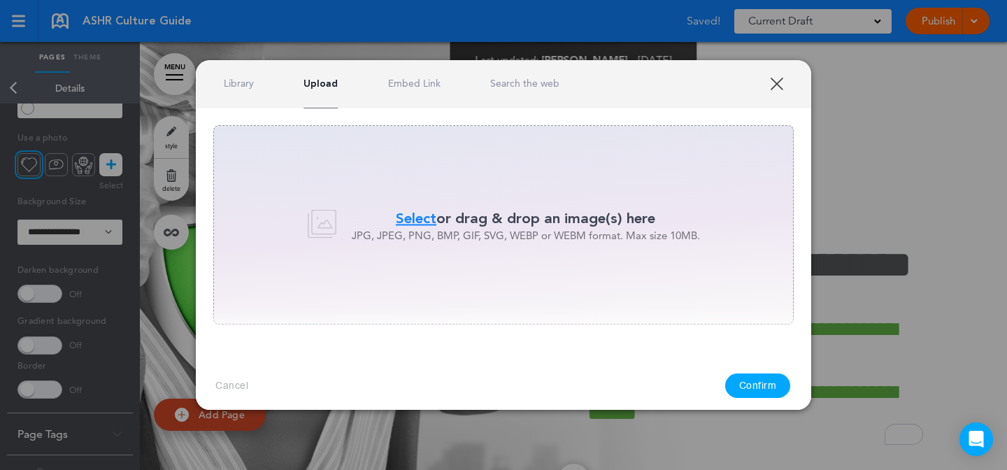
click at [417, 215] on span "Select" at bounding box center [416, 218] width 41 height 20
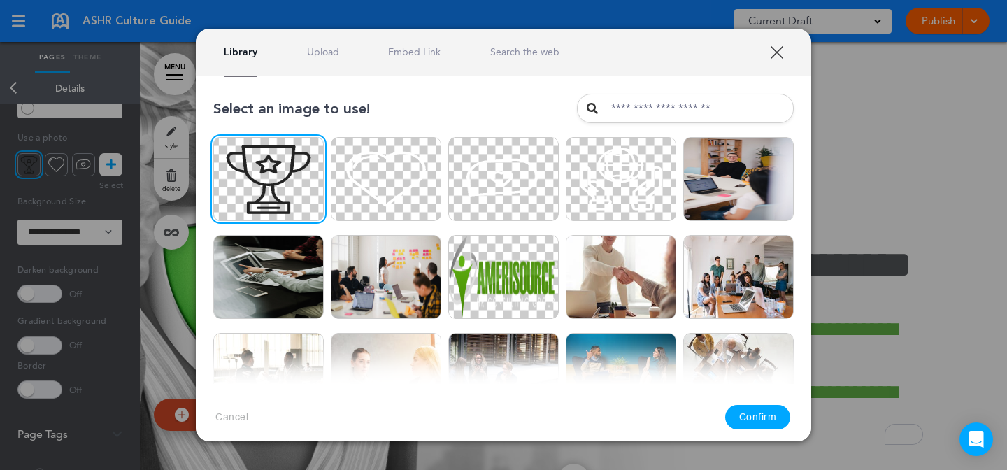
click at [770, 407] on button "Confirm" at bounding box center [758, 417] width 66 height 24
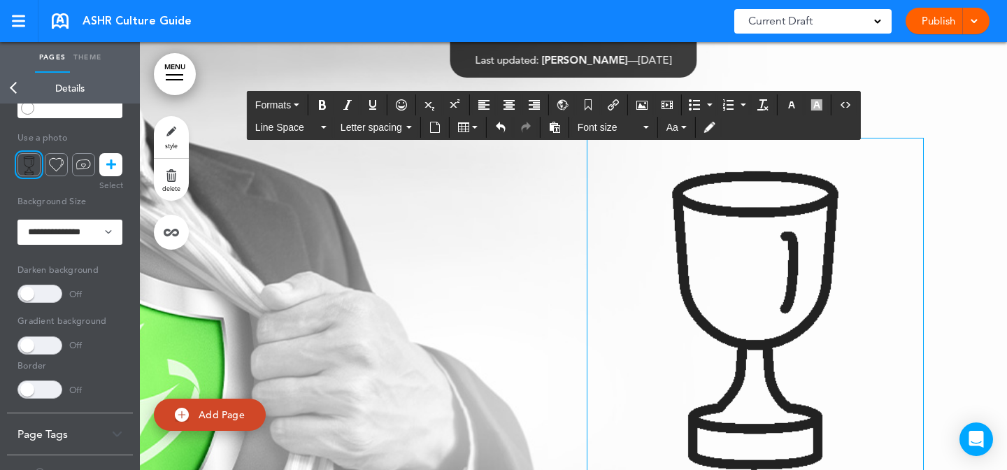
click at [866, 280] on img "To enrich screen reader interactions, please activate Accessibility in Grammarl…" at bounding box center [756, 307] width 336 height 336
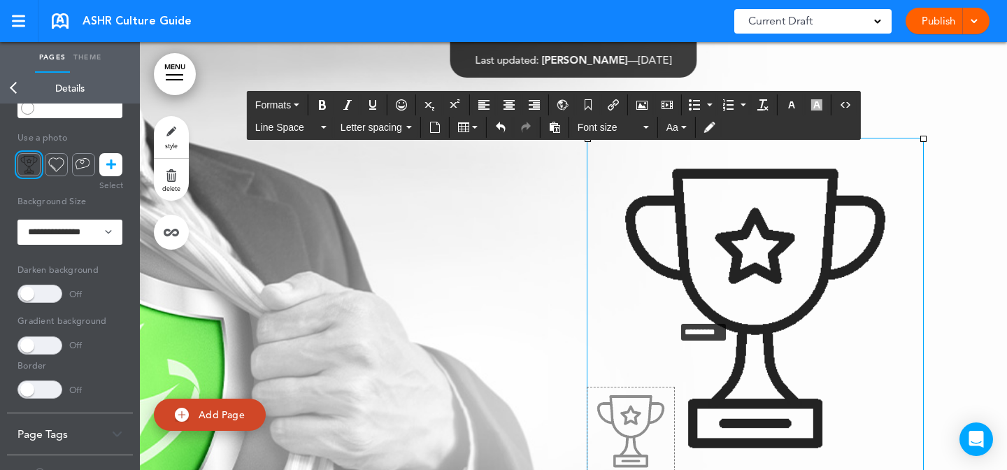
drag, startPoint x: 921, startPoint y: 164, endPoint x: 672, endPoint y: 346, distance: 308.4
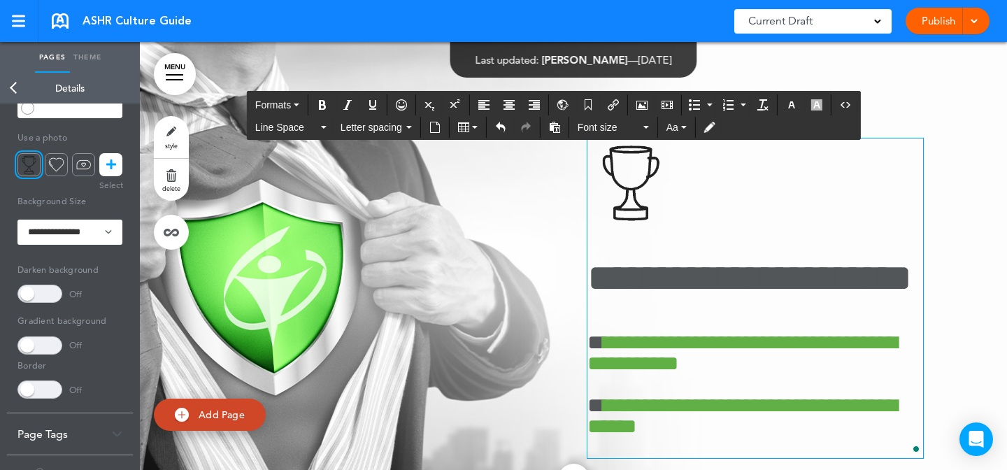
click at [691, 332] on div "**********" at bounding box center [756, 298] width 336 height 319
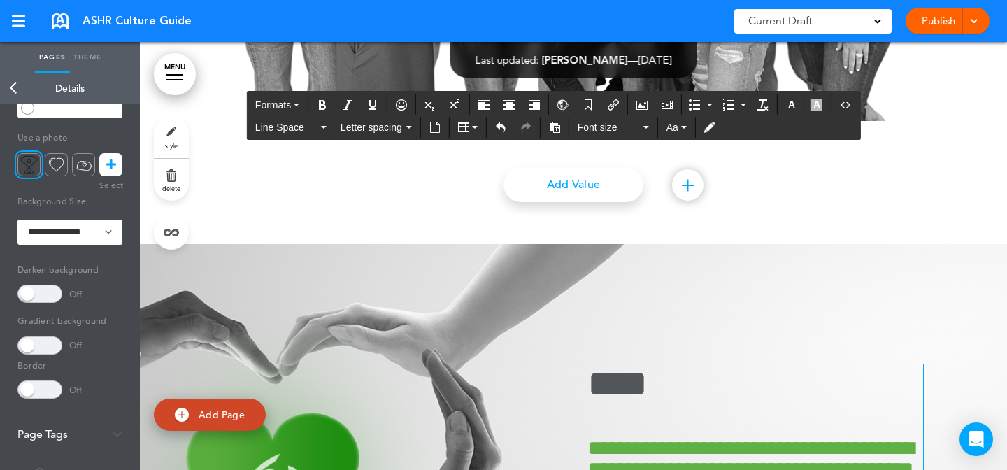
click at [590, 395] on h1 "****" at bounding box center [756, 383] width 336 height 38
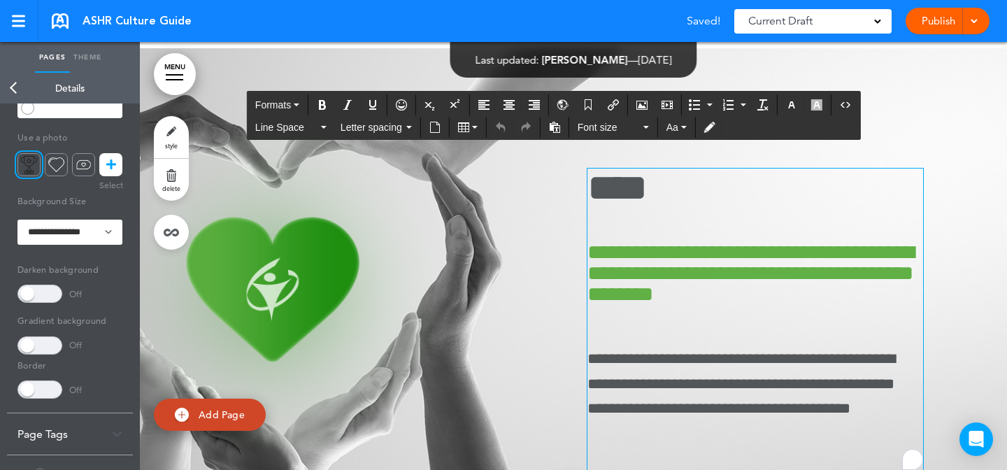
scroll to position [4554, 0]
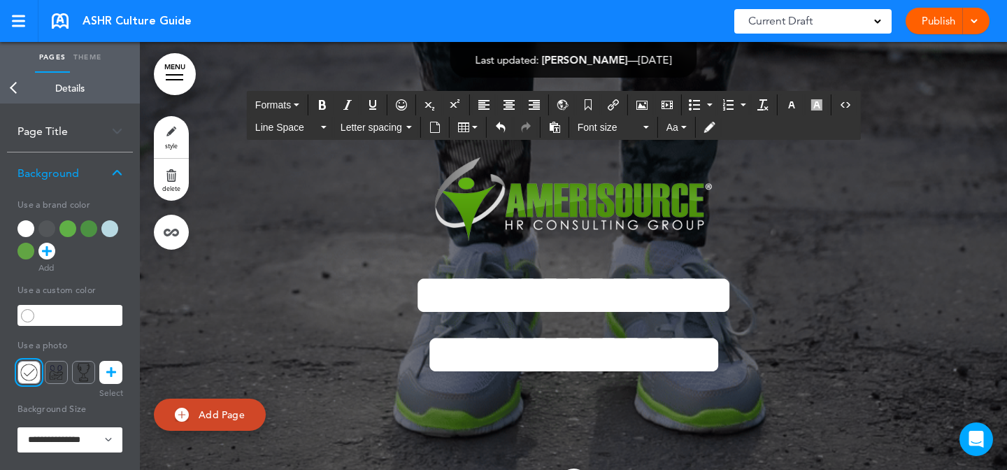
scroll to position [6453, 0]
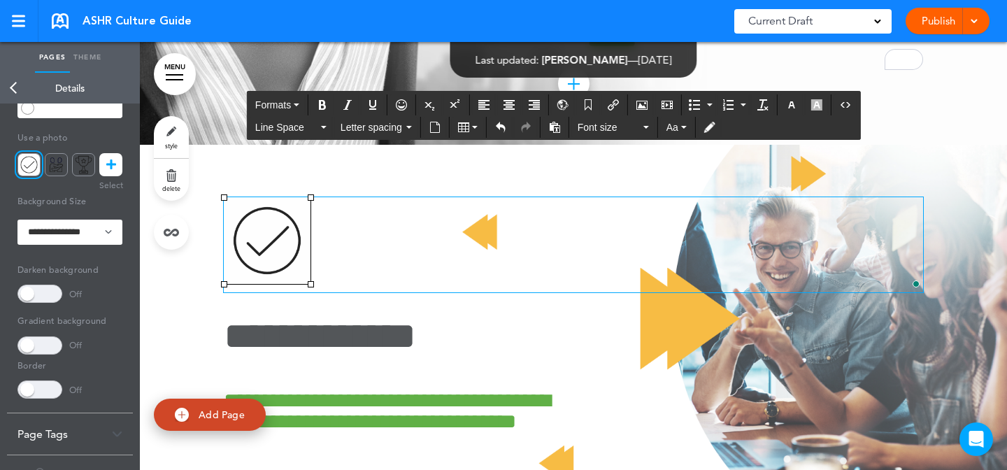
click at [388, 290] on p "To enrich screen reader interactions, please activate Accessibility in Grammarl…" at bounding box center [574, 244] width 700 height 95
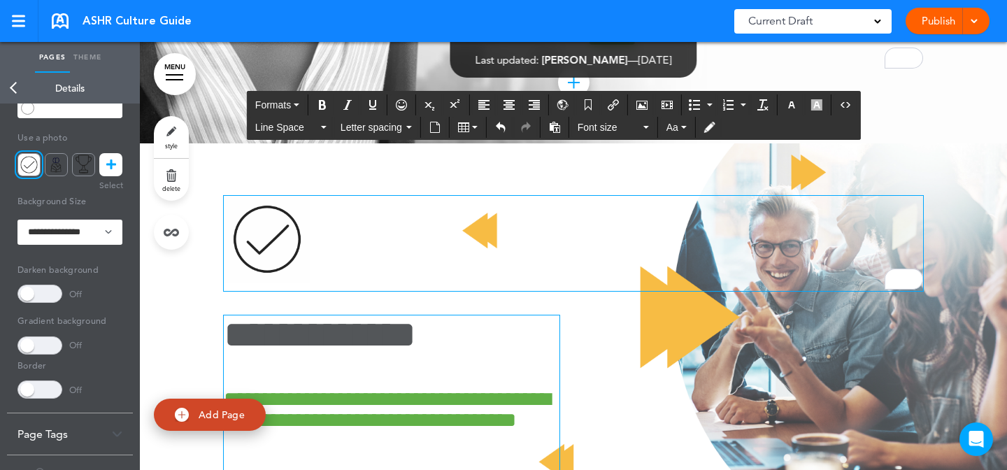
click at [394, 354] on h1 "**********" at bounding box center [392, 335] width 336 height 38
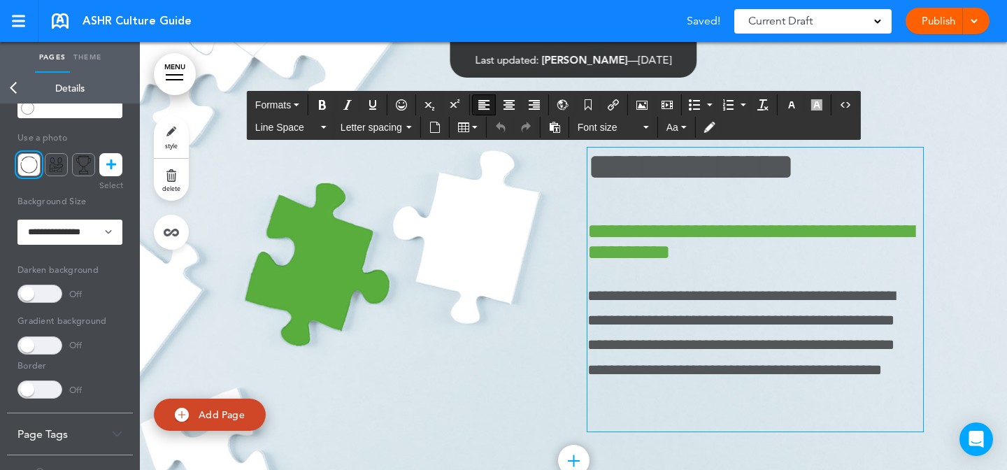
scroll to position [7115, 0]
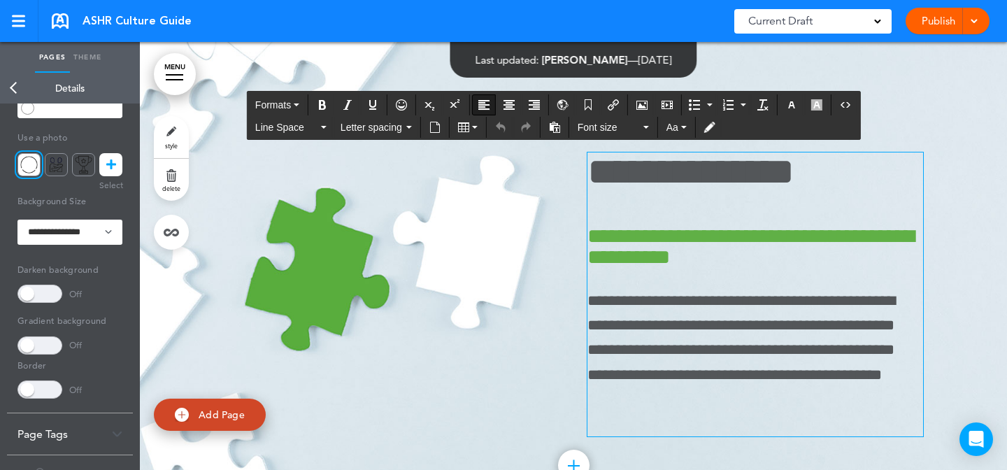
click at [588, 186] on h1 "**********" at bounding box center [756, 172] width 336 height 38
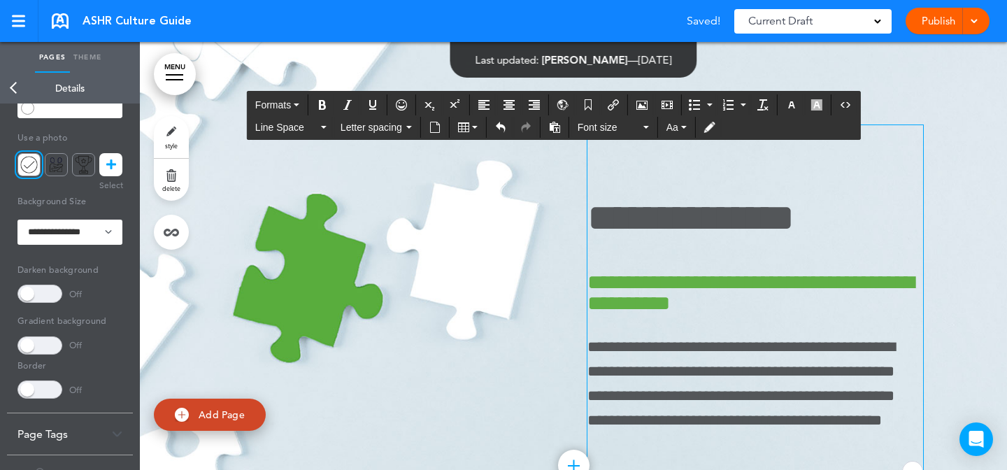
scroll to position [7087, 0]
